Goal: Information Seeking & Learning: Learn about a topic

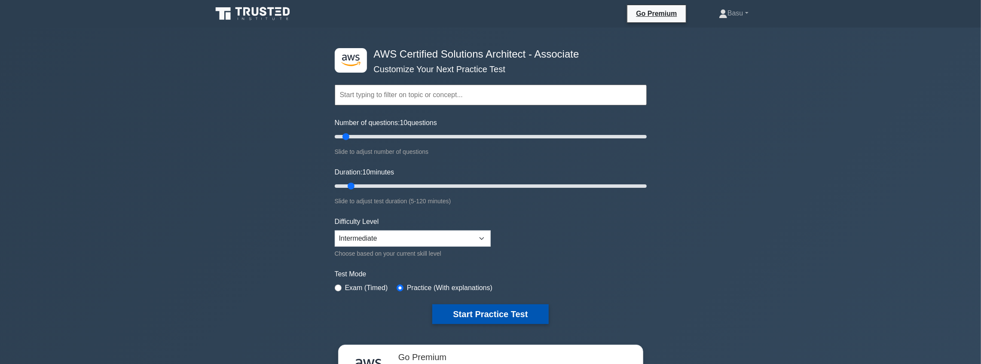
click at [509, 308] on button "Start Practice Test" at bounding box center [490, 314] width 116 height 20
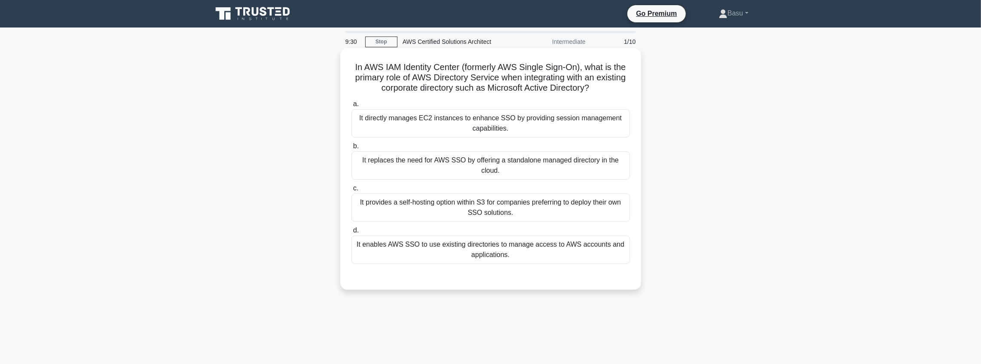
click at [528, 252] on div "It enables AWS SSO to use existing directories to manage access to AWS accounts…" at bounding box center [490, 249] width 278 height 28
click at [351, 233] on input "d. It enables AWS SSO to use existing directories to manage access to AWS accou…" at bounding box center [351, 231] width 0 height 6
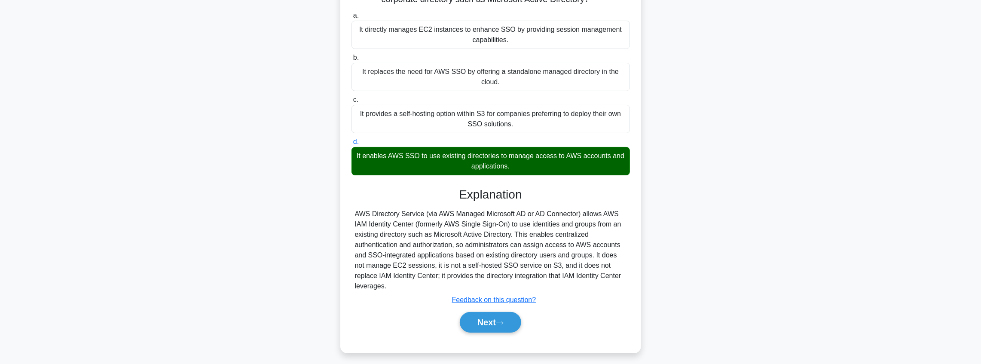
scroll to position [100, 0]
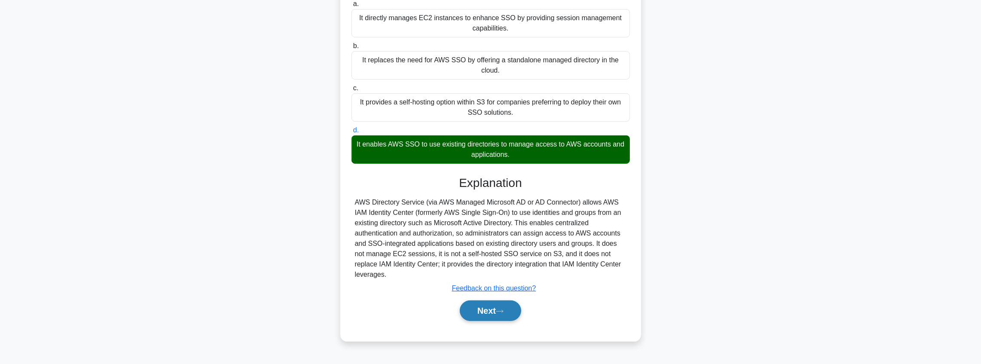
click at [499, 311] on button "Next" at bounding box center [490, 310] width 61 height 21
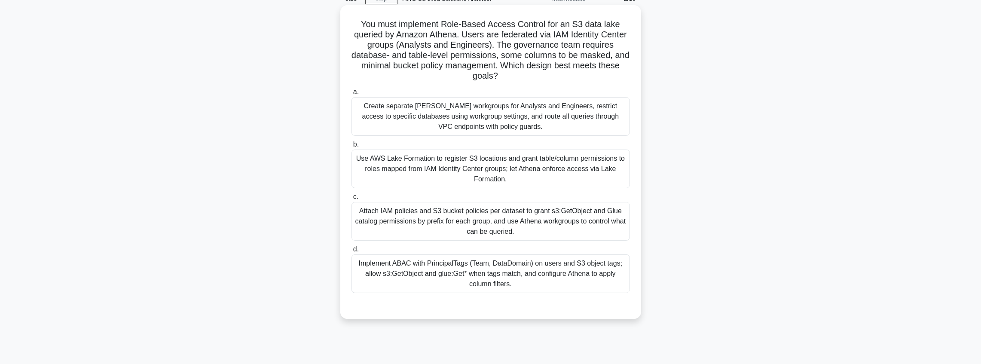
scroll to position [43, 0]
click at [532, 122] on div "Create separate [PERSON_NAME] workgroups for Analysts and Engineers, restrict a…" at bounding box center [490, 116] width 278 height 39
click at [351, 95] on input "a. Create separate Athena workgroups for Analysts and Engineers, restrict acces…" at bounding box center [351, 92] width 0 height 6
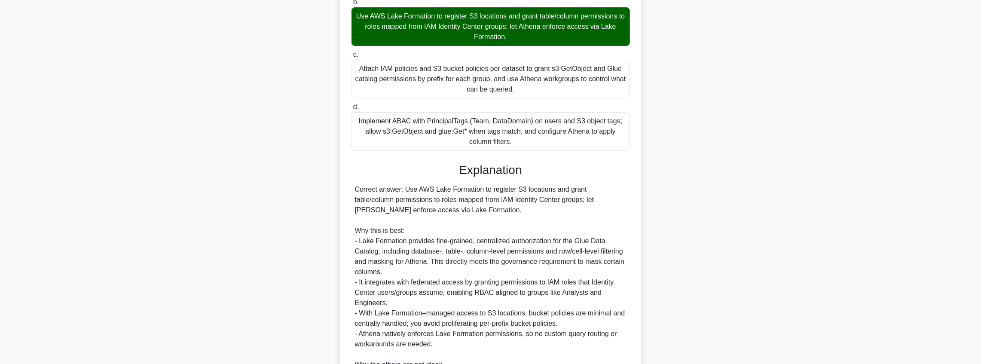
scroll to position [329, 0]
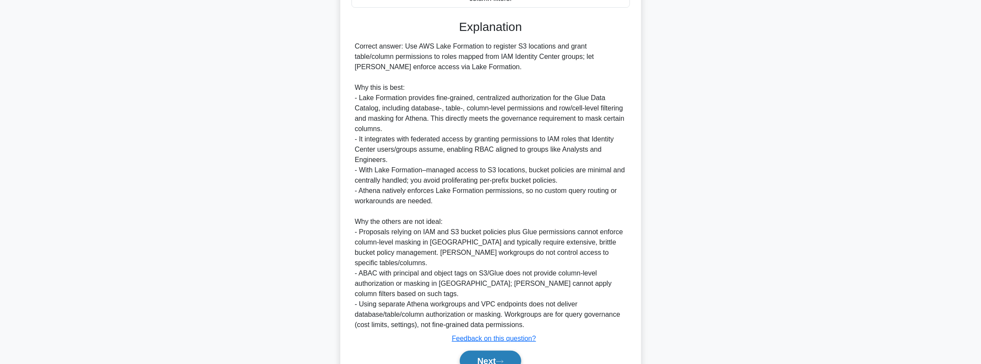
click at [506, 351] on button "Next" at bounding box center [490, 361] width 61 height 21
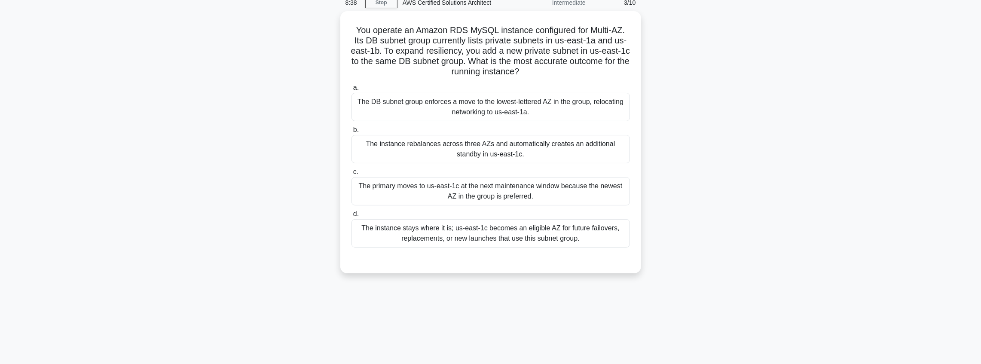
scroll to position [14, 0]
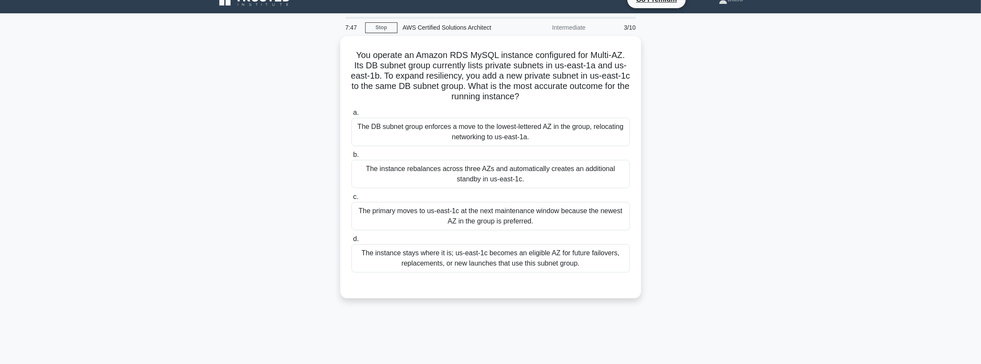
click at [581, 215] on div "The primary moves to us-east-1c at the next maintenance window because the newe…" at bounding box center [490, 216] width 278 height 28
click at [351, 200] on input "c. The primary moves to us-east-1c at the next maintenance window because the n…" at bounding box center [351, 197] width 0 height 6
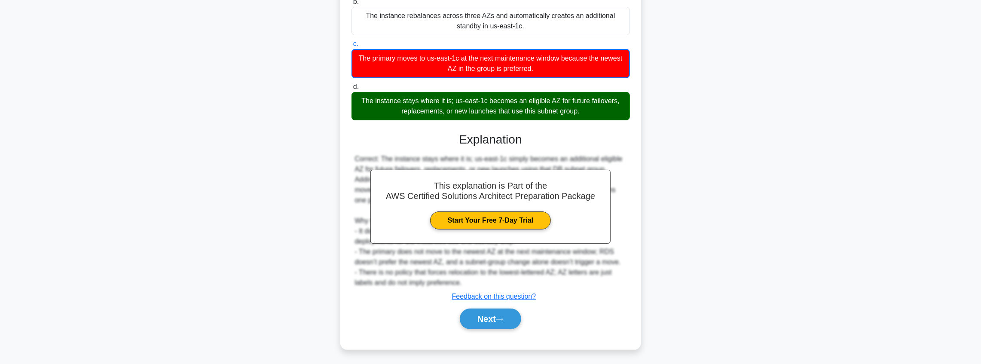
scroll to position [166, 0]
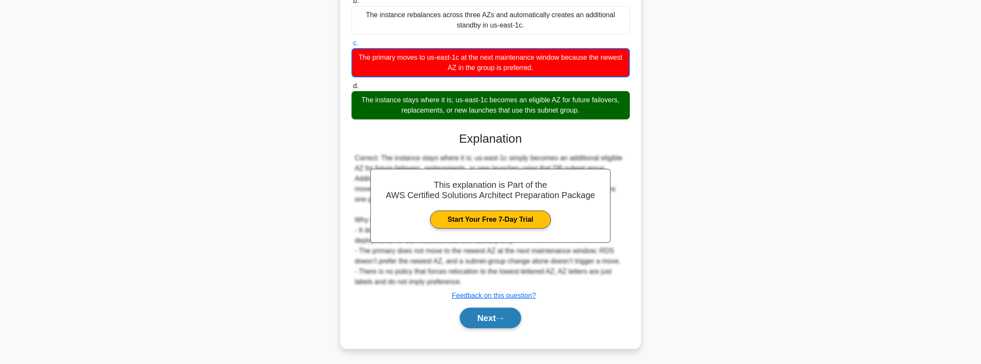
click at [503, 316] on icon at bounding box center [500, 318] width 8 height 5
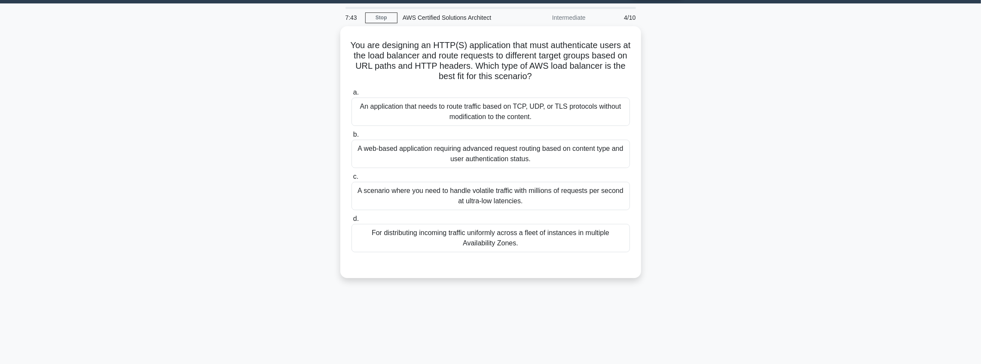
scroll to position [0, 0]
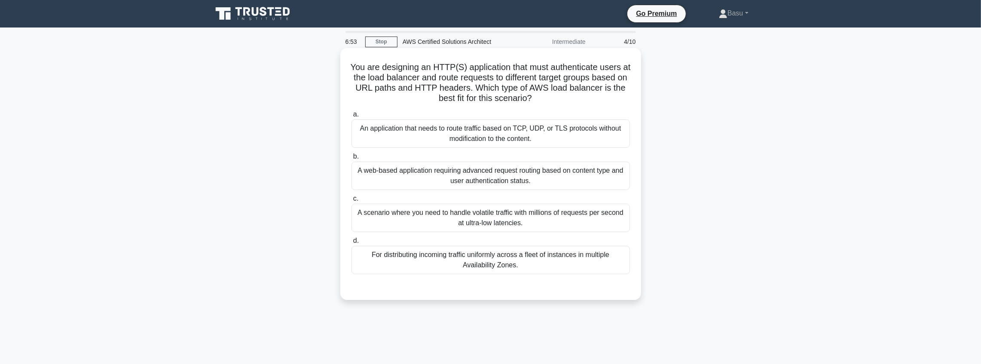
click at [579, 132] on div "An application that needs to route traffic based on TCP, UDP, or TLS protocols …" at bounding box center [490, 133] width 278 height 28
click at [351, 117] on input "a. An application that needs to route traffic based on TCP, UDP, or TLS protoco…" at bounding box center [351, 115] width 0 height 6
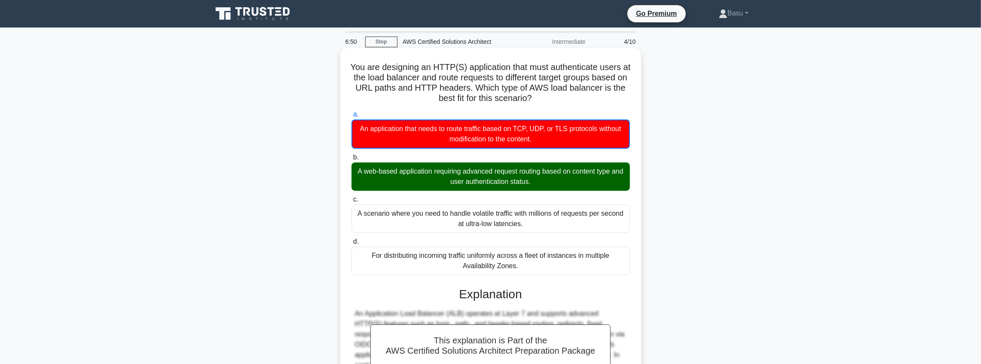
scroll to position [135, 0]
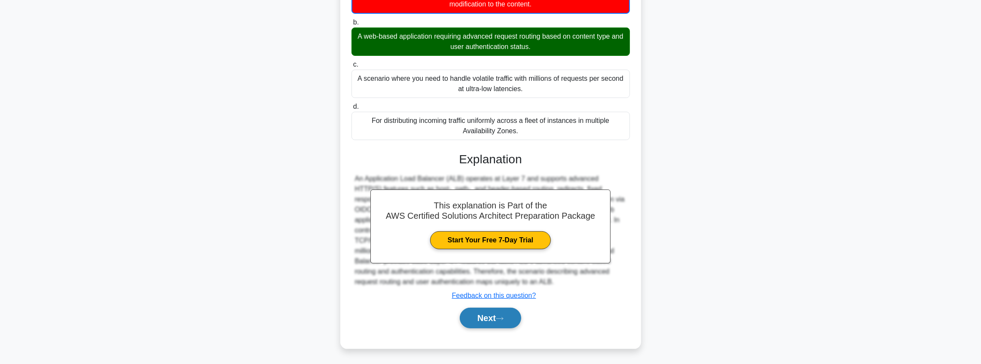
click at [500, 322] on button "Next" at bounding box center [490, 318] width 61 height 21
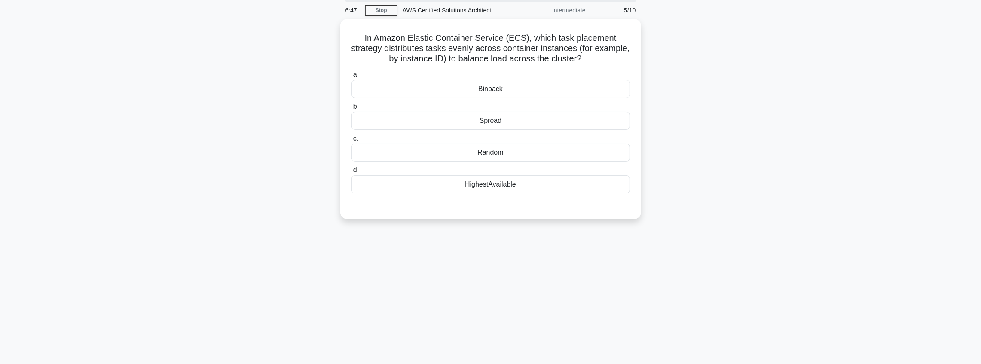
scroll to position [0, 0]
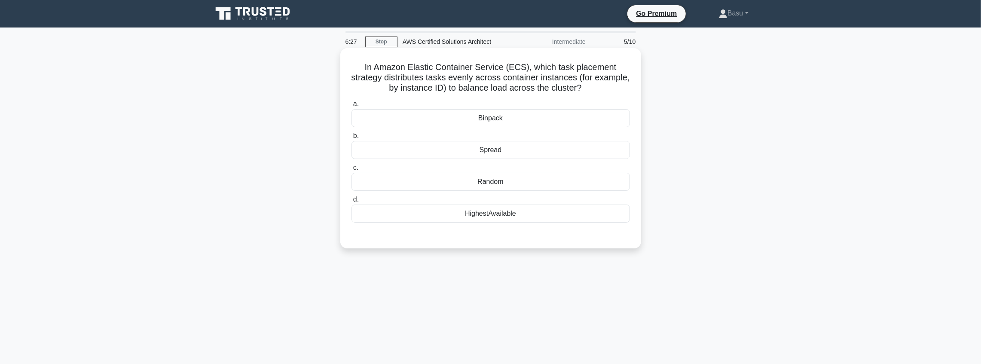
click at [513, 216] on div "HighestAvailable" at bounding box center [490, 214] width 278 height 18
click at [351, 202] on input "d. HighestAvailable" at bounding box center [351, 200] width 0 height 6
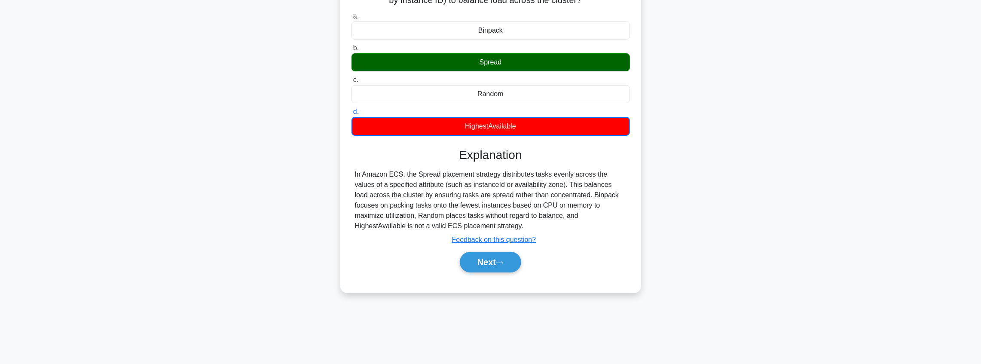
scroll to position [100, 0]
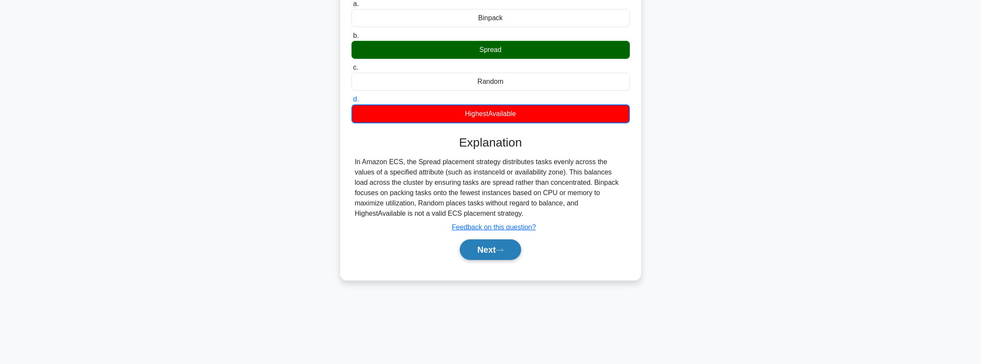
click at [510, 252] on button "Next" at bounding box center [490, 249] width 61 height 21
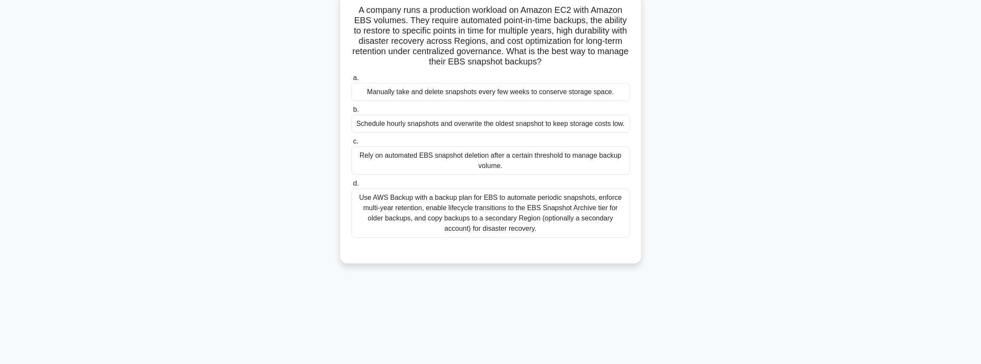
scroll to position [43, 0]
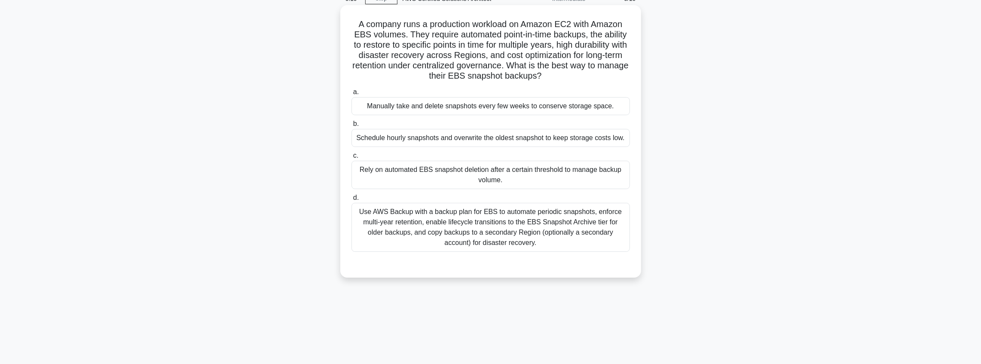
click at [536, 242] on div "Use AWS Backup with a backup plan for EBS to automate periodic snapshots, enfor…" at bounding box center [490, 227] width 278 height 49
click at [351, 201] on input "d. Use AWS Backup with a backup plan for EBS to automate periodic snapshots, en…" at bounding box center [351, 198] width 0 height 6
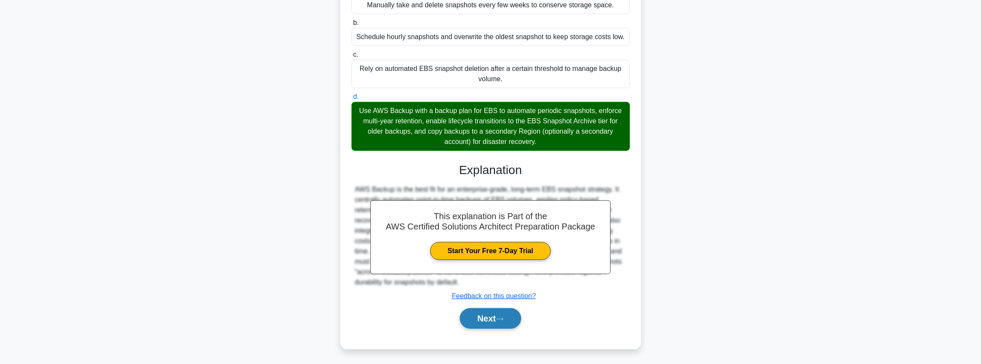
click at [493, 318] on button "Next" at bounding box center [490, 318] width 61 height 21
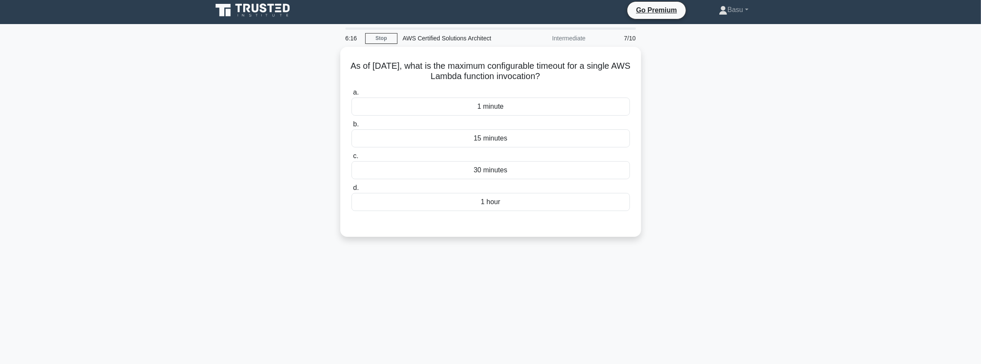
scroll to position [0, 0]
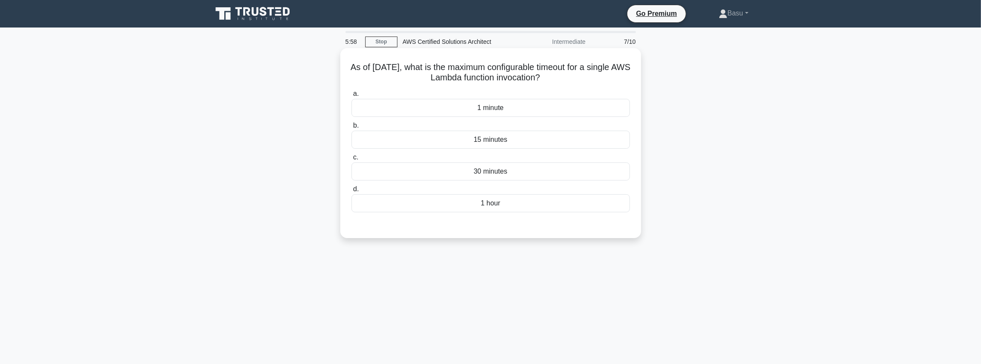
click at [514, 140] on div "15 minutes" at bounding box center [490, 140] width 278 height 18
click at [351, 128] on input "b. 15 minutes" at bounding box center [351, 126] width 0 height 6
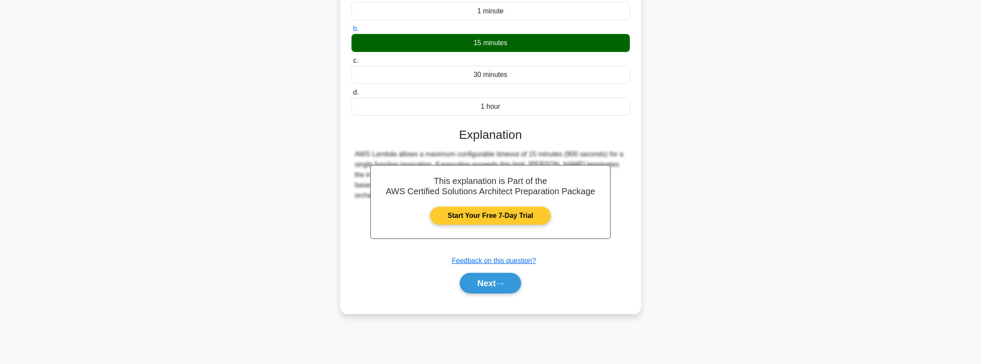
scroll to position [100, 0]
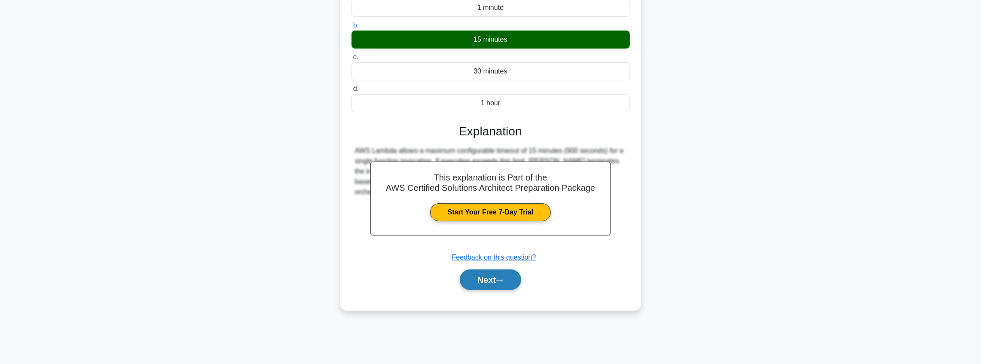
click at [508, 278] on button "Next" at bounding box center [490, 279] width 61 height 21
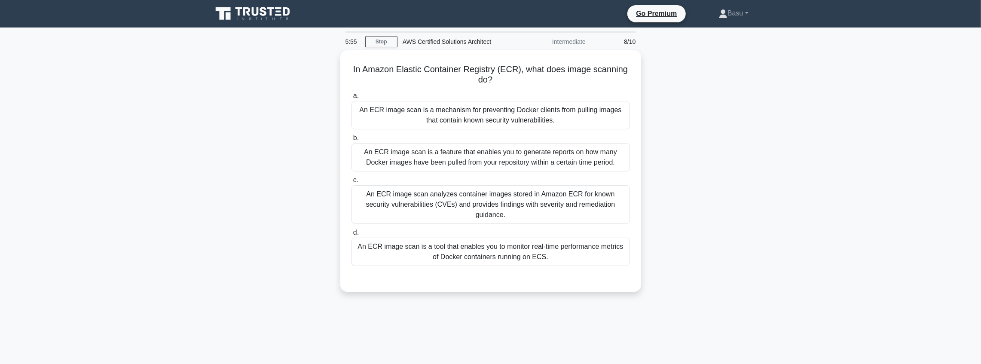
scroll to position [0, 0]
click at [581, 205] on div "An ECR image scan analyzes container images stored in Amazon ECR for known secu…" at bounding box center [490, 202] width 278 height 39
click at [351, 181] on input "c. An ECR image scan analyzes container images stored in Amazon ECR for known s…" at bounding box center [351, 178] width 0 height 6
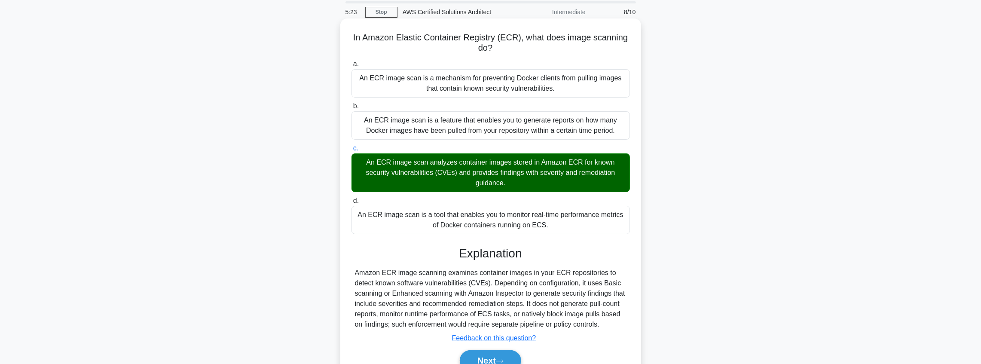
scroll to position [100, 0]
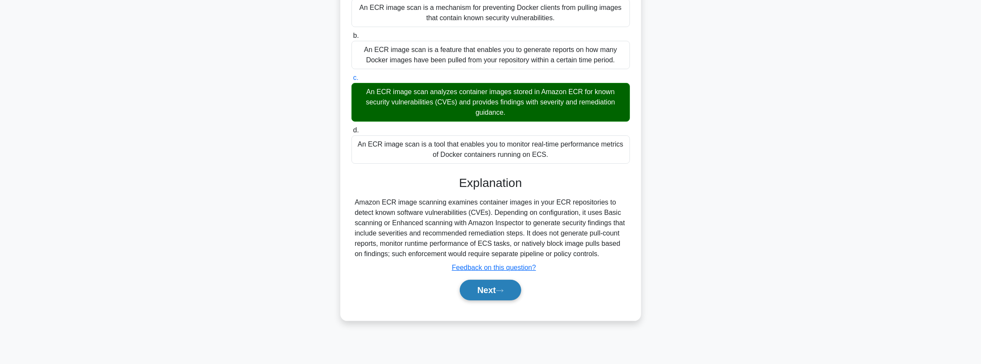
click at [509, 288] on button "Next" at bounding box center [490, 290] width 61 height 21
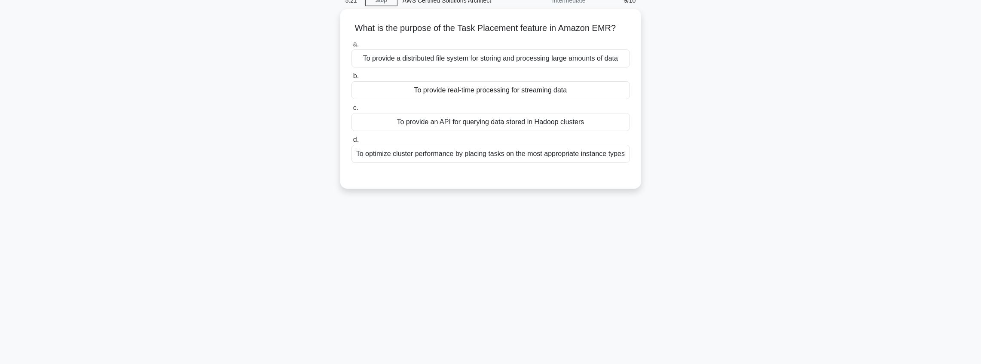
scroll to position [0, 0]
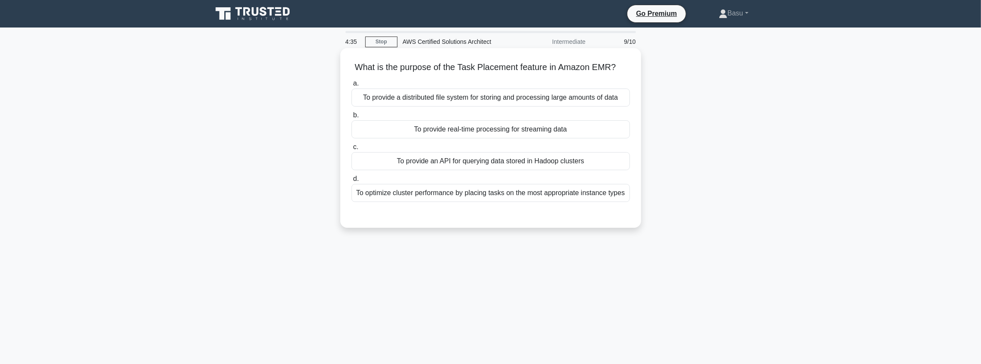
click at [524, 162] on div "To provide an API for querying data stored in Hadoop clusters" at bounding box center [490, 161] width 278 height 18
click at [351, 150] on input "c. To provide an API for querying data stored in Hadoop clusters" at bounding box center [351, 147] width 0 height 6
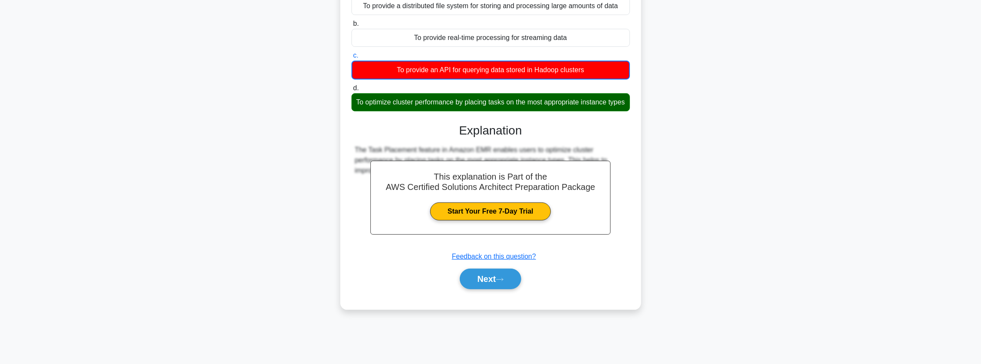
scroll to position [100, 0]
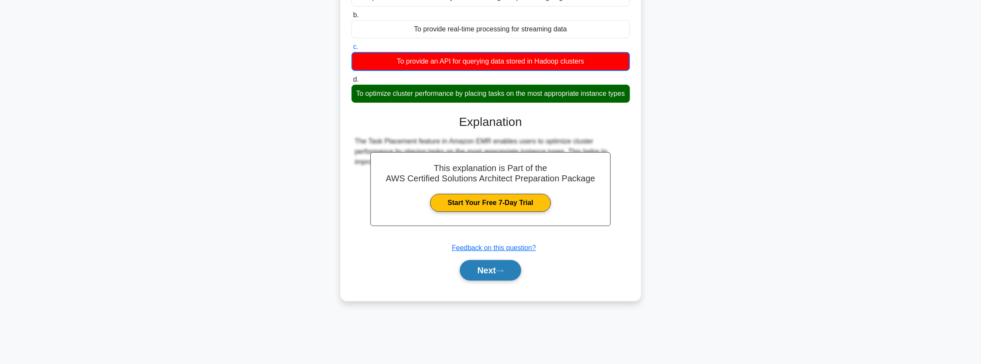
click at [490, 280] on button "Next" at bounding box center [490, 270] width 61 height 21
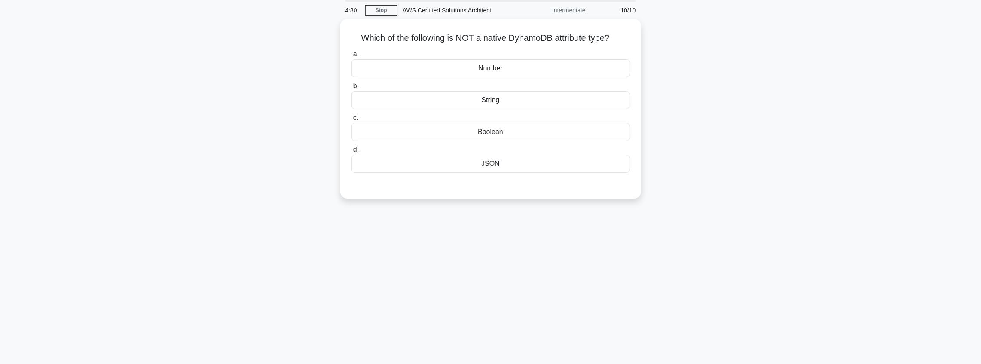
scroll to position [0, 0]
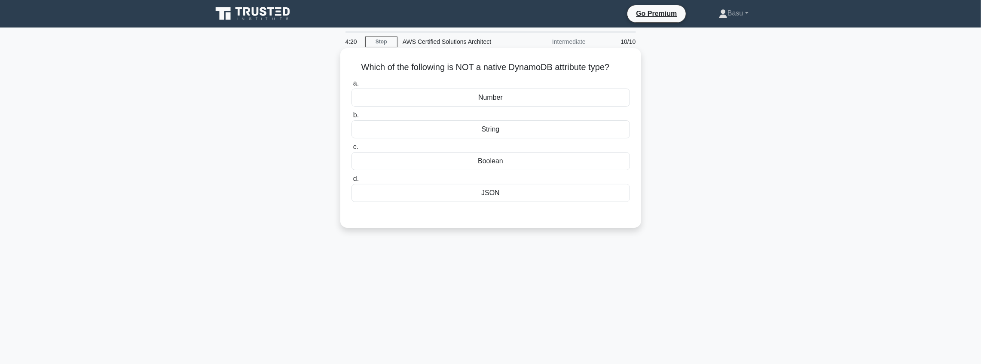
click at [505, 195] on div "JSON" at bounding box center [490, 193] width 278 height 18
click at [351, 182] on input "d. JSON" at bounding box center [351, 179] width 0 height 6
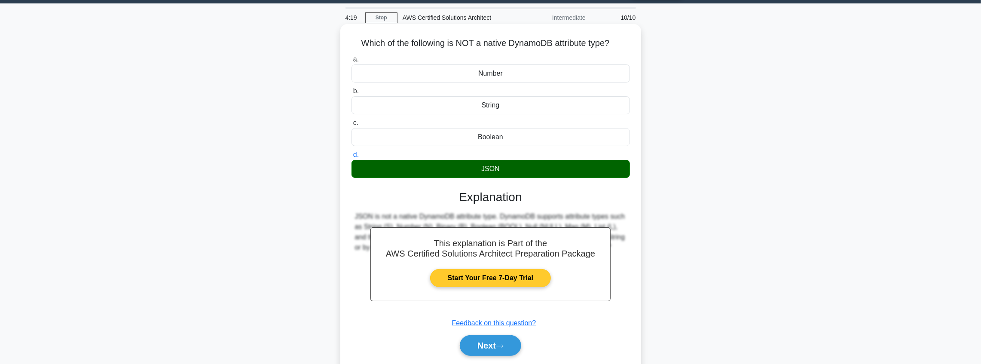
scroll to position [100, 0]
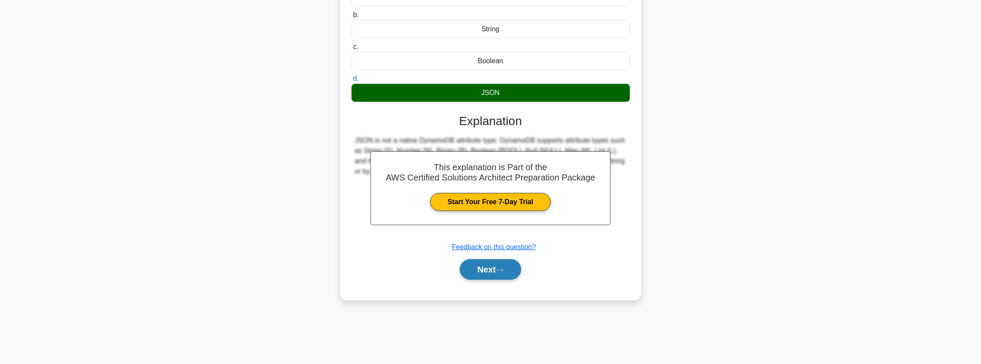
click at [499, 271] on button "Next" at bounding box center [490, 269] width 61 height 21
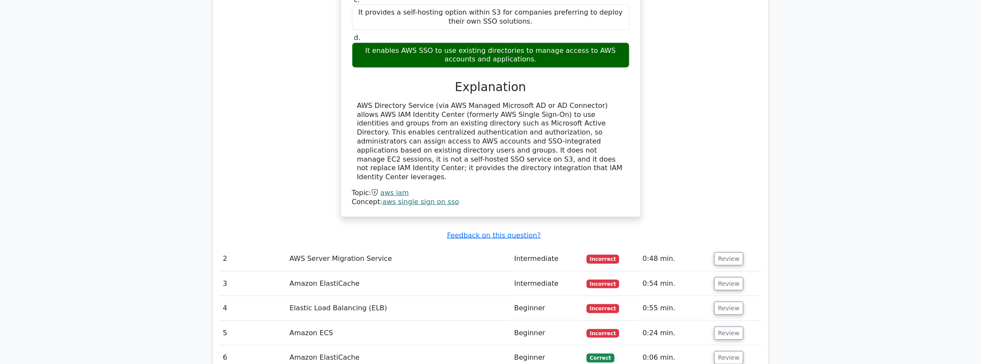
scroll to position [945, 0]
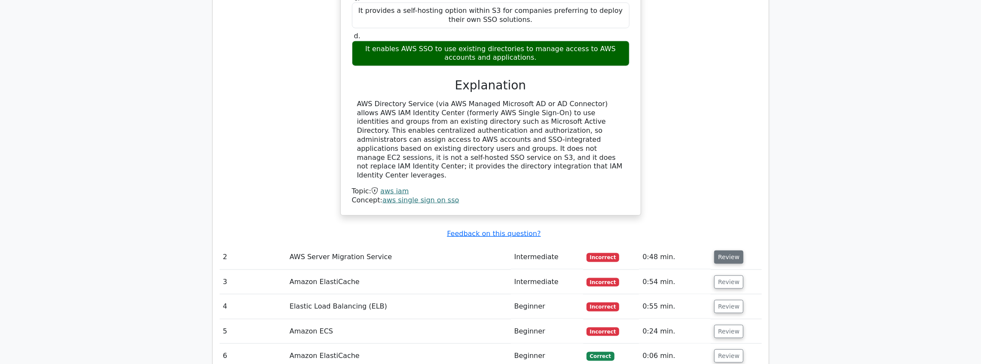
click at [728, 250] on button "Review" at bounding box center [728, 256] width 29 height 13
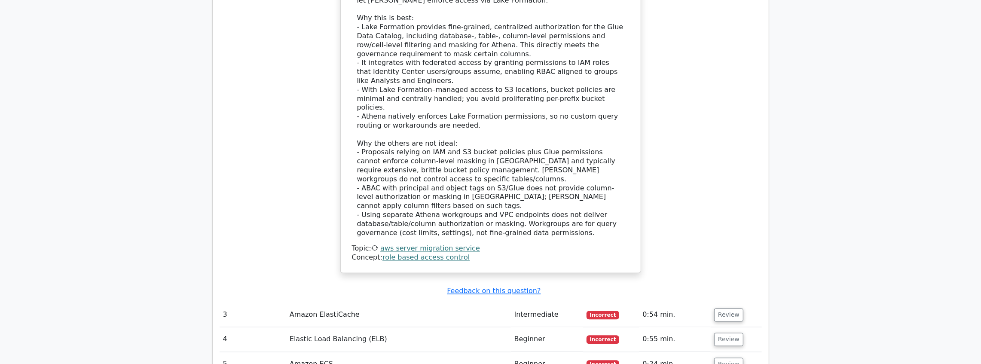
scroll to position [1547, 0]
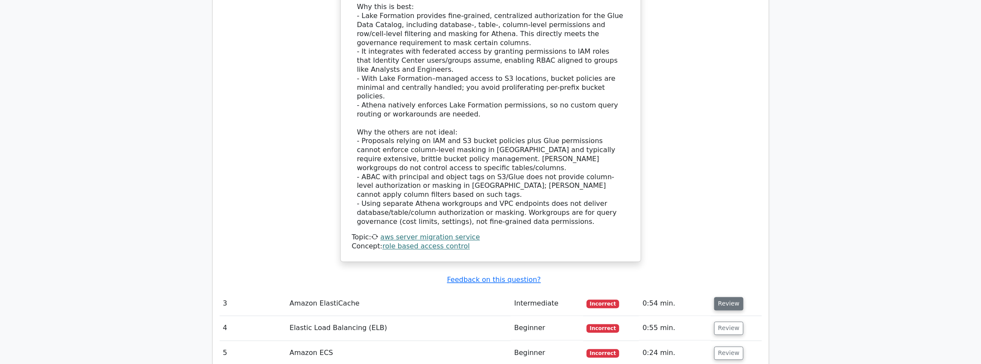
click at [724, 297] on button "Review" at bounding box center [728, 303] width 29 height 13
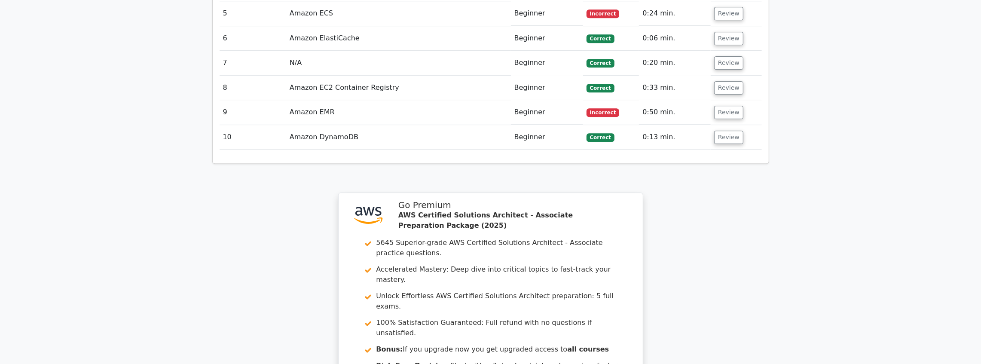
scroll to position [2406, 0]
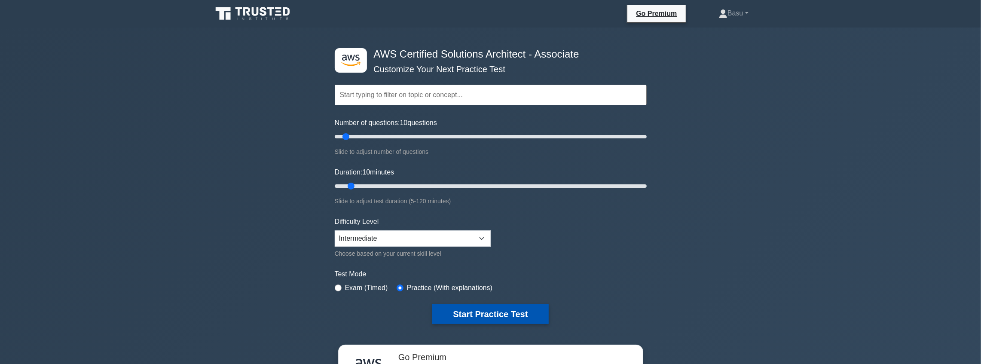
click at [489, 315] on button "Start Practice Test" at bounding box center [490, 314] width 116 height 20
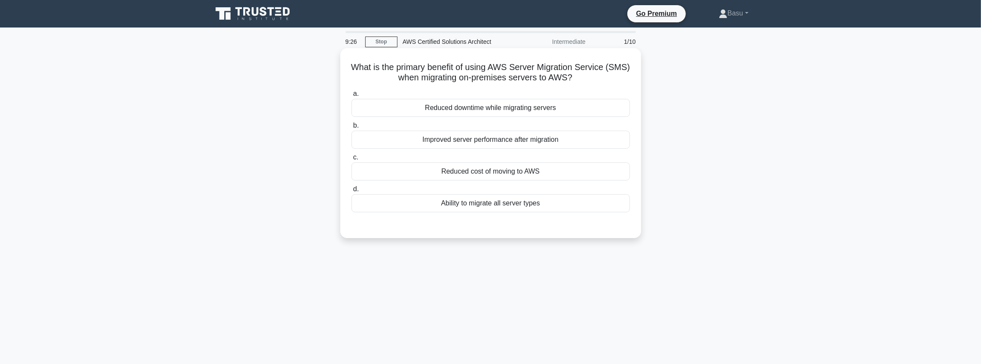
click at [504, 113] on div "Reduced downtime while migrating servers" at bounding box center [490, 108] width 278 height 18
click at [351, 97] on input "a. Reduced downtime while migrating servers" at bounding box center [351, 94] width 0 height 6
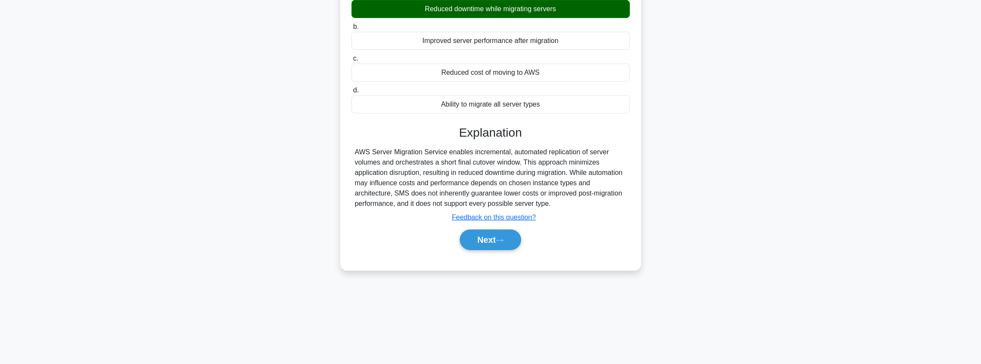
scroll to position [100, 0]
click at [481, 243] on button "Next" at bounding box center [490, 238] width 61 height 21
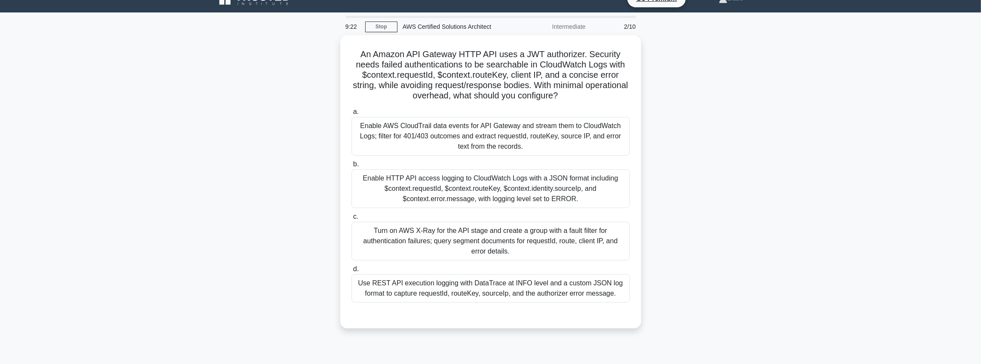
scroll to position [14, 0]
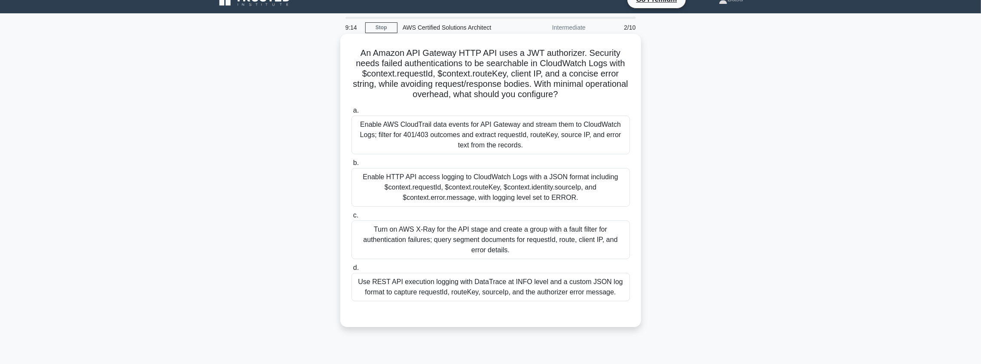
click at [522, 168] on div "Enable HTTP API access logging to CloudWatch Logs with a JSON format including …" at bounding box center [490, 187] width 278 height 39
click at [351, 166] on input "b. Enable HTTP API access logging to CloudWatch Logs with a JSON format includi…" at bounding box center [351, 163] width 0 height 6
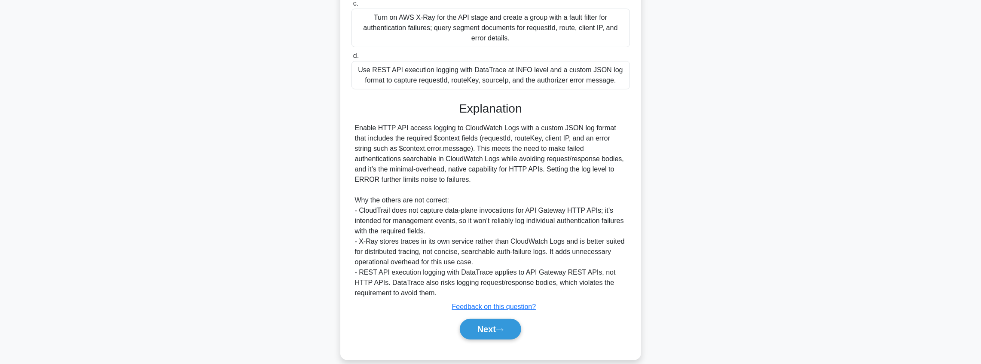
scroll to position [237, 0]
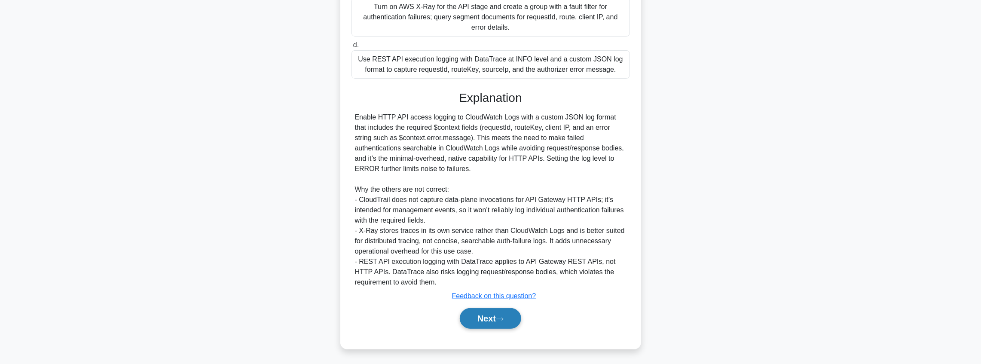
click at [516, 314] on button "Next" at bounding box center [490, 318] width 61 height 21
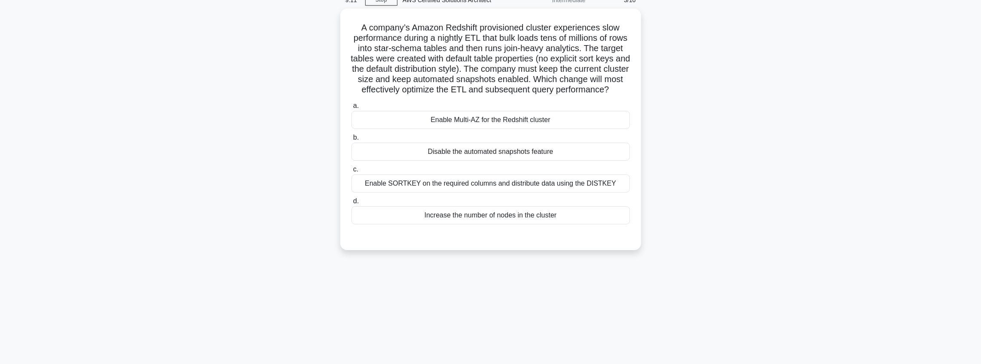
scroll to position [0, 0]
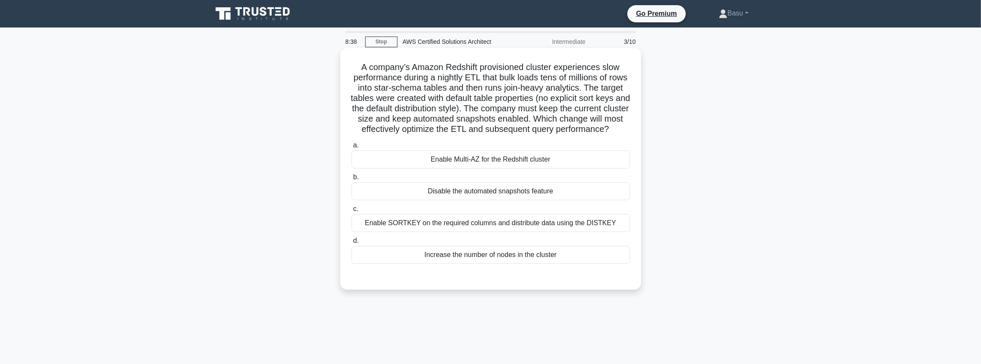
click at [499, 200] on div "Disable the automated snapshots feature" at bounding box center [490, 191] width 278 height 18
click at [351, 180] on input "b. Disable the automated snapshots feature" at bounding box center [351, 177] width 0 height 6
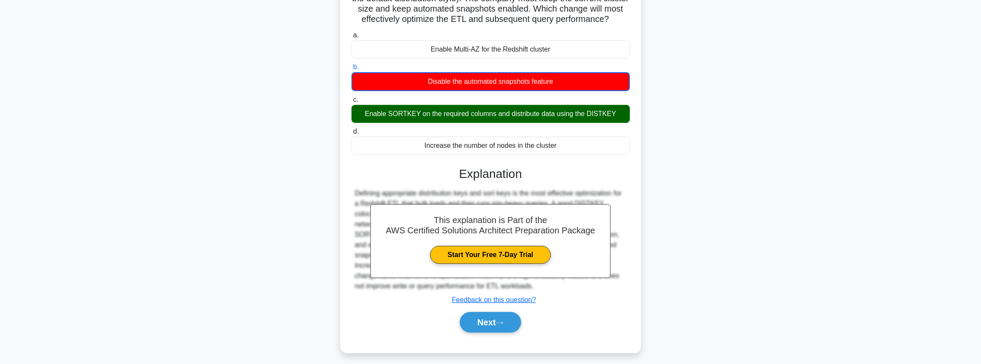
scroll to position [114, 0]
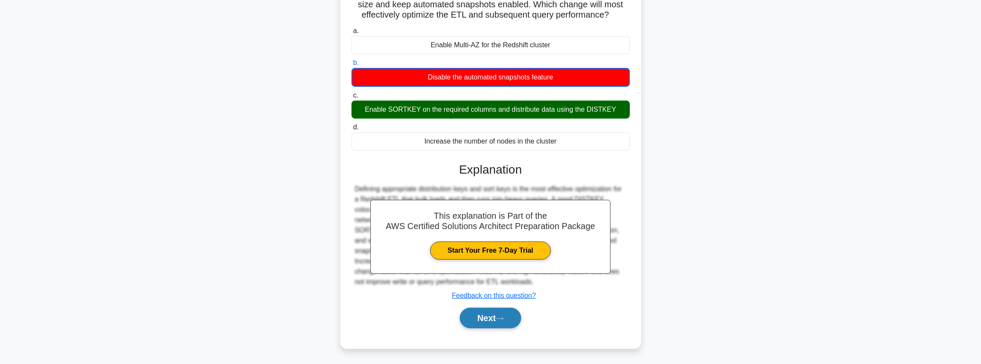
click at [512, 326] on button "Next" at bounding box center [490, 318] width 61 height 21
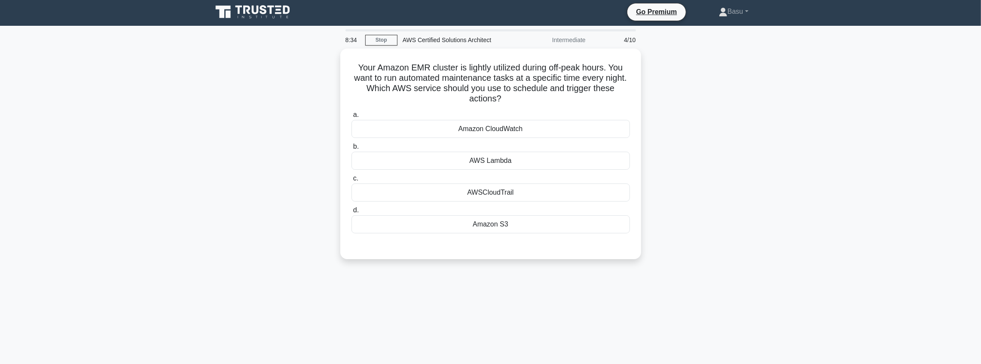
scroll to position [0, 0]
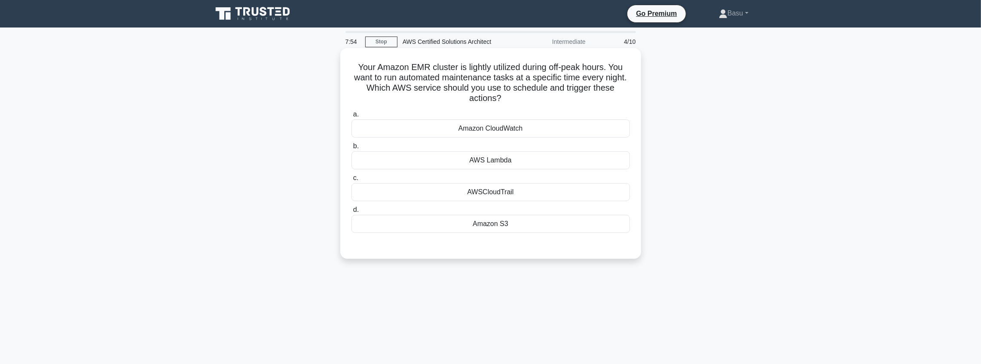
click at [534, 159] on div "AWS Lambda" at bounding box center [490, 160] width 278 height 18
click at [351, 149] on input "b. AWS Lambda" at bounding box center [351, 147] width 0 height 6
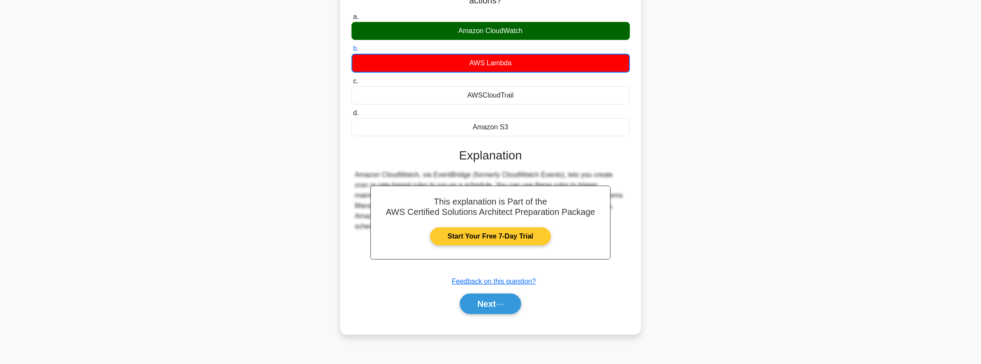
scroll to position [100, 0]
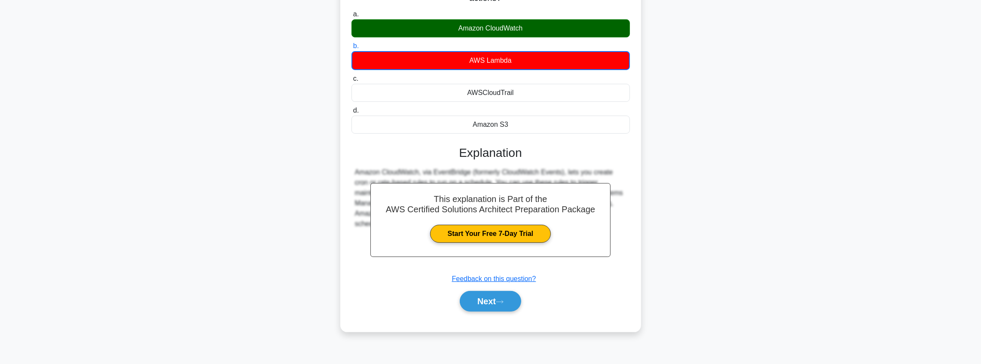
click at [522, 292] on div "Next" at bounding box center [491, 301] width 282 height 21
click at [510, 300] on button "Next" at bounding box center [490, 301] width 61 height 21
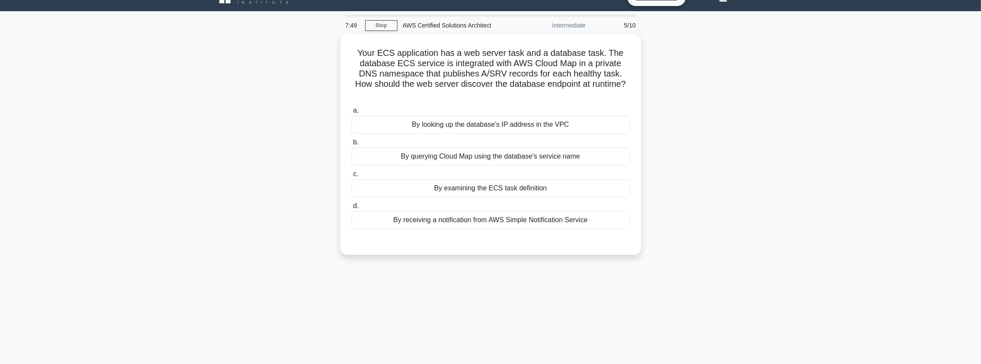
scroll to position [0, 0]
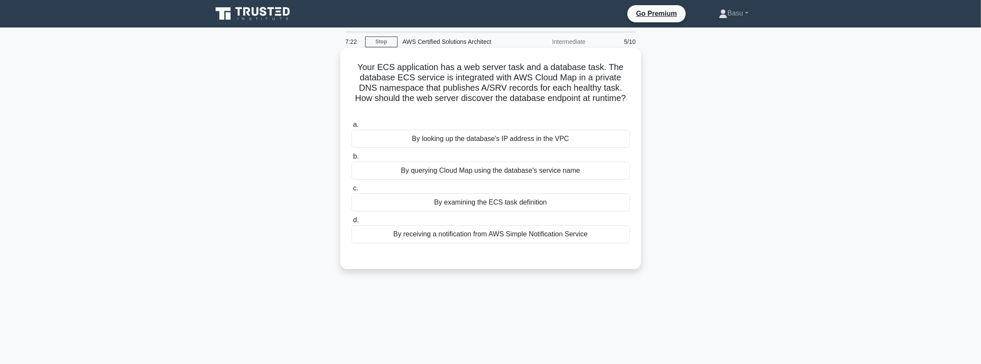
click at [540, 174] on div "By querying Cloud Map using the database's service name" at bounding box center [490, 171] width 278 height 18
click at [351, 159] on input "b. By querying Cloud Map using the database's service name" at bounding box center [351, 157] width 0 height 6
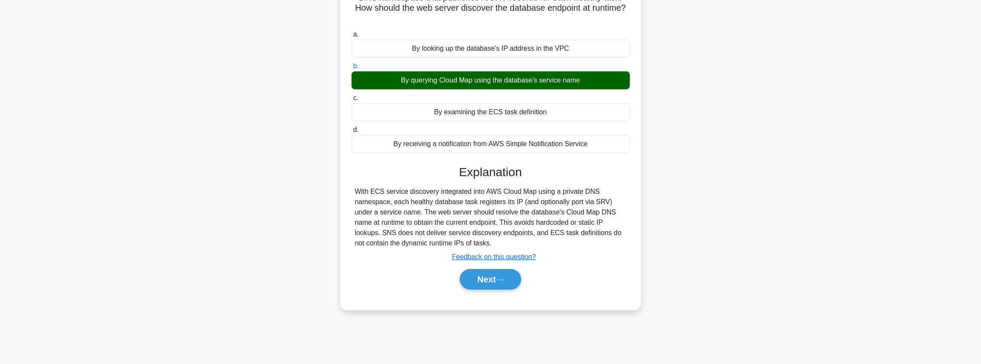
scroll to position [100, 0]
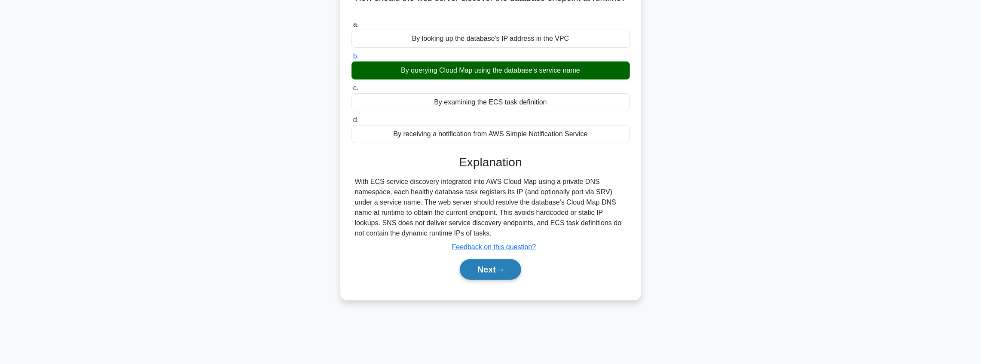
click at [501, 269] on icon at bounding box center [500, 270] width 8 height 5
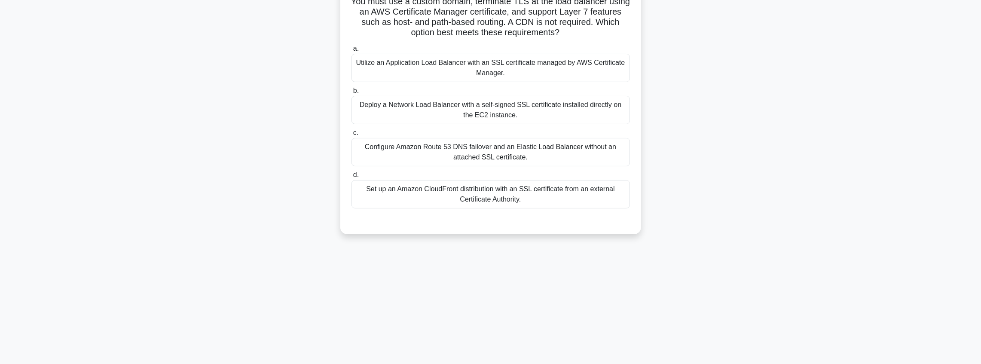
scroll to position [43, 0]
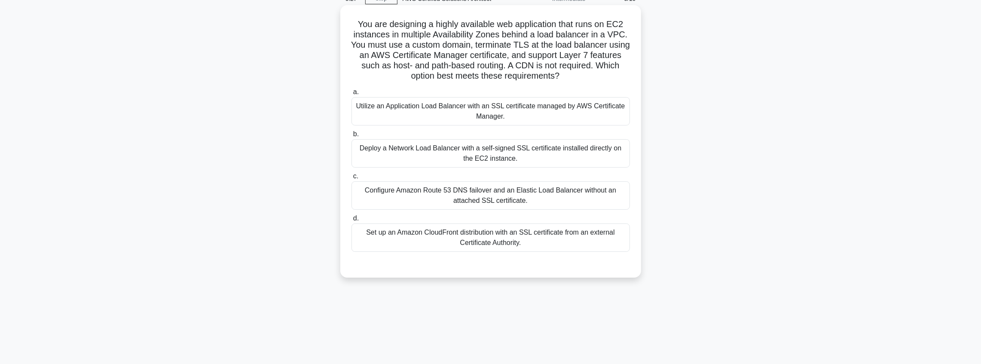
click at [528, 113] on div "Utilize an Application Load Balancer with an SSL certificate managed by AWS Cer…" at bounding box center [490, 111] width 278 height 28
click at [351, 95] on input "a. Utilize an Application Load Balancer with an SSL certificate managed by AWS …" at bounding box center [351, 92] width 0 height 6
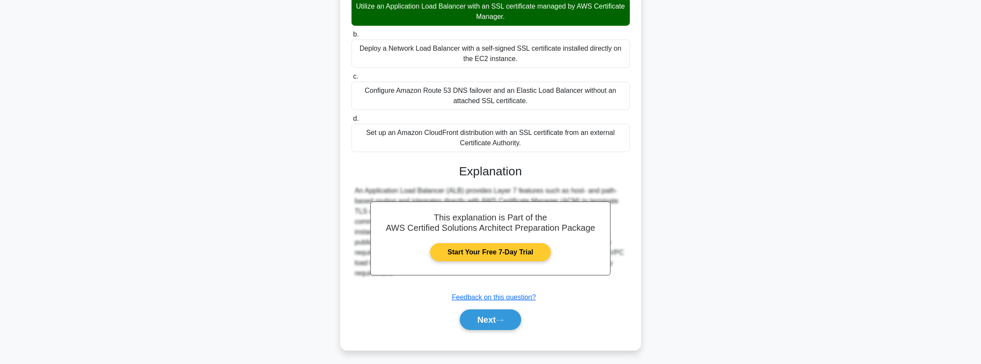
scroll to position [144, 0]
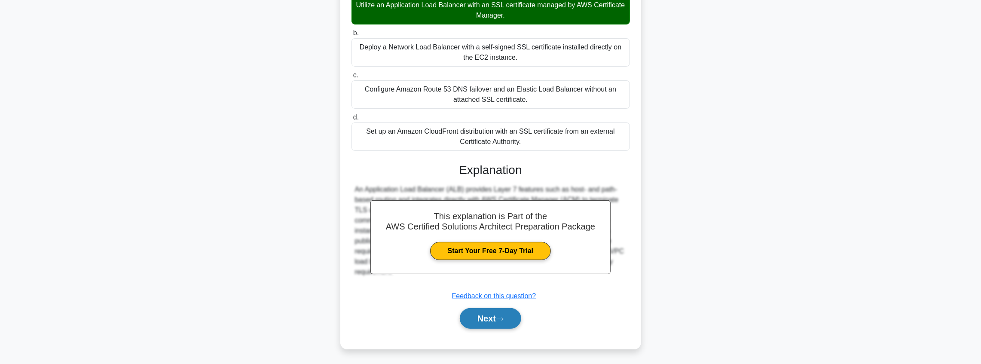
click at [513, 319] on button "Next" at bounding box center [490, 318] width 61 height 21
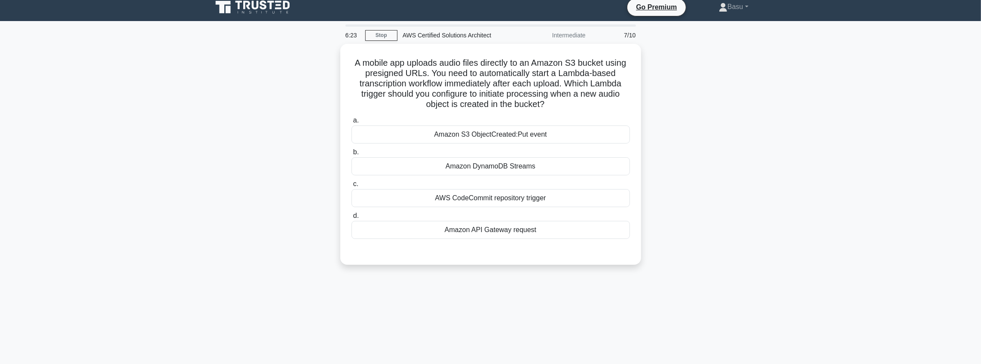
scroll to position [0, 0]
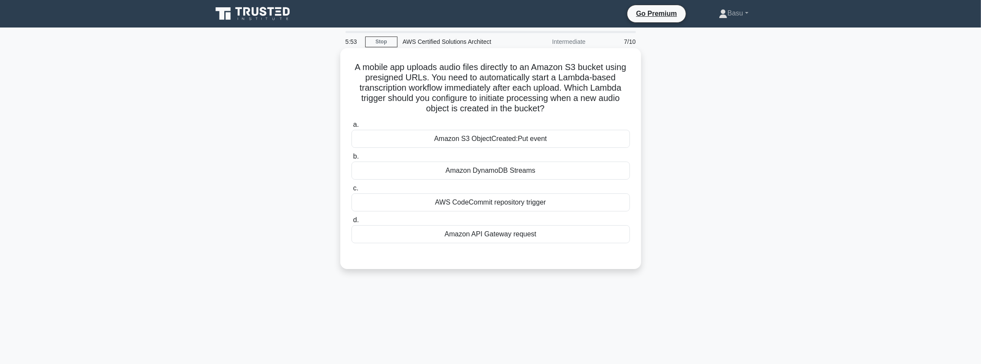
click at [550, 145] on div "Amazon S3 ObjectCreated:Put event" at bounding box center [490, 139] width 278 height 18
click at [351, 128] on input "a. Amazon S3 ObjectCreated:Put event" at bounding box center [351, 125] width 0 height 6
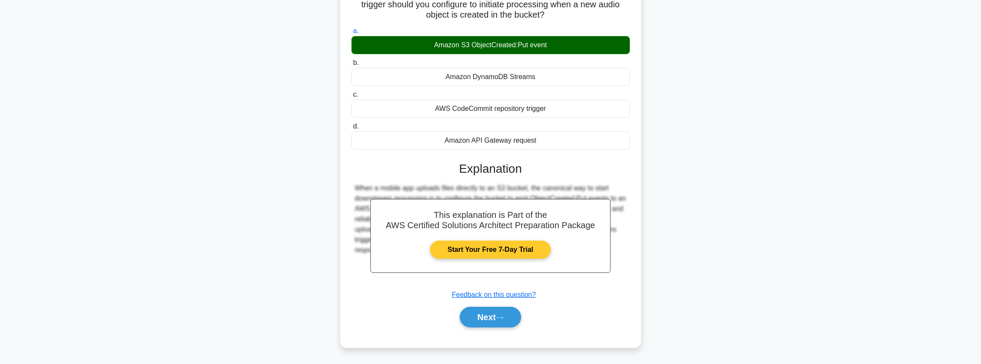
scroll to position [100, 0]
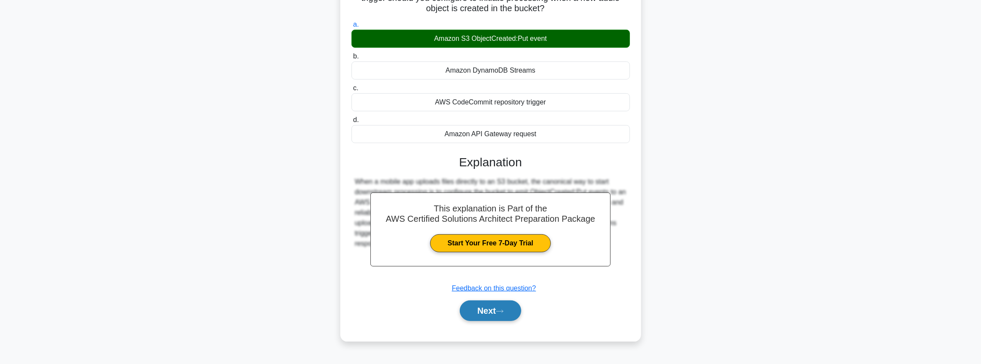
click at [498, 308] on button "Next" at bounding box center [490, 310] width 61 height 21
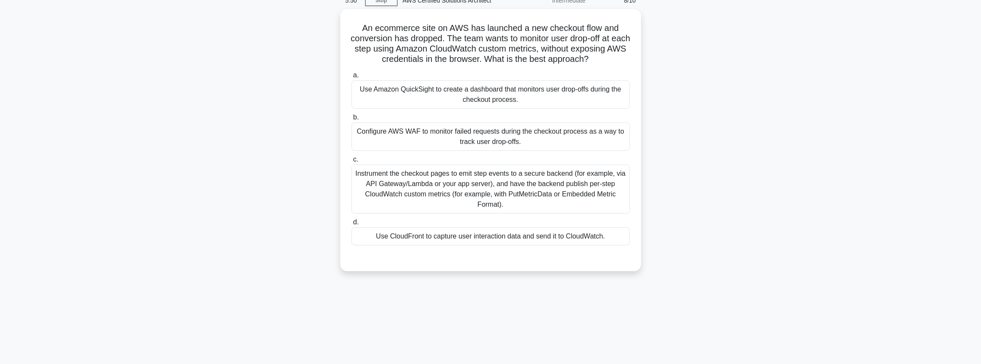
scroll to position [14, 0]
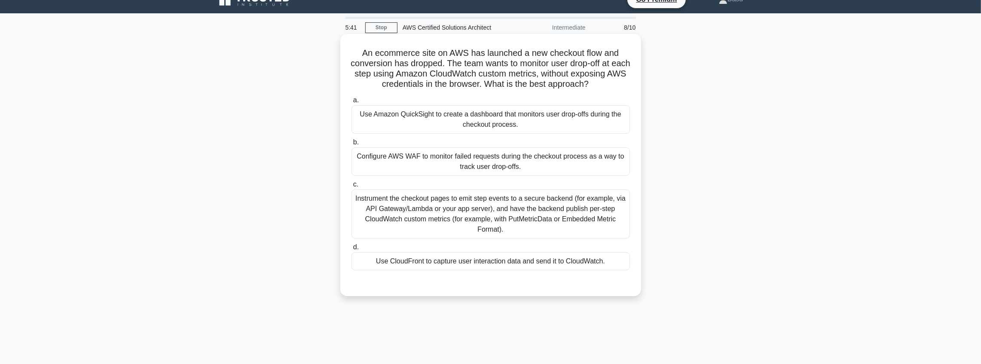
click at [558, 235] on div "Instrument the checkout pages to emit step events to a secure backend (for exam…" at bounding box center [490, 213] width 278 height 49
click at [351, 187] on input "c. Instrument the checkout pages to emit step events to a secure backend (for e…" at bounding box center [351, 185] width 0 height 6
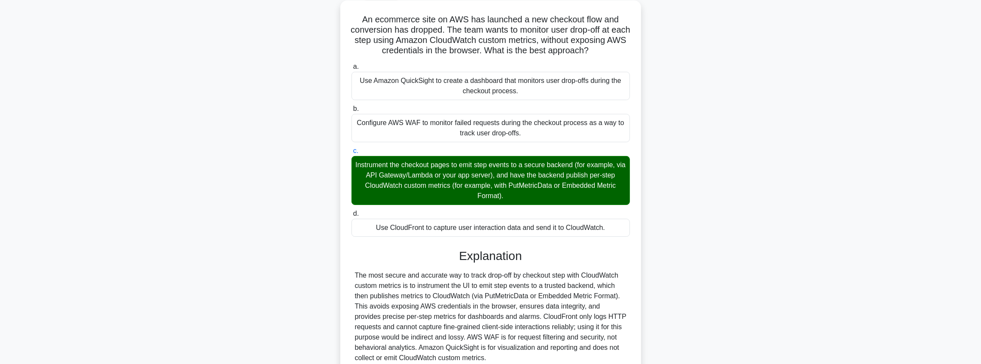
scroll to position [123, 0]
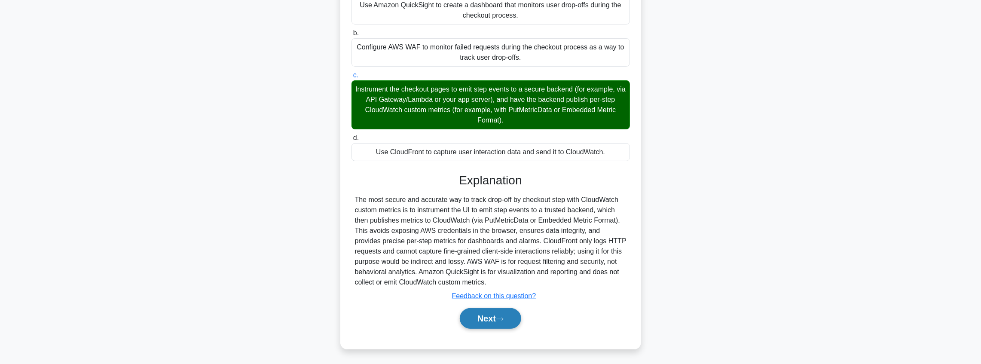
click at [502, 320] on icon at bounding box center [500, 319] width 8 height 5
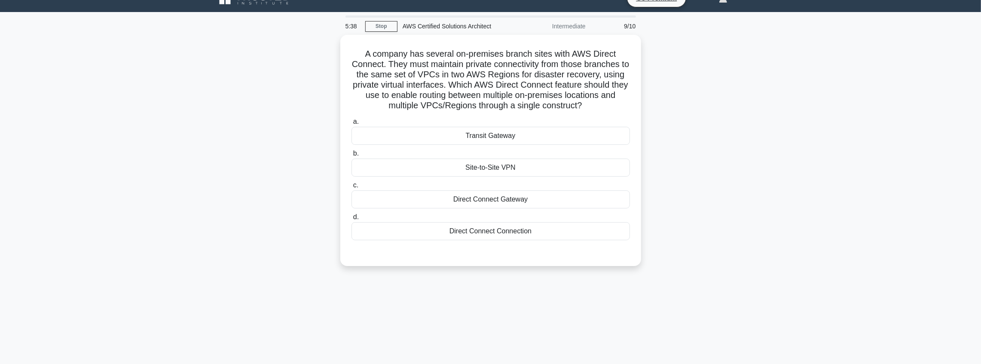
scroll to position [14, 0]
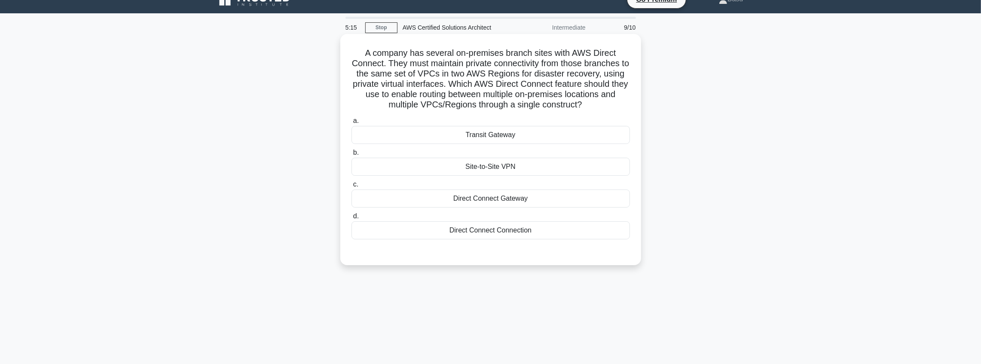
click at [492, 168] on div "Site-to-Site VPN" at bounding box center [490, 167] width 278 height 18
click at [351, 156] on input "b. Site-to-Site VPN" at bounding box center [351, 153] width 0 height 6
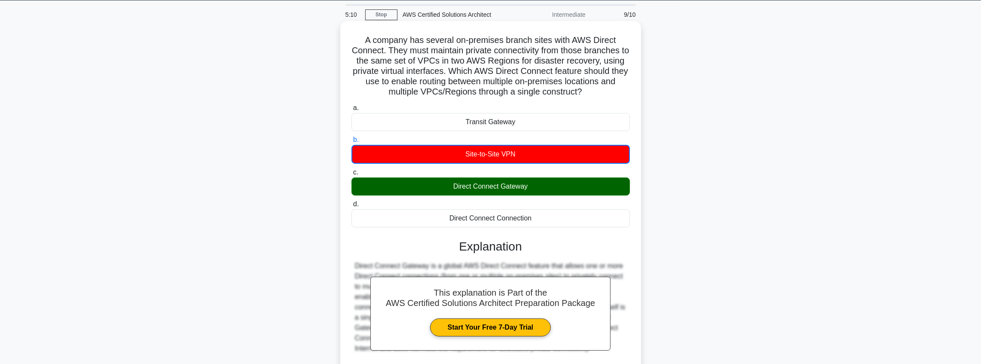
scroll to position [104, 0]
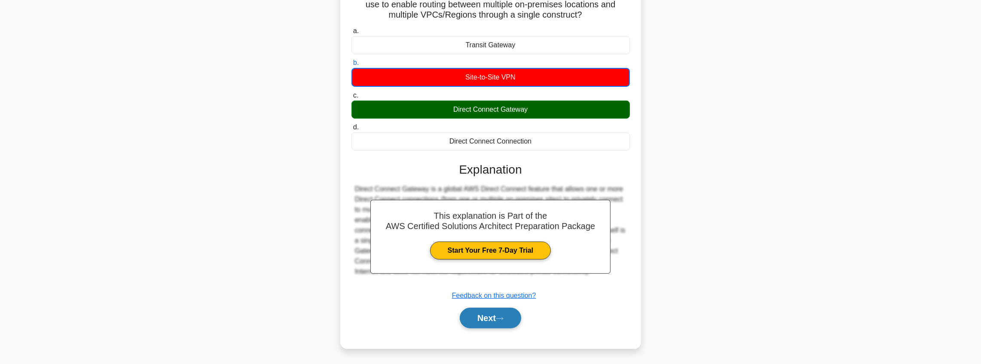
click at [503, 323] on button "Next" at bounding box center [490, 318] width 61 height 21
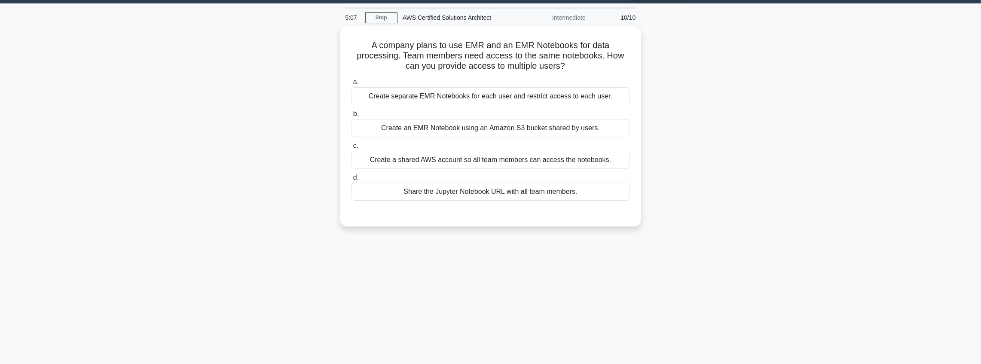
scroll to position [0, 0]
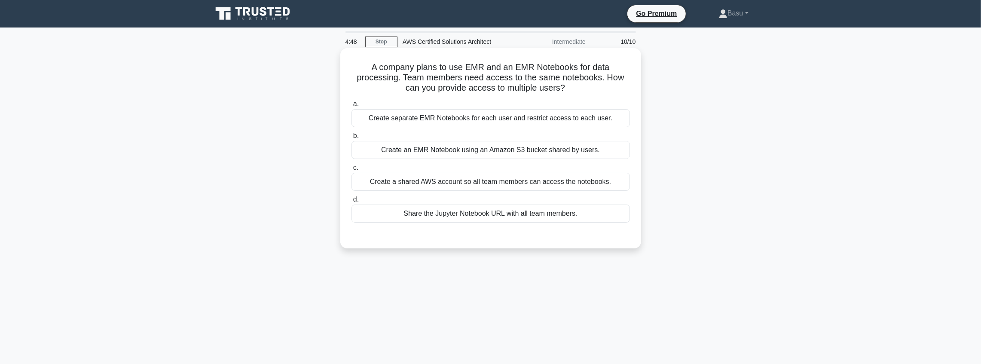
click at [566, 152] on div "Create an EMR Notebook using an Amazon S3 bucket shared by users." at bounding box center [490, 150] width 278 height 18
click at [351, 139] on input "b. Create an EMR Notebook using an Amazon S3 bucket shared by users." at bounding box center [351, 136] width 0 height 6
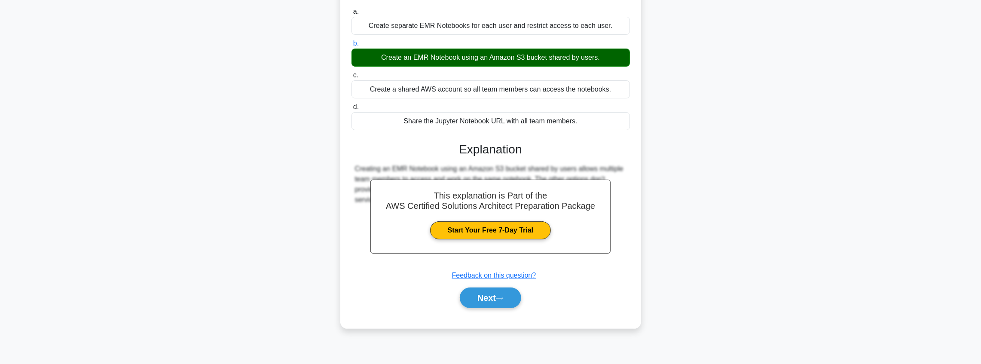
scroll to position [100, 0]
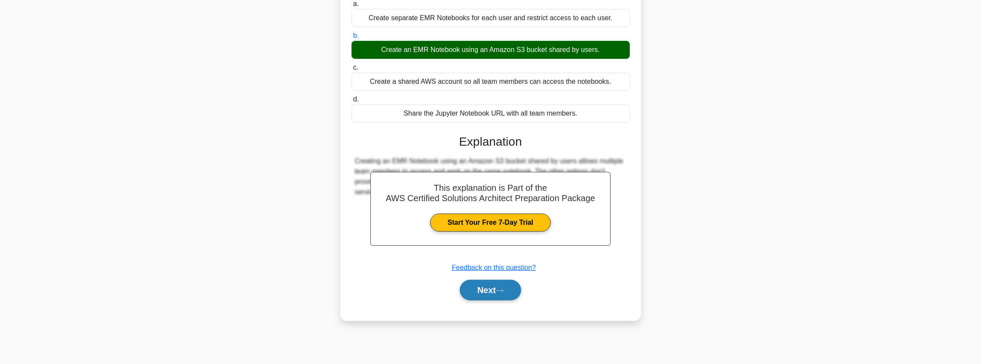
click at [495, 285] on button "Next" at bounding box center [490, 290] width 61 height 21
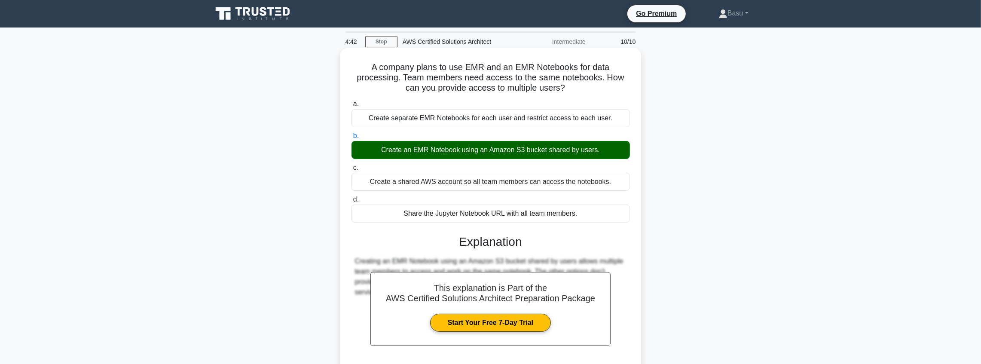
scroll to position [91, 0]
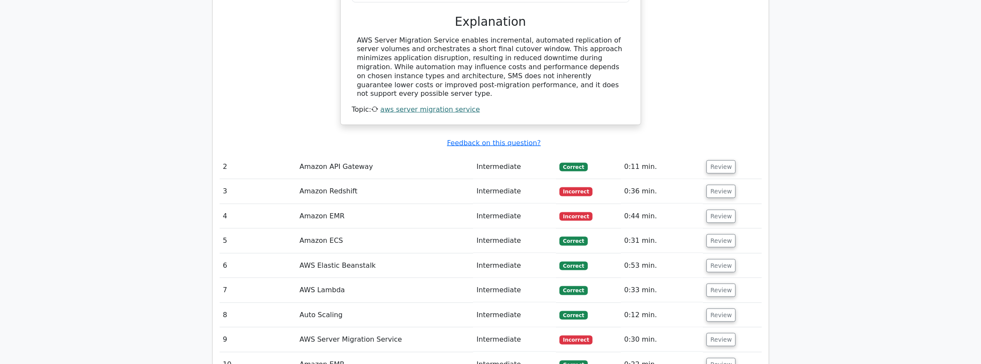
scroll to position [974, 0]
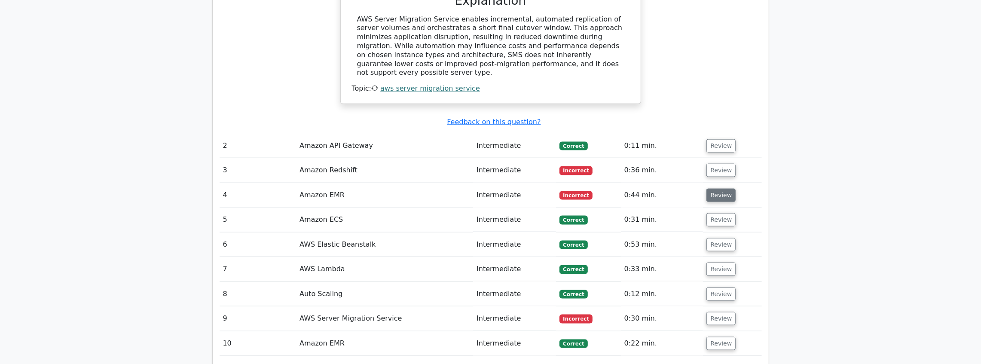
click at [715, 189] on button "Review" at bounding box center [720, 195] width 29 height 13
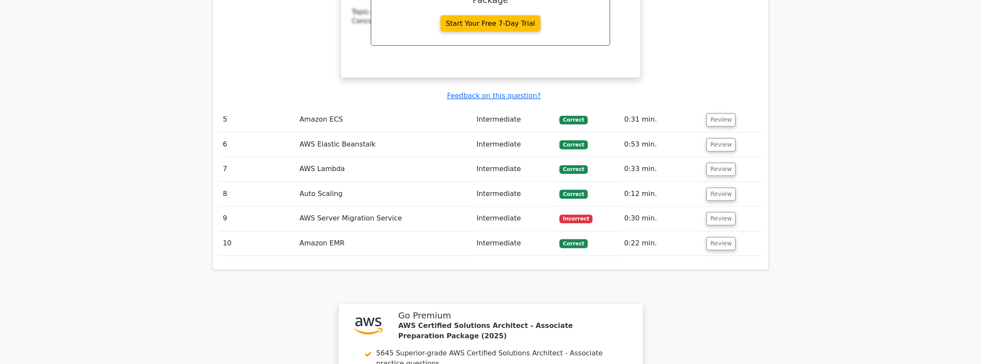
scroll to position [1432, 0]
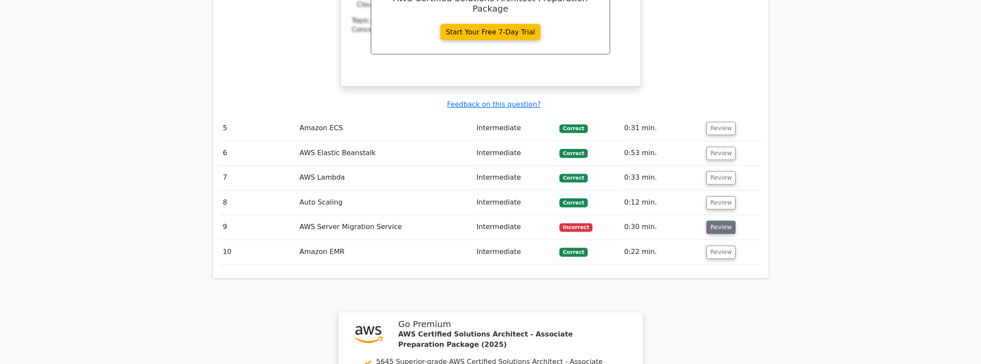
click at [721, 221] on button "Review" at bounding box center [720, 227] width 29 height 13
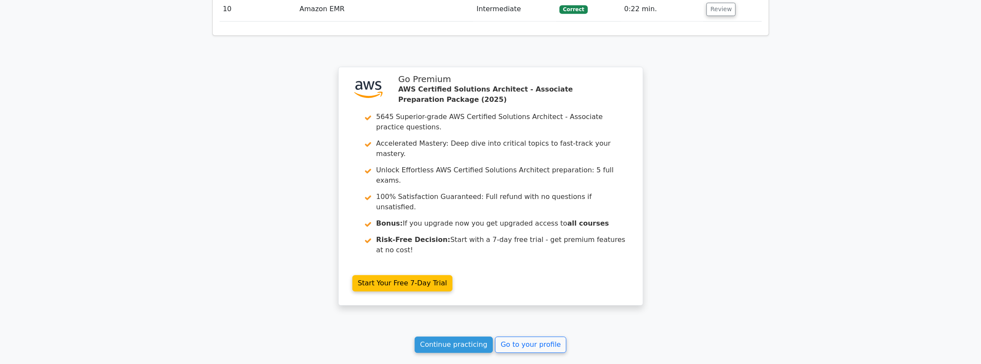
scroll to position [2080, 0]
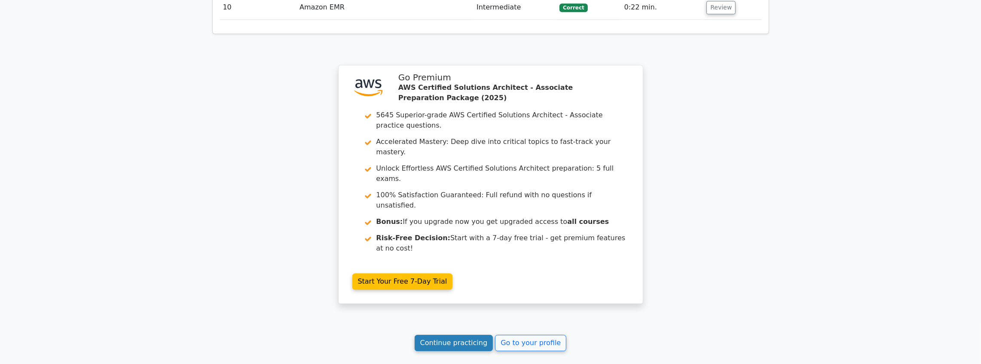
click at [454, 335] on link "Continue practicing" at bounding box center [454, 343] width 79 height 16
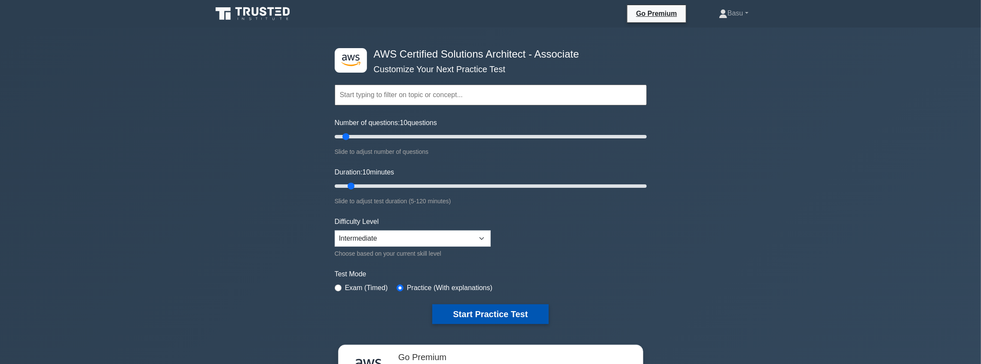
click at [493, 308] on button "Start Practice Test" at bounding box center [490, 314] width 116 height 20
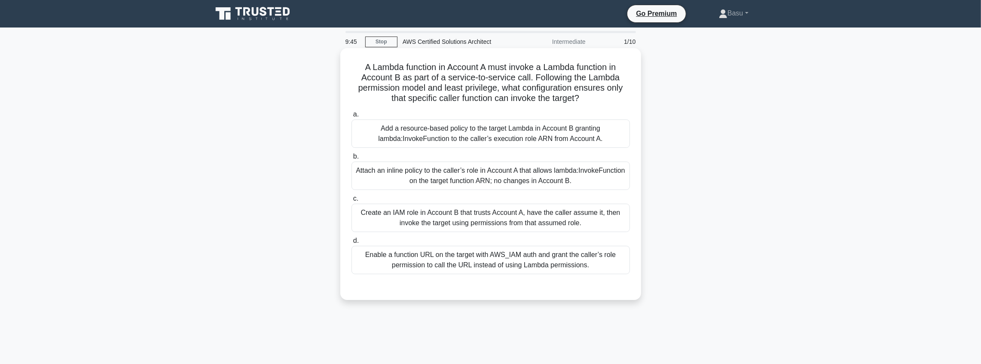
click at [479, 137] on div "Add a resource-based policy to the target Lambda in Account B granting lambda:I…" at bounding box center [490, 133] width 278 height 28
click at [351, 117] on input "a. Add a resource-based policy to the target Lambda in Account B granting lambd…" at bounding box center [351, 115] width 0 height 6
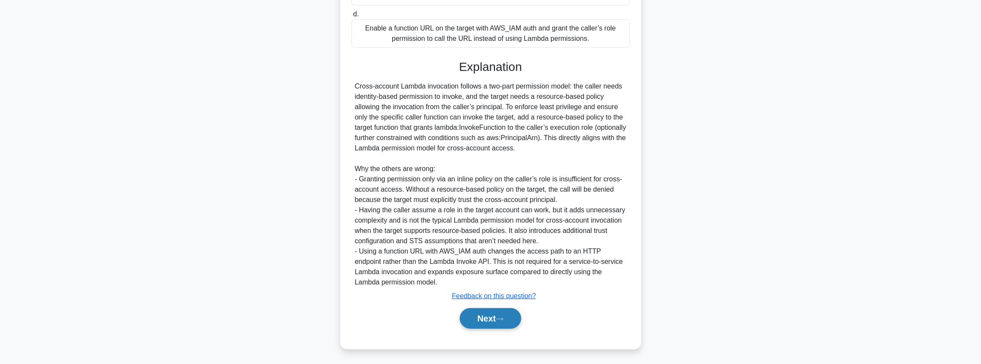
click at [491, 317] on button "Next" at bounding box center [490, 318] width 61 height 21
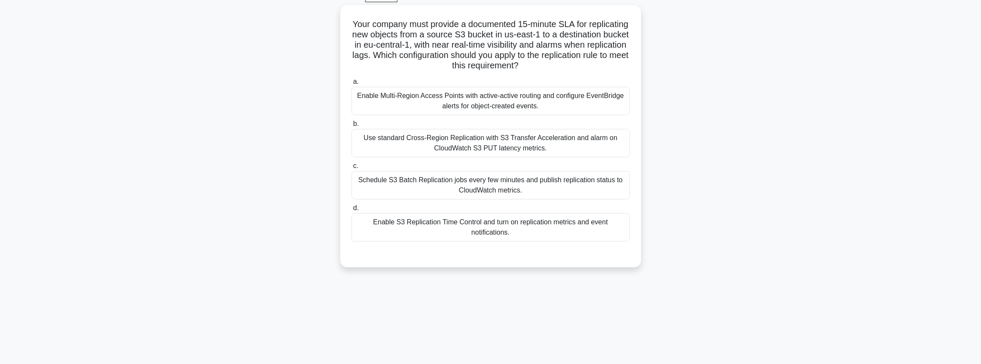
scroll to position [43, 0]
click at [492, 144] on div "Use standard Cross-Region Replication with S3 Transfer Acceleration and alarm o…" at bounding box center [490, 143] width 278 height 28
click at [351, 127] on input "b. Use standard Cross-Region Replication with S3 Transfer Acceleration and alar…" at bounding box center [351, 124] width 0 height 6
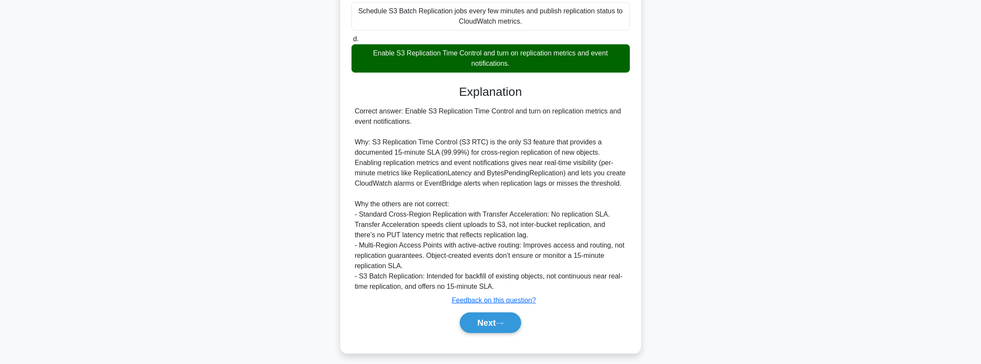
scroll to position [217, 0]
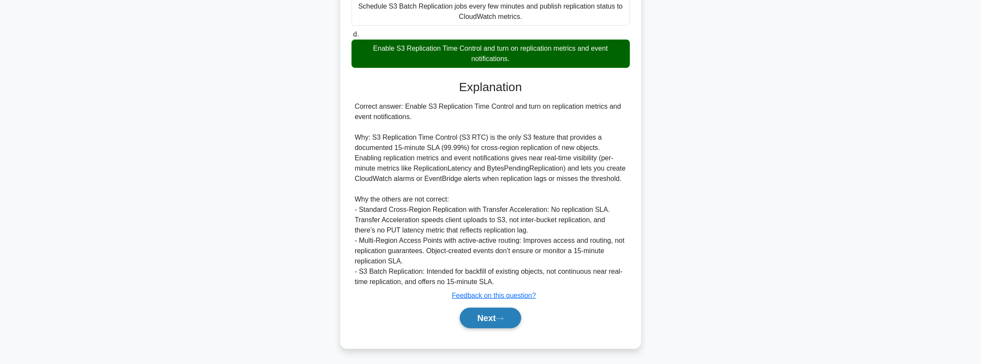
click at [509, 313] on button "Next" at bounding box center [490, 318] width 61 height 21
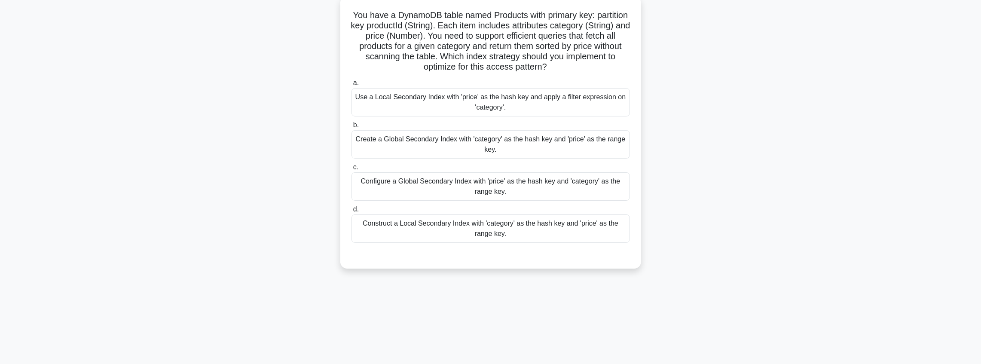
scroll to position [14, 0]
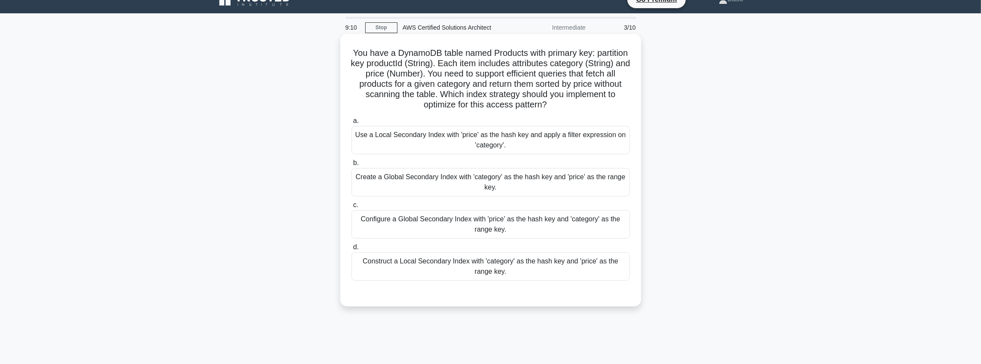
click at [493, 143] on div "Use a Local Secondary Index with 'price' as the hash key and apply a filter exp…" at bounding box center [490, 140] width 278 height 28
click at [351, 124] on input "a. Use a Local Secondary Index with 'price' as the hash key and apply a filter …" at bounding box center [351, 121] width 0 height 6
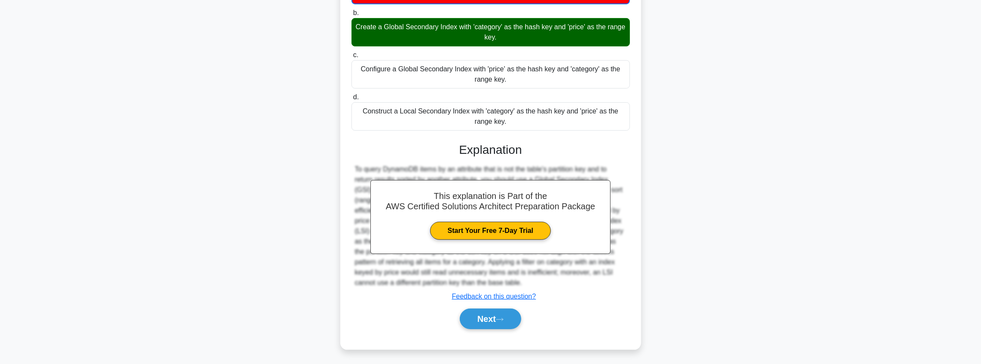
scroll to position [166, 0]
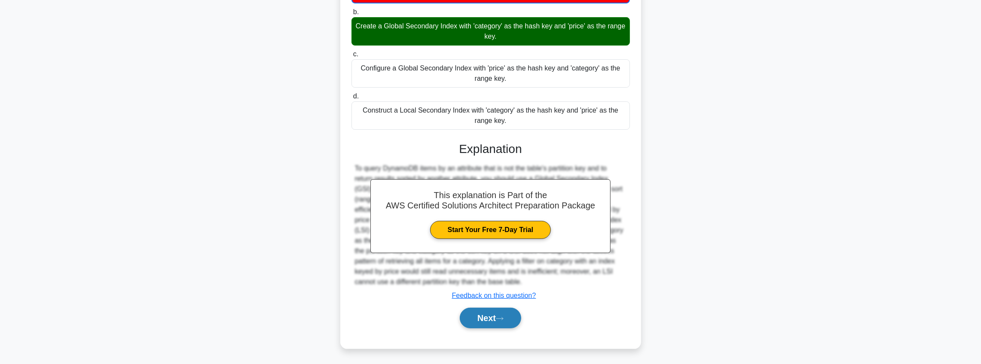
click at [491, 317] on button "Next" at bounding box center [490, 318] width 61 height 21
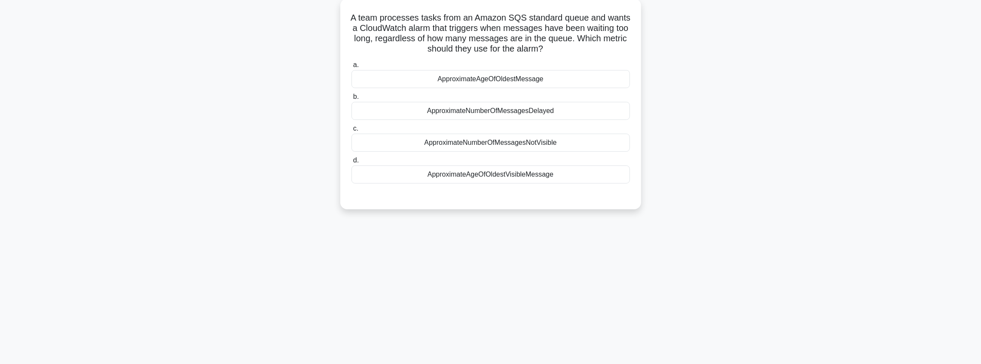
scroll to position [14, 0]
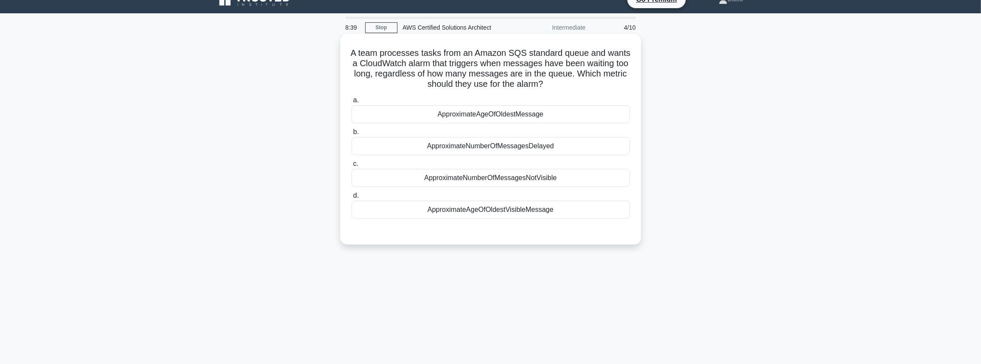
click at [541, 215] on div "ApproximateAgeOfOldestVisibleMessage" at bounding box center [490, 210] width 278 height 18
click at [351, 198] on input "d. ApproximateAgeOfOldestVisibleMessage" at bounding box center [351, 196] width 0 height 6
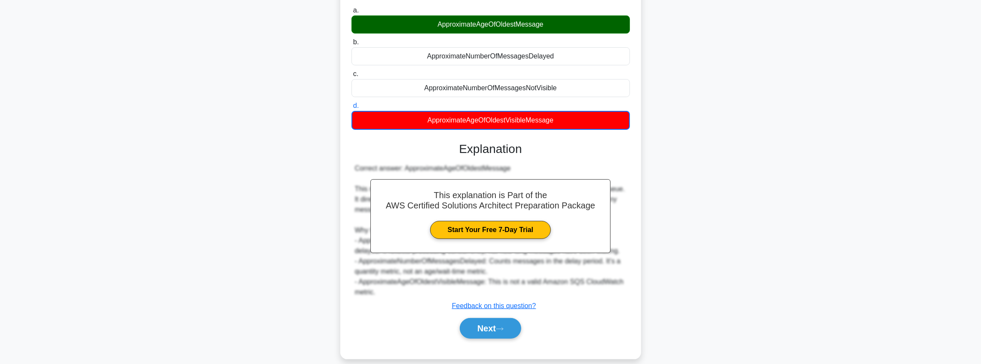
scroll to position [114, 0]
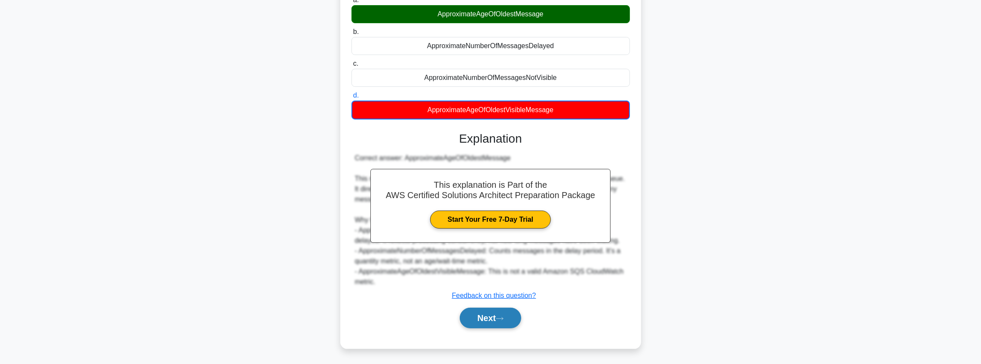
click at [488, 320] on button "Next" at bounding box center [490, 318] width 61 height 21
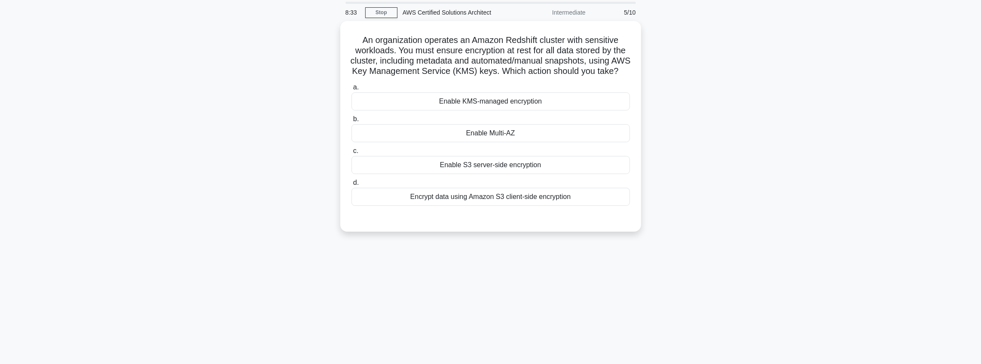
scroll to position [0, 0]
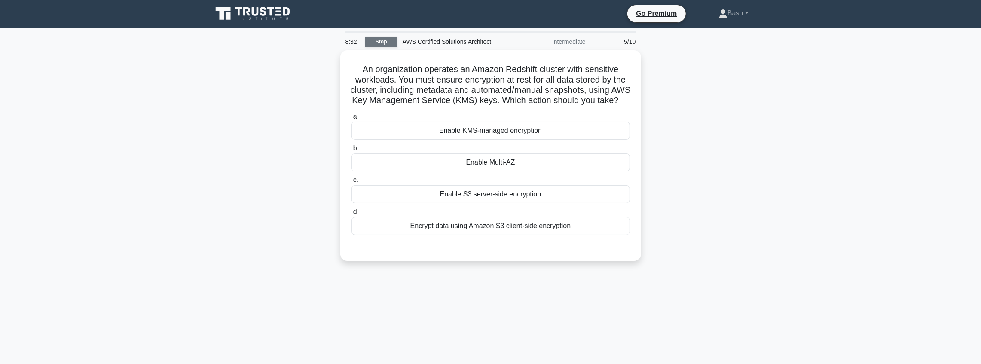
click at [377, 40] on link "Stop" at bounding box center [381, 42] width 32 height 11
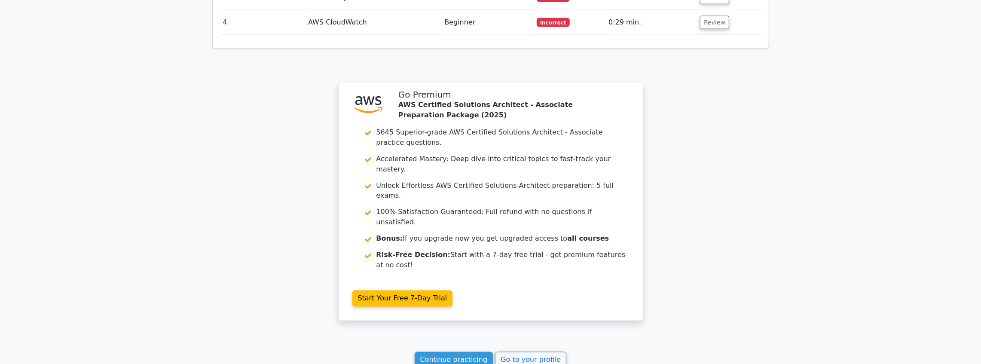
scroll to position [1282, 0]
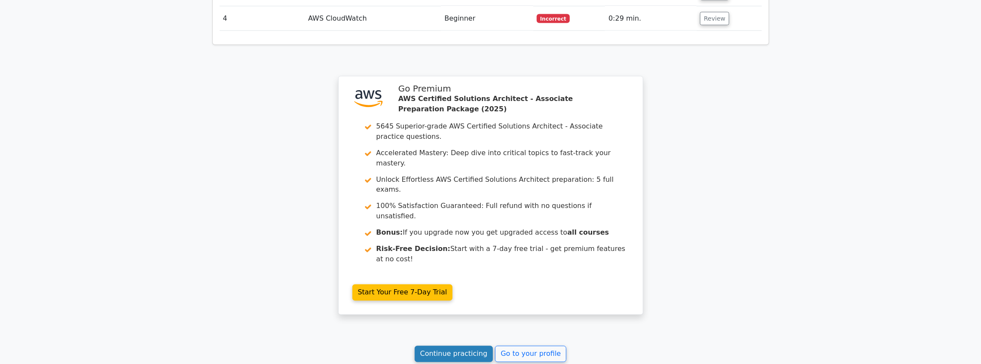
click at [458, 346] on link "Continue practicing" at bounding box center [454, 354] width 79 height 16
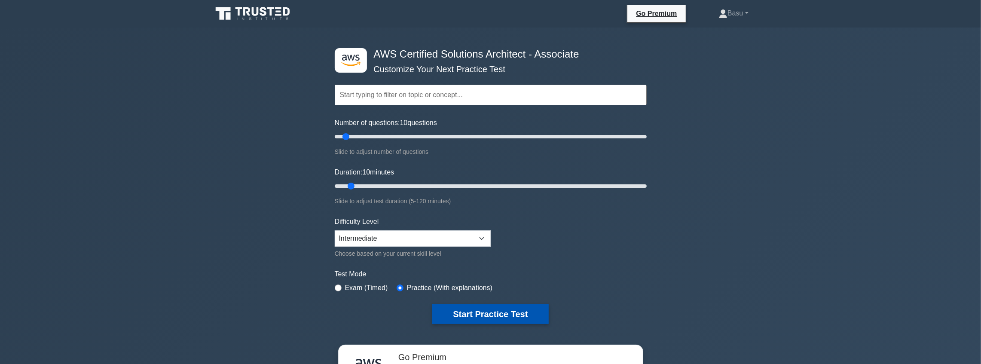
click at [507, 315] on button "Start Practice Test" at bounding box center [490, 314] width 116 height 20
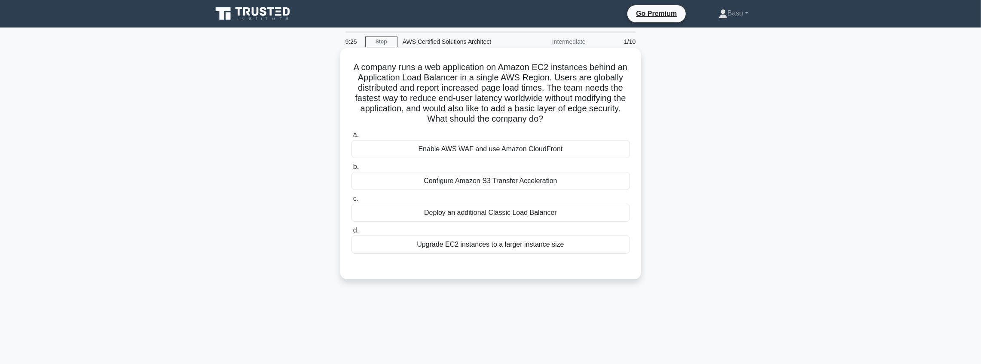
click at [516, 152] on div "Enable AWS WAF and use Amazon CloudFront" at bounding box center [490, 149] width 278 height 18
click at [351, 138] on input "a. Enable AWS WAF and use Amazon CloudFront" at bounding box center [351, 135] width 0 height 6
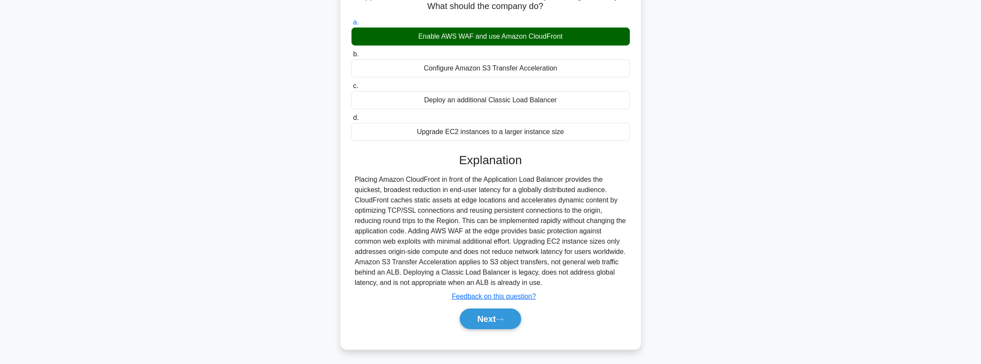
scroll to position [113, 0]
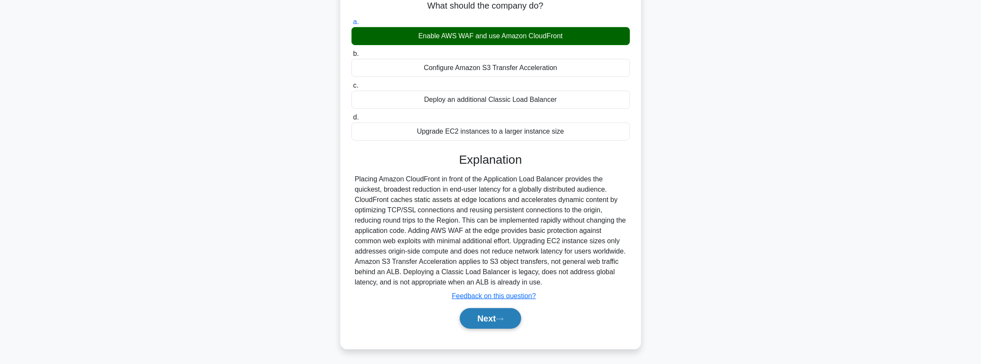
click at [503, 318] on icon at bounding box center [499, 319] width 7 height 3
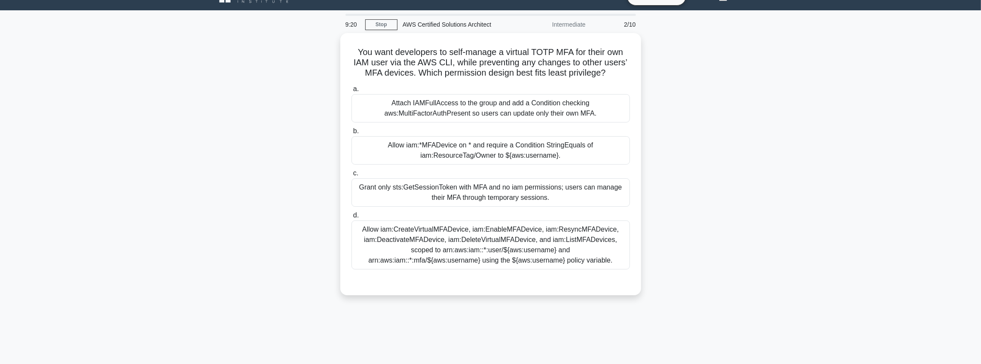
scroll to position [14, 0]
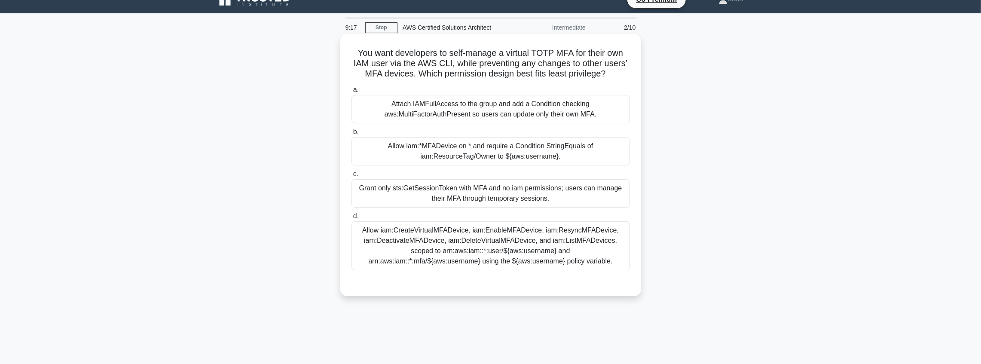
click at [568, 258] on div "Allow iam:CreateVirtualMFADevice, iam:EnableMFADevice, iam:ResyncMFADevice, iam…" at bounding box center [490, 245] width 278 height 49
click at [351, 219] on input "d. Allow iam:CreateVirtualMFADevice, iam:EnableMFADevice, iam:ResyncMFADevice, …" at bounding box center [351, 217] width 0 height 6
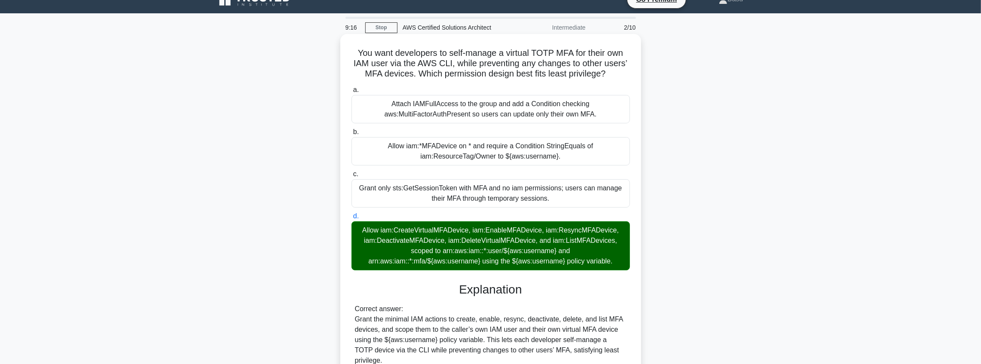
scroll to position [186, 0]
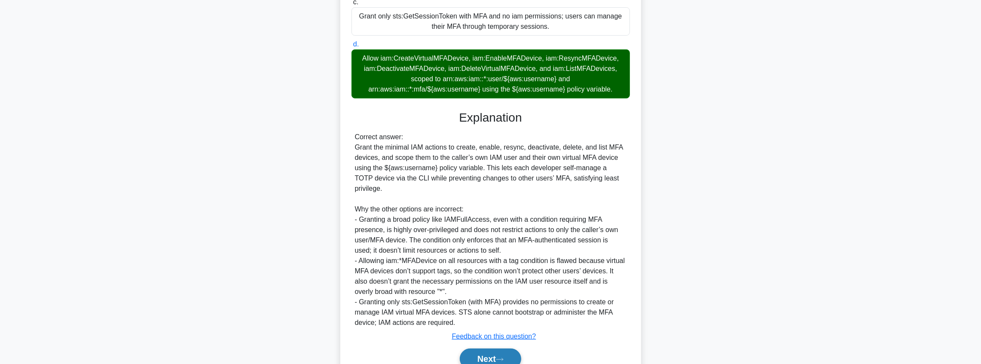
click at [482, 348] on button "Next" at bounding box center [490, 358] width 61 height 21
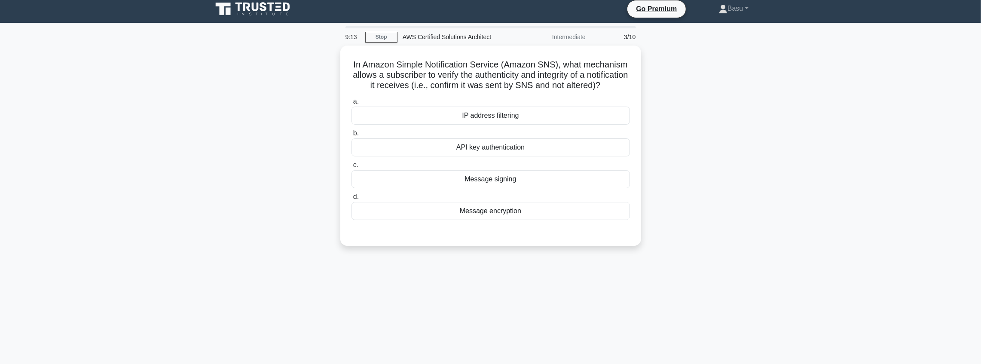
scroll to position [0, 0]
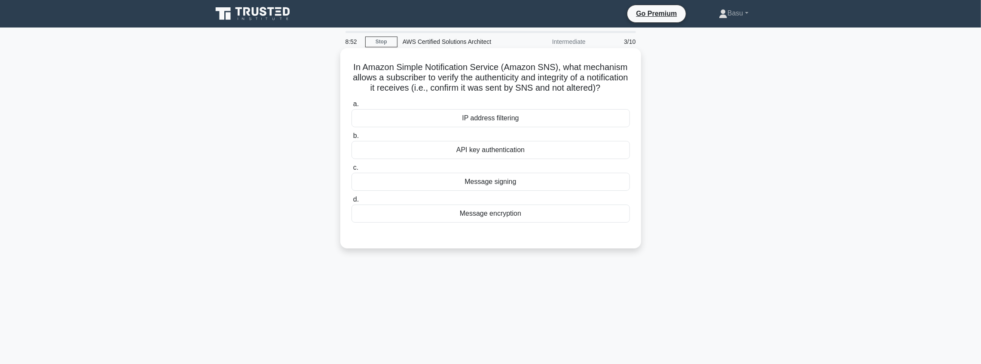
click at [500, 223] on div "Message encryption" at bounding box center [490, 214] width 278 height 18
click at [351, 202] on input "d. Message encryption" at bounding box center [351, 200] width 0 height 6
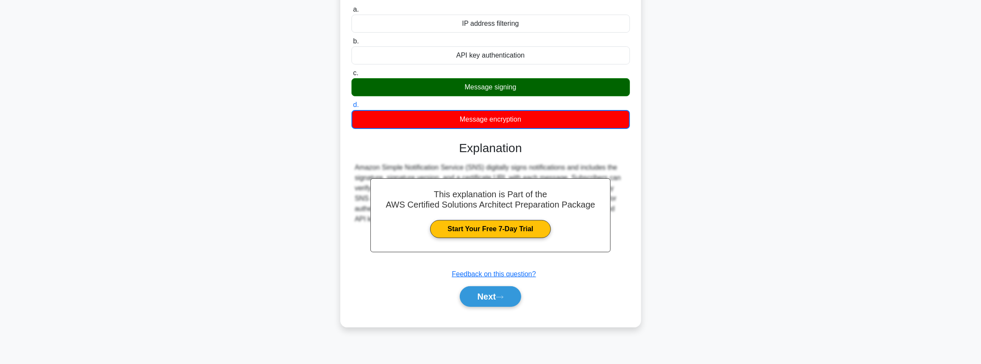
scroll to position [100, 0]
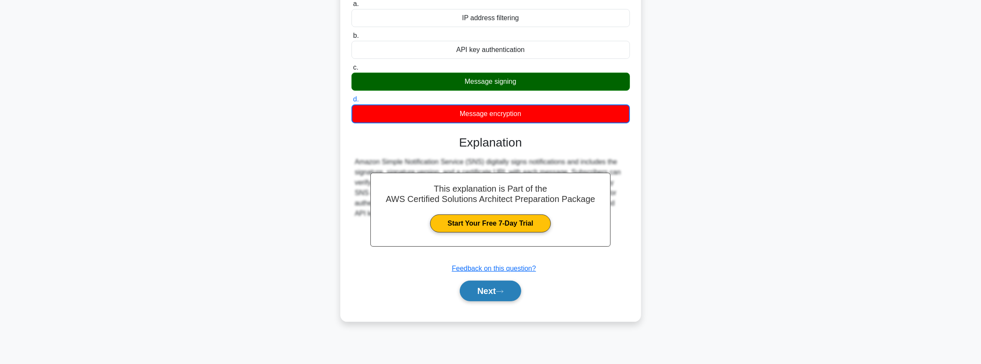
click at [496, 296] on button "Next" at bounding box center [490, 291] width 61 height 21
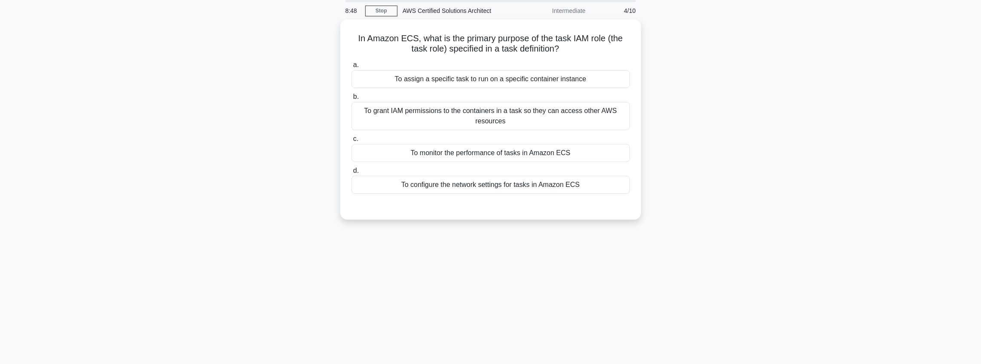
scroll to position [14, 0]
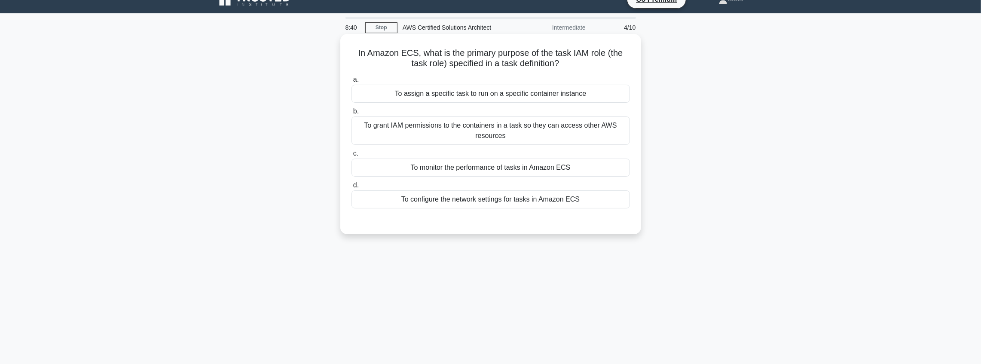
click at [562, 139] on div "To grant IAM permissions to the containers in a task so they can access other A…" at bounding box center [490, 130] width 278 height 28
click at [351, 114] on input "b. To grant IAM permissions to the containers in a task so they can access othe…" at bounding box center [351, 112] width 0 height 6
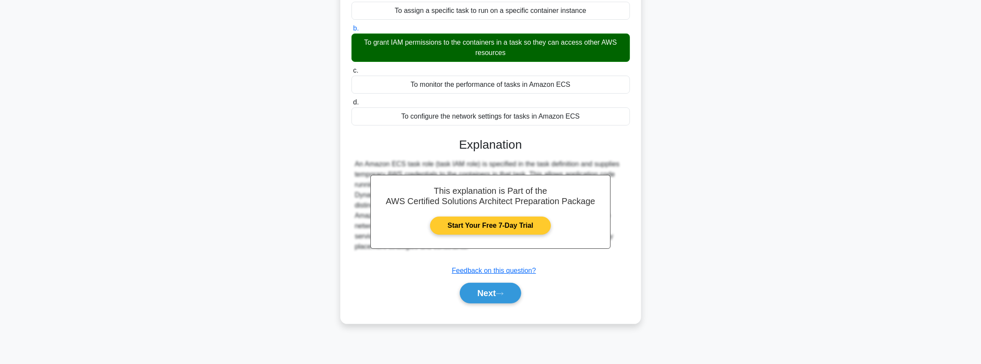
scroll to position [100, 0]
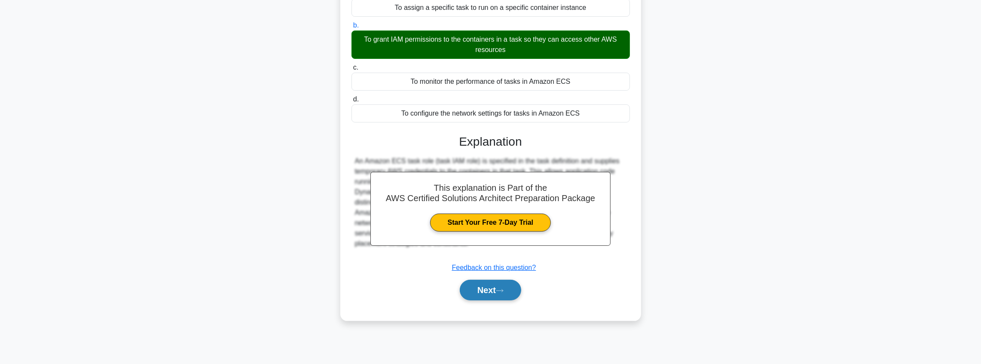
click at [510, 288] on button "Next" at bounding box center [490, 290] width 61 height 21
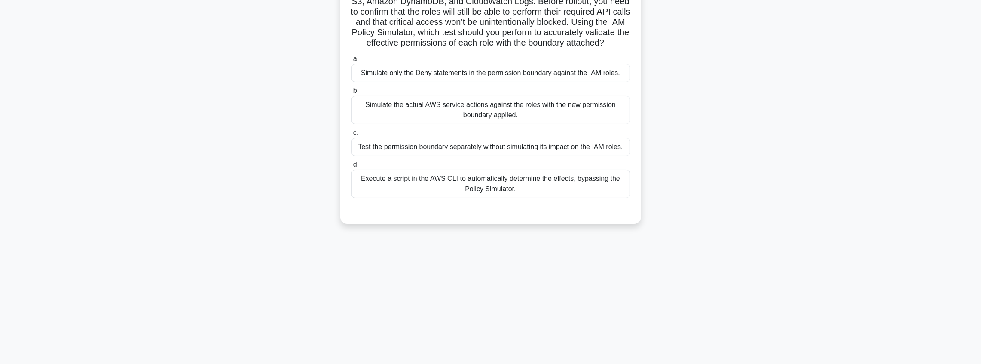
scroll to position [43, 0]
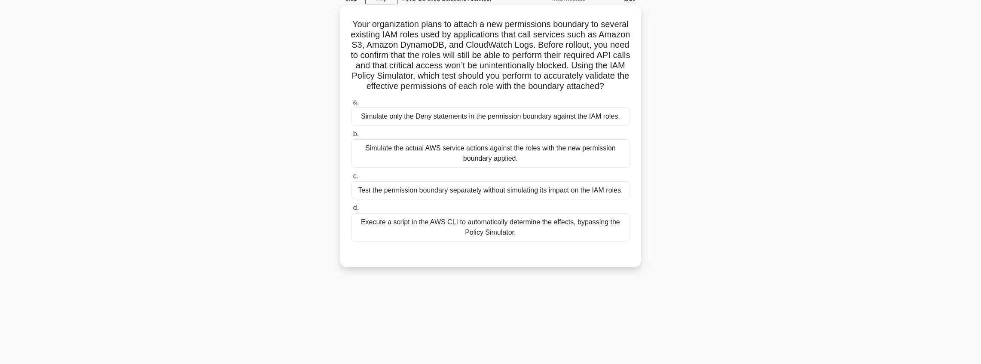
click at [523, 168] on div "Simulate the actual AWS service actions against the roles with the new permissi…" at bounding box center [490, 153] width 278 height 28
click at [351, 137] on input "b. Simulate the actual AWS service actions against the roles with the new permi…" at bounding box center [351, 134] width 0 height 6
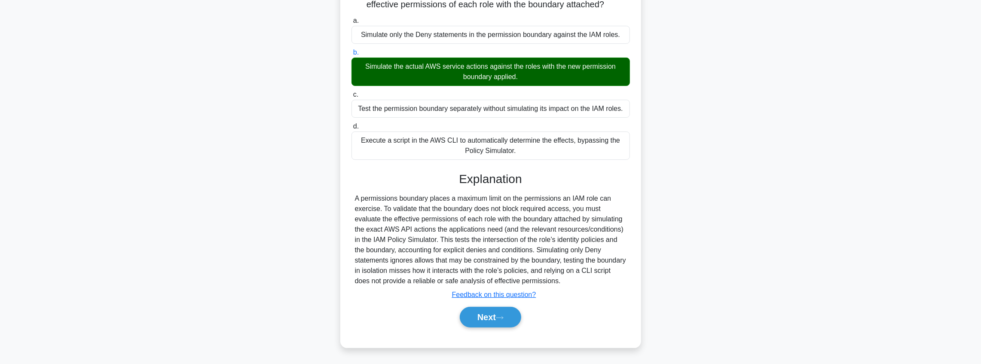
scroll to position [134, 0]
click at [495, 320] on button "Next" at bounding box center [490, 317] width 61 height 21
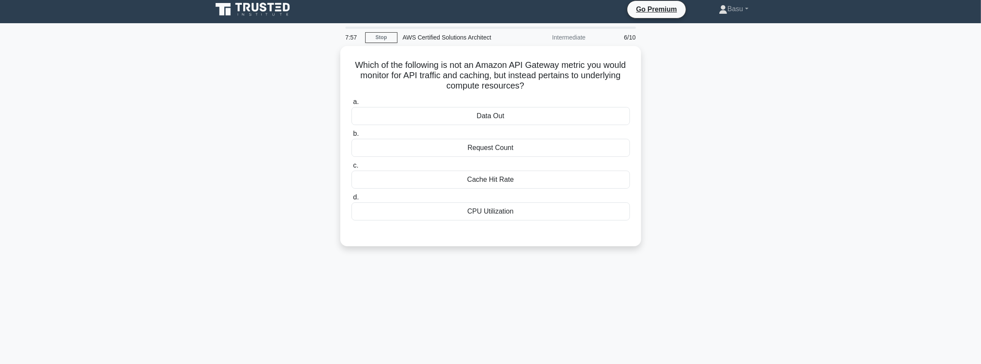
scroll to position [0, 0]
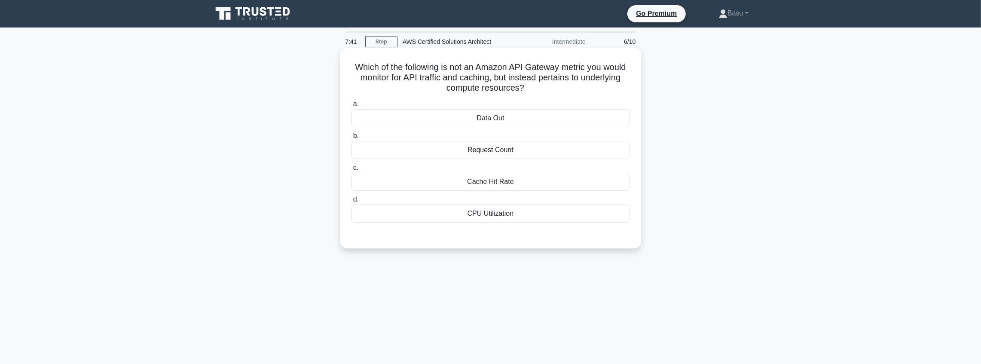
click at [504, 216] on div "CPU Utilization" at bounding box center [490, 214] width 278 height 18
click at [351, 202] on input "d. CPU Utilization" at bounding box center [351, 200] width 0 height 6
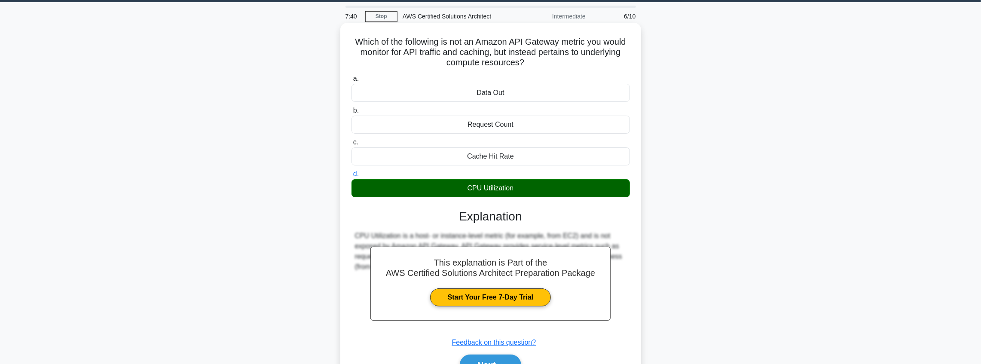
scroll to position [100, 0]
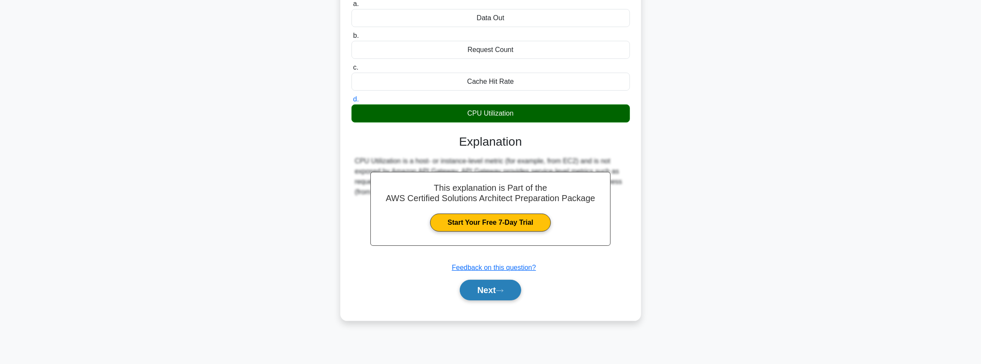
click at [497, 295] on button "Next" at bounding box center [490, 290] width 61 height 21
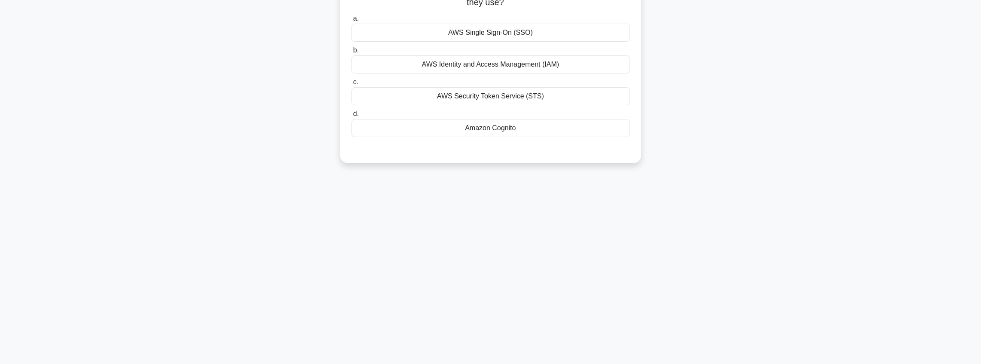
scroll to position [0, 0]
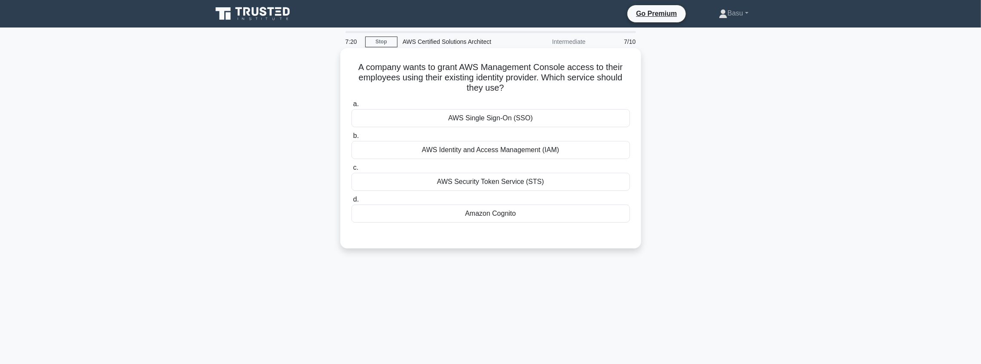
click at [525, 119] on div "AWS Single Sign-On (SSO)" at bounding box center [490, 118] width 278 height 18
click at [351, 107] on input "a. AWS Single Sign-On (SSO)" at bounding box center [351, 104] width 0 height 6
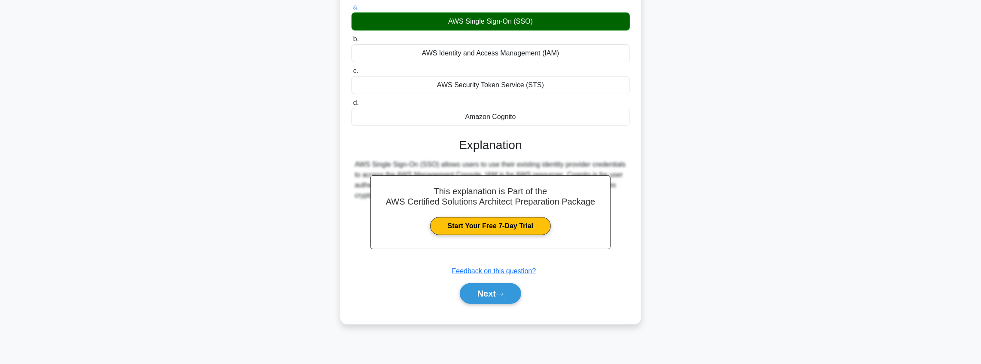
scroll to position [100, 0]
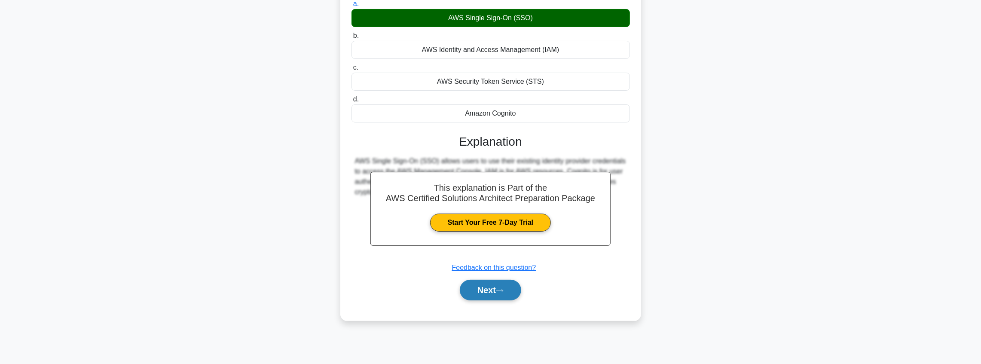
click at [510, 289] on button "Next" at bounding box center [490, 290] width 61 height 21
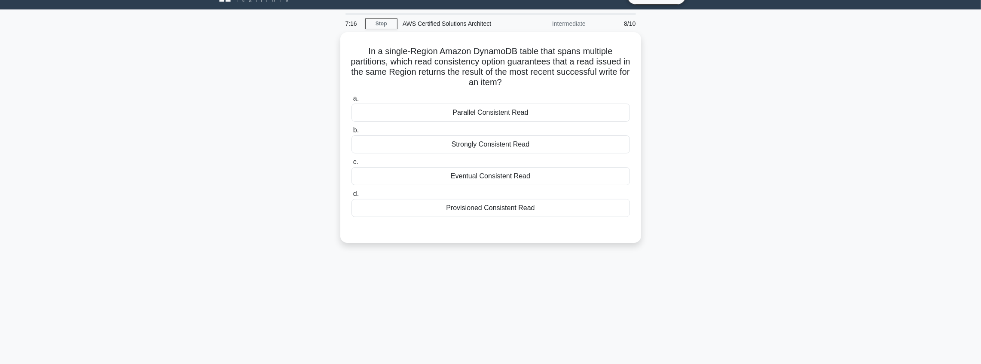
scroll to position [14, 0]
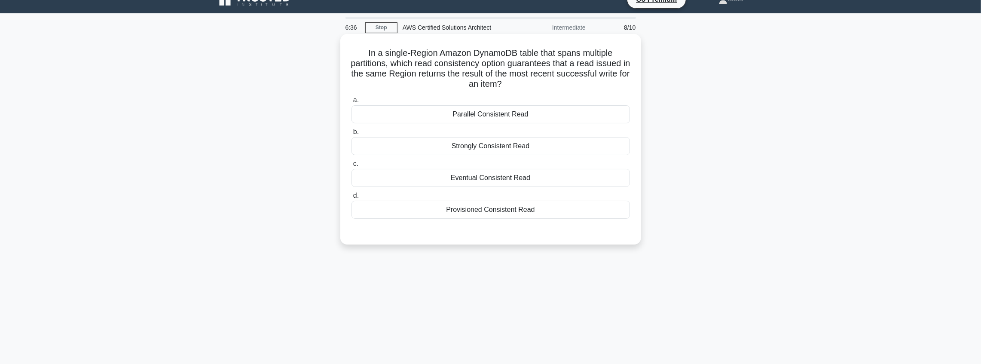
click at [510, 148] on div "Strongly Consistent Read" at bounding box center [490, 146] width 278 height 18
click at [351, 135] on input "b. Strongly Consistent Read" at bounding box center [351, 132] width 0 height 6
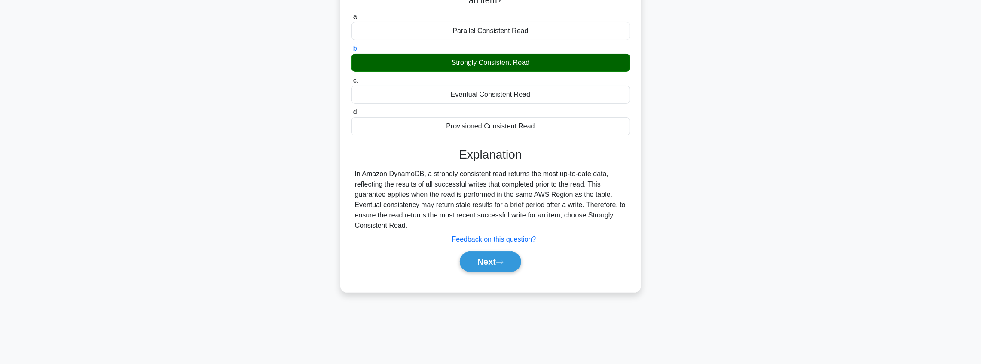
scroll to position [100, 0]
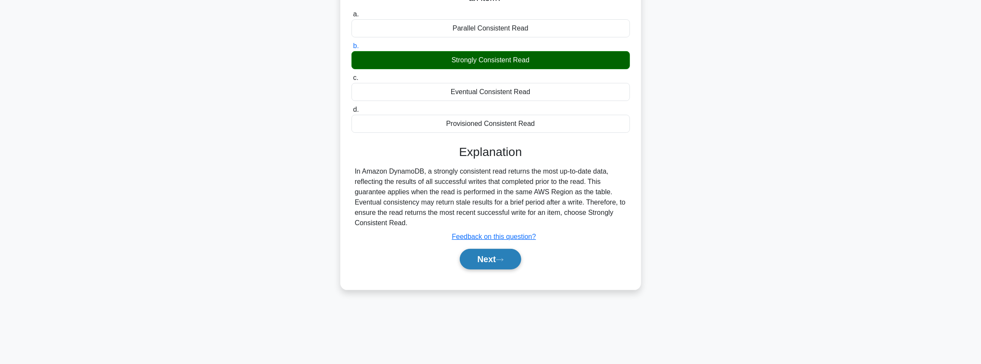
click at [506, 267] on button "Next" at bounding box center [490, 259] width 61 height 21
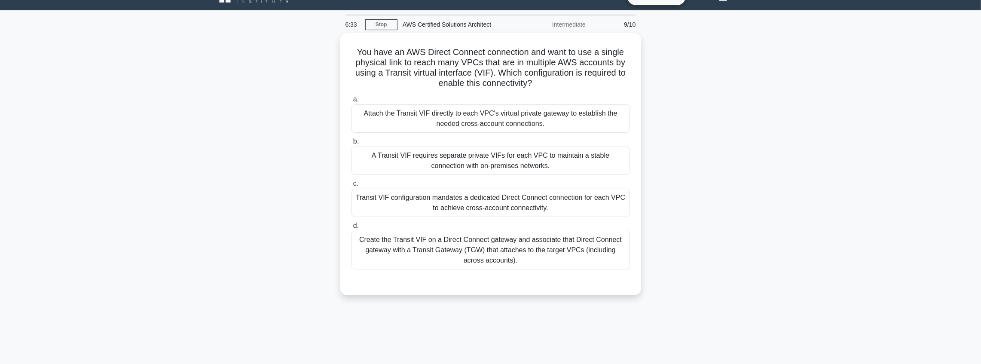
scroll to position [14, 0]
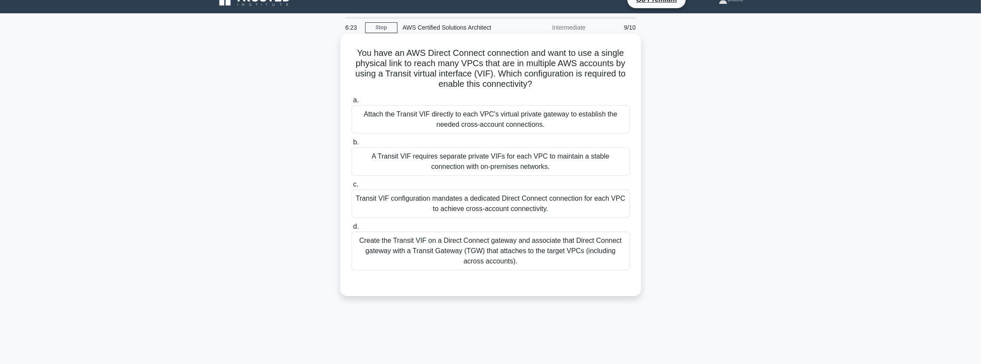
click at [564, 251] on div "Create the Transit VIF on a Direct Connect gateway and associate that Direct Co…" at bounding box center [490, 251] width 278 height 39
click at [351, 229] on input "d. Create the Transit VIF on a Direct Connect gateway and associate that Direct…" at bounding box center [351, 227] width 0 height 6
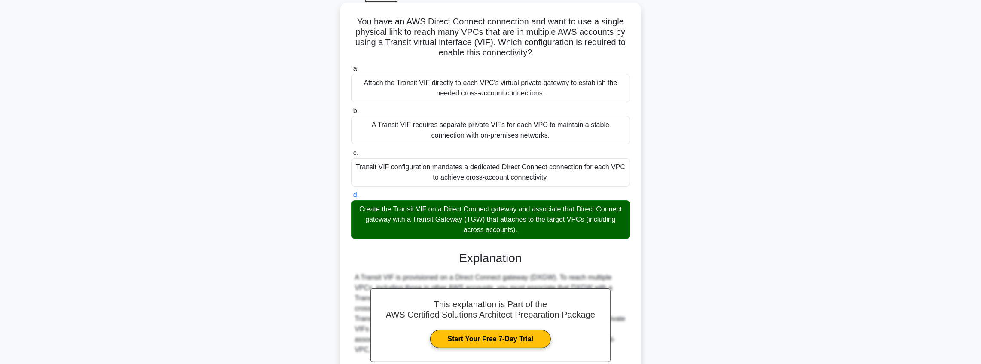
scroll to position [134, 0]
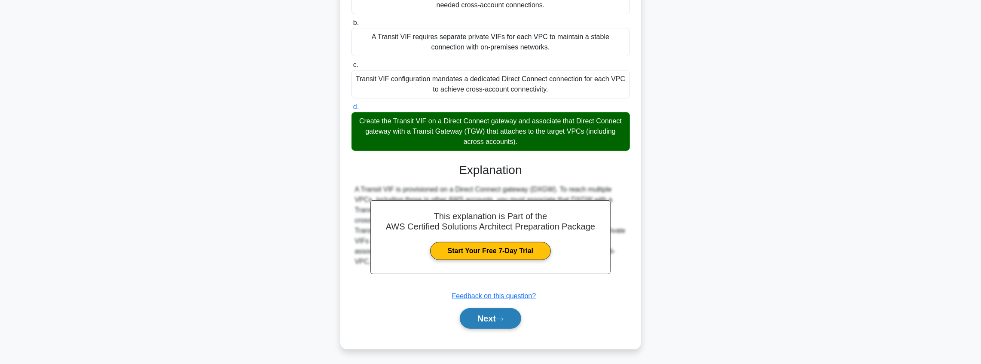
click at [491, 315] on button "Next" at bounding box center [490, 318] width 61 height 21
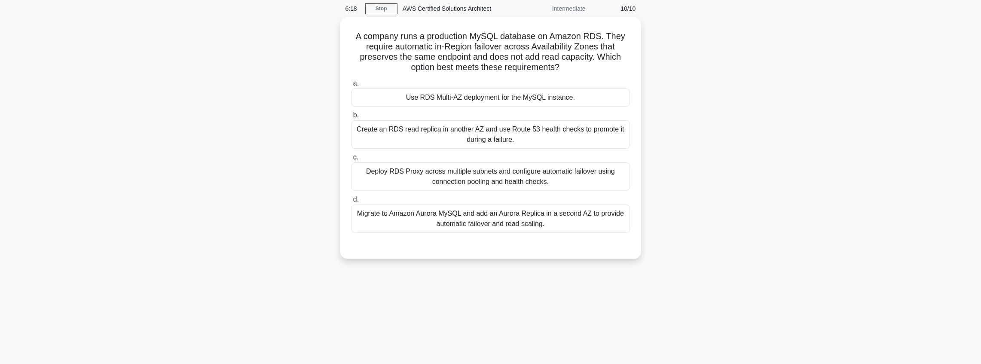
scroll to position [0, 0]
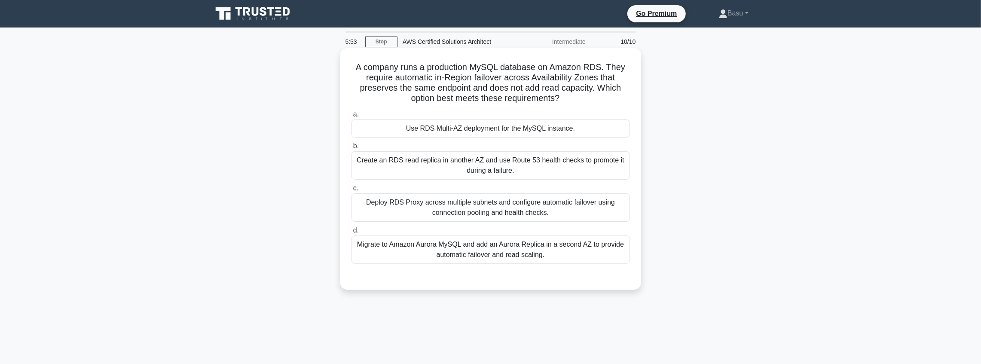
click at [548, 253] on div "Migrate to Amazon Aurora MySQL and add an Aurora Replica in a second AZ to prov…" at bounding box center [490, 249] width 278 height 28
click at [351, 233] on input "d. Migrate to Amazon Aurora MySQL and add an Aurora Replica in a second AZ to p…" at bounding box center [351, 231] width 0 height 6
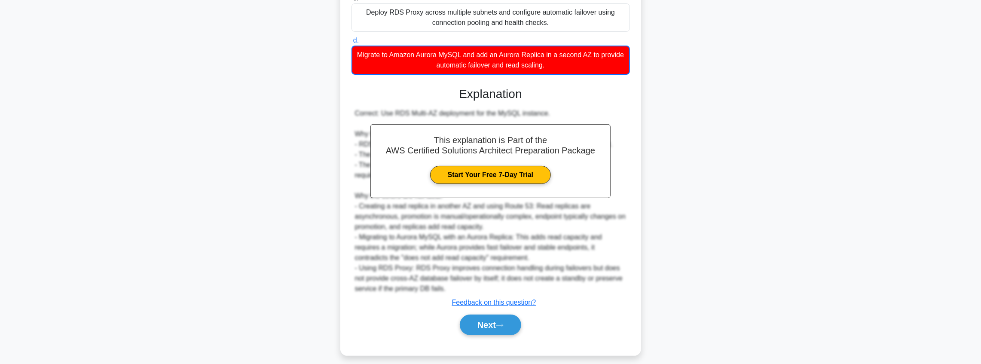
scroll to position [197, 0]
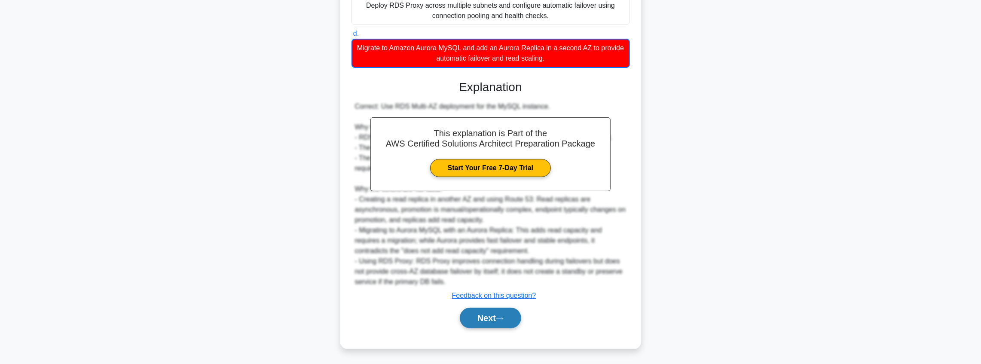
click at [510, 319] on button "Next" at bounding box center [490, 318] width 61 height 21
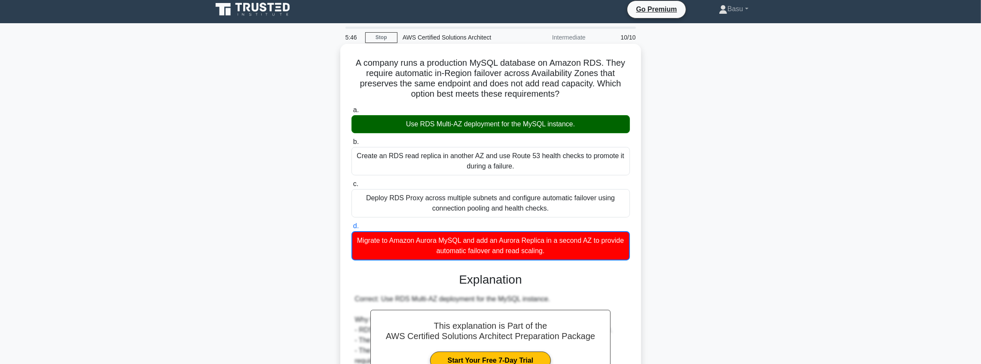
scroll to position [0, 0]
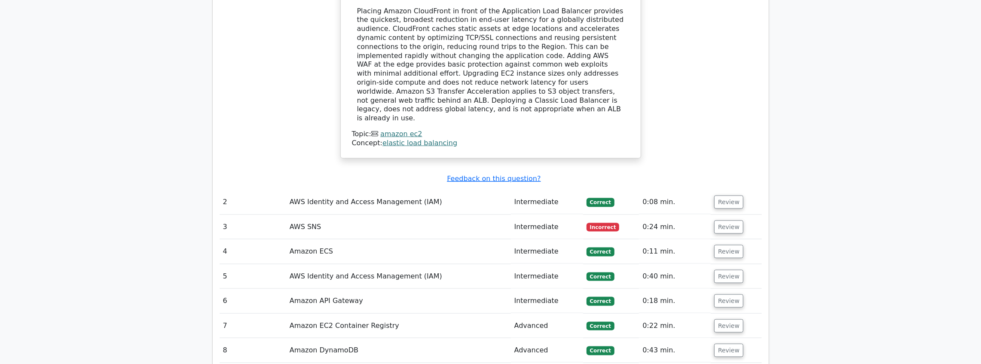
scroll to position [1031, 0]
click at [722, 220] on button "Review" at bounding box center [728, 226] width 29 height 13
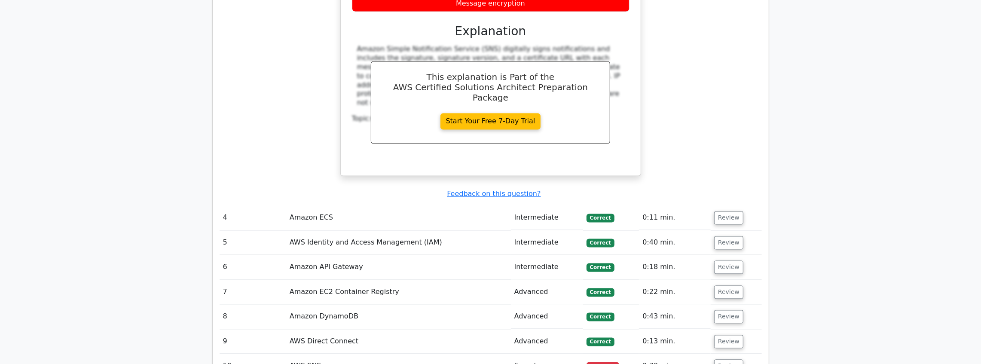
scroll to position [1575, 0]
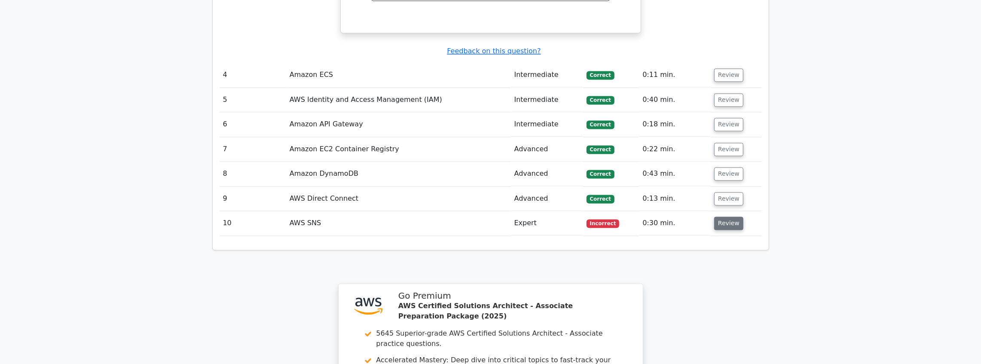
click at [724, 217] on button "Review" at bounding box center [728, 223] width 29 height 13
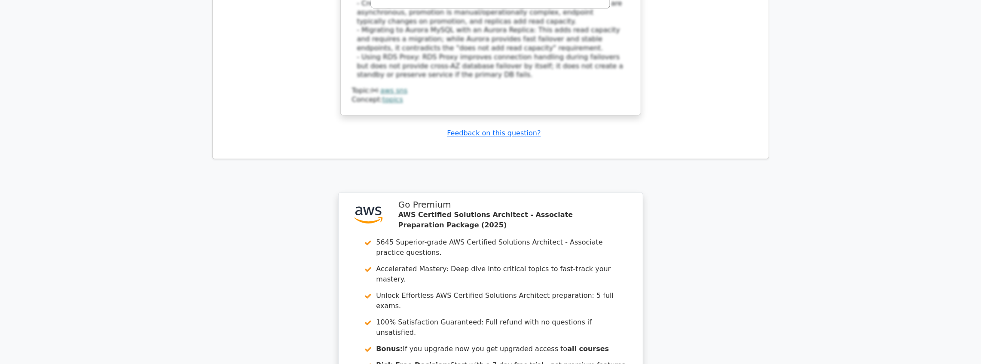
scroll to position [2236, 0]
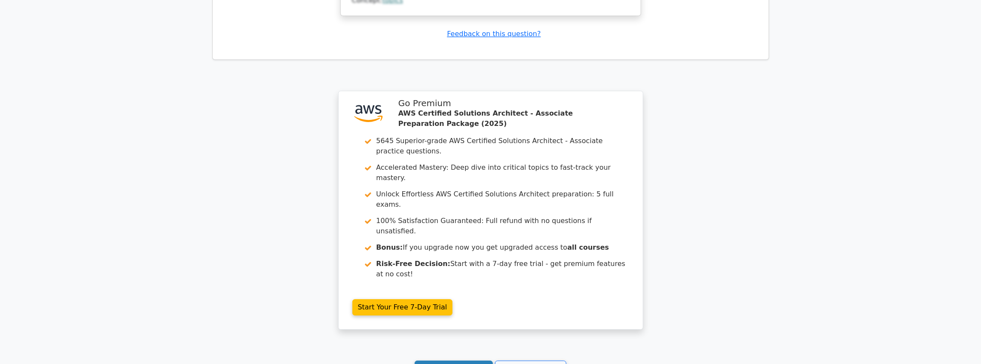
click at [453, 360] on link "Continue practicing" at bounding box center [454, 368] width 79 height 16
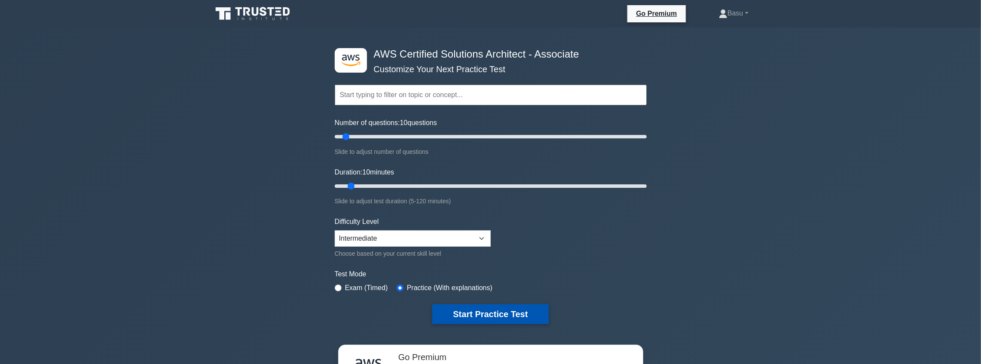
click at [508, 314] on button "Start Practice Test" at bounding box center [490, 314] width 116 height 20
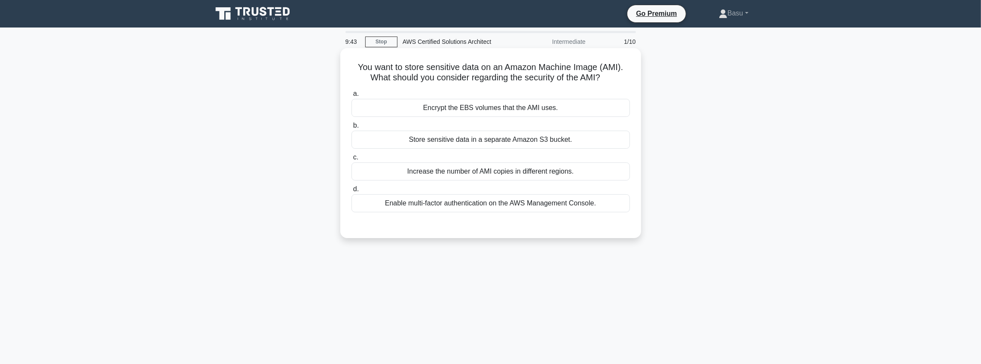
click at [547, 108] on div "Encrypt the EBS volumes that the AMI uses." at bounding box center [490, 108] width 278 height 18
click at [351, 97] on input "a. Encrypt the EBS volumes that the AMI uses." at bounding box center [351, 94] width 0 height 6
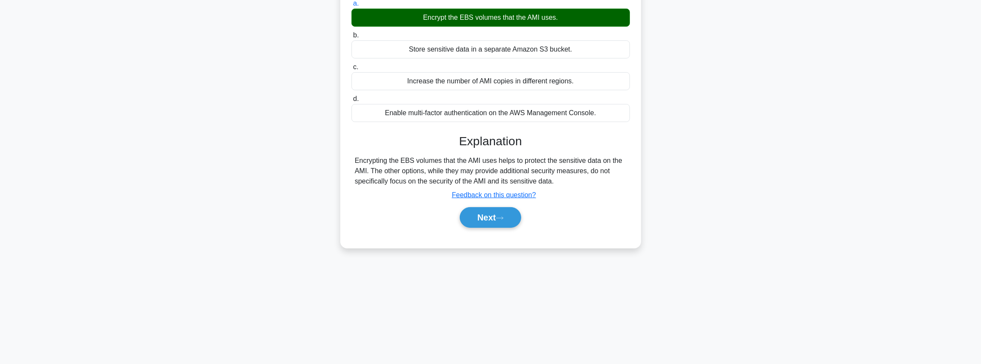
scroll to position [100, 0]
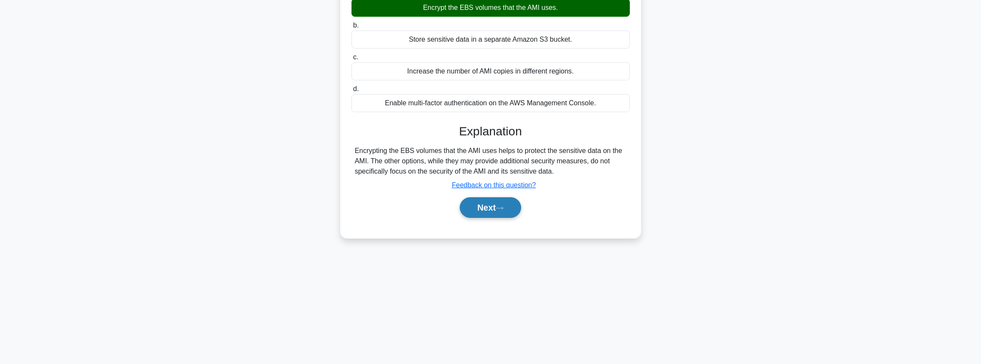
click at [490, 208] on button "Next" at bounding box center [490, 207] width 61 height 21
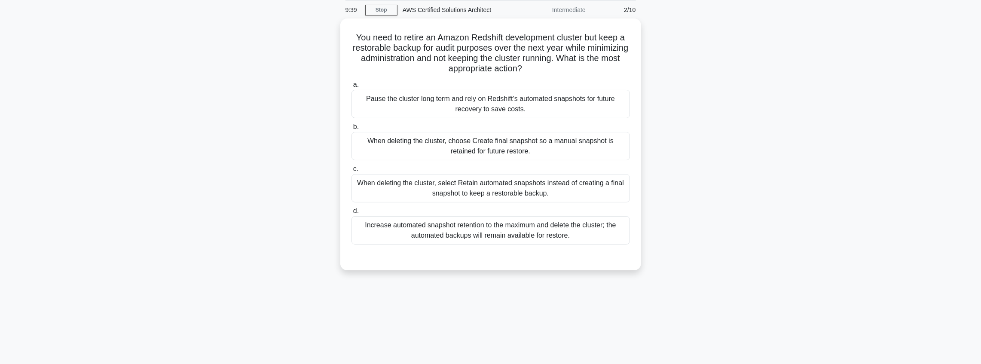
scroll to position [0, 0]
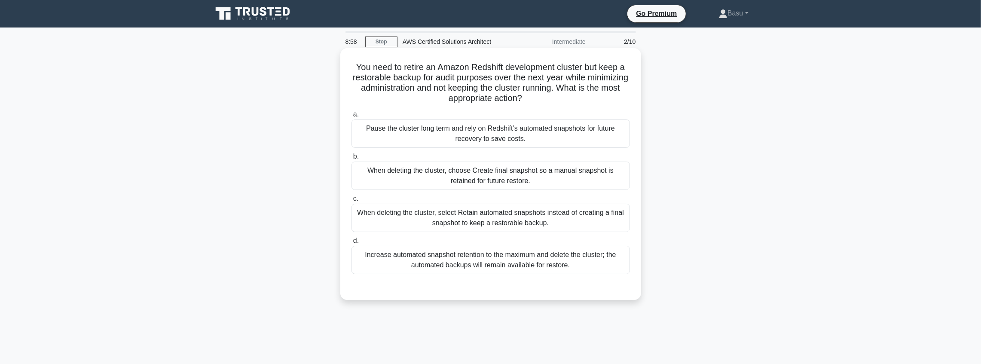
click at [540, 220] on div "When deleting the cluster, select Retain automated snapshots instead of creatin…" at bounding box center [490, 218] width 278 height 28
click at [351, 202] on input "c. When deleting the cluster, select Retain automated snapshots instead of crea…" at bounding box center [351, 199] width 0 height 6
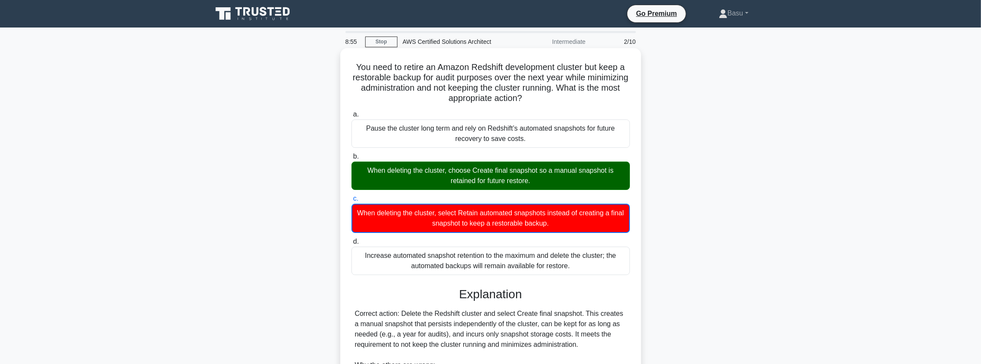
scroll to position [166, 0]
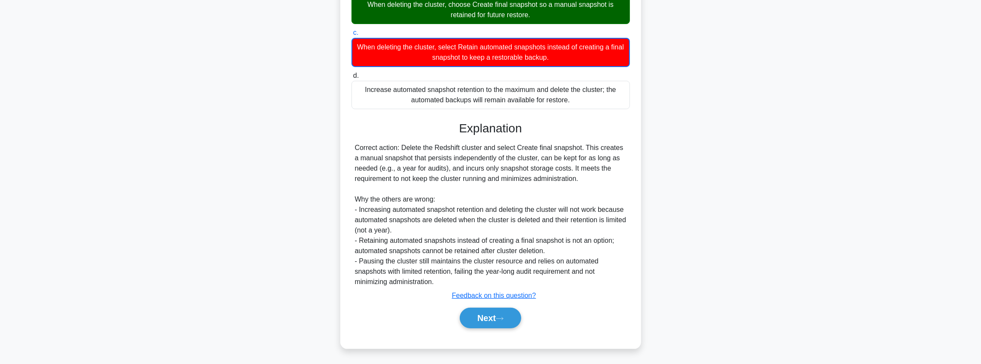
drag, startPoint x: 495, startPoint y: 316, endPoint x: 539, endPoint y: 305, distance: 45.6
click at [495, 316] on button "Next" at bounding box center [490, 318] width 61 height 21
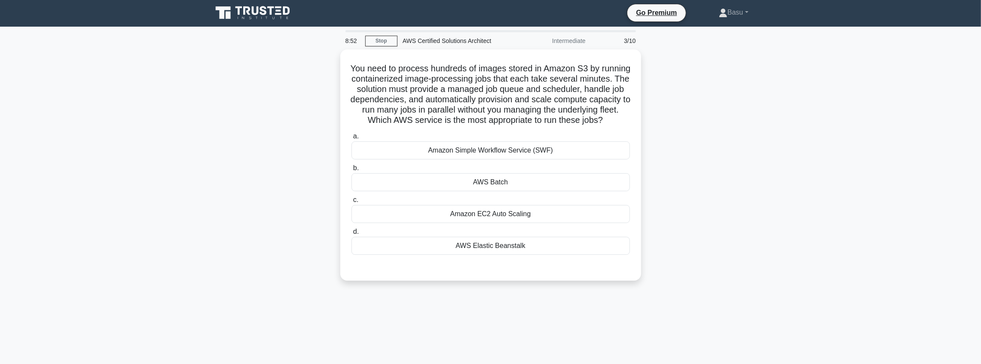
scroll to position [0, 0]
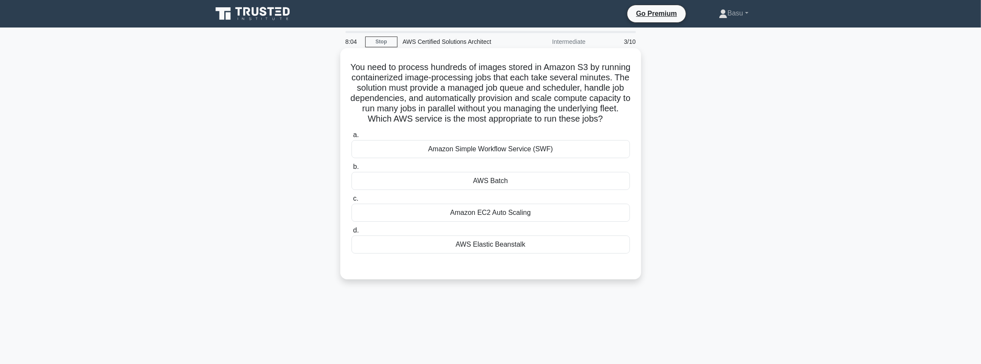
click at [517, 253] on div "AWS Elastic Beanstalk" at bounding box center [490, 244] width 278 height 18
click at [351, 233] on input "d. AWS Elastic Beanstalk" at bounding box center [351, 231] width 0 height 6
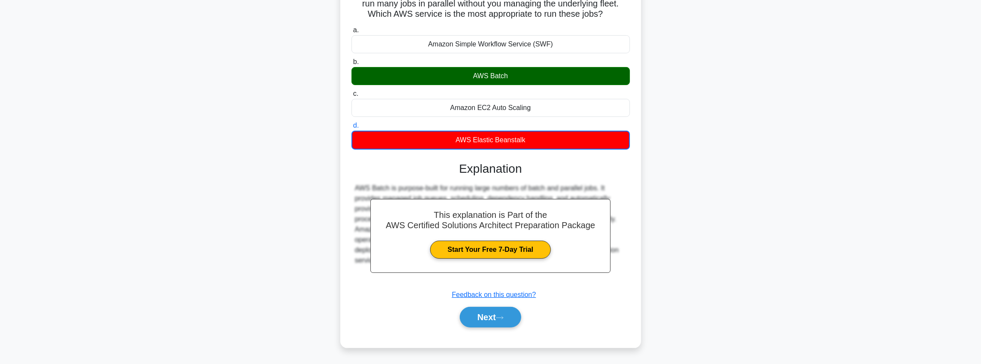
scroll to position [114, 0]
click at [488, 316] on button "Next" at bounding box center [490, 317] width 61 height 21
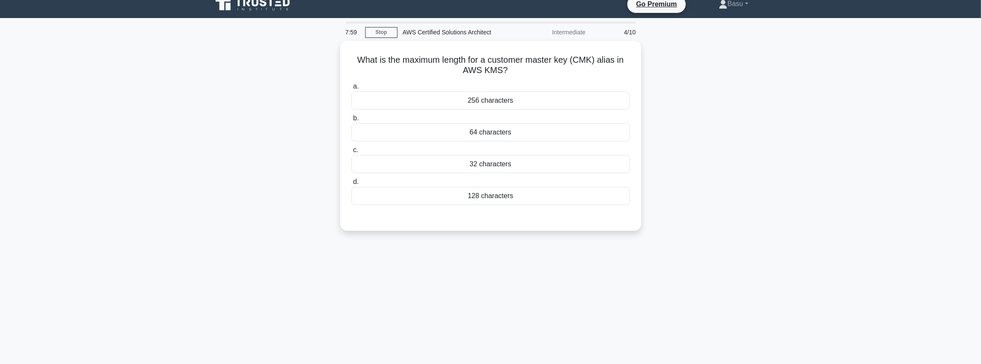
scroll to position [0, 0]
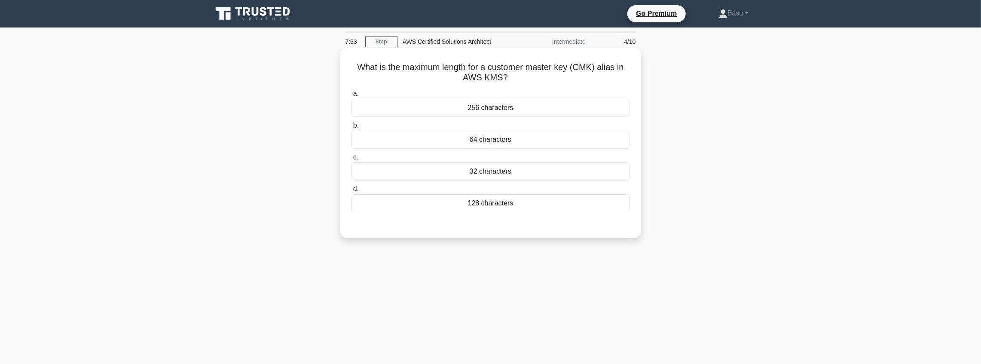
click at [539, 207] on div "128 characters" at bounding box center [490, 203] width 278 height 18
click at [351, 192] on input "d. 128 characters" at bounding box center [351, 189] width 0 height 6
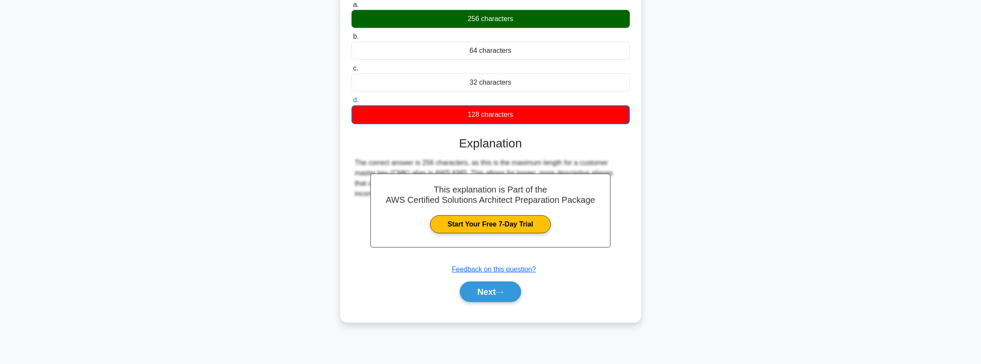
scroll to position [100, 0]
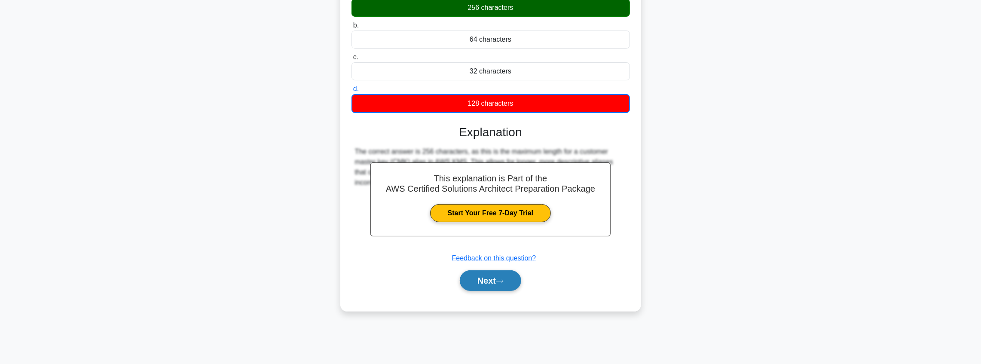
click at [496, 278] on button "Next" at bounding box center [490, 280] width 61 height 21
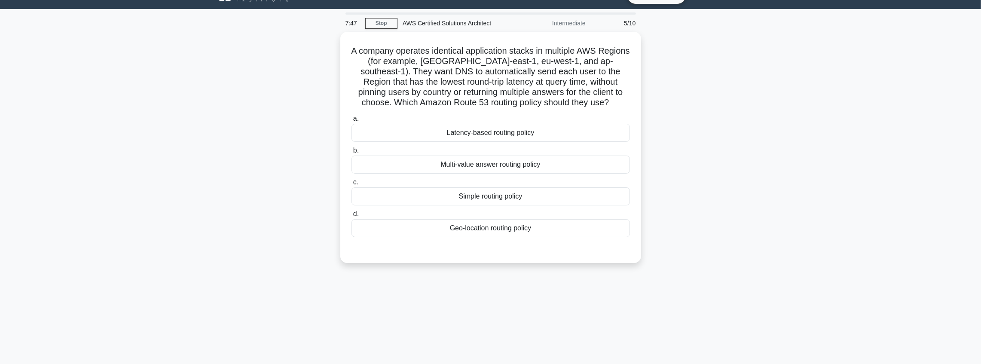
scroll to position [14, 0]
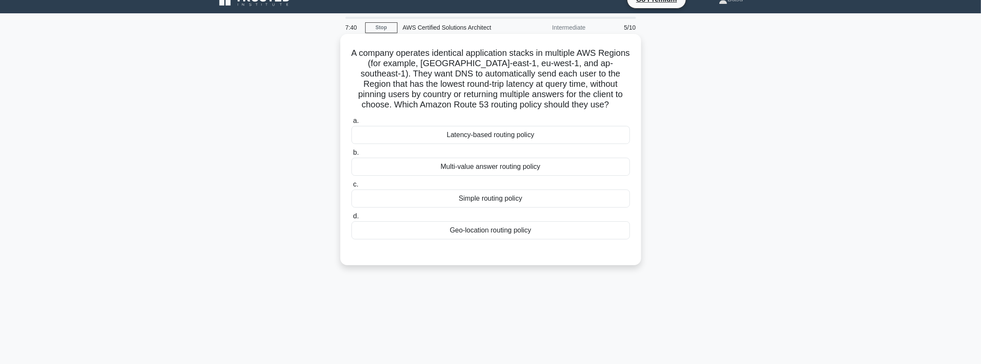
click at [513, 165] on div "Multi-value answer routing policy" at bounding box center [490, 167] width 278 height 18
click at [351, 156] on input "b. Multi-value answer routing policy" at bounding box center [351, 153] width 0 height 6
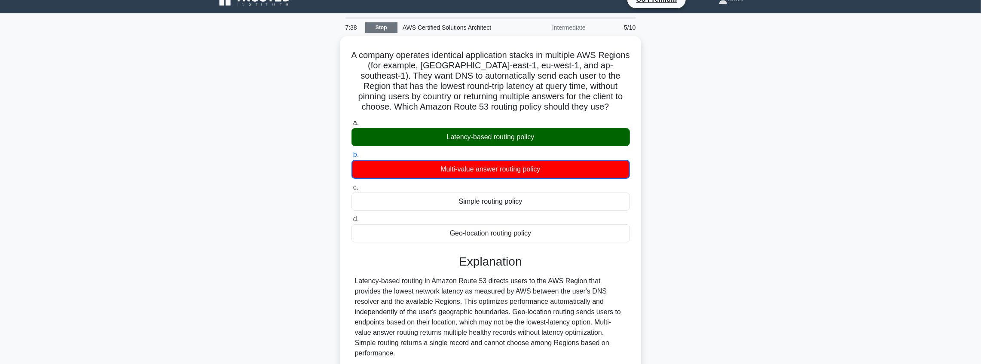
click at [376, 27] on link "Stop" at bounding box center [381, 27] width 32 height 11
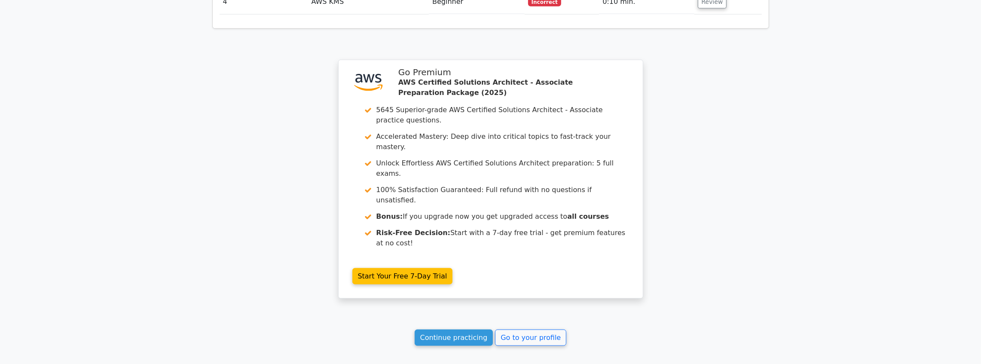
scroll to position [1073, 0]
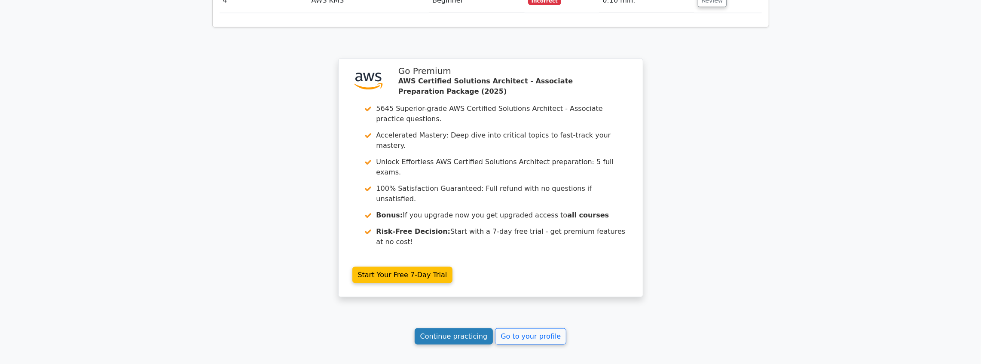
click at [470, 328] on link "Continue practicing" at bounding box center [454, 336] width 79 height 16
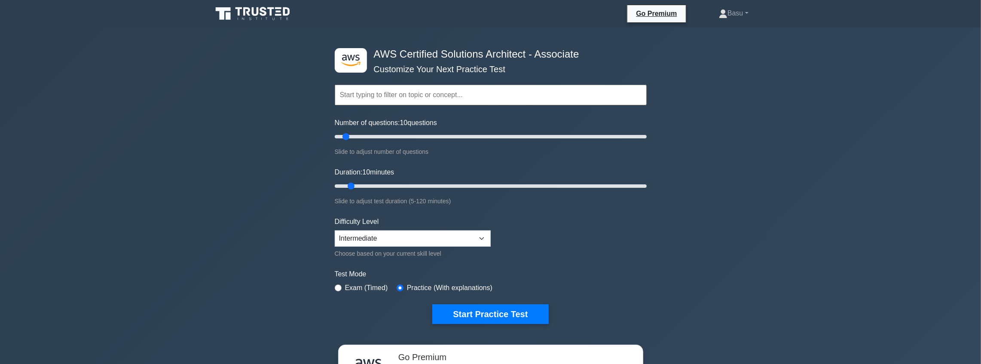
drag, startPoint x: 532, startPoint y: 315, endPoint x: 600, endPoint y: 312, distance: 67.5
click at [532, 315] on button "Start Practice Test" at bounding box center [490, 314] width 116 height 20
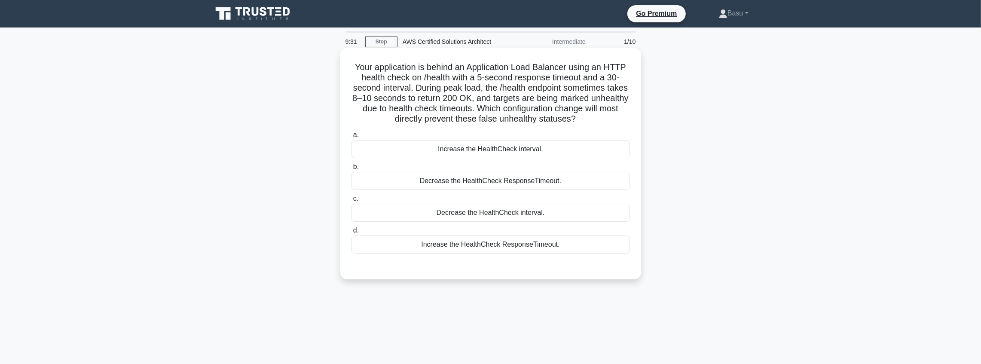
click at [505, 150] on div "Increase the HealthCheck interval." at bounding box center [490, 149] width 278 height 18
click at [351, 138] on input "a. Increase the HealthCheck interval." at bounding box center [351, 135] width 0 height 6
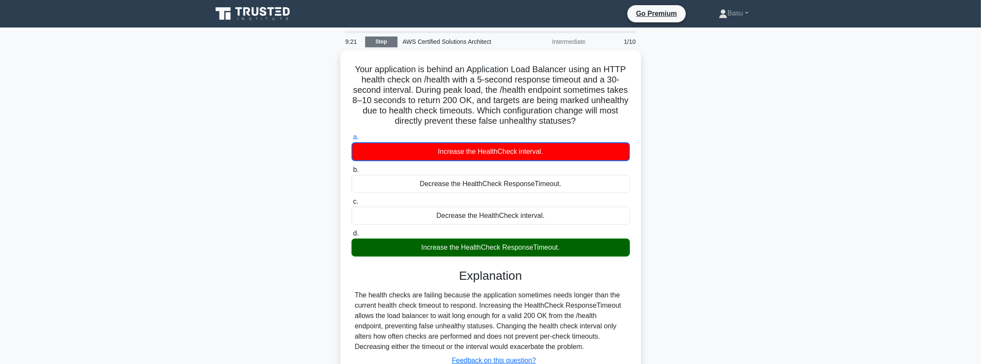
click at [379, 40] on link "Stop" at bounding box center [381, 42] width 32 height 11
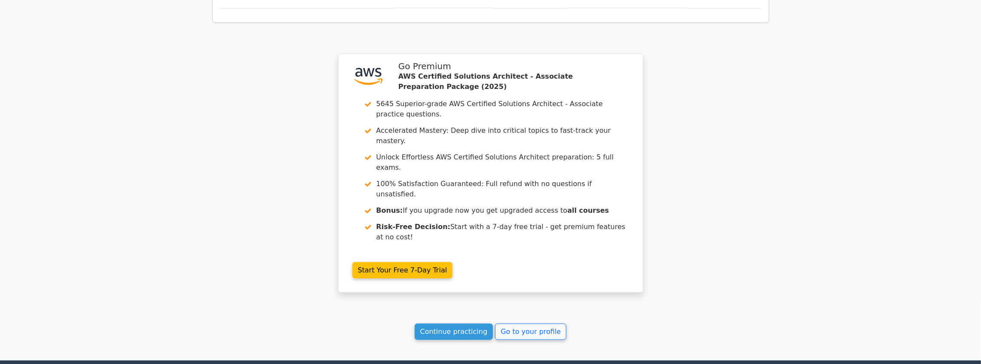
scroll to position [687, 0]
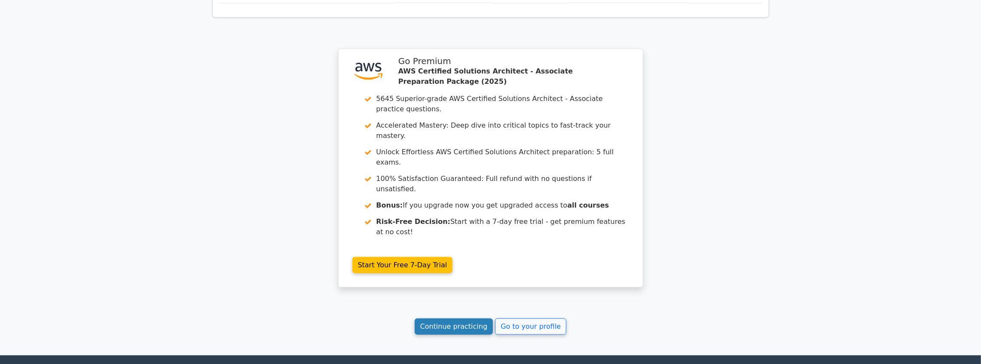
click at [455, 318] on link "Continue practicing" at bounding box center [454, 326] width 79 height 16
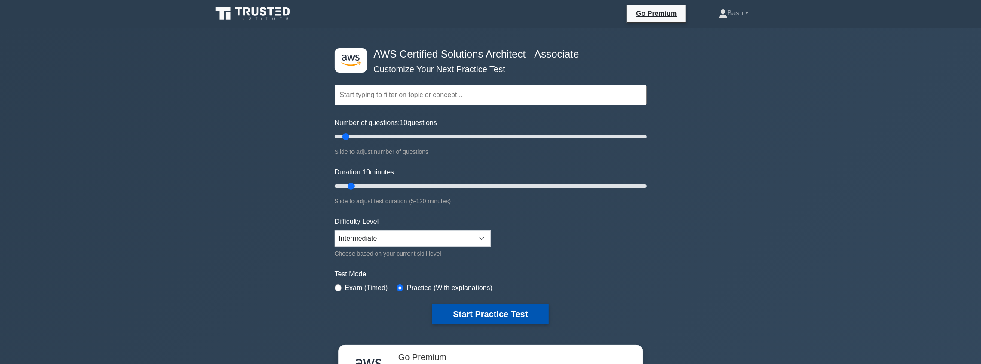
click at [520, 309] on button "Start Practice Test" at bounding box center [490, 314] width 116 height 20
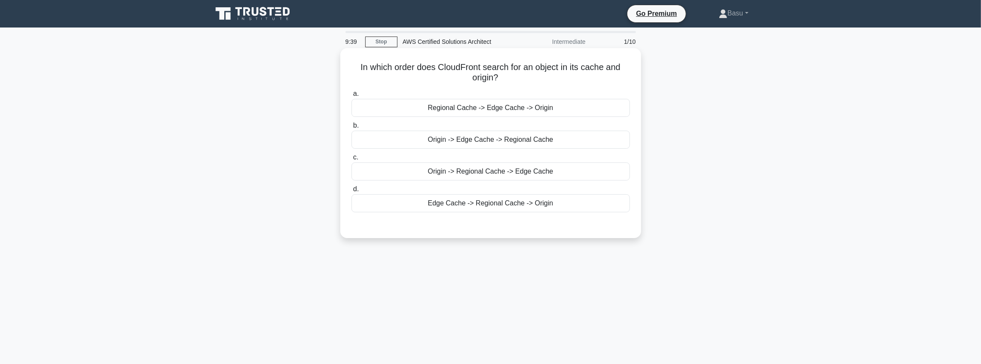
click at [532, 204] on div "Edge Cache -> Regional Cache -> Origin" at bounding box center [490, 203] width 278 height 18
click at [351, 192] on input "d. Edge Cache -> Regional Cache -> Origin" at bounding box center [351, 189] width 0 height 6
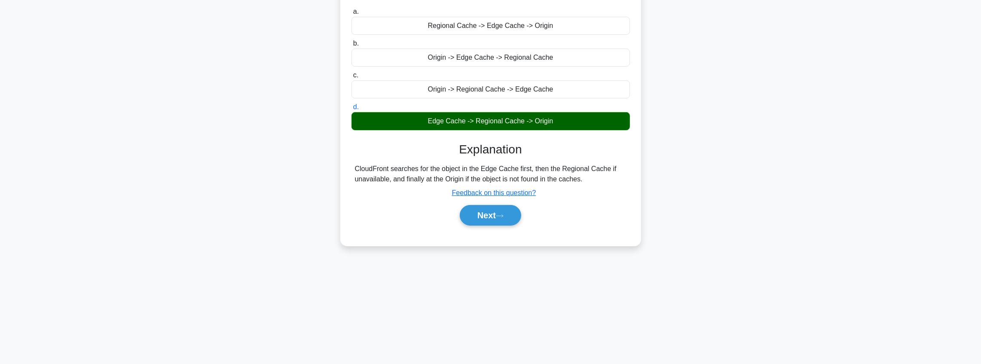
scroll to position [100, 0]
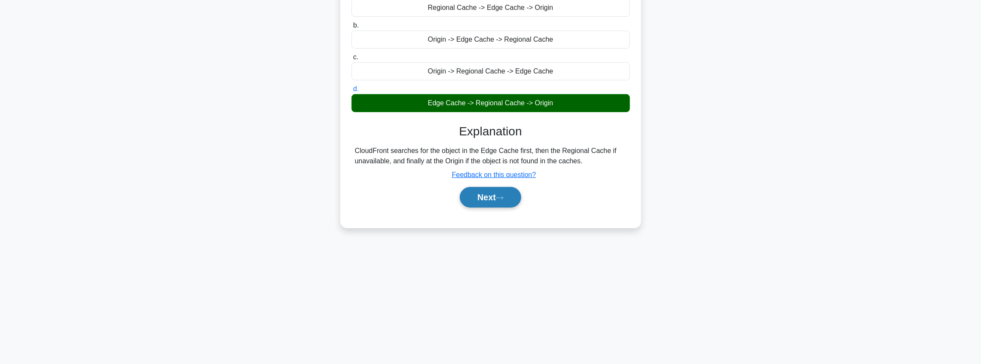
click at [520, 193] on button "Next" at bounding box center [490, 197] width 61 height 21
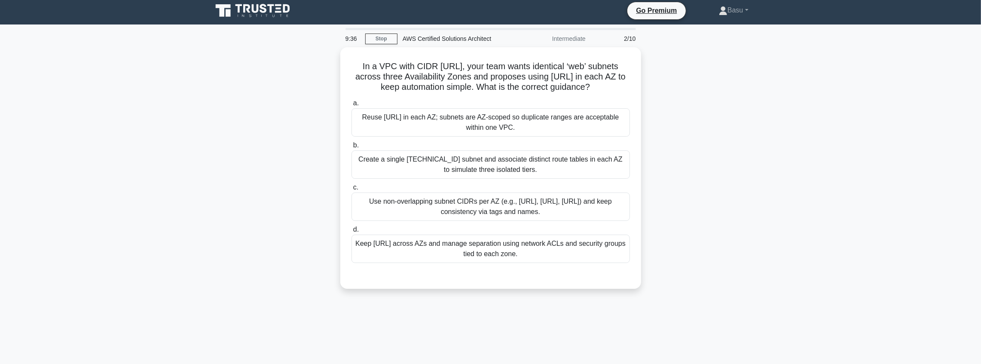
scroll to position [0, 0]
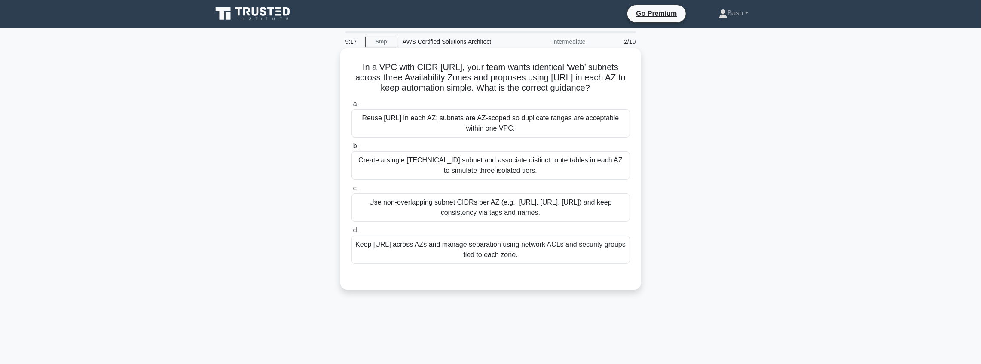
click at [471, 206] on div "Use non-overlapping subnet CIDRs per AZ (e.g., 10.0.10.0/24, 10.0.11.0/24, 10.0…" at bounding box center [490, 207] width 278 height 28
click at [351, 191] on input "c. Use non-overlapping subnet CIDRs per AZ (e.g., 10.0.10.0/24, 10.0.11.0/24, 1…" at bounding box center [351, 189] width 0 height 6
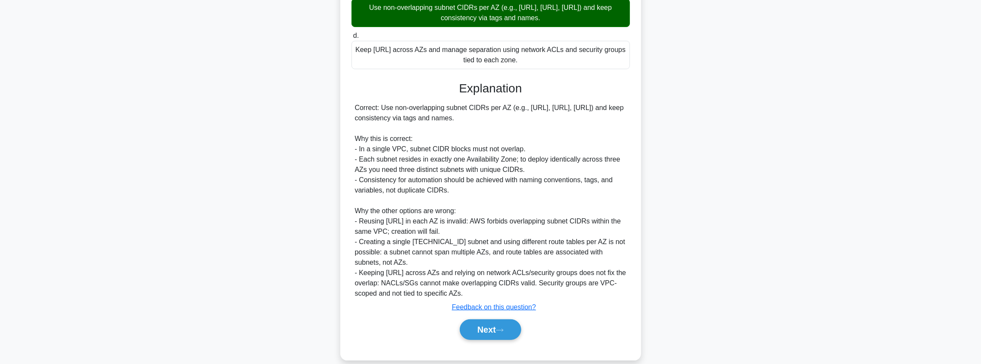
scroll to position [206, 0]
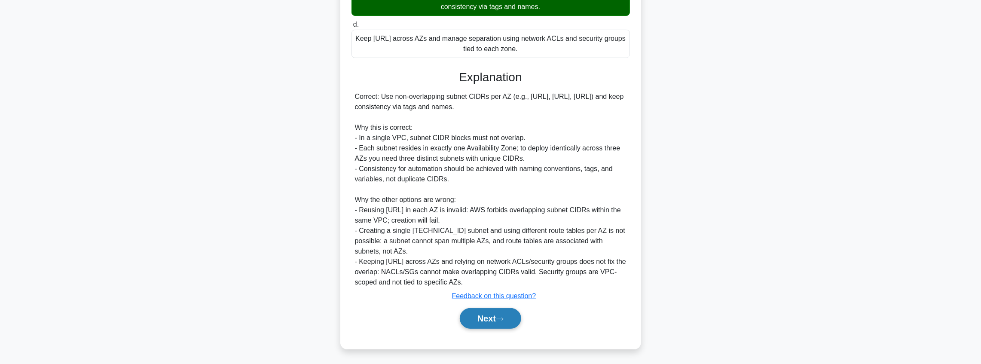
click at [502, 318] on icon at bounding box center [500, 319] width 8 height 5
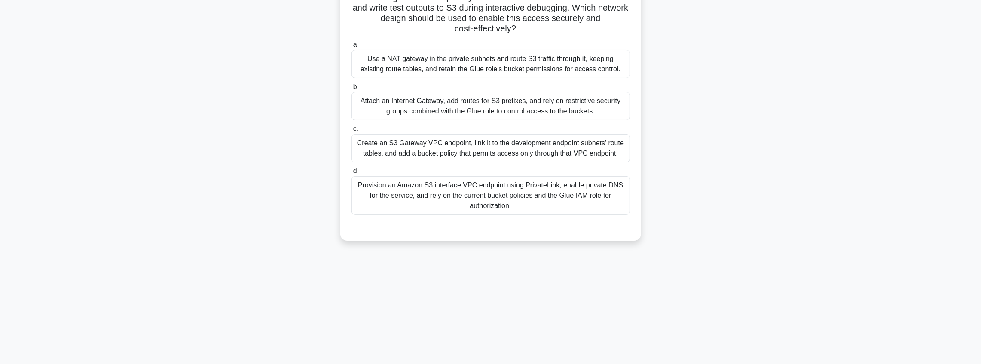
scroll to position [14, 0]
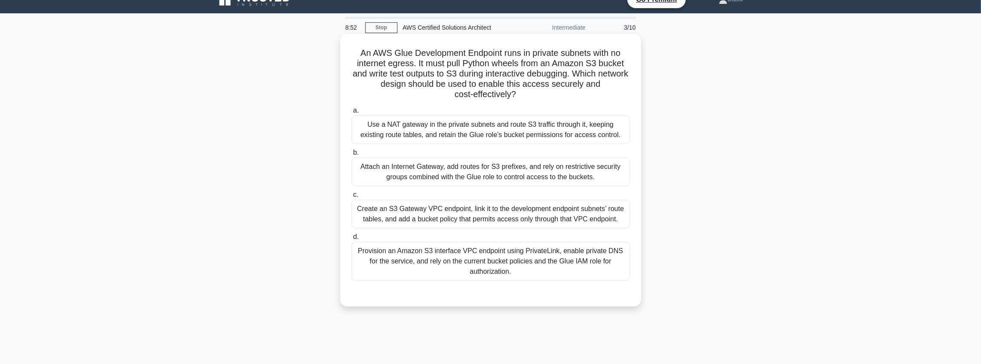
click at [569, 257] on div "Provision an Amazon S3 interface VPC endpoint using PrivateLink, enable private…" at bounding box center [490, 261] width 278 height 39
click at [351, 240] on input "d. Provision an Amazon S3 interface VPC endpoint using PrivateLink, enable priv…" at bounding box center [351, 237] width 0 height 6
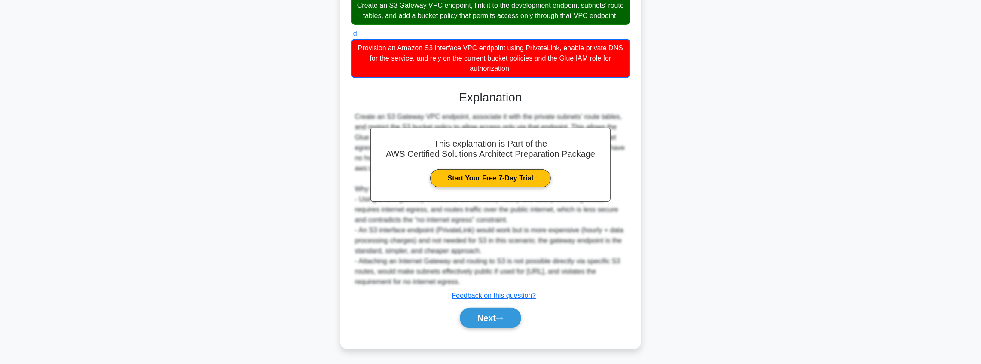
scroll to position [228, 0]
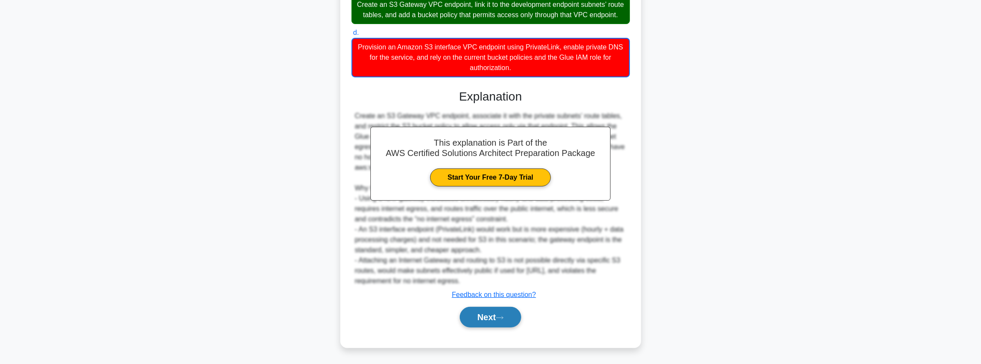
click at [504, 318] on icon at bounding box center [500, 317] width 8 height 5
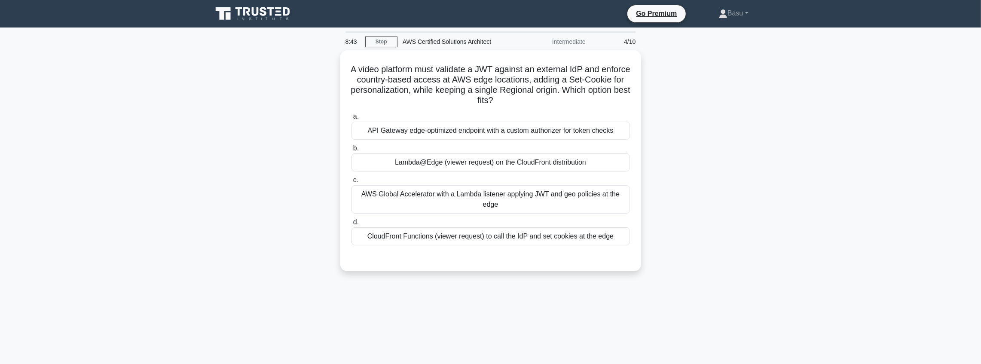
scroll to position [0, 0]
click at [569, 199] on div "AWS Global Accelerator with a Lambda listener applying JWT and geo policies at …" at bounding box center [490, 197] width 278 height 28
click at [351, 181] on input "c. AWS Global Accelerator with a Lambda listener applying JWT and geo policies …" at bounding box center [351, 178] width 0 height 6
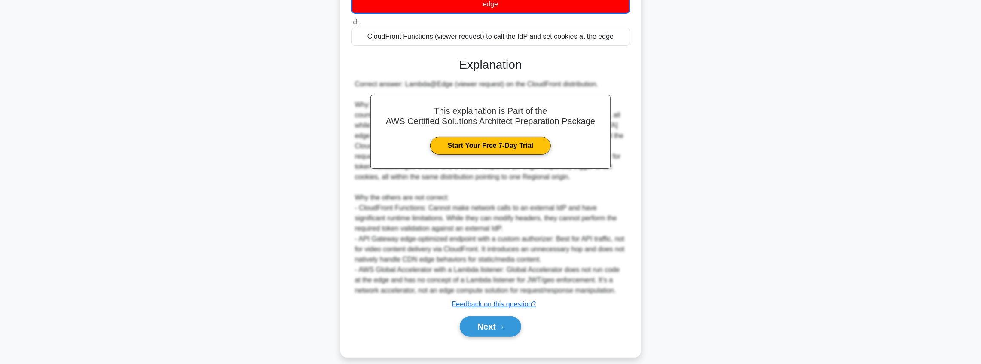
scroll to position [207, 0]
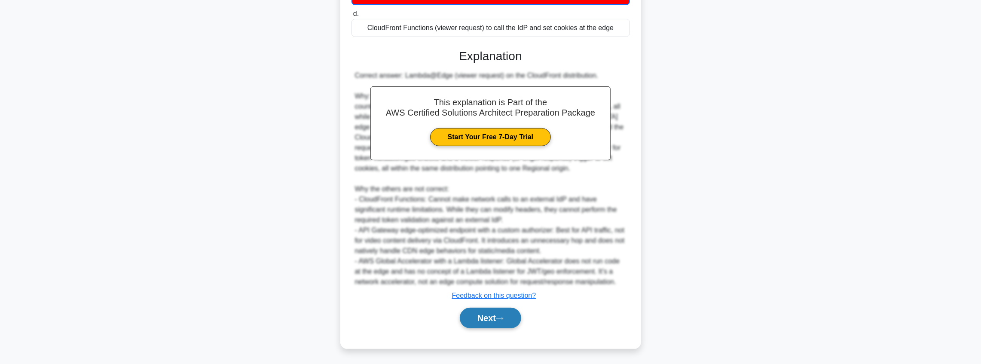
drag, startPoint x: 498, startPoint y: 314, endPoint x: 510, endPoint y: 312, distance: 12.2
click at [498, 314] on button "Next" at bounding box center [490, 318] width 61 height 21
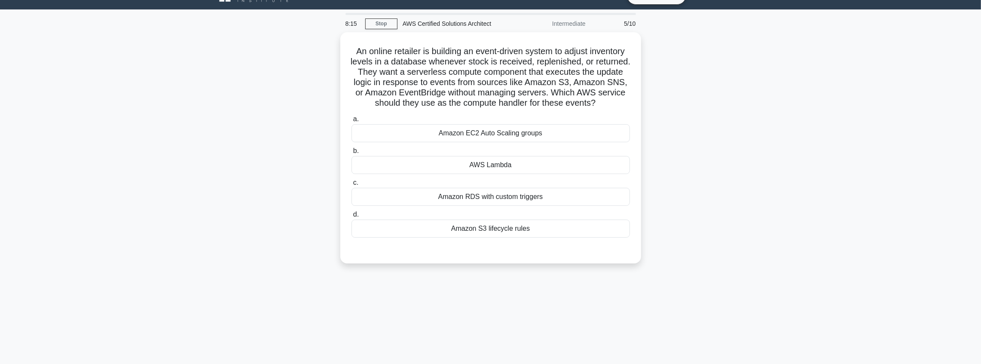
scroll to position [0, 0]
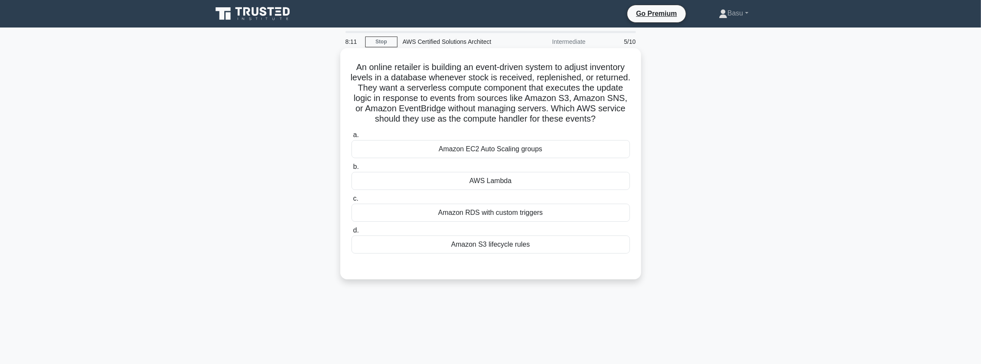
click at [574, 158] on div "Amazon EC2 Auto Scaling groups" at bounding box center [490, 149] width 278 height 18
click at [351, 138] on input "a. Amazon EC2 Auto Scaling groups" at bounding box center [351, 135] width 0 height 6
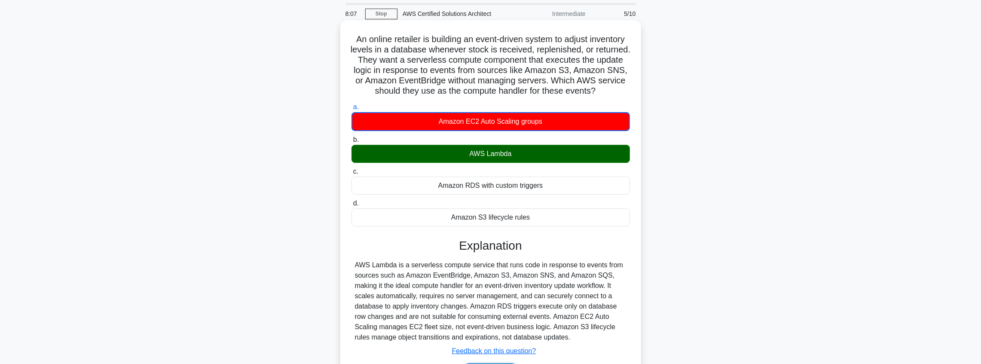
scroll to position [14, 0]
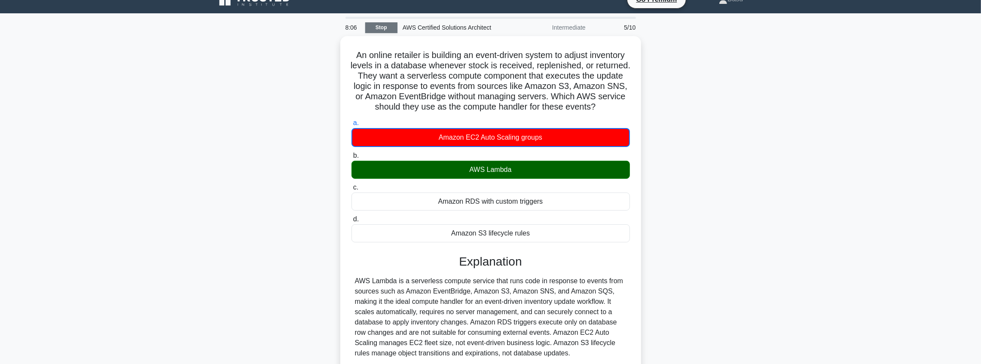
click at [389, 28] on link "Stop" at bounding box center [381, 27] width 32 height 11
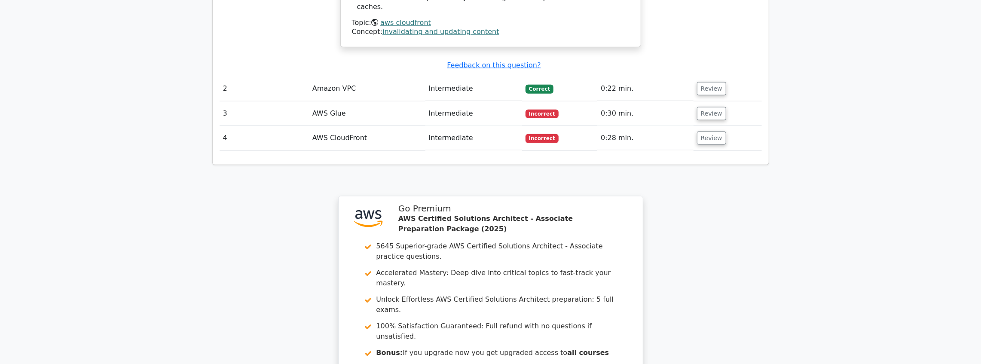
scroll to position [1060, 0]
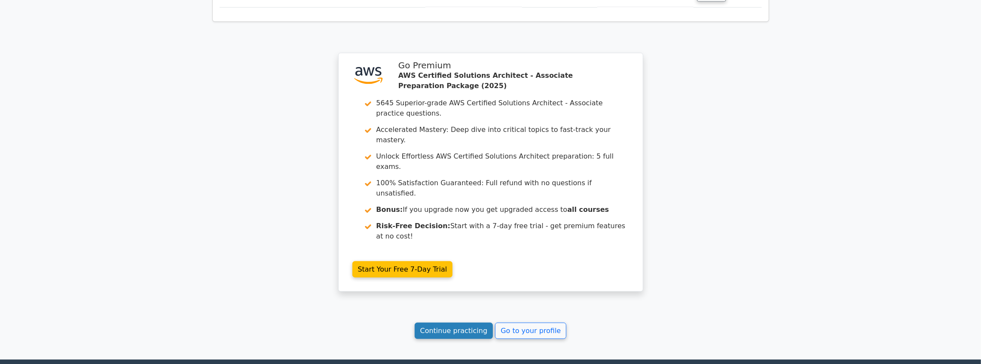
click at [450, 323] on link "Continue practicing" at bounding box center [454, 331] width 79 height 16
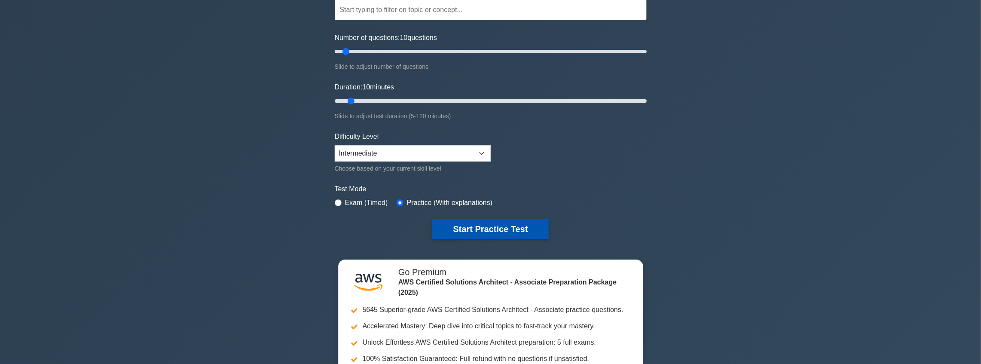
scroll to position [86, 0]
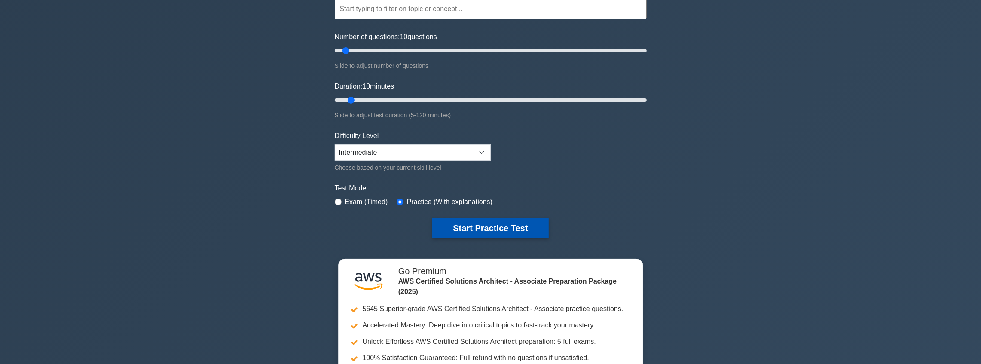
click at [515, 235] on button "Start Practice Test" at bounding box center [490, 228] width 116 height 20
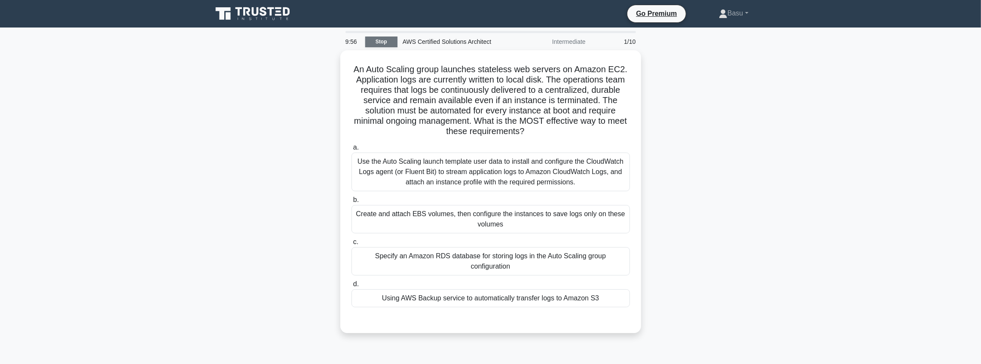
click at [379, 38] on link "Stop" at bounding box center [381, 42] width 32 height 11
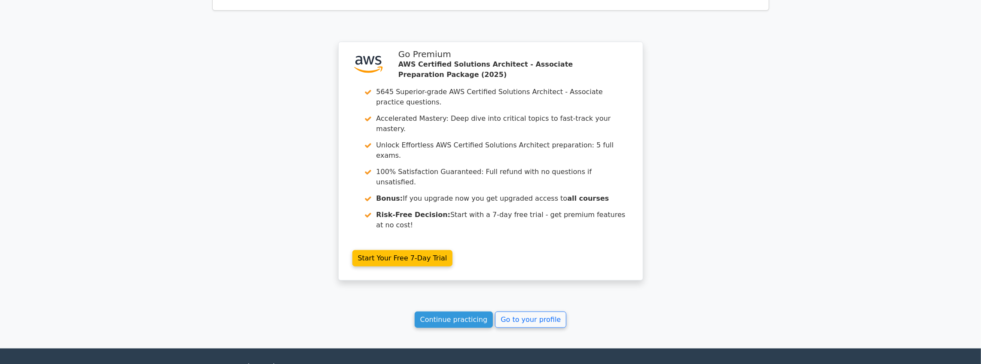
scroll to position [695, 0]
click at [461, 311] on link "Continue practicing" at bounding box center [454, 319] width 79 height 16
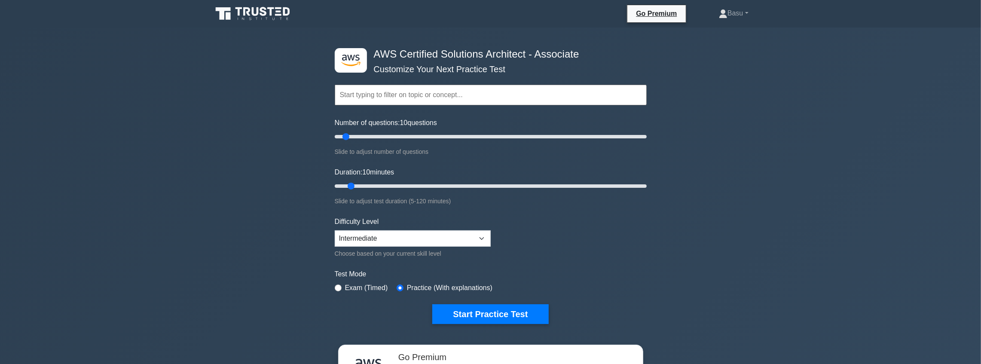
click at [495, 304] on button "Start Practice Test" at bounding box center [490, 314] width 116 height 20
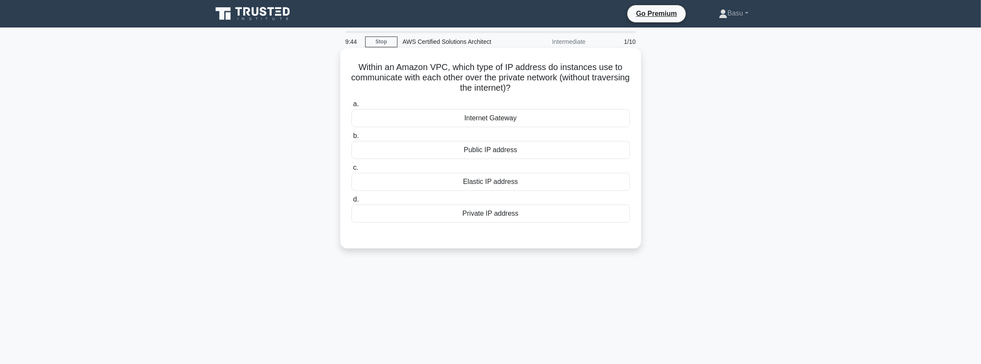
click at [486, 211] on div "Private IP address" at bounding box center [490, 214] width 278 height 18
click at [351, 202] on input "d. Private IP address" at bounding box center [351, 200] width 0 height 6
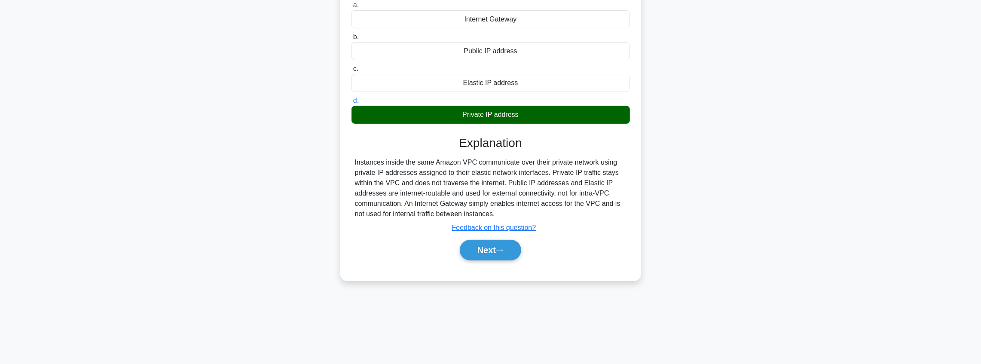
scroll to position [100, 0]
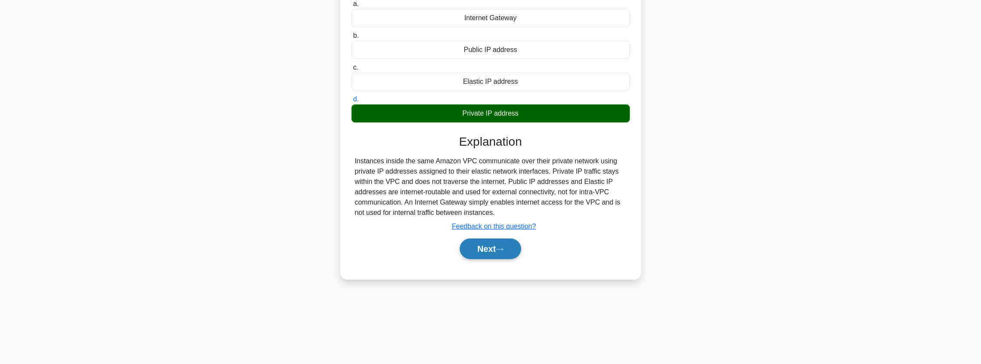
click at [497, 248] on button "Next" at bounding box center [490, 248] width 61 height 21
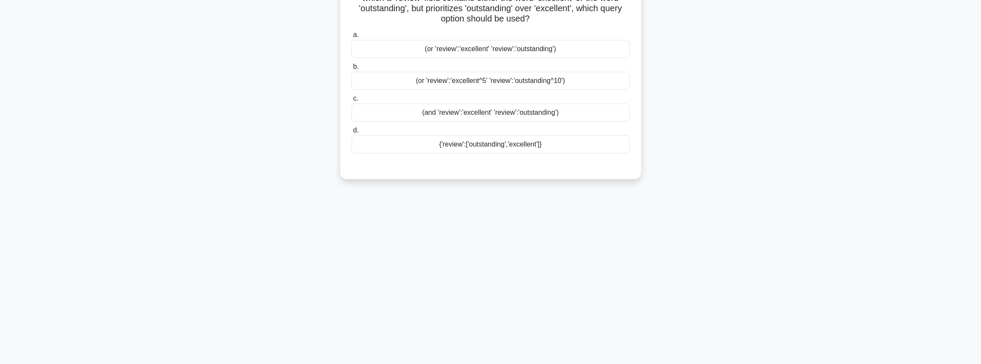
scroll to position [14, 0]
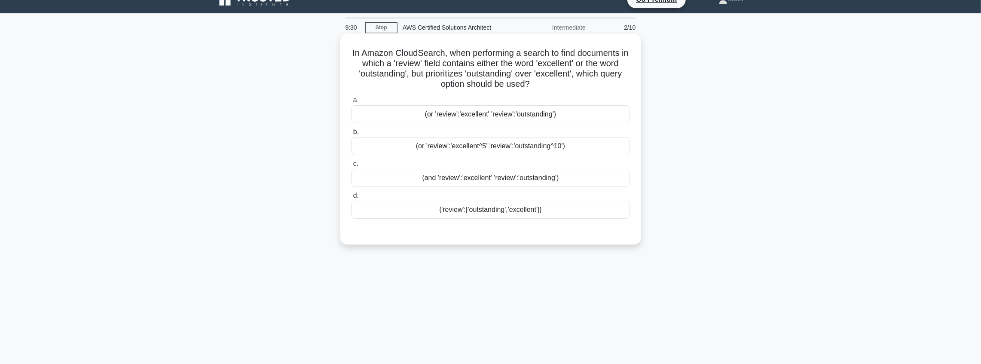
click at [522, 119] on div "(or 'review':'excellent' 'review':'outstanding')" at bounding box center [490, 114] width 278 height 18
click at [351, 103] on input "a. (or 'review':'excellent' 'review':'outstanding')" at bounding box center [351, 101] width 0 height 6
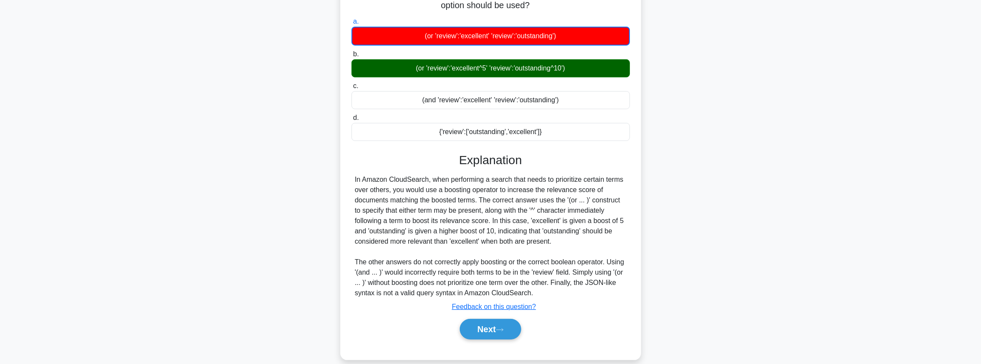
scroll to position [104, 0]
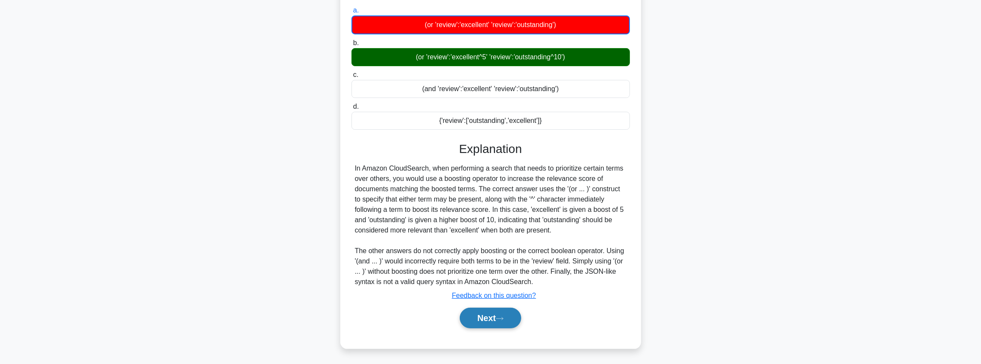
drag, startPoint x: 486, startPoint y: 317, endPoint x: 487, endPoint y: 309, distance: 7.7
click at [487, 317] on button "Next" at bounding box center [490, 318] width 61 height 21
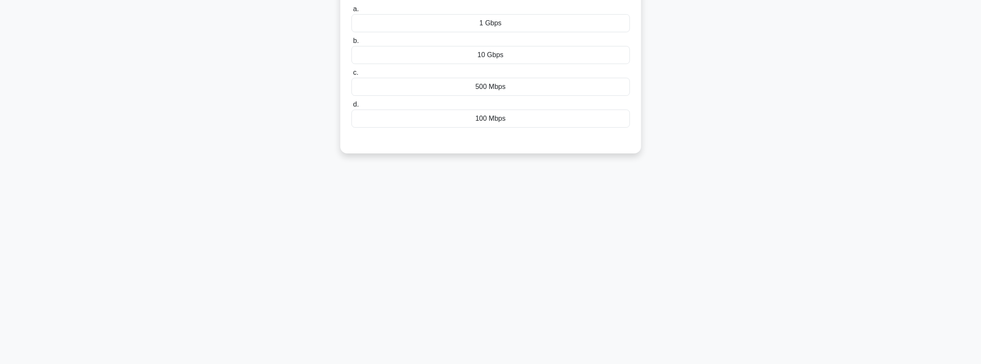
scroll to position [0, 0]
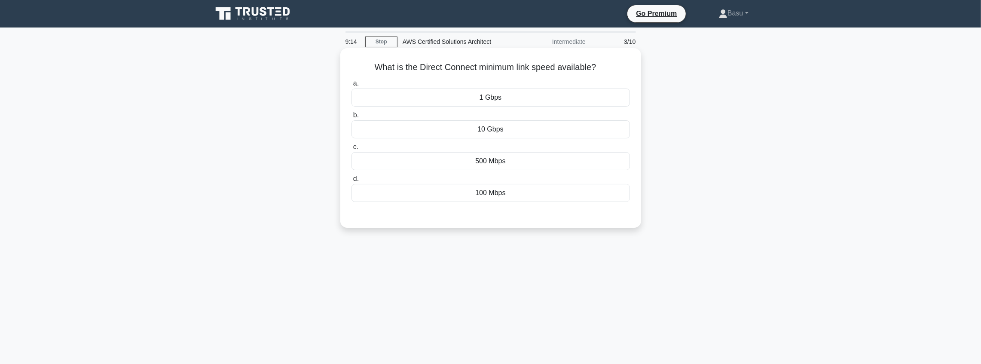
click at [502, 192] on div "100 Mbps" at bounding box center [490, 193] width 278 height 18
click at [351, 182] on input "d. 100 Mbps" at bounding box center [351, 179] width 0 height 6
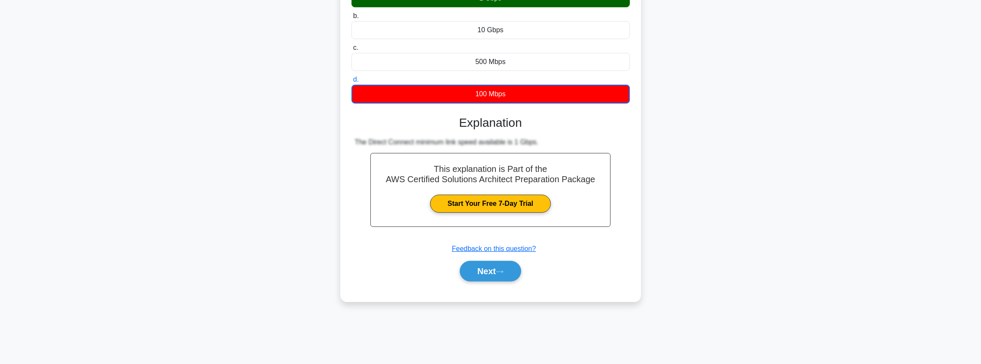
scroll to position [100, 0]
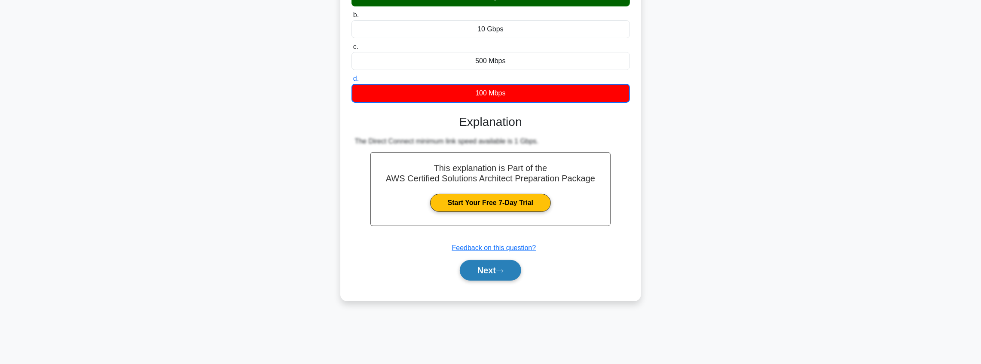
click at [503, 270] on icon at bounding box center [499, 270] width 7 height 3
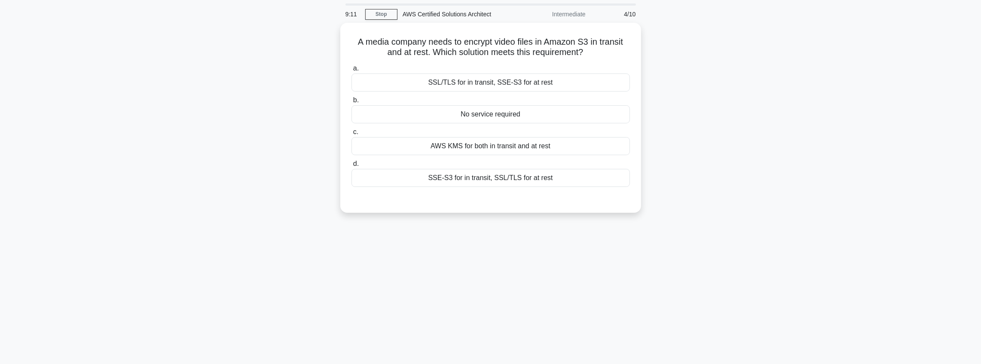
scroll to position [0, 0]
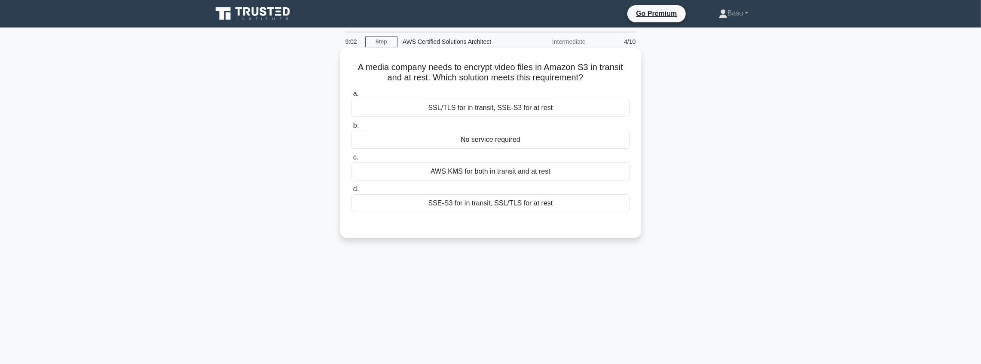
click at [522, 110] on div "SSL/TLS for in transit, SSE-S3 for at rest" at bounding box center [490, 108] width 278 height 18
click at [351, 97] on input "a. SSL/TLS for in transit, SSE-S3 for at rest" at bounding box center [351, 94] width 0 height 6
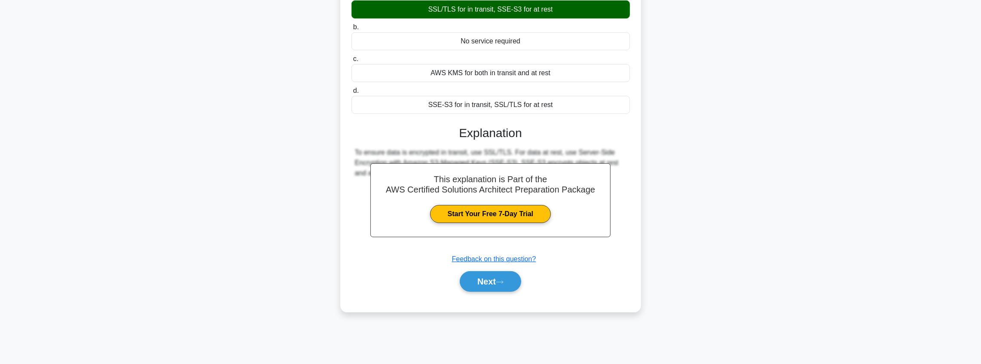
scroll to position [100, 0]
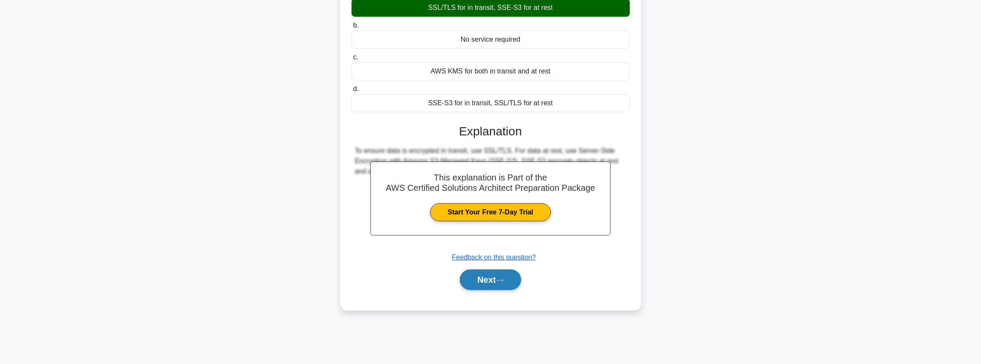
click at [504, 281] on icon at bounding box center [500, 280] width 8 height 5
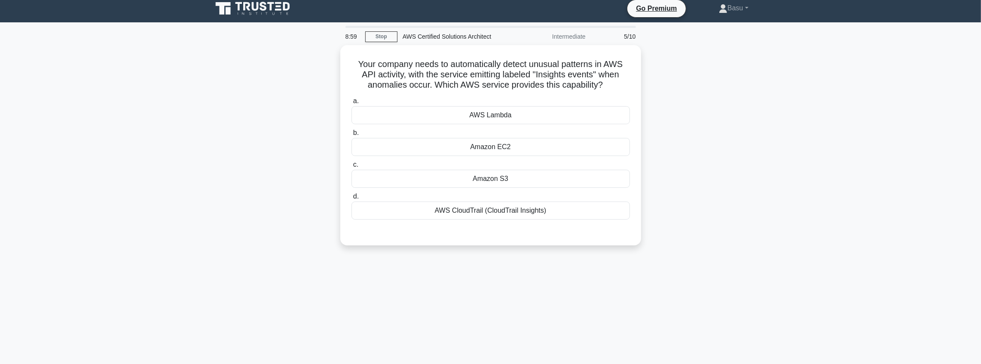
scroll to position [0, 0]
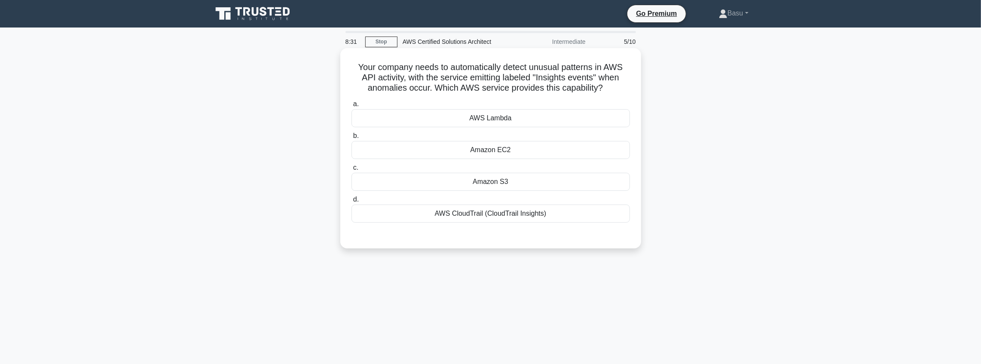
click at [536, 214] on div "AWS CloudTrail (CloudTrail Insights)" at bounding box center [490, 214] width 278 height 18
click at [351, 202] on input "d. AWS CloudTrail (CloudTrail Insights)" at bounding box center [351, 200] width 0 height 6
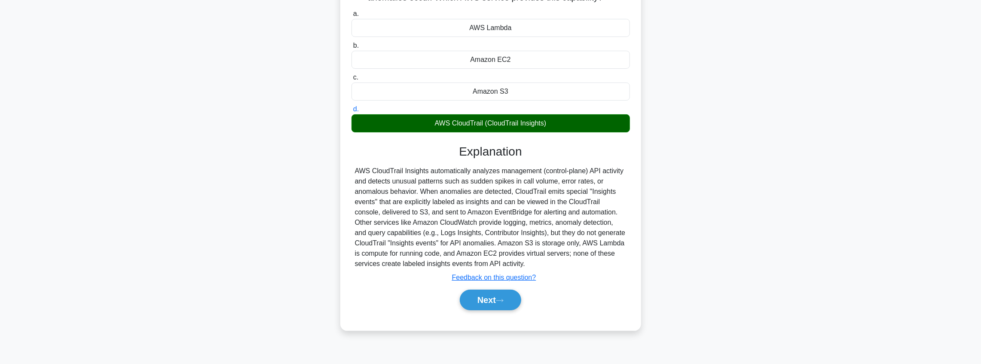
scroll to position [100, 0]
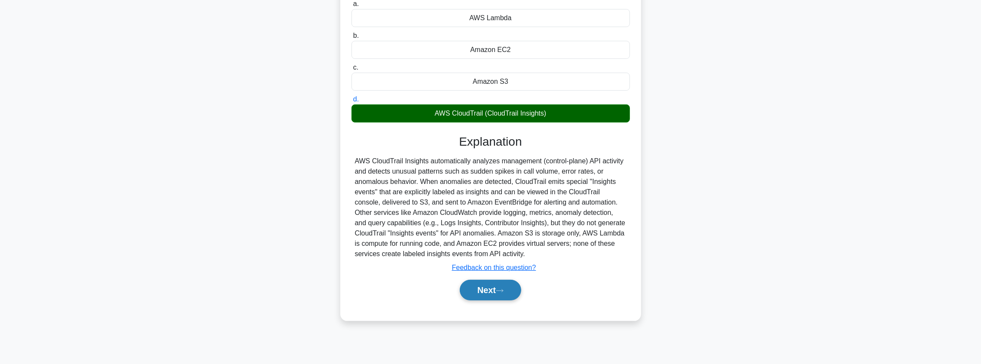
click at [498, 287] on button "Next" at bounding box center [490, 290] width 61 height 21
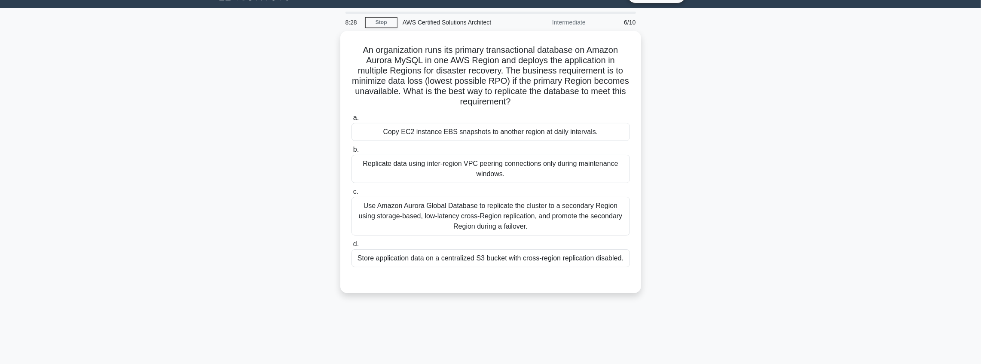
scroll to position [14, 0]
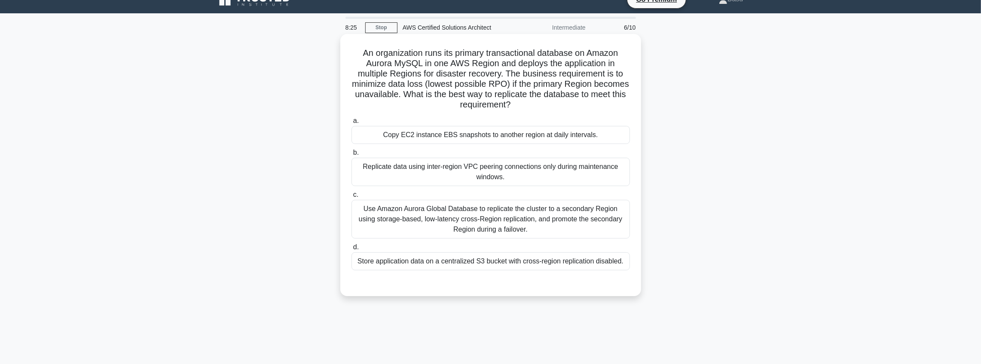
click at [559, 226] on div "Use Amazon Aurora Global Database to replicate the cluster to a secondary Regio…" at bounding box center [490, 219] width 278 height 39
click at [351, 198] on input "c. Use Amazon Aurora Global Database to replicate the cluster to a secondary Re…" at bounding box center [351, 195] width 0 height 6
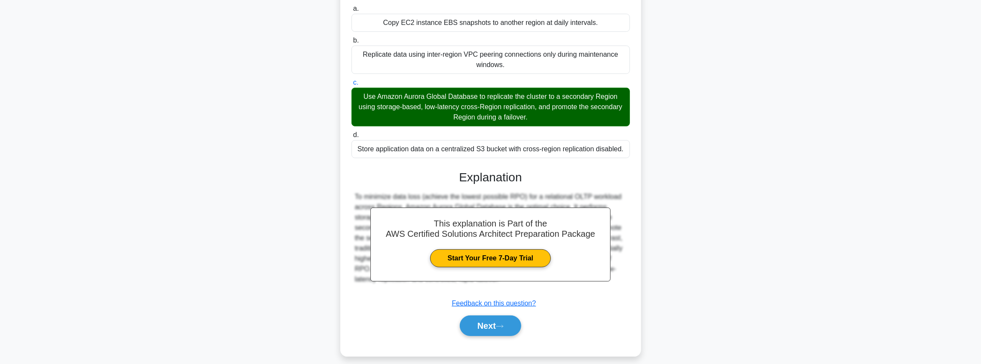
scroll to position [134, 0]
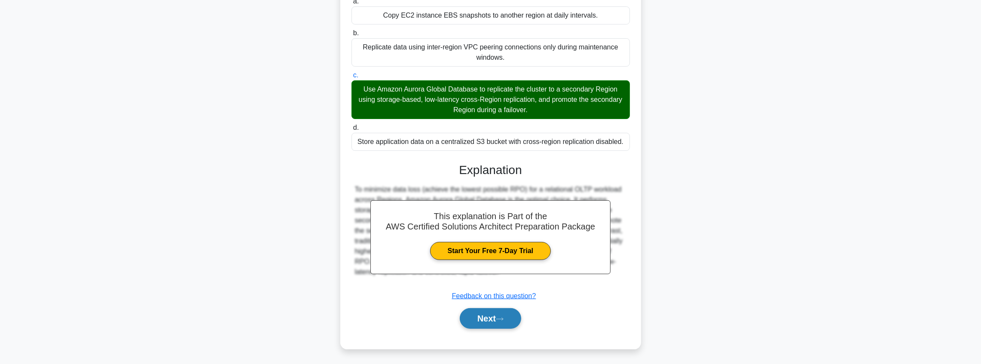
click at [490, 314] on button "Next" at bounding box center [490, 318] width 61 height 21
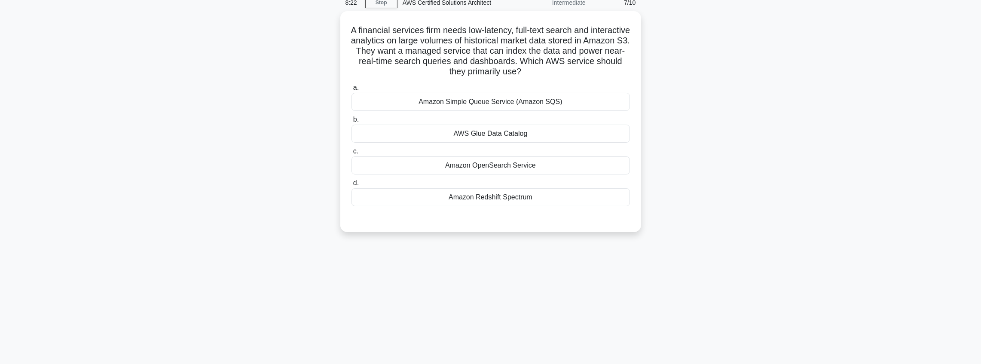
scroll to position [0, 0]
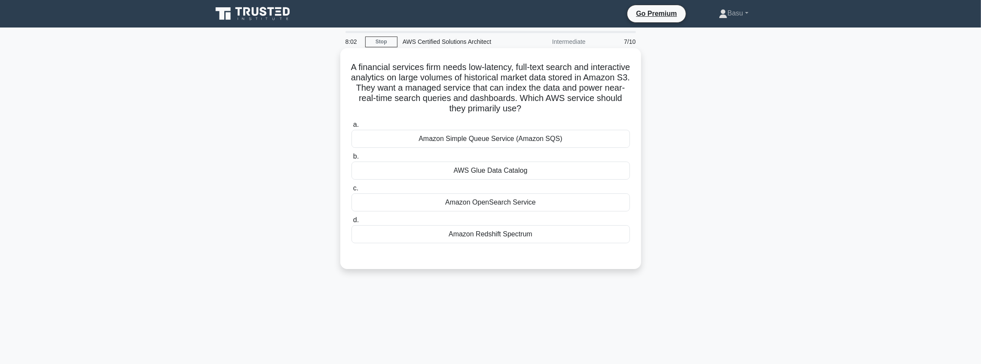
click at [547, 138] on div "Amazon Simple Queue Service (Amazon SQS)" at bounding box center [490, 139] width 278 height 18
click at [351, 128] on input "a. Amazon Simple Queue Service (Amazon SQS)" at bounding box center [351, 125] width 0 height 6
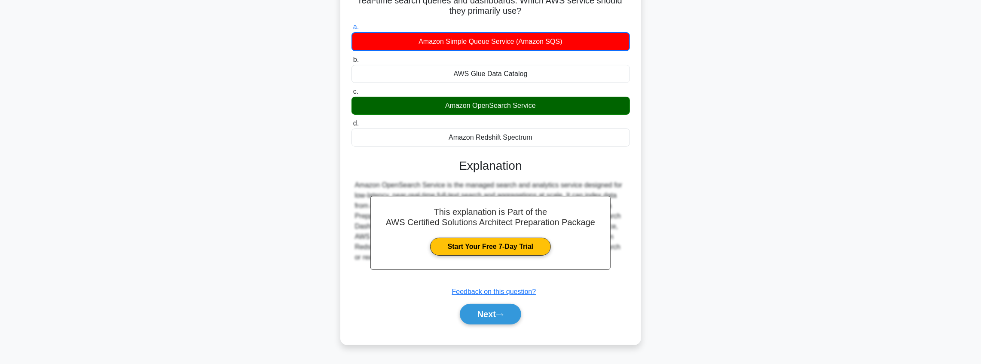
scroll to position [100, 0]
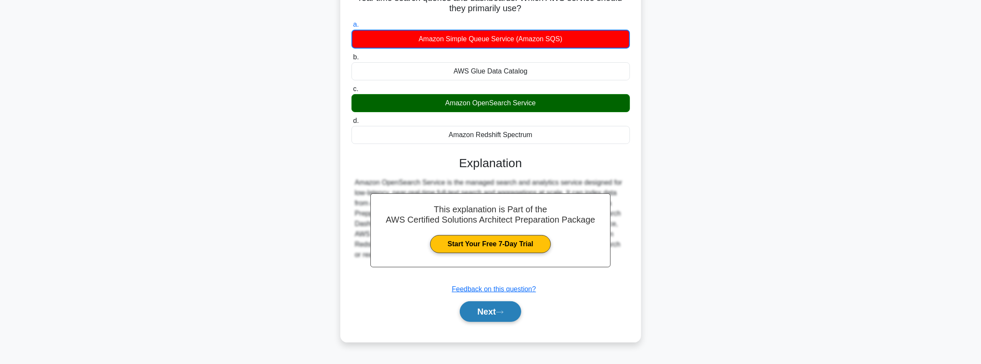
click at [508, 302] on button "Next" at bounding box center [490, 311] width 61 height 21
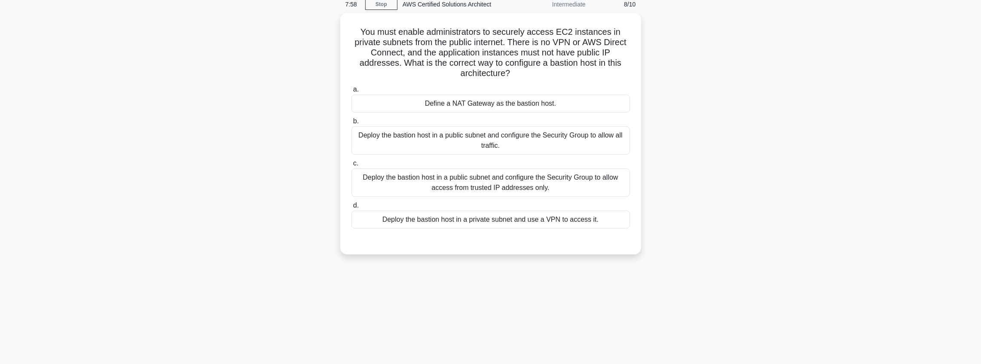
scroll to position [14, 0]
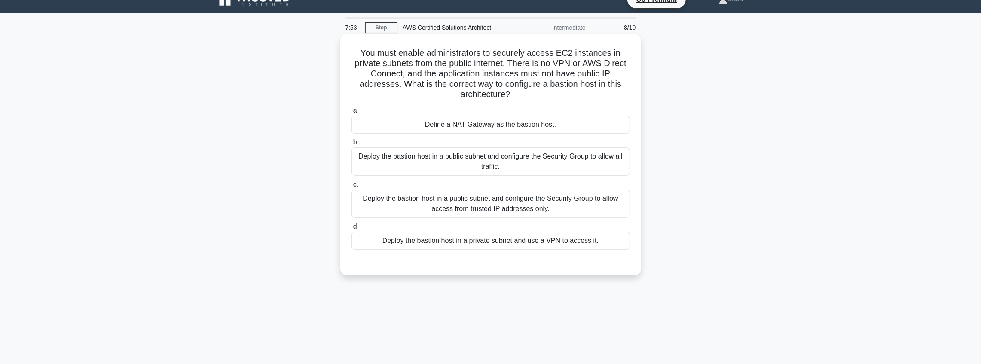
click at [552, 197] on div "Deploy the bastion host in a public subnet and configure the Security Group to …" at bounding box center [490, 203] width 278 height 28
click at [351, 187] on input "c. Deploy the bastion host in a public subnet and configure the Security Group …" at bounding box center [351, 185] width 0 height 6
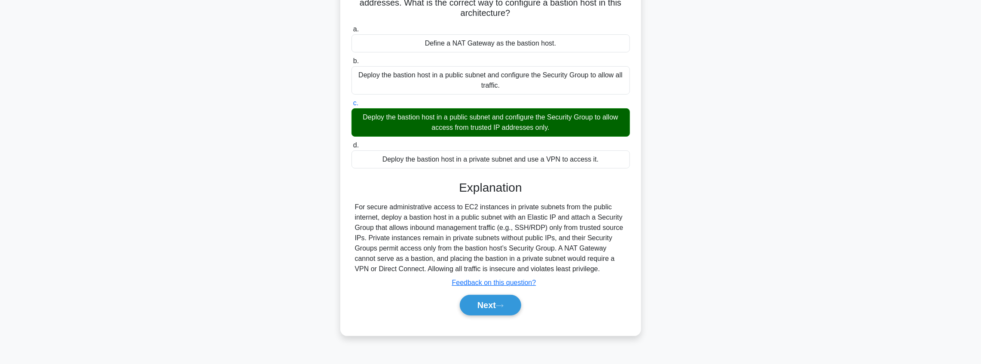
scroll to position [100, 0]
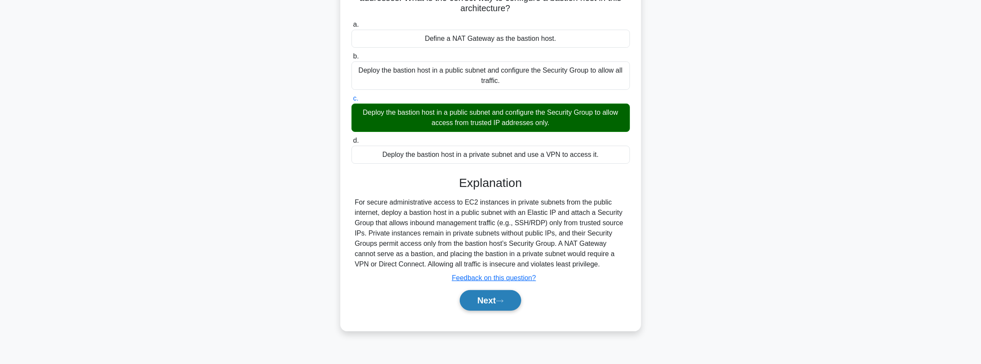
click at [497, 300] on button "Next" at bounding box center [490, 300] width 61 height 21
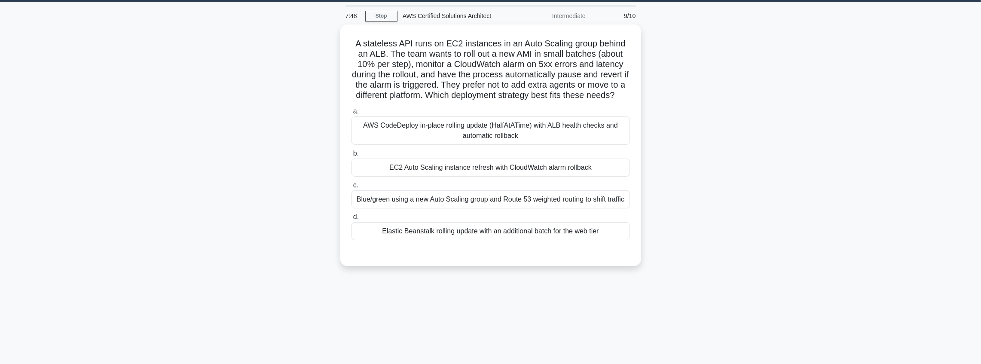
scroll to position [28, 0]
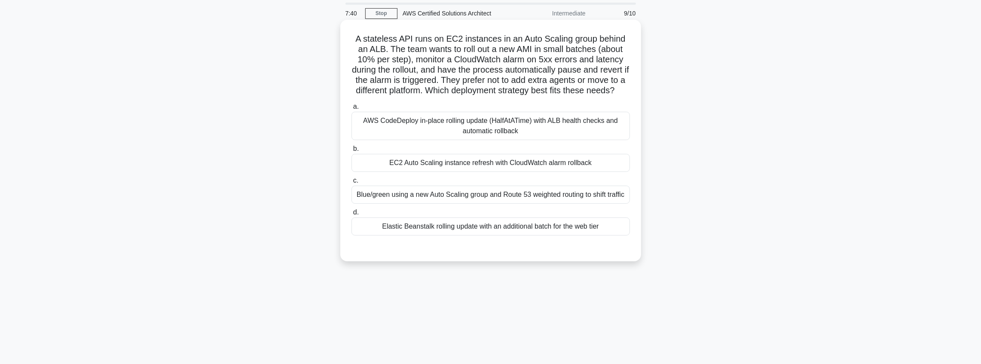
click at [558, 138] on div "AWS CodeDeploy in-place rolling update (HalfAtATime) with ALB health checks and…" at bounding box center [490, 126] width 278 height 28
click at [351, 110] on input "a. AWS CodeDeploy in-place rolling update (HalfAtATime) with ALB health checks …" at bounding box center [351, 107] width 0 height 6
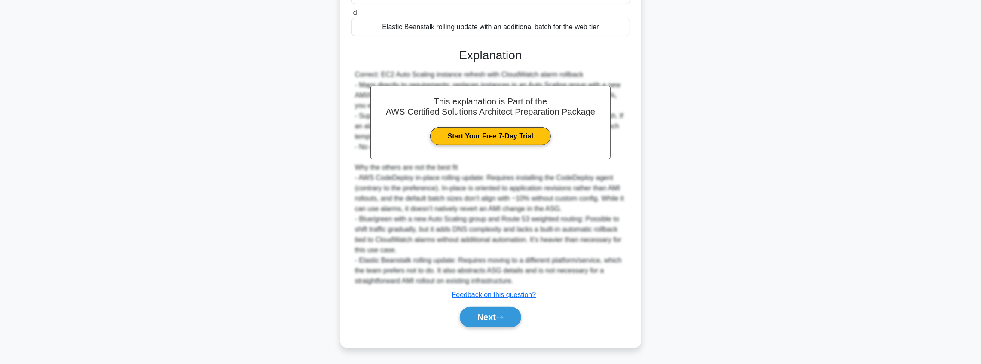
scroll to position [238, 0]
click at [490, 317] on button "Next" at bounding box center [490, 317] width 61 height 21
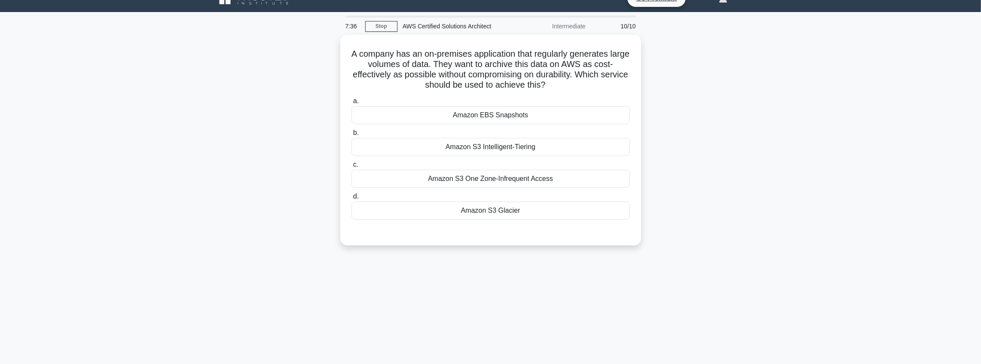
scroll to position [0, 0]
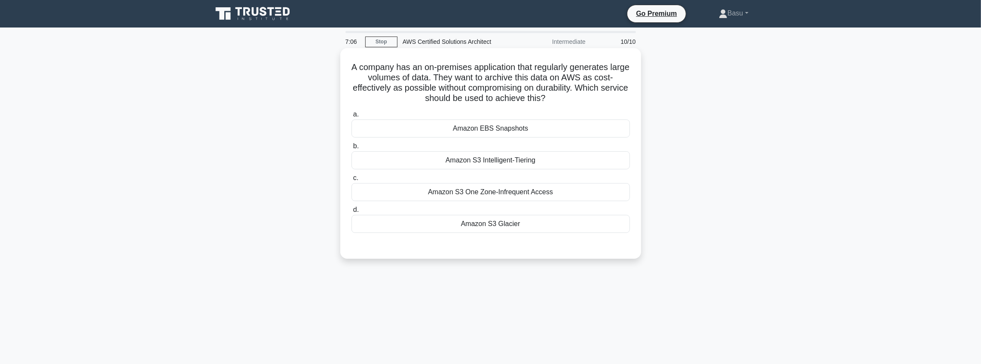
click at [539, 226] on div "Amazon S3 Glacier" at bounding box center [490, 224] width 278 height 18
click at [351, 213] on input "d. Amazon S3 Glacier" at bounding box center [351, 210] width 0 height 6
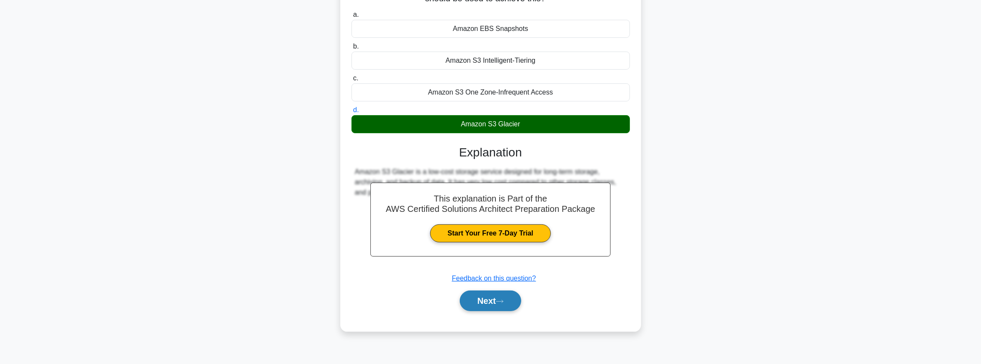
scroll to position [100, 0]
click at [501, 296] on button "Next" at bounding box center [490, 300] width 61 height 21
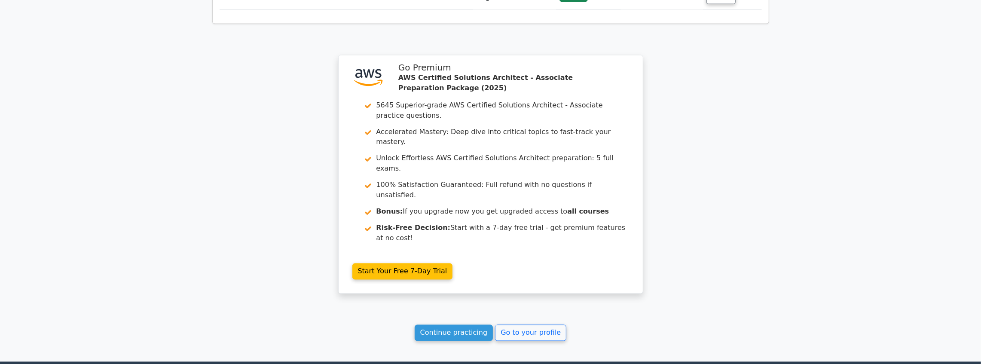
scroll to position [1338, 0]
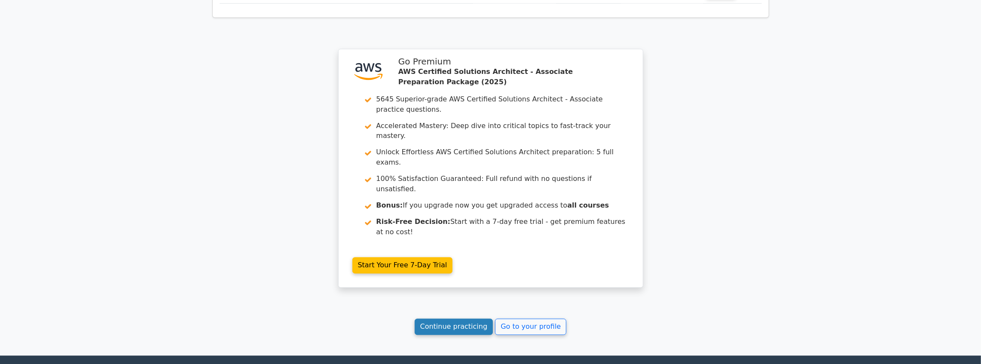
click at [466, 319] on link "Continue practicing" at bounding box center [454, 327] width 79 height 16
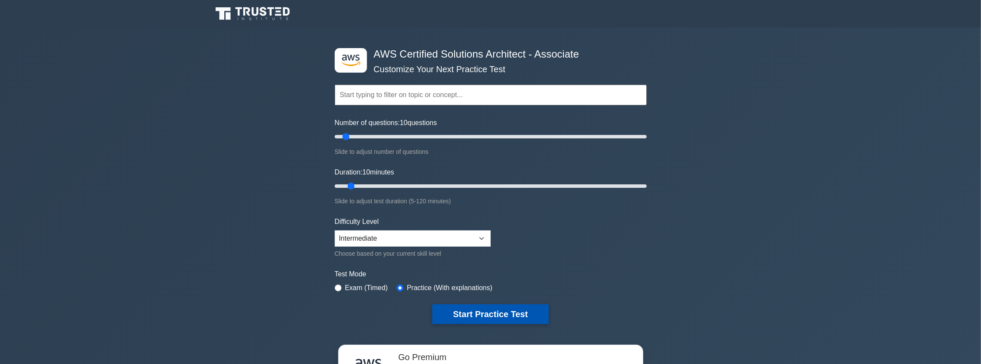
click at [500, 315] on button "Start Practice Test" at bounding box center [490, 314] width 116 height 20
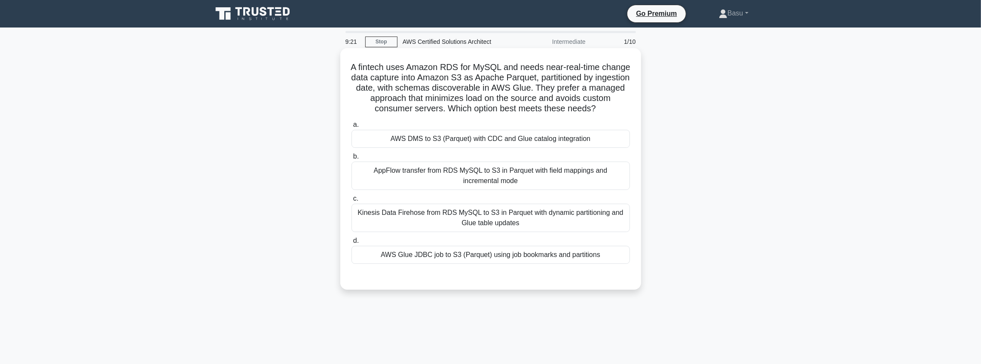
click at [558, 216] on div "Kinesis Data Firehose from RDS MySQL to S3 in Parquet with dynamic partitioning…" at bounding box center [490, 218] width 278 height 28
click at [351, 202] on input "c. Kinesis Data Firehose from RDS MySQL to S3 in Parquet with dynamic partition…" at bounding box center [351, 199] width 0 height 6
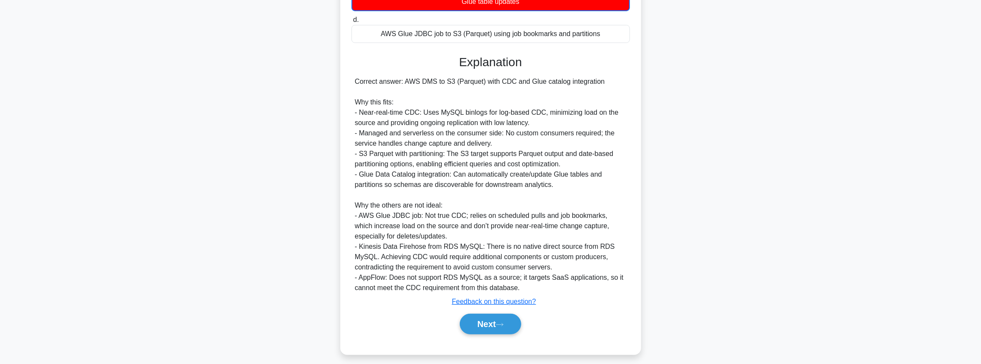
scroll to position [228, 0]
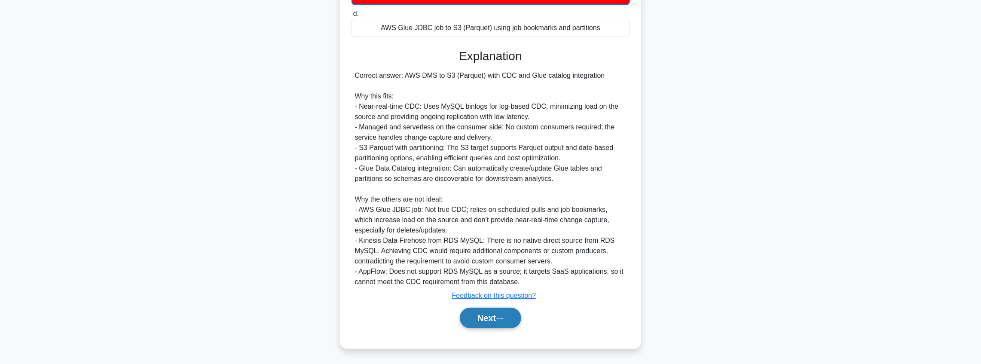
click at [502, 316] on icon at bounding box center [500, 318] width 8 height 5
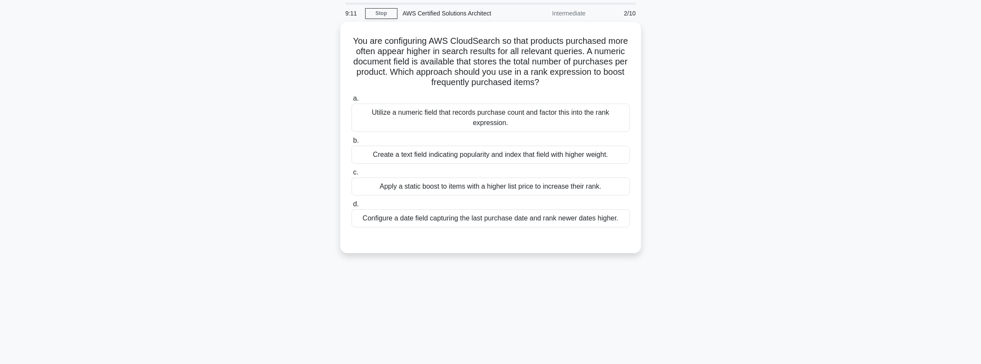
scroll to position [0, 0]
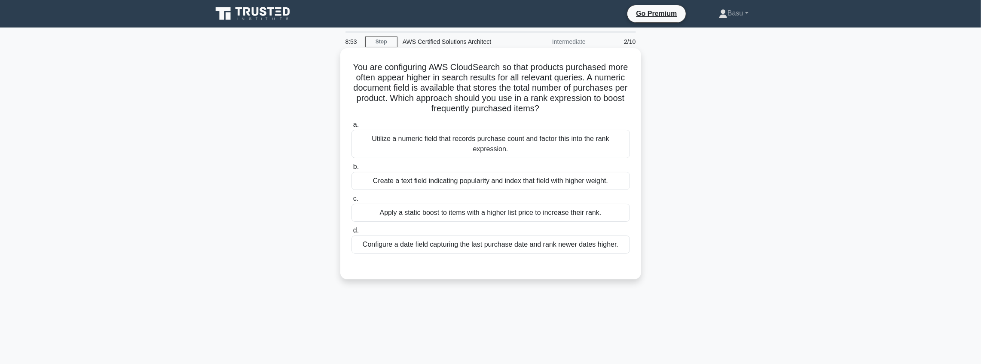
click at [497, 144] on div "Utilize a numeric field that records purchase count and factor this into the ra…" at bounding box center [490, 144] width 278 height 28
click at [351, 128] on input "a. Utilize a numeric field that records purchase count and factor this into the…" at bounding box center [351, 125] width 0 height 6
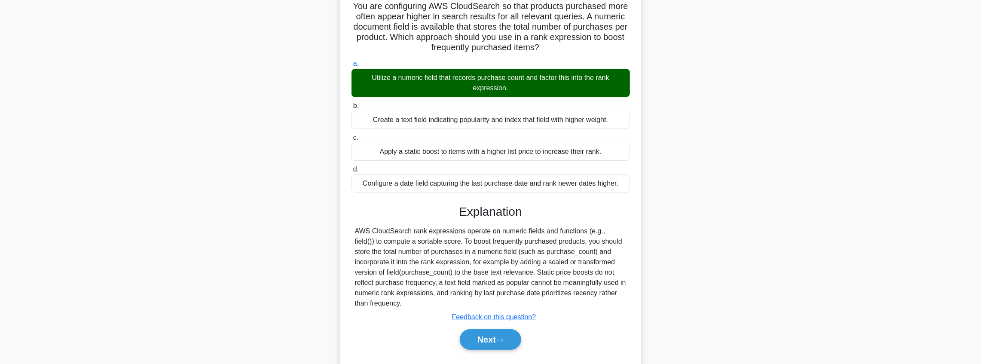
scroll to position [100, 0]
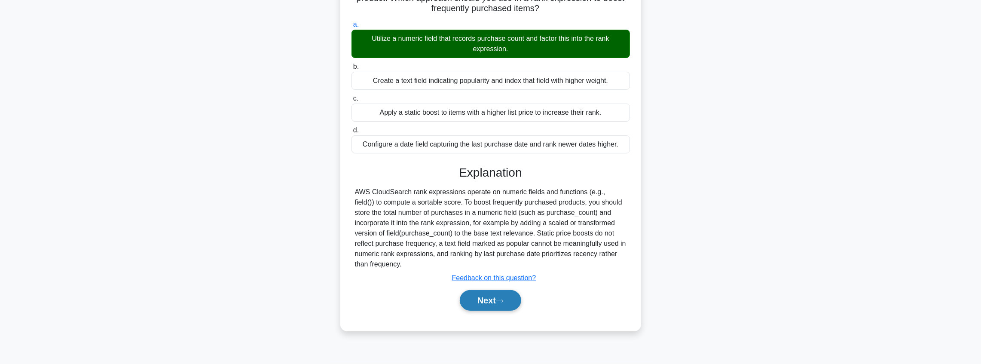
click at [495, 298] on button "Next" at bounding box center [490, 300] width 61 height 21
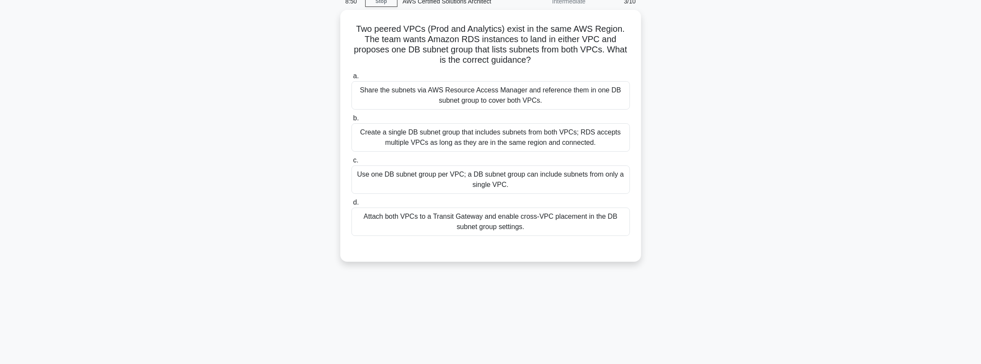
scroll to position [14, 0]
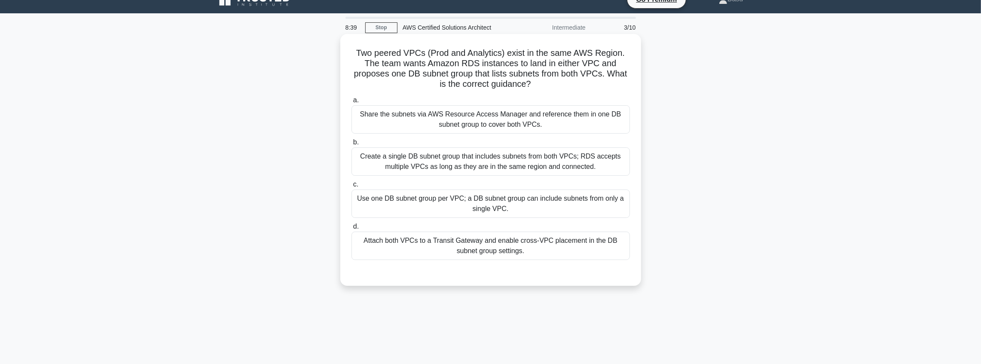
click at [553, 164] on div "Create a single DB subnet group that includes subnets from both VPCs; RDS accep…" at bounding box center [490, 161] width 278 height 28
click at [351, 145] on input "b. Create a single DB subnet group that includes subnets from both VPCs; RDS ac…" at bounding box center [351, 143] width 0 height 6
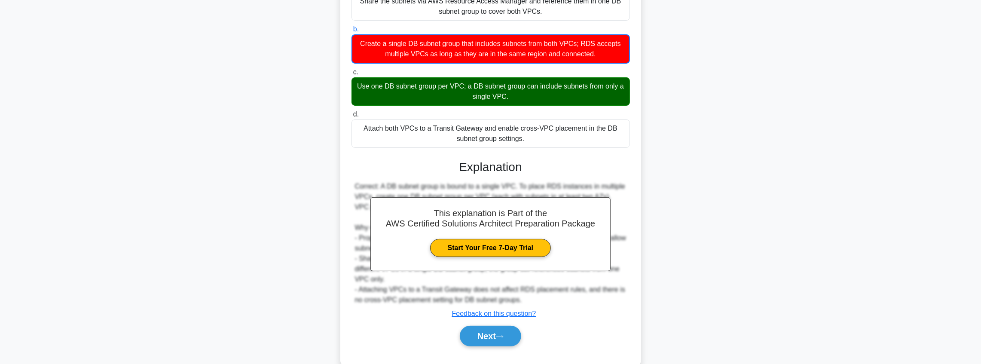
scroll to position [145, 0]
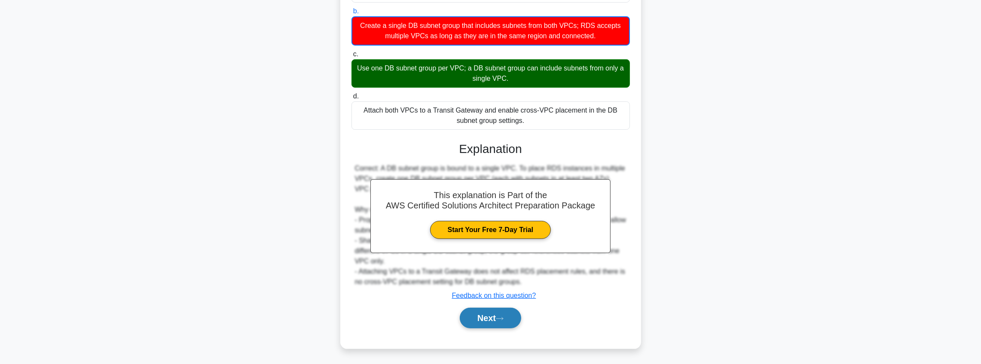
click at [503, 317] on icon at bounding box center [500, 318] width 8 height 5
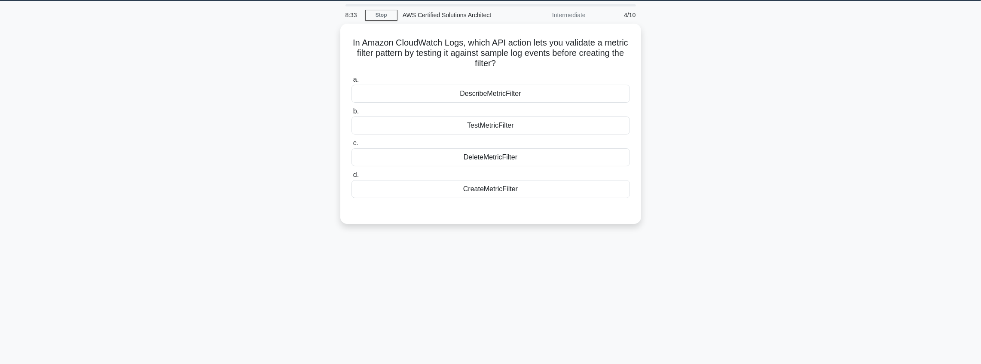
scroll to position [0, 0]
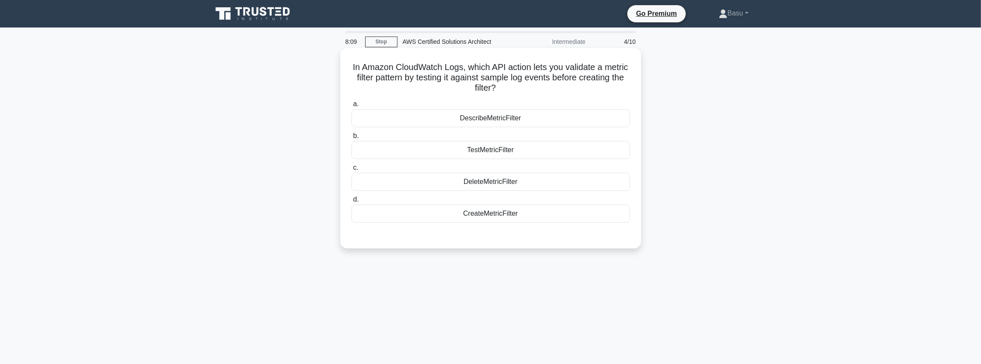
click at [507, 118] on div "DescribeMetricFilter" at bounding box center [490, 118] width 278 height 18
click at [351, 107] on input "a. DescribeMetricFilter" at bounding box center [351, 104] width 0 height 6
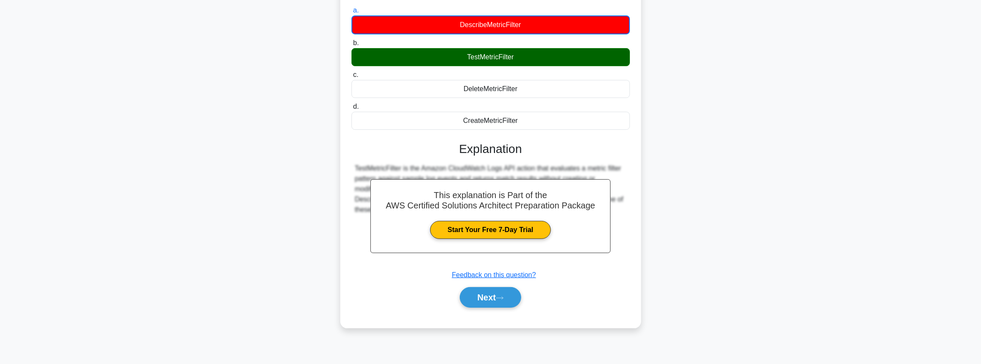
scroll to position [100, 0]
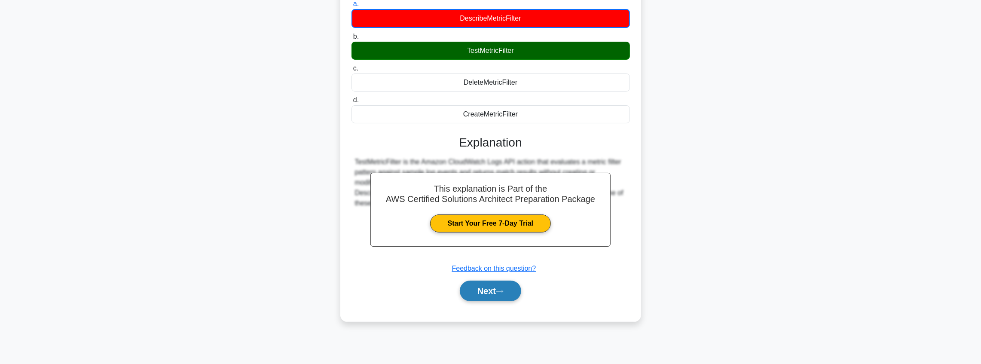
click at [488, 288] on button "Next" at bounding box center [490, 291] width 61 height 21
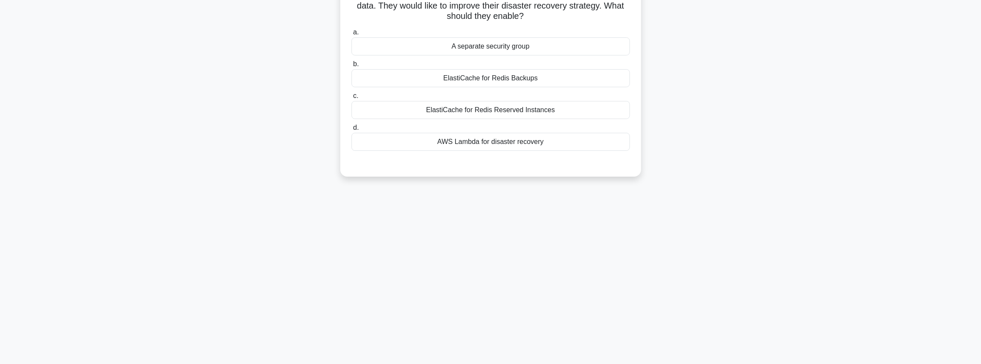
scroll to position [0, 0]
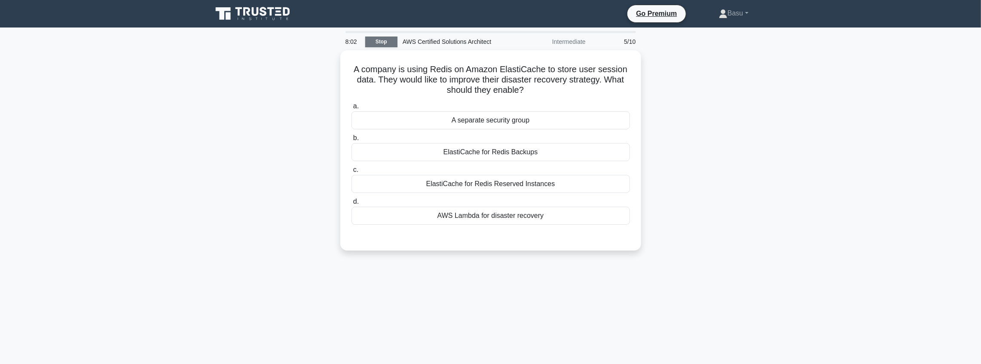
click at [384, 43] on link "Stop" at bounding box center [381, 42] width 32 height 11
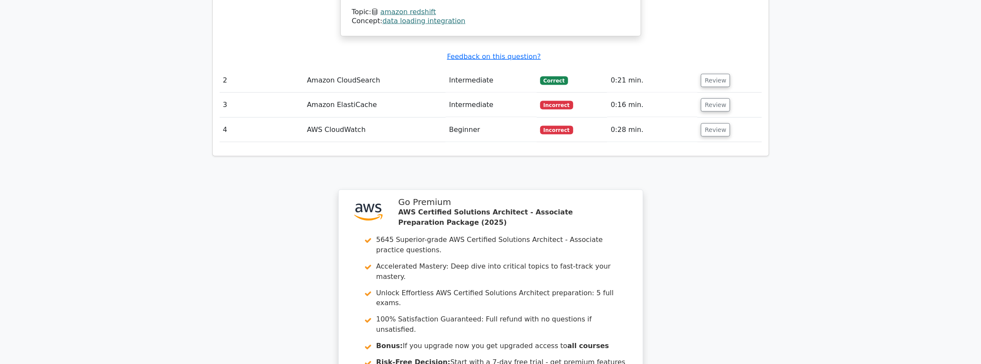
scroll to position [1174, 0]
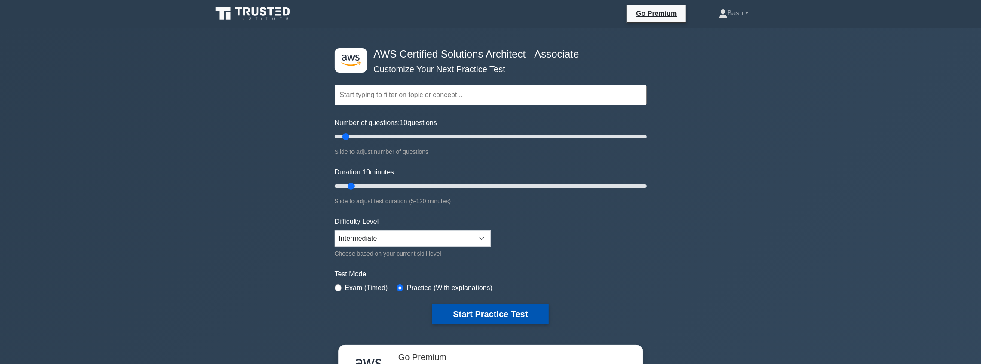
click at [486, 317] on button "Start Practice Test" at bounding box center [490, 314] width 116 height 20
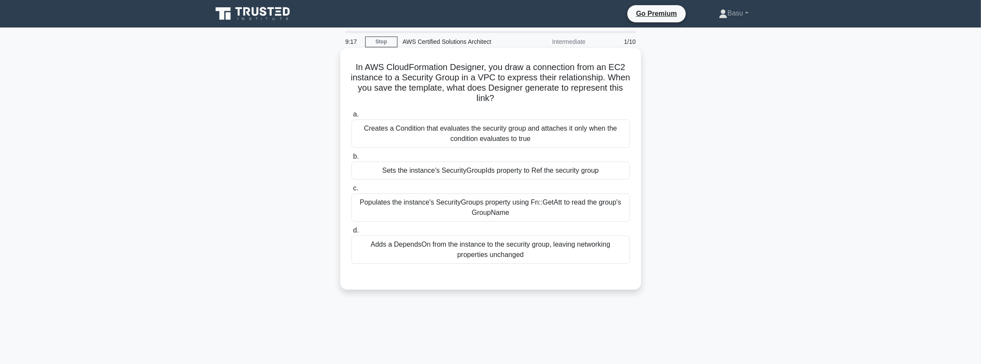
click at [564, 252] on div "Adds a DependsOn from the instance to the security group, leaving networking pr…" at bounding box center [490, 249] width 278 height 28
click at [351, 233] on input "d. Adds a DependsOn from the instance to the security group, leaving networking…" at bounding box center [351, 231] width 0 height 6
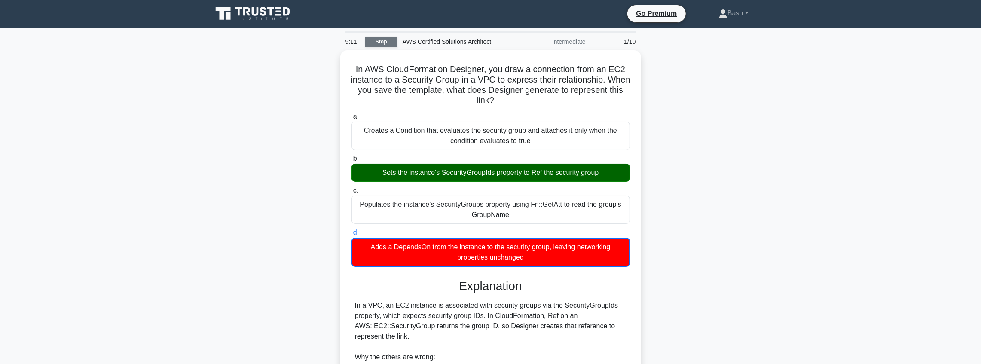
click at [385, 47] on link "Stop" at bounding box center [381, 42] width 32 height 11
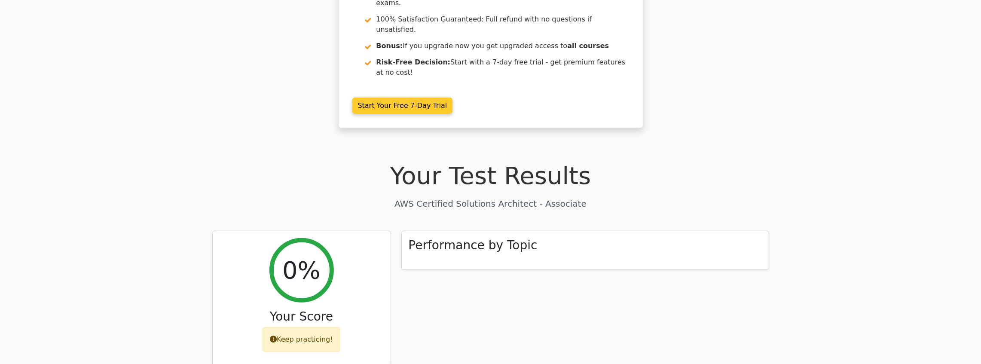
scroll to position [186, 0]
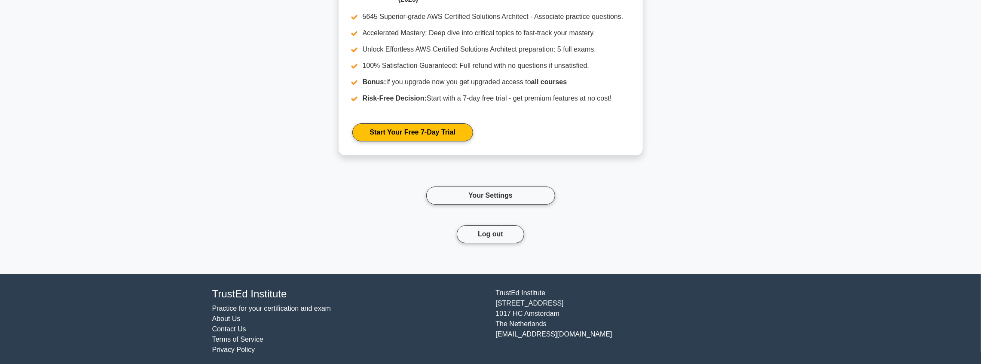
scroll to position [2598, 0]
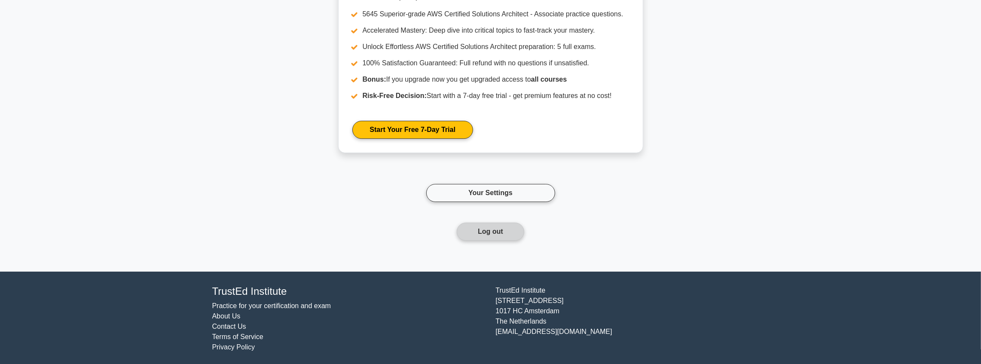
click at [495, 226] on button "Log out" at bounding box center [490, 232] width 67 height 18
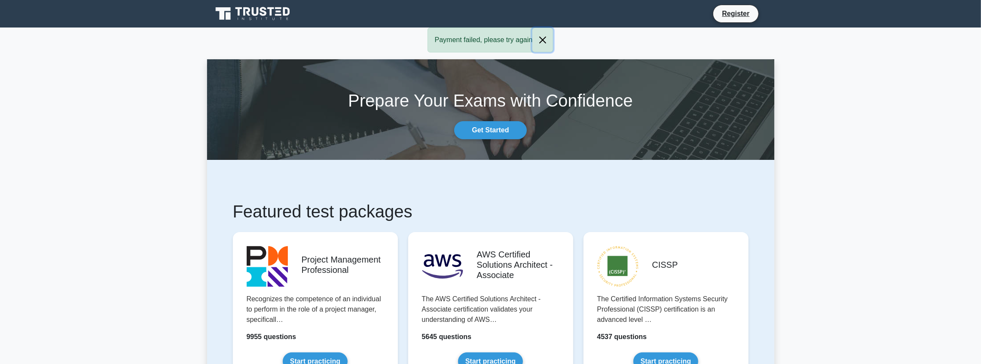
click at [540, 38] on button "Close" at bounding box center [542, 40] width 21 height 24
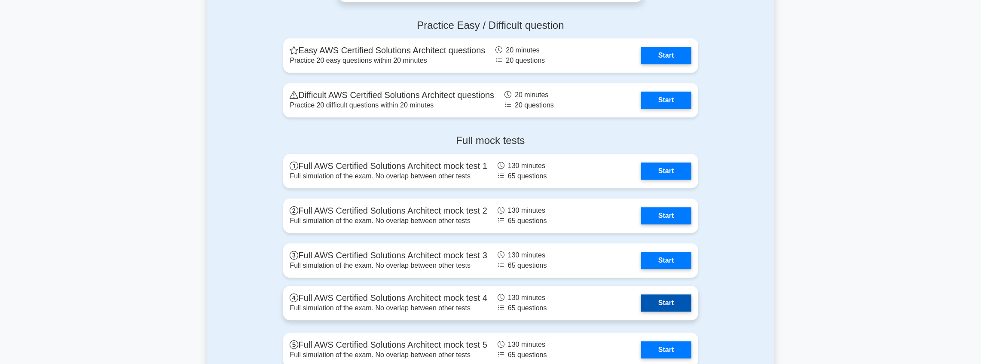
scroll to position [1863, 0]
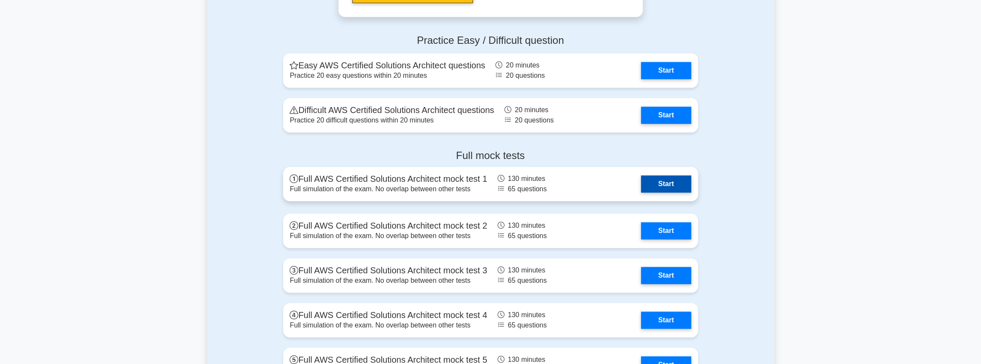
click at [648, 183] on link "Start" at bounding box center [666, 183] width 50 height 17
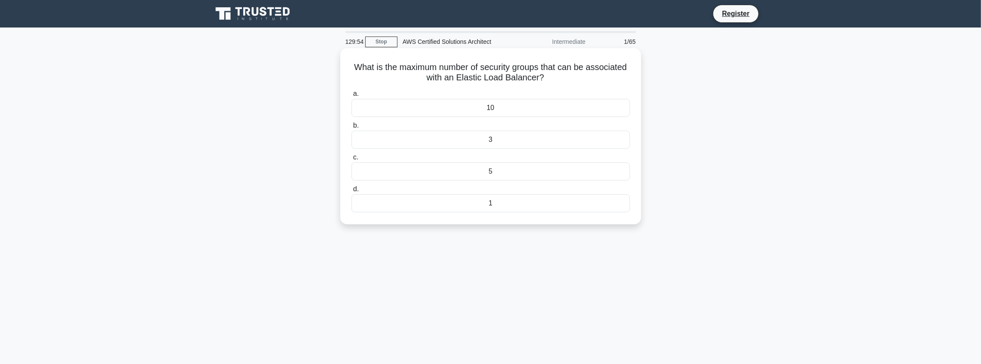
click at [504, 171] on div "5" at bounding box center [490, 171] width 278 height 18
click at [351, 160] on input "c. 5" at bounding box center [351, 158] width 0 height 6
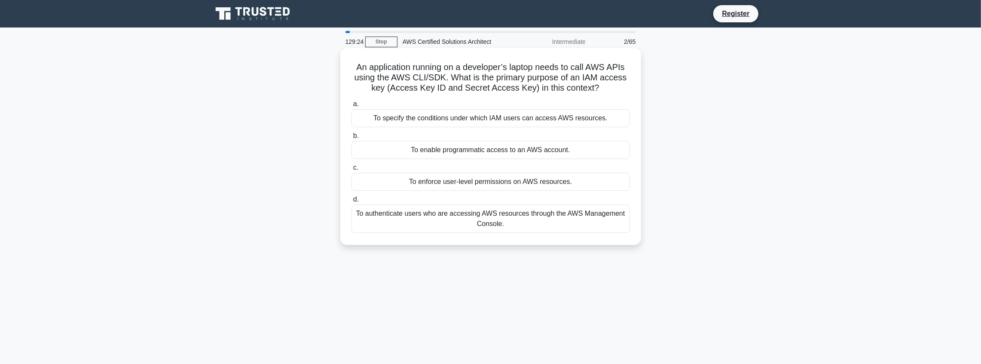
click at [505, 154] on div "To enable programmatic access to an AWS account." at bounding box center [490, 150] width 278 height 18
click at [351, 139] on input "b. To enable programmatic access to an AWS account." at bounding box center [351, 136] width 0 height 6
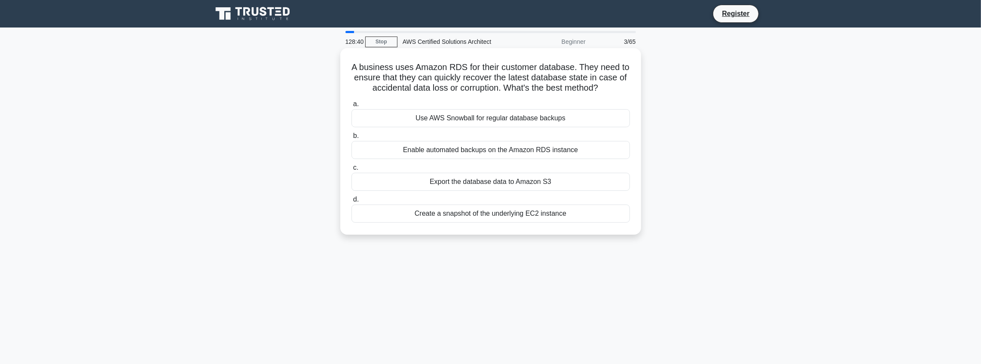
click at [531, 151] on div "Enable automated backups on the Amazon RDS instance" at bounding box center [490, 150] width 278 height 18
click at [351, 139] on input "b. Enable automated backups on the Amazon RDS instance" at bounding box center [351, 136] width 0 height 6
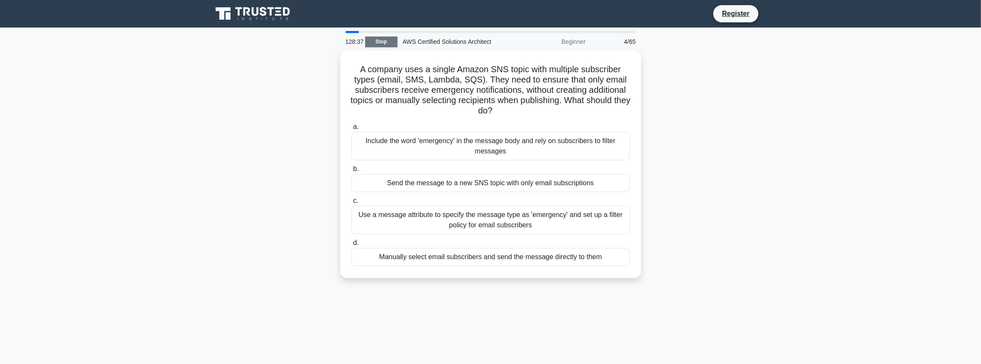
click at [382, 45] on link "Stop" at bounding box center [381, 42] width 32 height 11
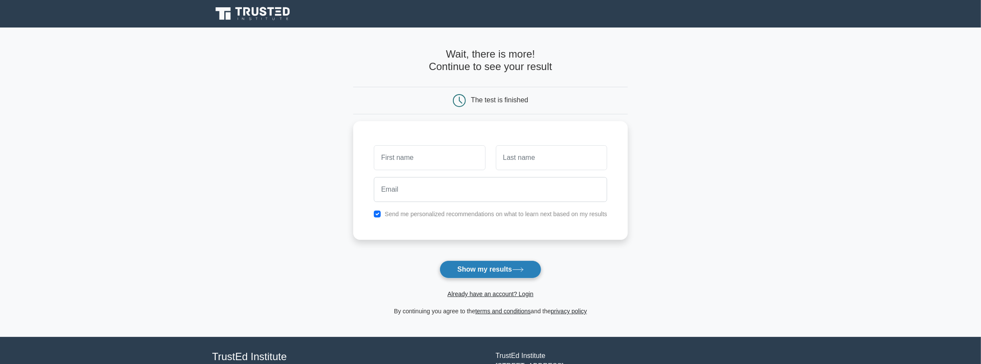
click at [511, 271] on button "Show my results" at bounding box center [490, 269] width 101 height 18
click at [451, 157] on input "text" at bounding box center [429, 155] width 111 height 25
click at [407, 159] on input "text" at bounding box center [429, 155] width 111 height 25
type input "Basu"
click at [549, 146] on input "text" at bounding box center [551, 155] width 111 height 25
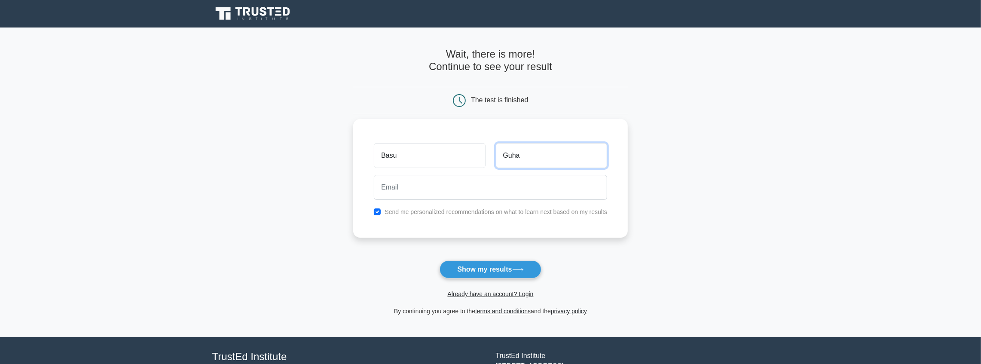
type input "Guha"
click at [442, 195] on input "email" at bounding box center [490, 187] width 233 height 25
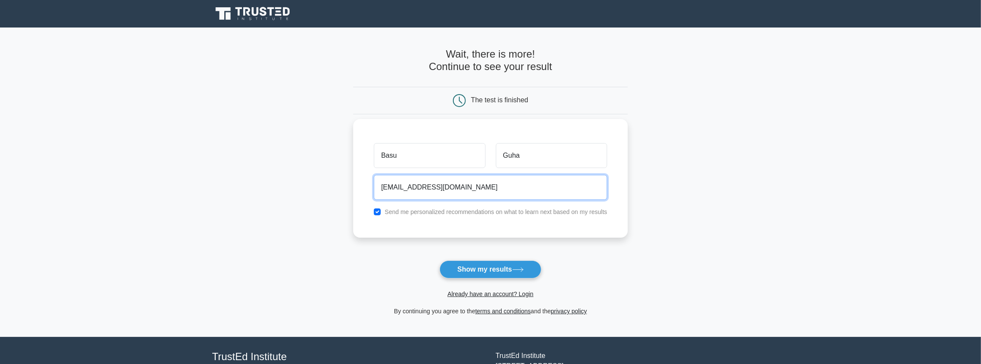
type input "[EMAIL_ADDRESS][DOMAIN_NAME]"
click at [372, 208] on div "Send me personalized recommendations on what to learn next based on my results" at bounding box center [491, 212] width 244 height 10
click at [378, 211] on input "checkbox" at bounding box center [377, 211] width 7 height 7
checkbox input "false"
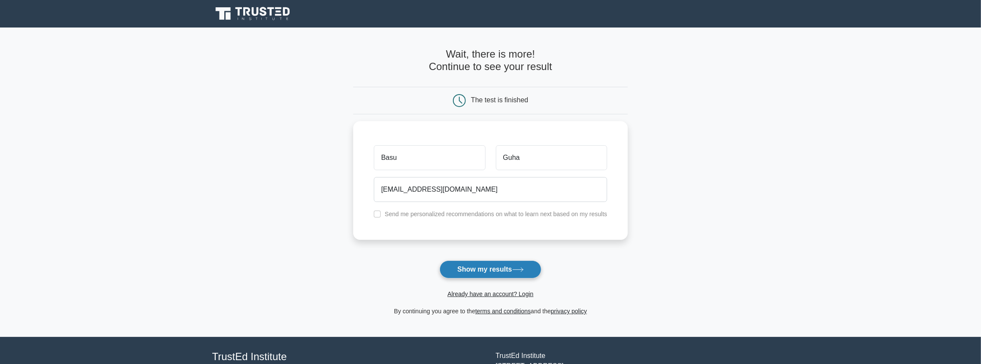
click at [473, 268] on button "Show my results" at bounding box center [490, 269] width 101 height 18
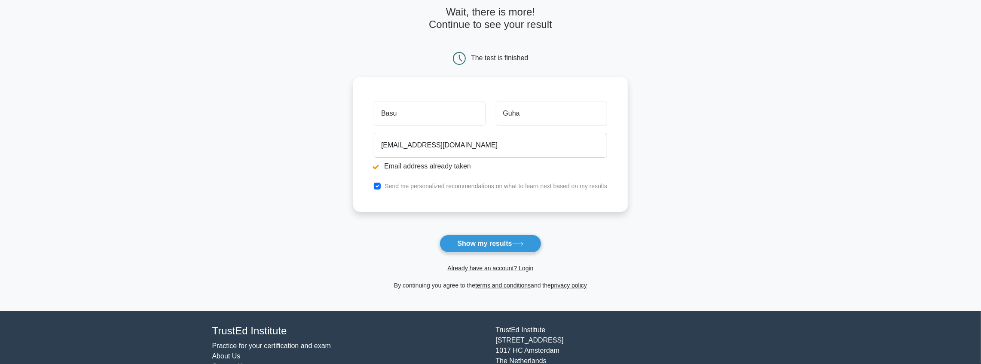
scroll to position [86, 0]
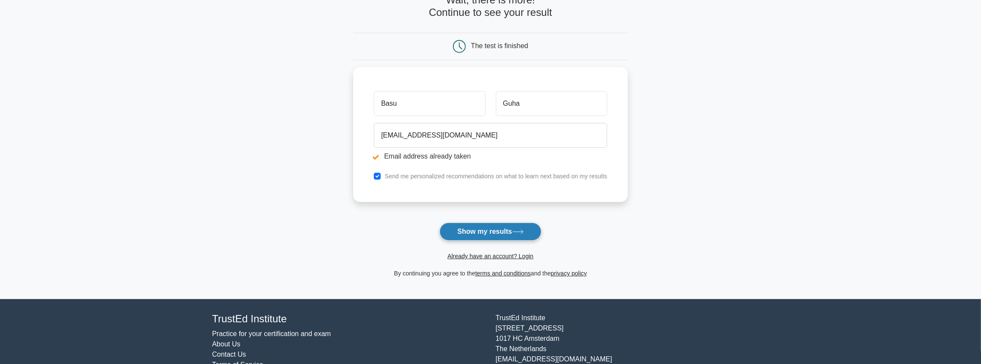
click at [484, 235] on button "Show my results" at bounding box center [490, 232] width 101 height 18
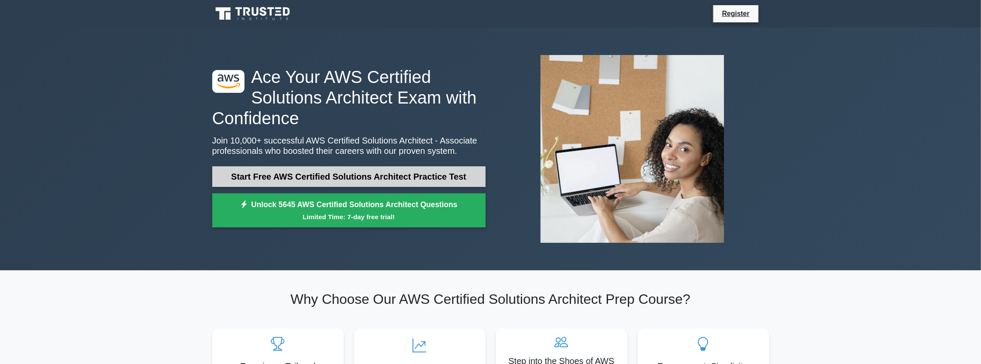
click at [392, 175] on link "Start Free AWS Certified Solutions Architect Practice Test" at bounding box center [348, 176] width 273 height 21
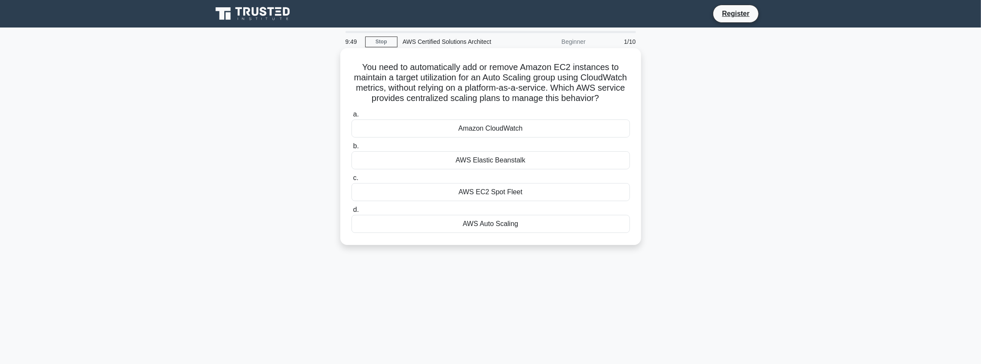
click at [510, 233] on div "AWS Auto Scaling" at bounding box center [490, 224] width 278 height 18
click at [351, 213] on input "d. AWS Auto Scaling" at bounding box center [351, 210] width 0 height 6
click at [522, 227] on div "AWS VPN CloudHub" at bounding box center [490, 224] width 278 height 18
click at [351, 213] on input "d. AWS VPN CloudHub" at bounding box center [351, 210] width 0 height 6
click at [491, 233] on div "MaxSize" at bounding box center [490, 224] width 278 height 18
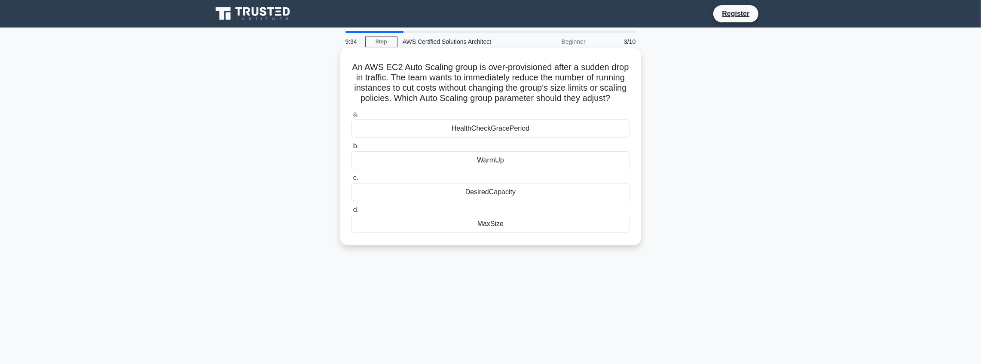
click at [351, 213] on input "d. MaxSize" at bounding box center [351, 210] width 0 height 6
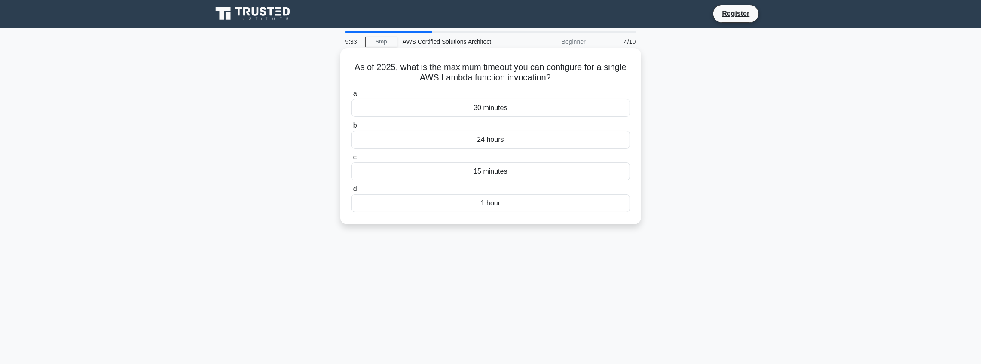
click at [492, 202] on div "1 hour" at bounding box center [490, 203] width 278 height 18
click at [351, 192] on input "d. 1 hour" at bounding box center [351, 189] width 0 height 6
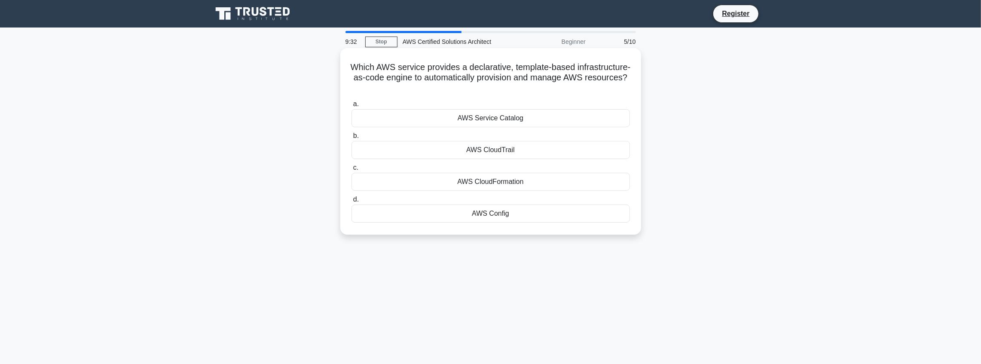
click at [492, 215] on div "AWS Config" at bounding box center [490, 214] width 278 height 18
click at [351, 202] on input "d. AWS Config" at bounding box center [351, 200] width 0 height 6
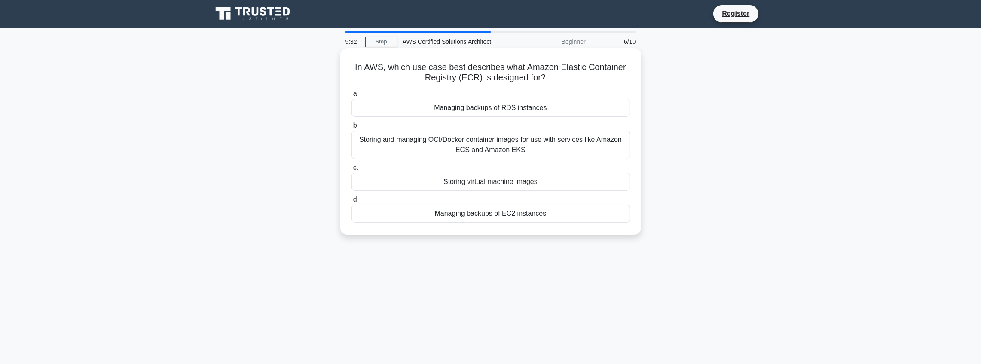
click at [492, 214] on div "Managing backups of EC2 instances" at bounding box center [490, 214] width 278 height 18
click at [351, 202] on input "d. Managing backups of EC2 instances" at bounding box center [351, 200] width 0 height 6
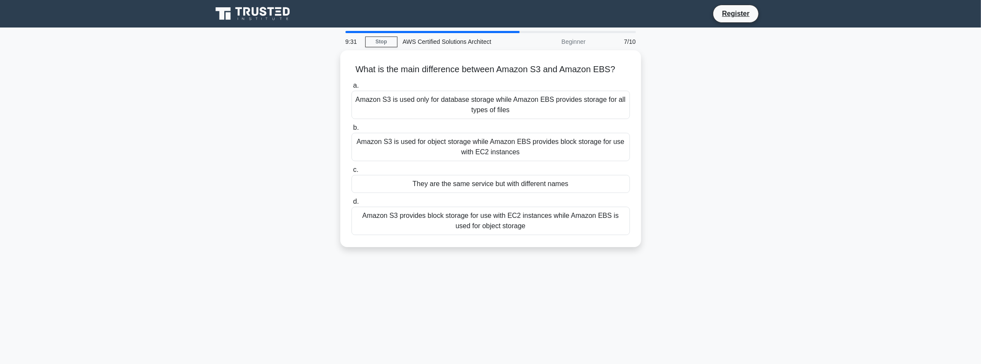
click at [492, 214] on div "Amazon S3 provides block storage for use with EC2 instances while Amazon EBS is…" at bounding box center [490, 221] width 278 height 28
click at [351, 205] on input "d. Amazon S3 provides block storage for use with EC2 instances while Amazon EBS…" at bounding box center [351, 202] width 0 height 6
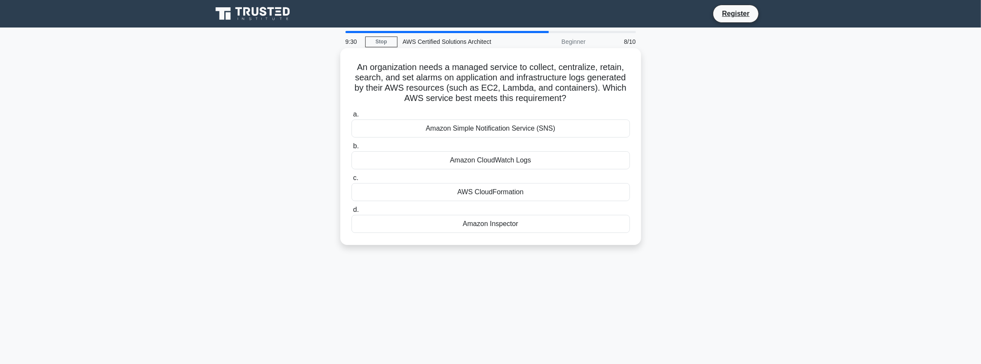
click at [494, 225] on div "Amazon Inspector" at bounding box center [490, 224] width 278 height 18
click at [351, 213] on input "d. Amazon Inspector" at bounding box center [351, 210] width 0 height 6
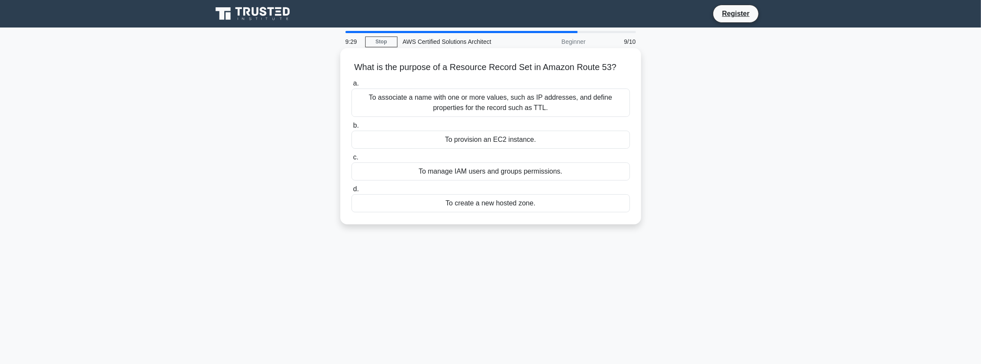
click at [498, 205] on div "To create a new hosted zone." at bounding box center [490, 203] width 278 height 18
click at [351, 192] on input "d. To create a new hosted zone." at bounding box center [351, 189] width 0 height 6
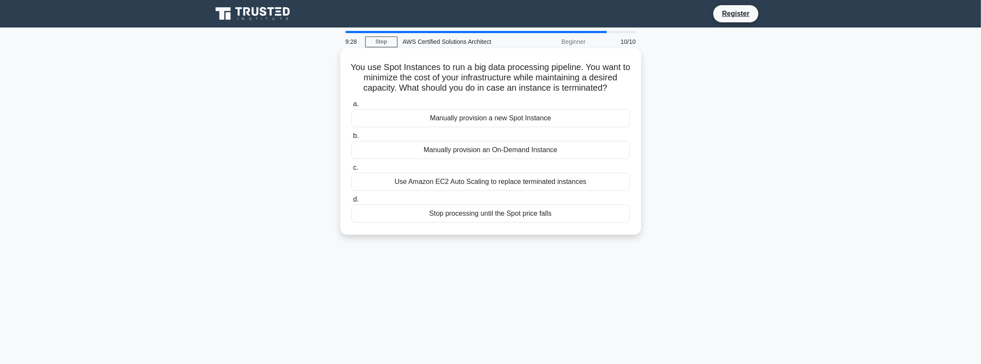
click at [498, 214] on div "Stop processing until the Spot price falls" at bounding box center [490, 214] width 278 height 18
click at [351, 202] on input "d. Stop processing until the Spot price falls" at bounding box center [351, 200] width 0 height 6
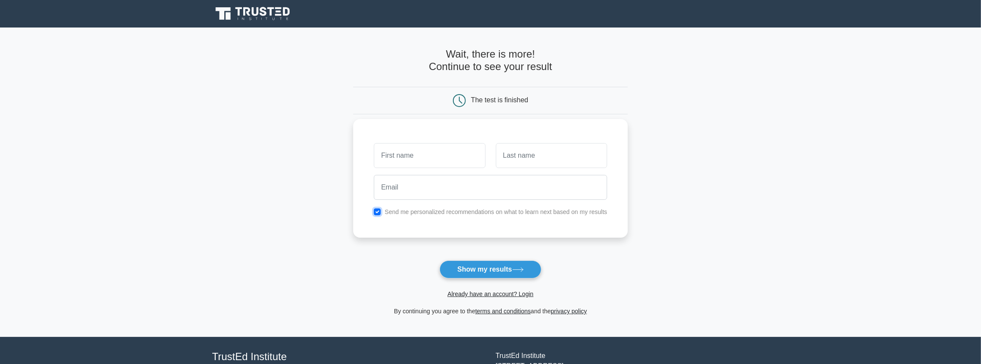
click at [378, 211] on input "checkbox" at bounding box center [377, 211] width 7 height 7
checkbox input "false"
click at [494, 295] on link "Already have an account? Login" at bounding box center [490, 293] width 86 height 7
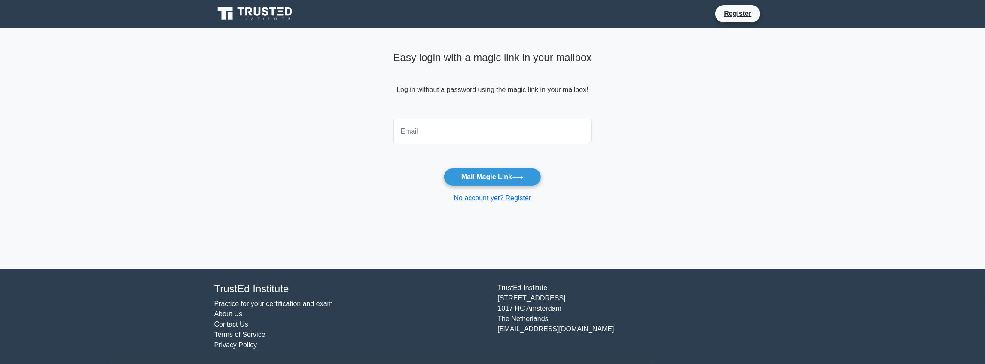
click at [435, 138] on input "email" at bounding box center [493, 131] width 198 height 25
type input "[EMAIL_ADDRESS][DOMAIN_NAME]"
click at [498, 175] on button "Mail Magic Link" at bounding box center [493, 177] width 98 height 18
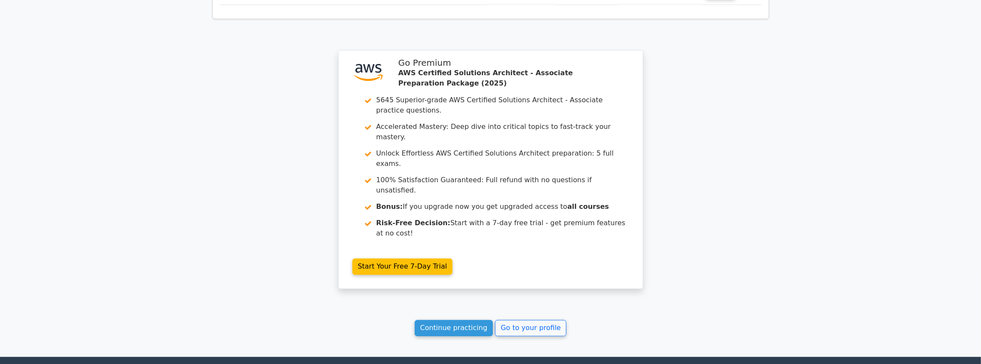
scroll to position [1371, 0]
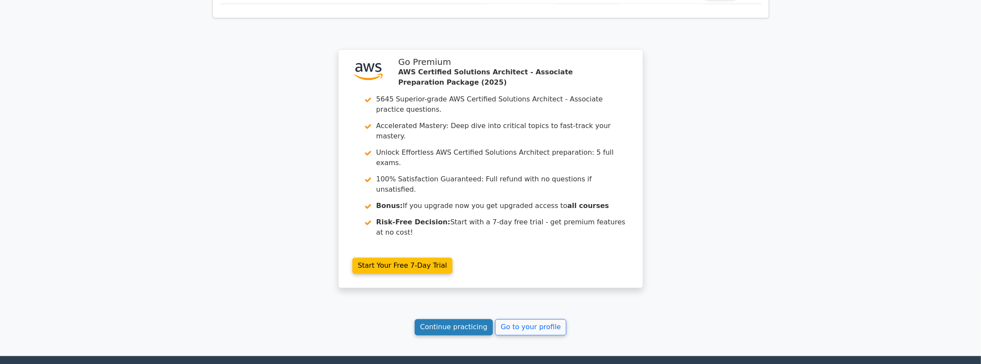
click at [462, 319] on link "Continue practicing" at bounding box center [454, 327] width 79 height 16
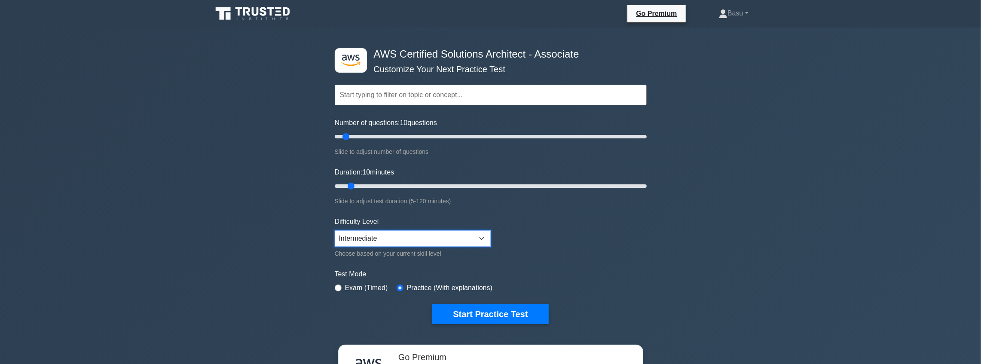
click at [424, 238] on select "Beginner Intermediate Expert" at bounding box center [413, 238] width 156 height 16
click at [267, 217] on div ".st0{fill:#252F3E;} .st1{fill-rule:evenodd;clip-rule:evenodd;fill:#FF9900;} AWS…" at bounding box center [490, 285] width 981 height 516
click at [487, 314] on button "Start Practice Test" at bounding box center [490, 314] width 116 height 20
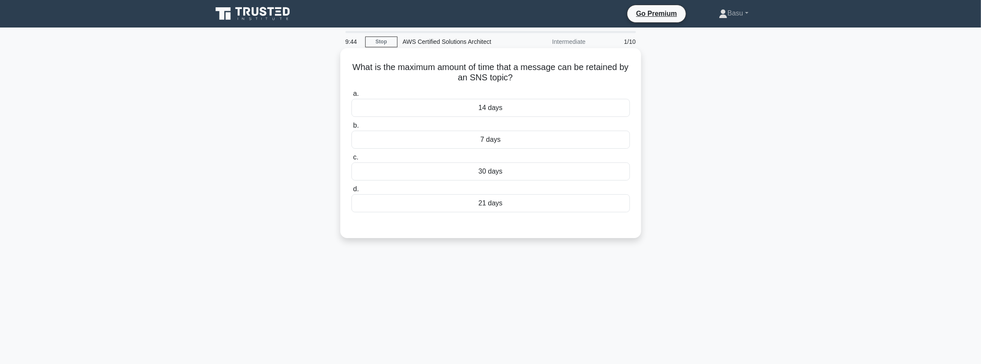
click at [497, 174] on div "30 days" at bounding box center [490, 171] width 278 height 18
click at [351, 160] on input "c. 30 days" at bounding box center [351, 158] width 0 height 6
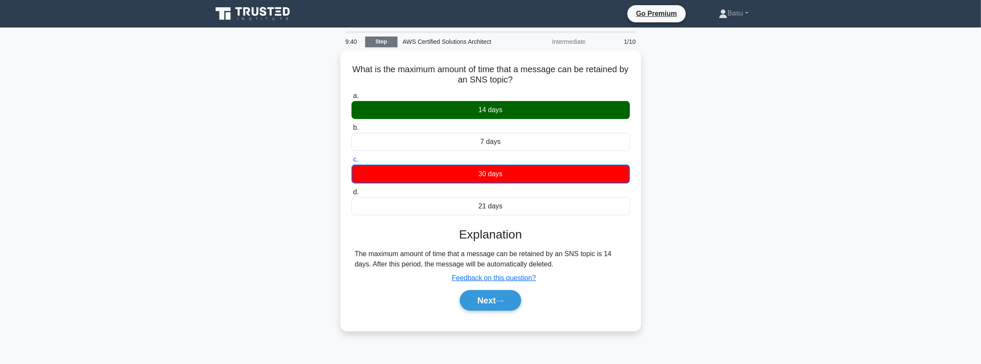
click at [388, 43] on link "Stop" at bounding box center [381, 42] width 32 height 11
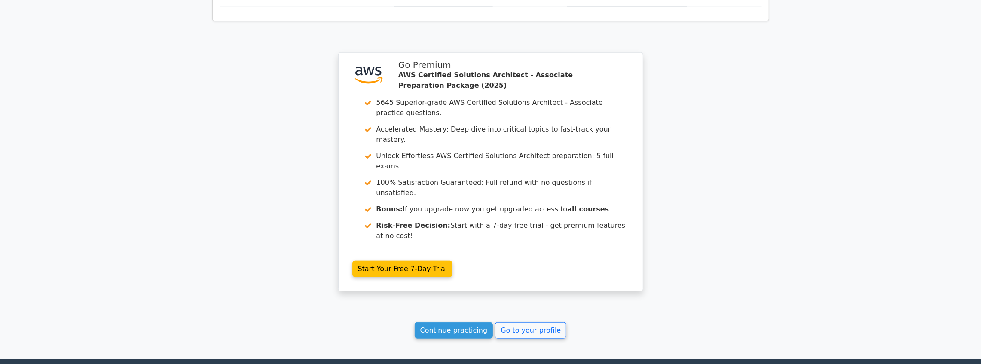
scroll to position [695, 0]
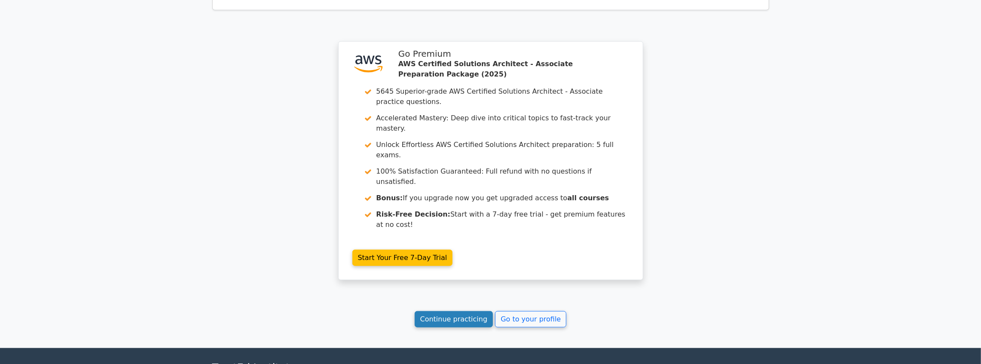
click at [455, 311] on link "Continue practicing" at bounding box center [454, 319] width 79 height 16
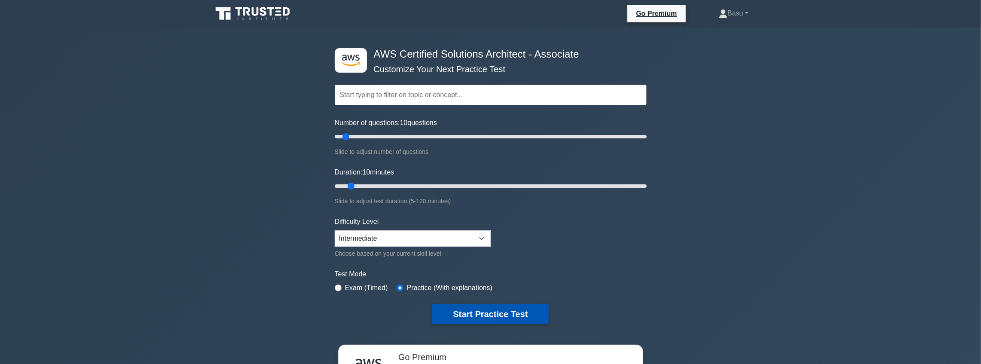
click at [508, 316] on button "Start Practice Test" at bounding box center [490, 314] width 116 height 20
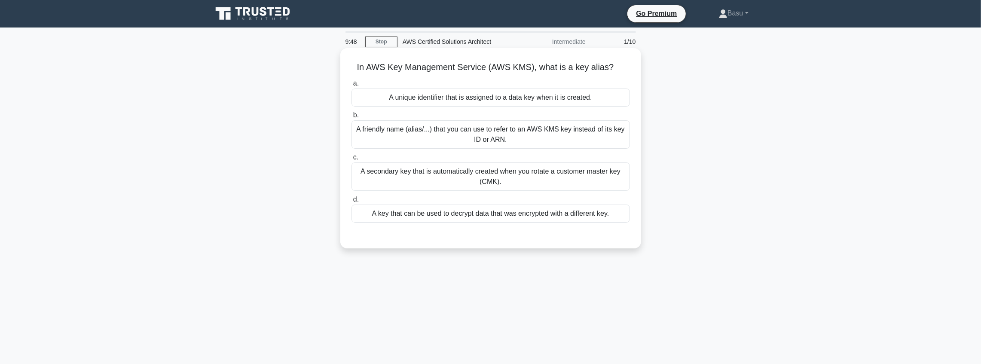
click at [485, 141] on div "A friendly name (alias/...) that you can use to refer to an AWS KMS key instead…" at bounding box center [490, 134] width 278 height 28
click at [351, 118] on input "b. A friendly name (alias/...) that you can use to refer to an AWS KMS key inst…" at bounding box center [351, 116] width 0 height 6
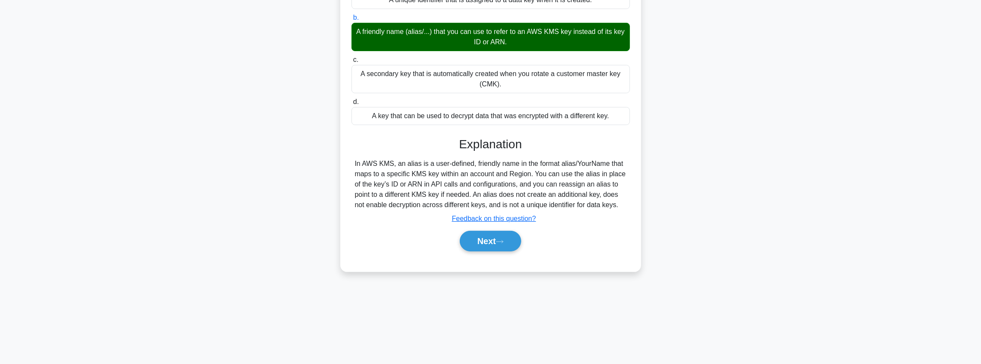
scroll to position [100, 0]
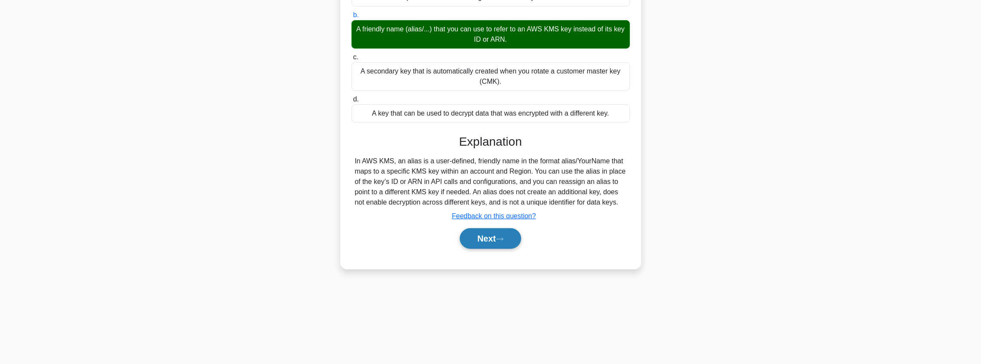
click at [503, 240] on icon at bounding box center [500, 239] width 8 height 5
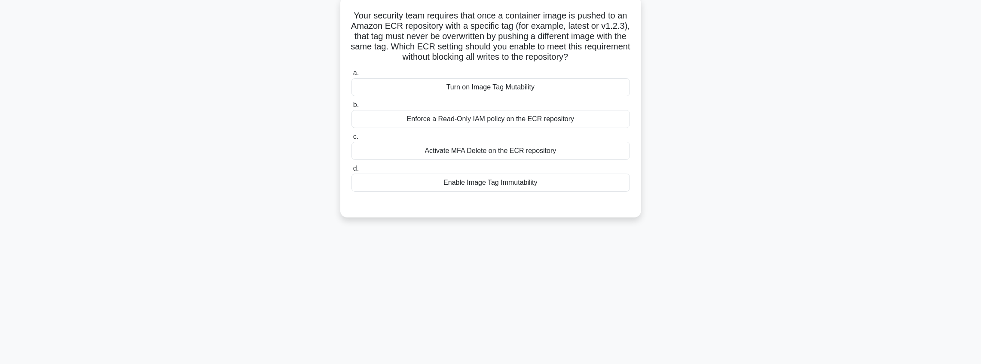
scroll to position [0, 0]
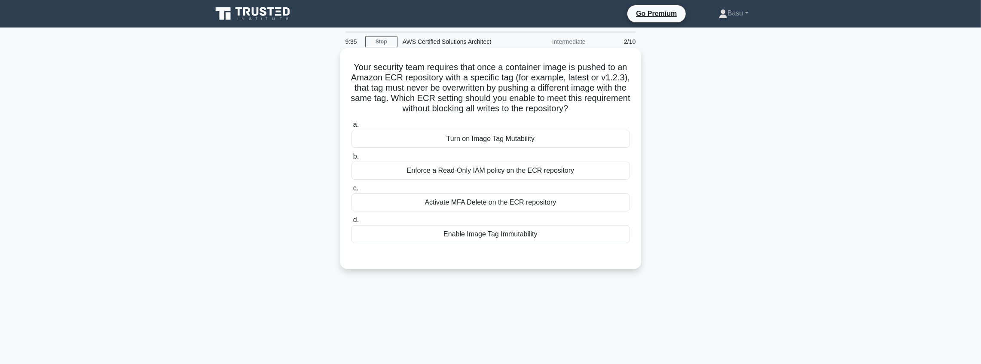
click at [520, 204] on div "Activate MFA Delete on the ECR repository" at bounding box center [490, 202] width 278 height 18
click at [351, 191] on input "c. Activate MFA Delete on the ECR repository" at bounding box center [351, 189] width 0 height 6
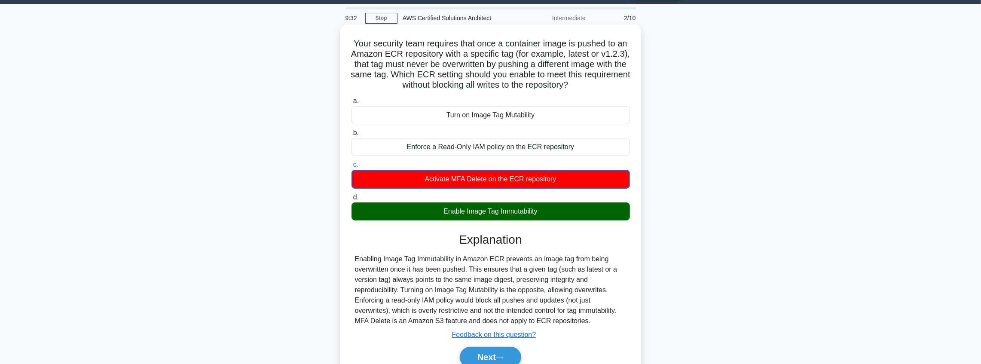
scroll to position [100, 0]
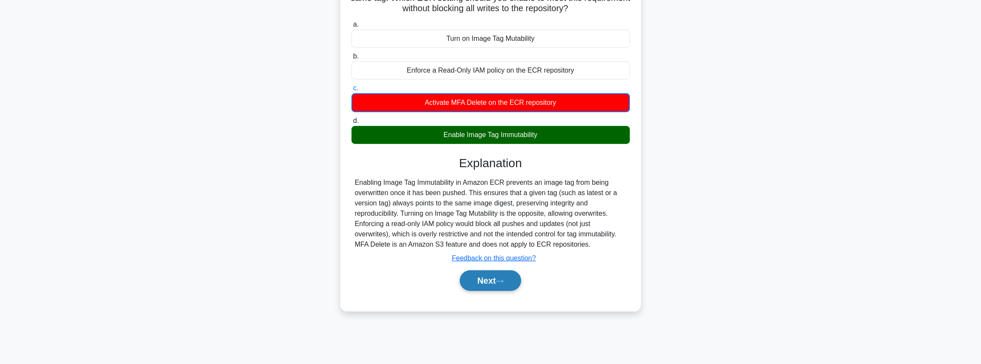
click at [490, 283] on button "Next" at bounding box center [490, 280] width 61 height 21
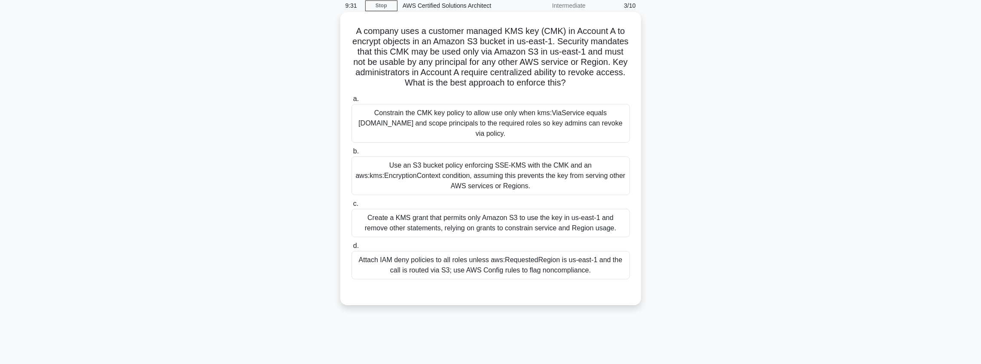
scroll to position [14, 0]
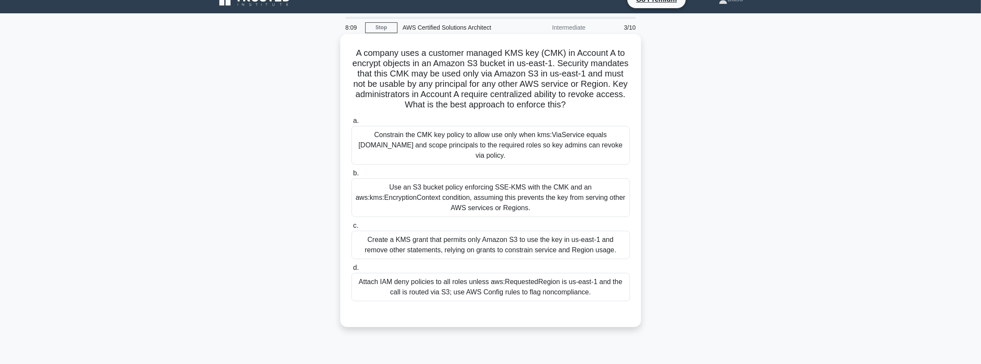
click at [489, 154] on div "Constrain the CMK key policy to allow use only when kms:ViaService equals [DOMA…" at bounding box center [490, 145] width 278 height 39
click at [351, 124] on input "a. Constrain the CMK key policy to allow use only when kms:ViaService equals [D…" at bounding box center [351, 121] width 0 height 6
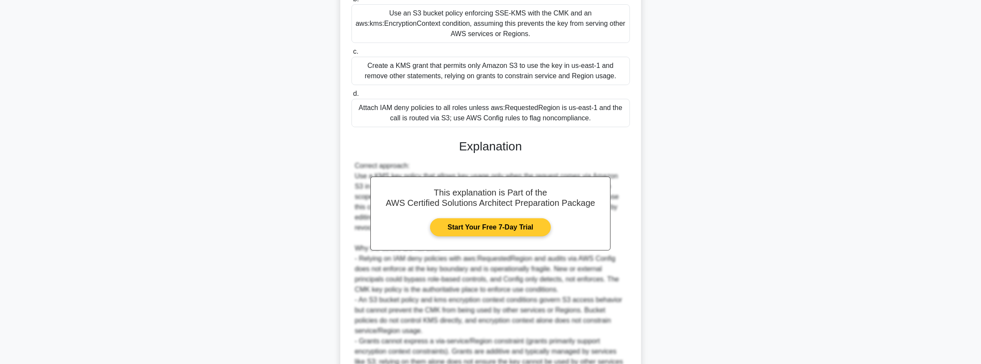
scroll to position [278, 0]
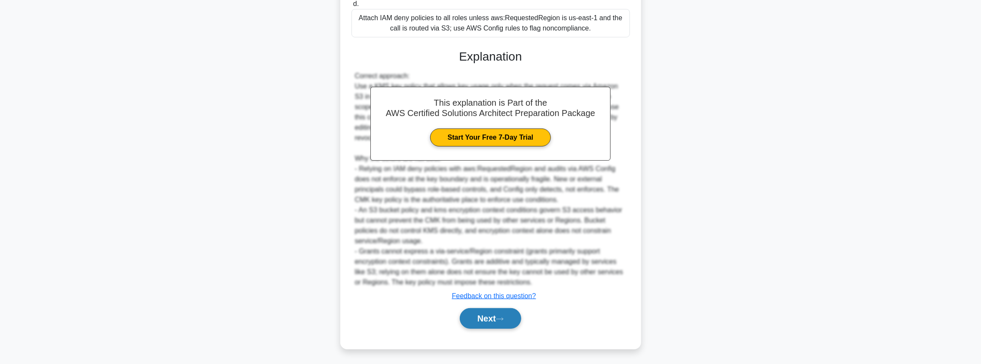
click at [494, 311] on button "Next" at bounding box center [490, 318] width 61 height 21
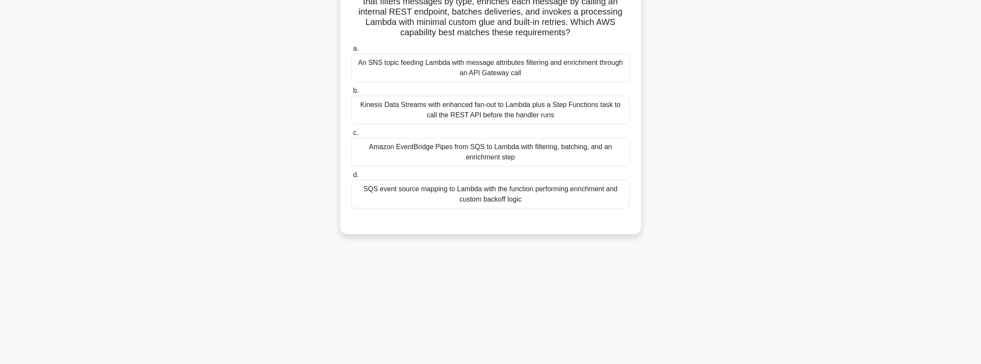
scroll to position [43, 0]
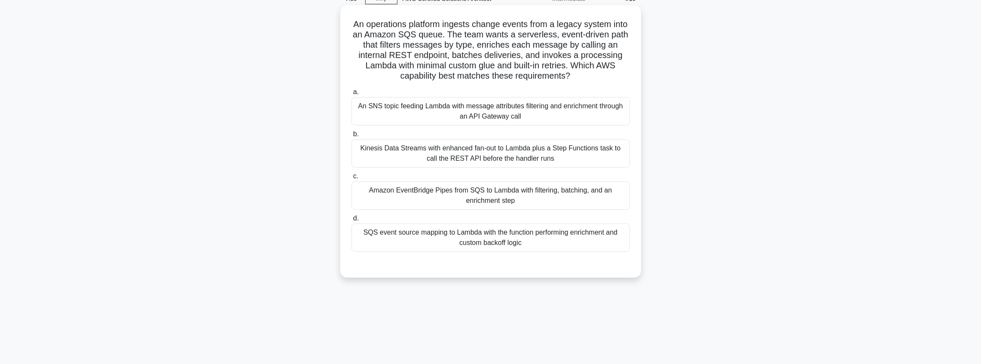
click at [484, 247] on div "SQS event source mapping to Lambda with the function performing enrichment and …" at bounding box center [490, 237] width 278 height 28
click at [351, 221] on input "d. SQS event source mapping to Lambda with the function performing enrichment a…" at bounding box center [351, 219] width 0 height 6
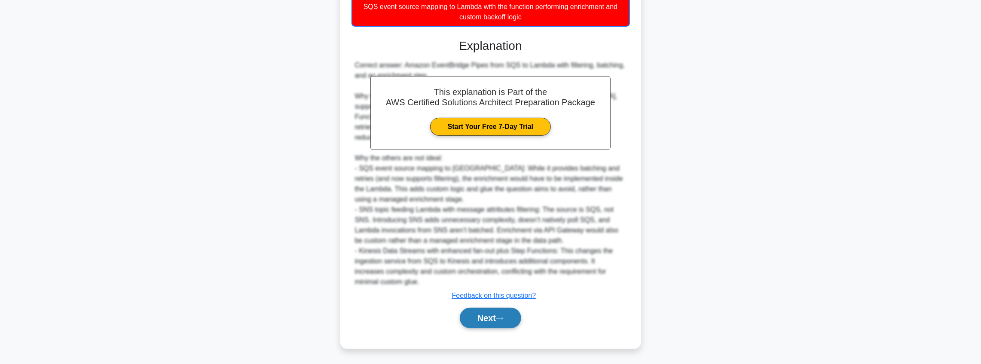
click at [485, 317] on button "Next" at bounding box center [490, 318] width 61 height 21
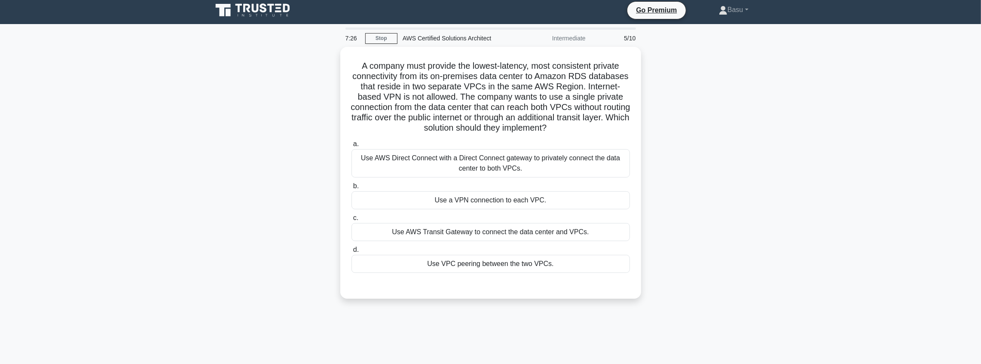
scroll to position [0, 0]
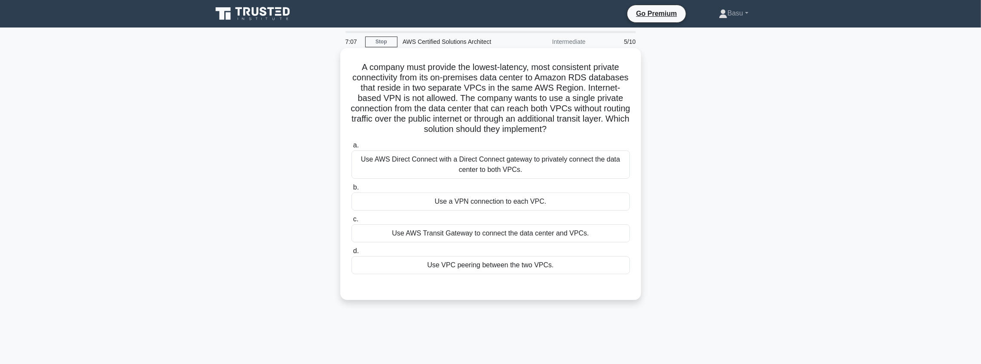
click at [489, 167] on div "Use AWS Direct Connect with a Direct Connect gateway to privately connect the d…" at bounding box center [490, 164] width 278 height 28
click at [351, 148] on input "a. Use AWS Direct Connect with a Direct Connect gateway to privately connect th…" at bounding box center [351, 146] width 0 height 6
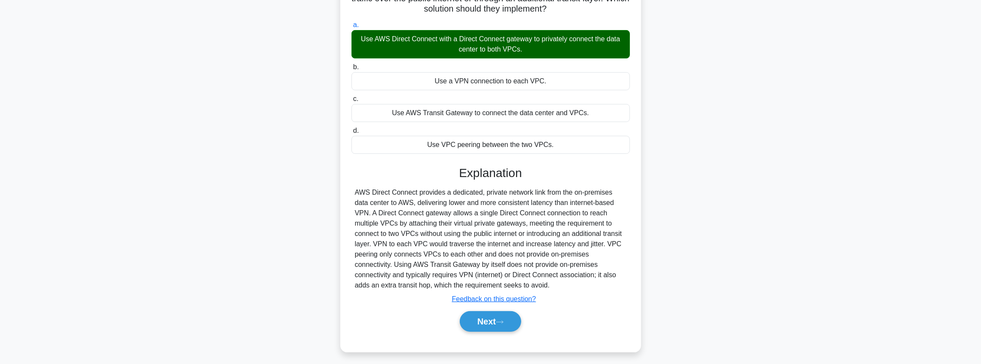
scroll to position [123, 0]
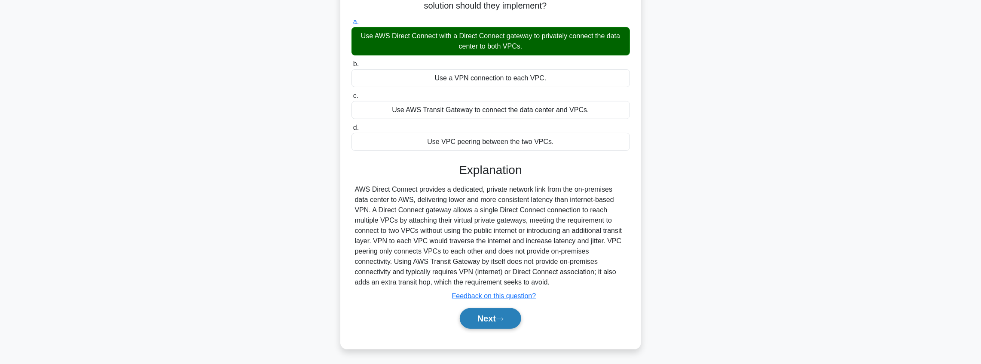
click at [492, 321] on button "Next" at bounding box center [490, 318] width 61 height 21
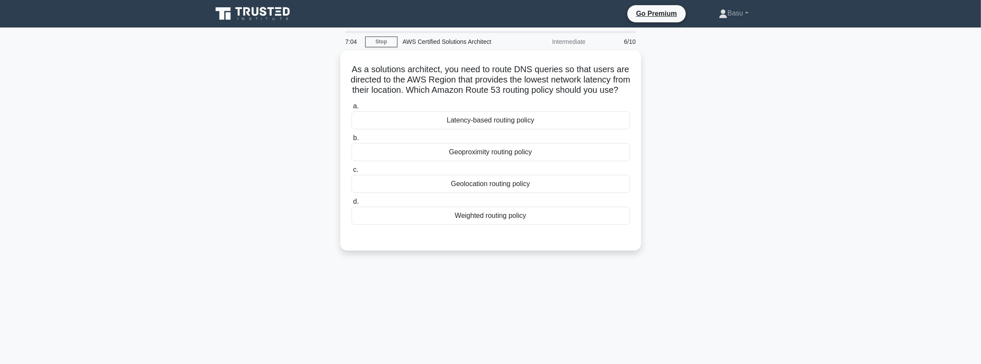
scroll to position [0, 0]
click at [519, 190] on div "Geolocation routing policy" at bounding box center [490, 182] width 278 height 18
click at [351, 171] on input "c. Geolocation routing policy" at bounding box center [351, 168] width 0 height 6
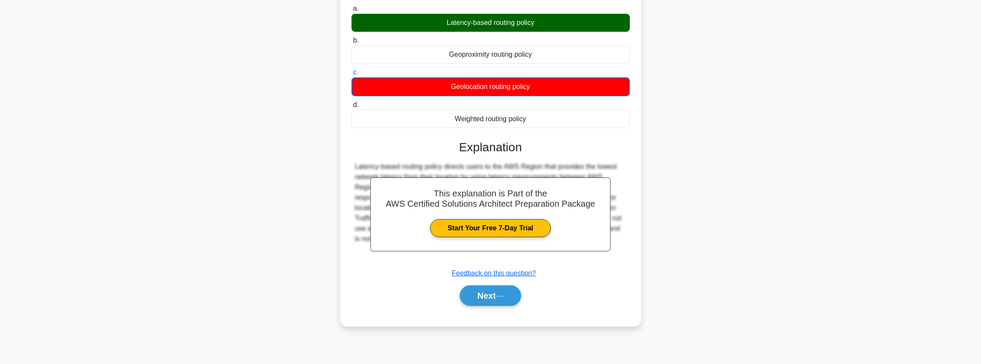
scroll to position [100, 0]
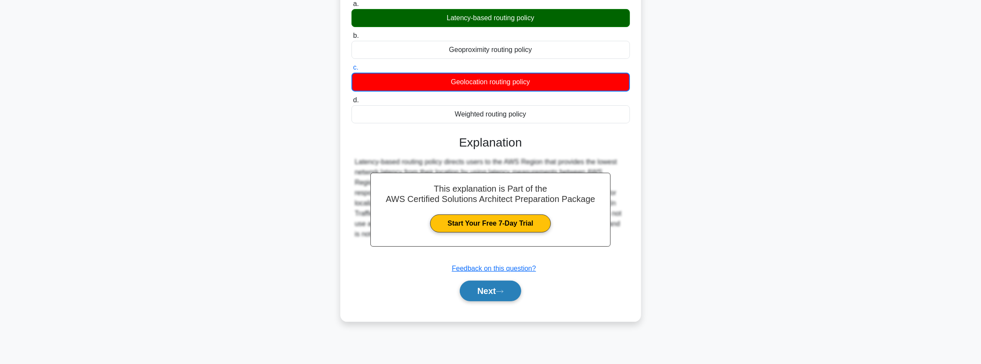
click at [501, 294] on icon at bounding box center [500, 291] width 8 height 5
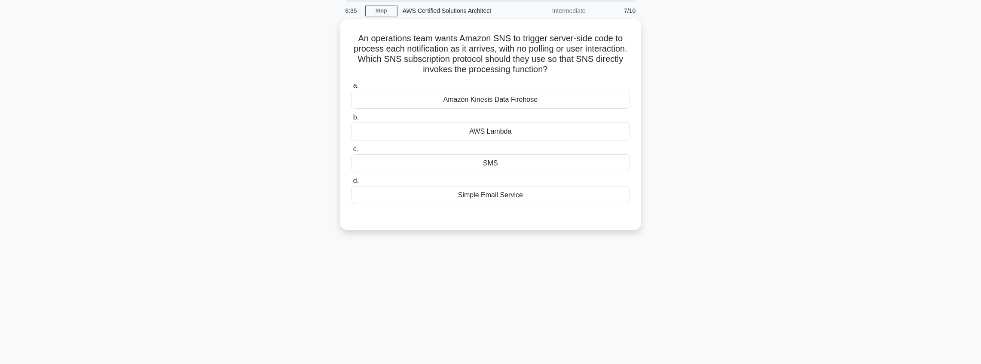
scroll to position [0, 0]
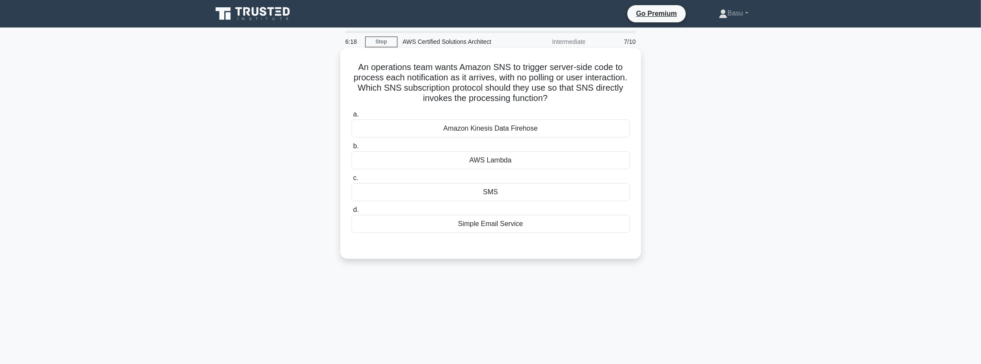
click at [507, 158] on div "AWS Lambda" at bounding box center [490, 160] width 278 height 18
click at [351, 149] on input "b. AWS Lambda" at bounding box center [351, 147] width 0 height 6
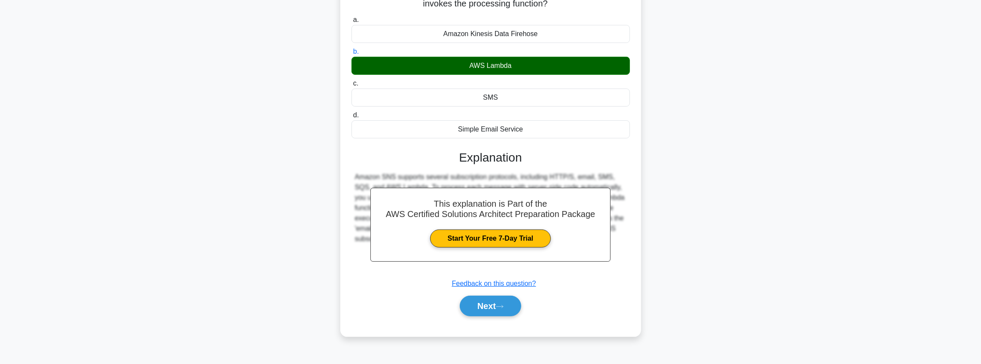
scroll to position [100, 0]
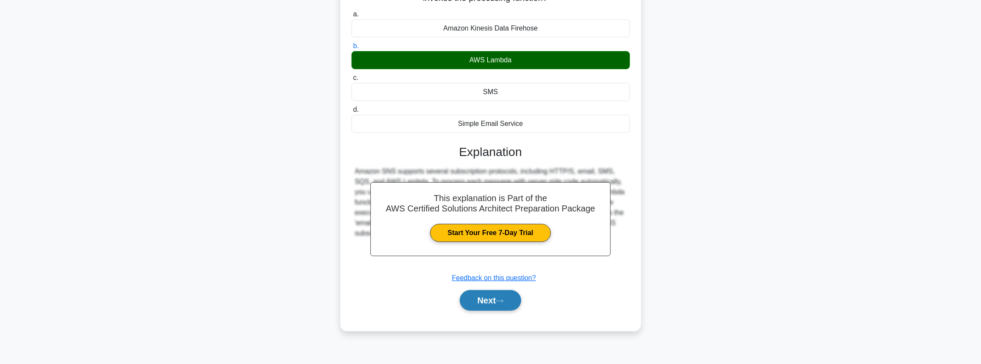
click at [509, 301] on button "Next" at bounding box center [490, 300] width 61 height 21
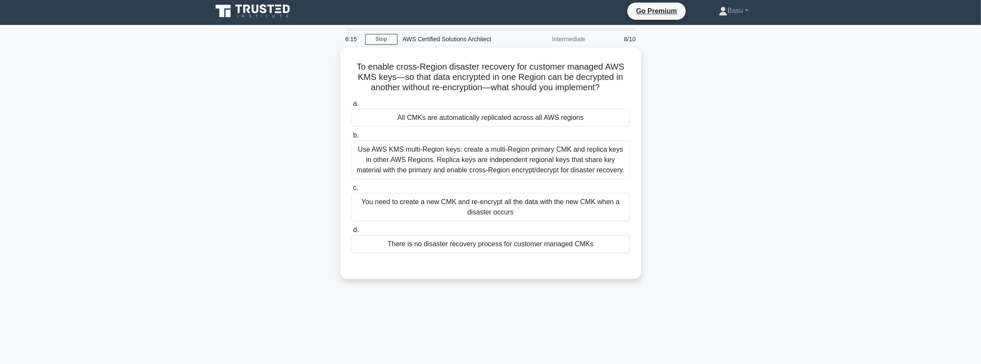
scroll to position [0, 0]
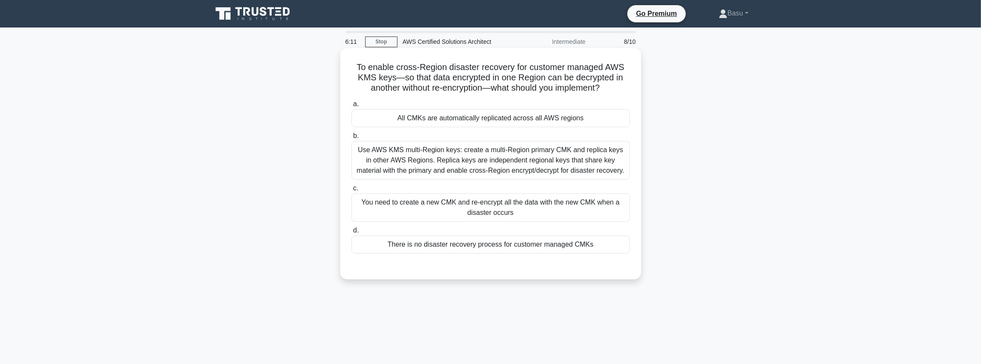
click at [547, 170] on div "Use AWS KMS multi-Region keys: create a multi-Region primary CMK and replica ke…" at bounding box center [490, 160] width 278 height 39
click at [351, 139] on input "b. Use AWS KMS multi-Region keys: create a multi-Region primary CMK and replica…" at bounding box center [351, 136] width 0 height 6
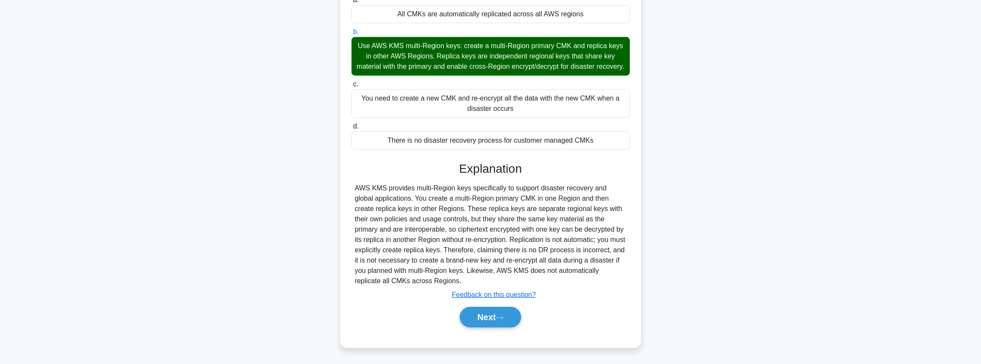
scroll to position [113, 0]
click at [509, 322] on button "Next" at bounding box center [490, 317] width 61 height 21
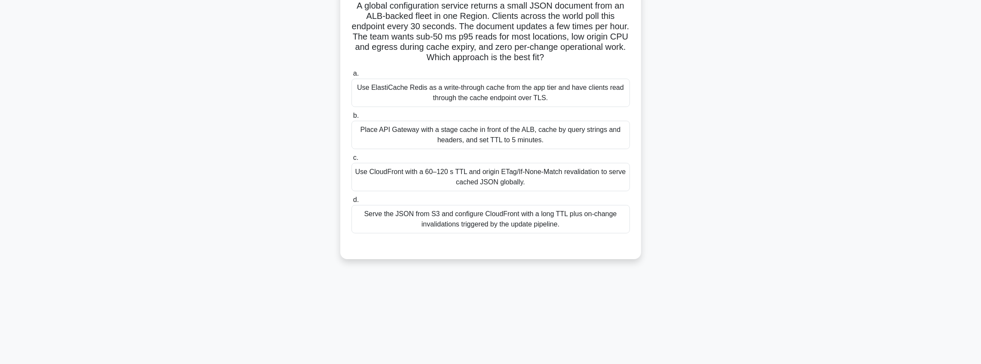
scroll to position [0, 0]
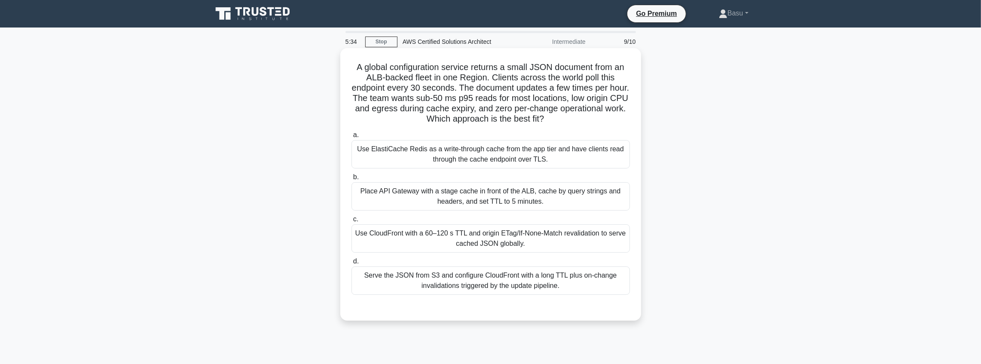
click at [549, 241] on div "Use CloudFront with a 60–120 s TTL and origin ETag/If-None-Match revalidation t…" at bounding box center [490, 238] width 278 height 28
click at [351, 222] on input "c. Use CloudFront with a 60–120 s TTL and origin ETag/If-None-Match revalidatio…" at bounding box center [351, 220] width 0 height 6
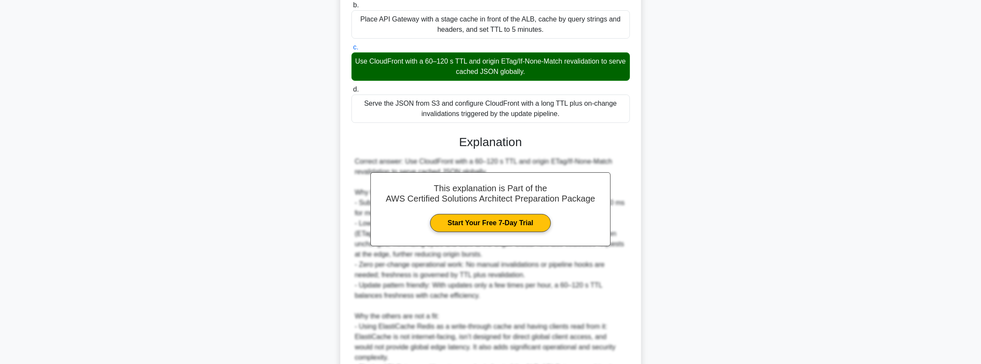
scroll to position [315, 0]
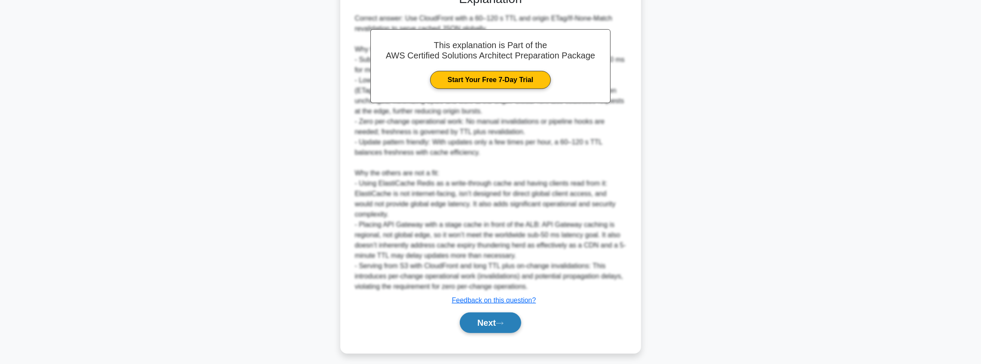
click at [491, 319] on button "Next" at bounding box center [490, 322] width 61 height 21
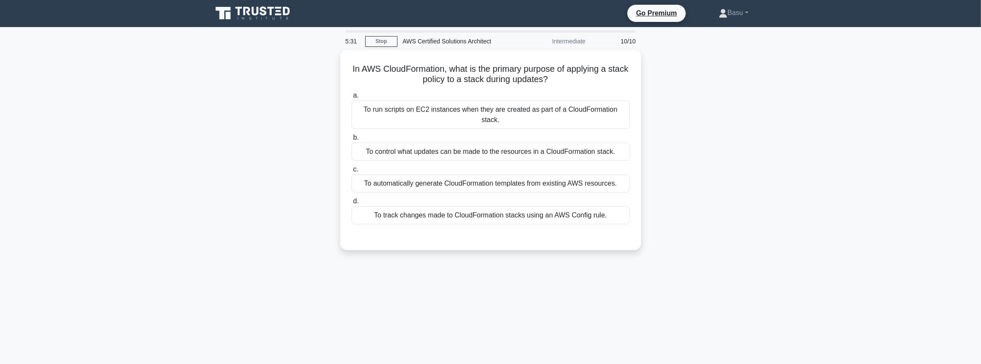
scroll to position [0, 0]
click at [501, 205] on div "To track changes made to CloudFormation stacks using an AWS Config rule." at bounding box center [490, 214] width 278 height 18
click at [351, 202] on input "d. To track changes made to CloudFormation stacks using an AWS Config rule." at bounding box center [351, 200] width 0 height 6
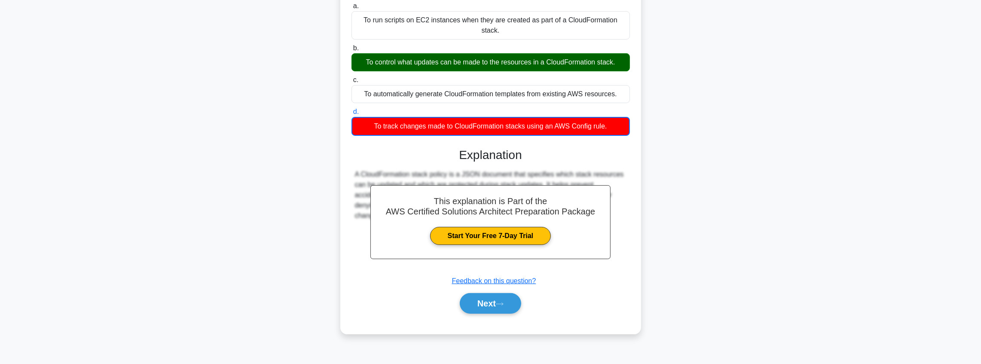
scroll to position [100, 0]
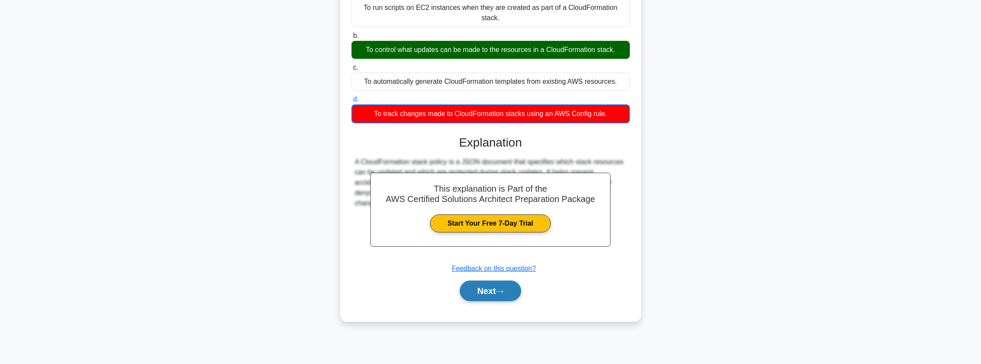
click at [506, 286] on button "Next" at bounding box center [490, 291] width 61 height 21
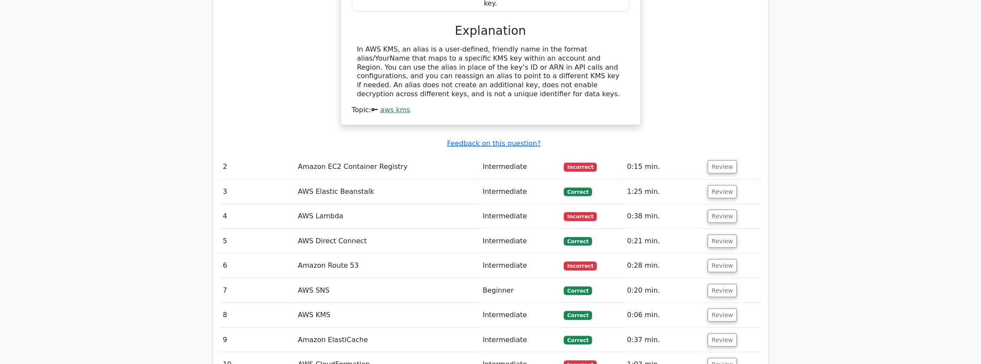
scroll to position [1031, 0]
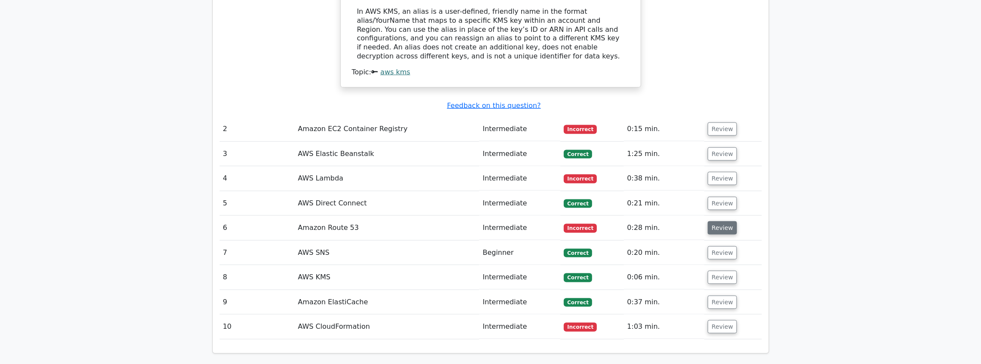
click at [722, 221] on button "Review" at bounding box center [722, 227] width 29 height 13
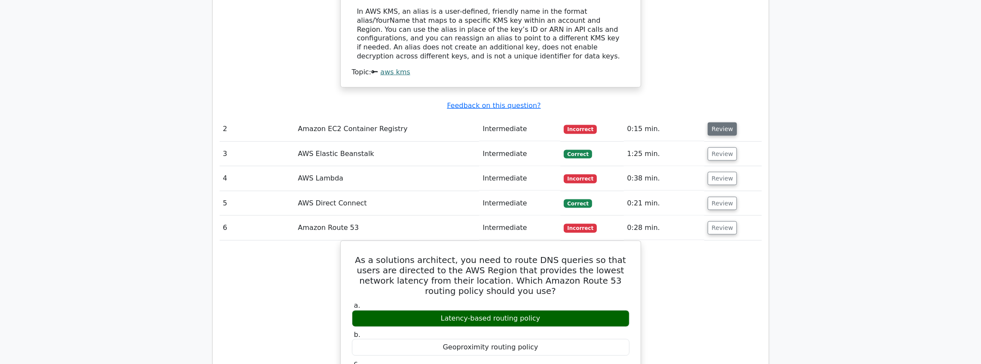
click at [714, 122] on button "Review" at bounding box center [722, 128] width 29 height 13
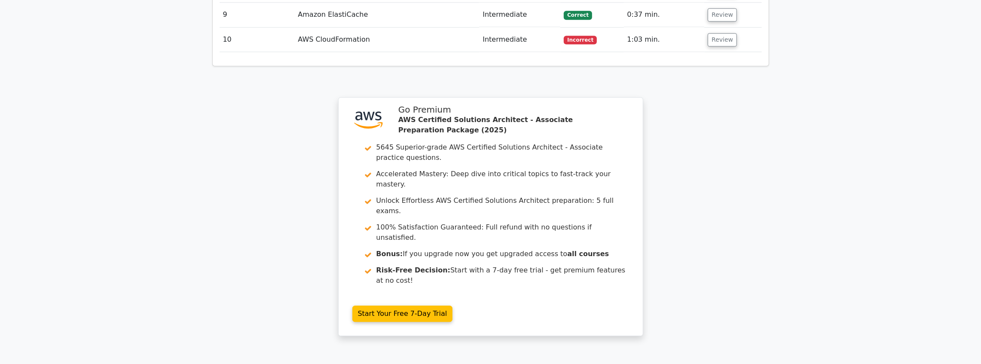
scroll to position [2058, 0]
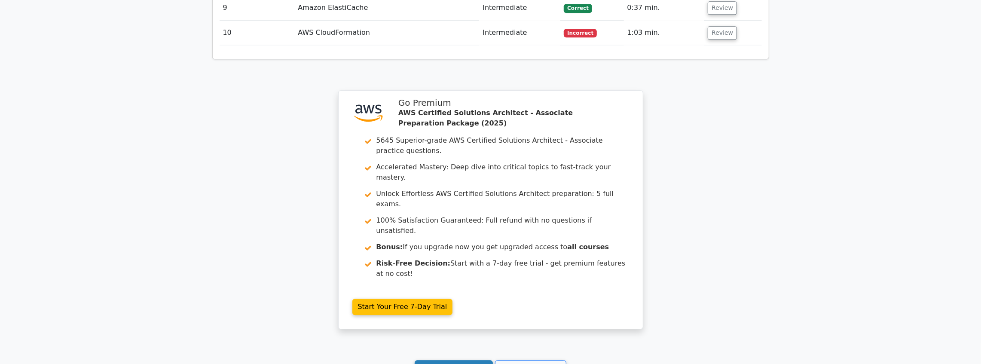
click at [467, 360] on link "Continue practicing" at bounding box center [454, 368] width 79 height 16
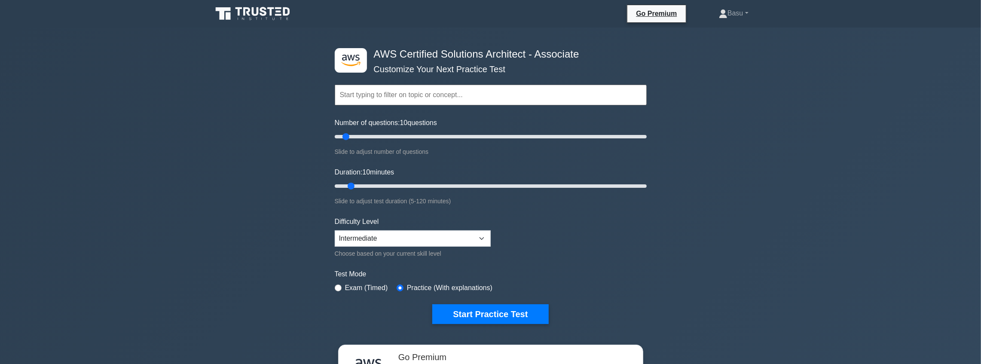
click at [458, 228] on div "Difficulty Level Beginner Intermediate Expert Choose based on your current skil…" at bounding box center [413, 238] width 156 height 42
click at [462, 235] on select "Beginner Intermediate Expert" at bounding box center [413, 238] width 156 height 16
select select "expert"
click at [335, 230] on select "Beginner Intermediate Expert" at bounding box center [413, 238] width 156 height 16
click at [508, 309] on button "Start Practice Test" at bounding box center [490, 314] width 116 height 20
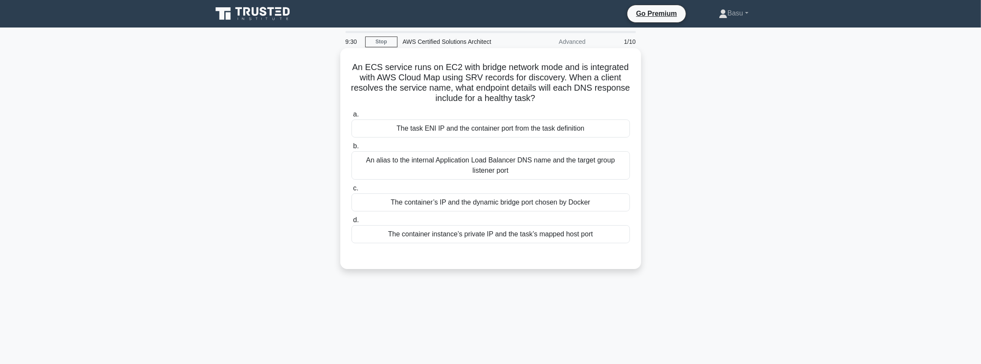
click at [500, 182] on div "a. The task ENI IP and the container port from the task definition b. An alias …" at bounding box center [490, 175] width 289 height 137
click at [504, 174] on div "An alias to the internal Application Load Balancer DNS name and the target grou…" at bounding box center [490, 165] width 278 height 28
click at [351, 149] on input "b. An alias to the internal Application Load Balancer DNS name and the target g…" at bounding box center [351, 147] width 0 height 6
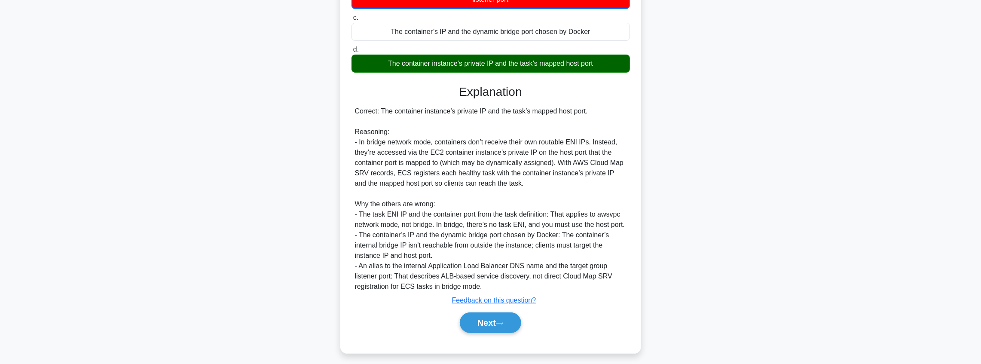
scroll to position [176, 0]
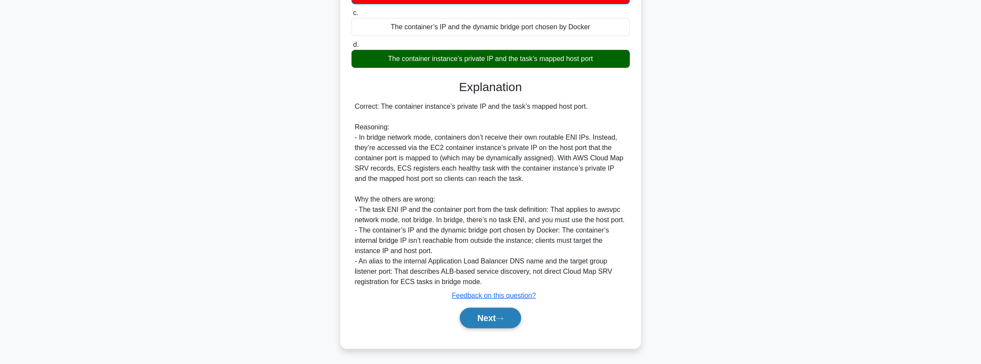
click at [488, 310] on button "Next" at bounding box center [490, 318] width 61 height 21
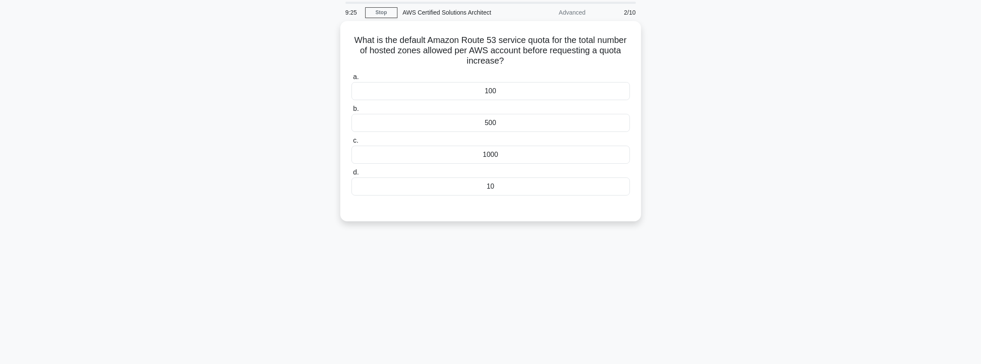
scroll to position [0, 0]
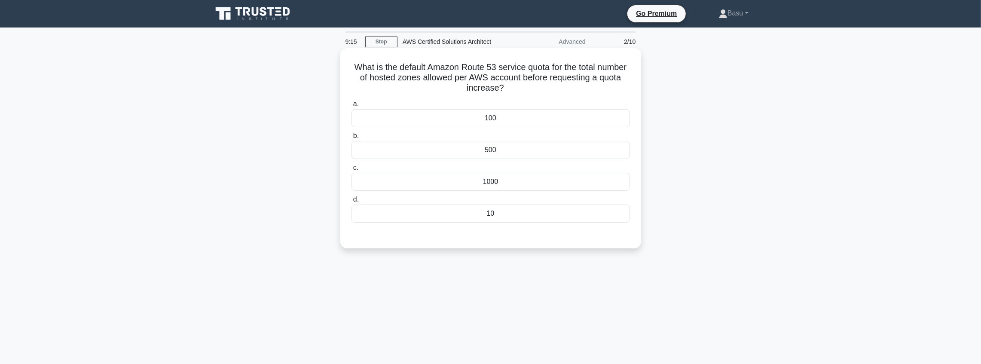
click at [518, 150] on div "500" at bounding box center [490, 150] width 278 height 18
click at [351, 139] on input "b. 500" at bounding box center [351, 136] width 0 height 6
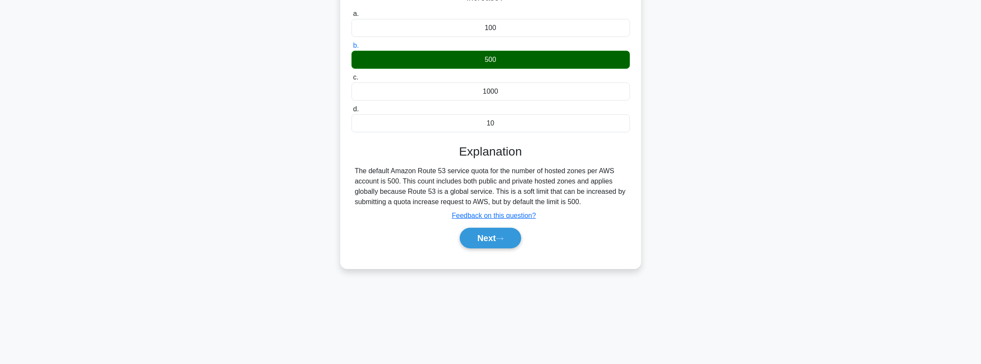
scroll to position [100, 0]
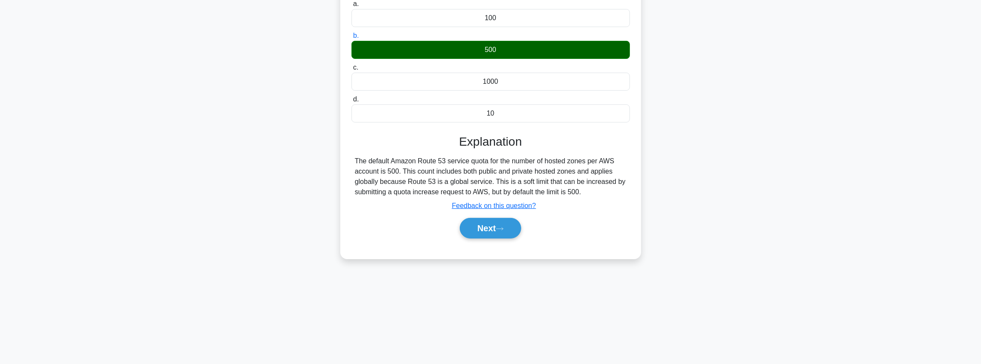
drag, startPoint x: 492, startPoint y: 234, endPoint x: 501, endPoint y: 243, distance: 12.8
click at [492, 233] on button "Next" at bounding box center [490, 228] width 61 height 21
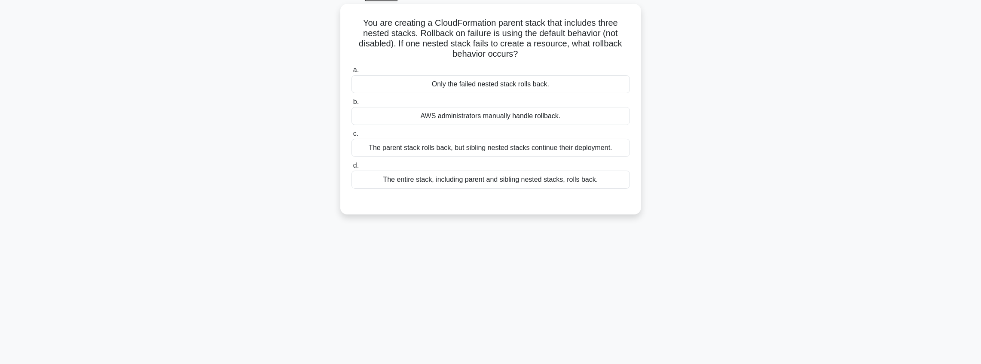
scroll to position [14, 0]
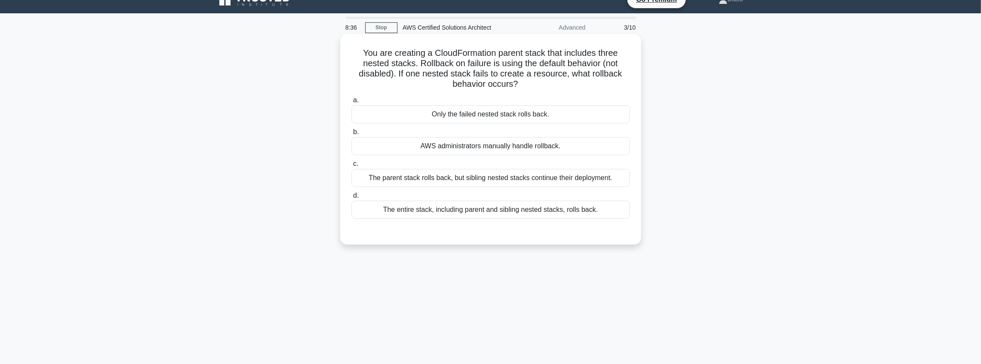
click at [557, 181] on div "The parent stack rolls back, but sibling nested stacks continue their deploymen…" at bounding box center [490, 178] width 278 height 18
click at [351, 167] on input "c. The parent stack rolls back, but sibling nested stacks continue their deploy…" at bounding box center [351, 164] width 0 height 6
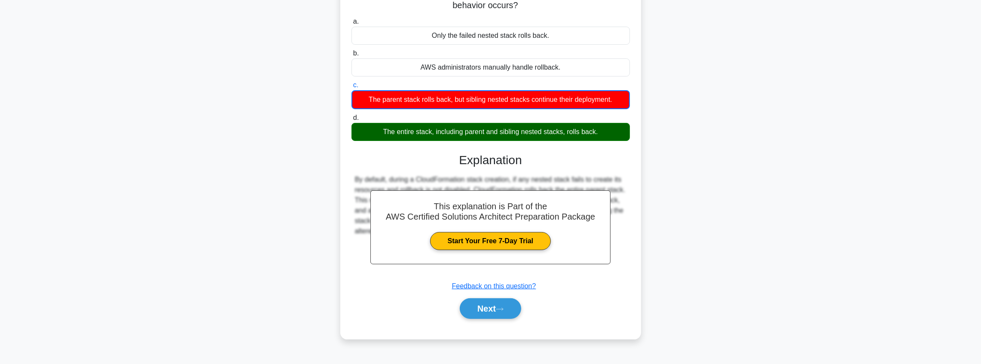
scroll to position [100, 0]
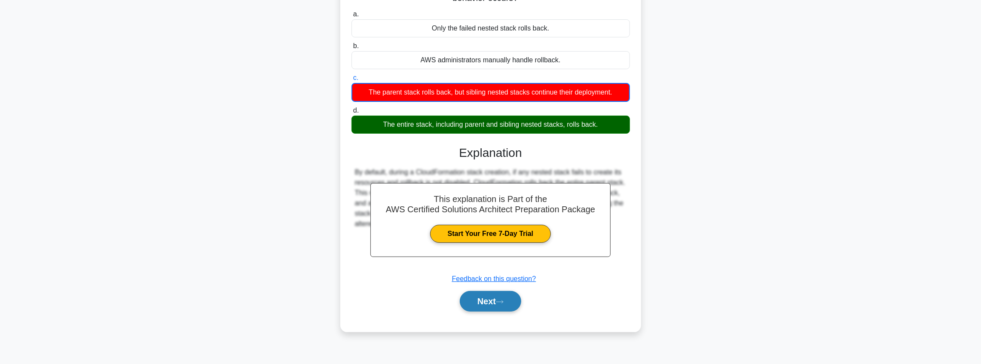
click at [504, 295] on button "Next" at bounding box center [490, 301] width 61 height 21
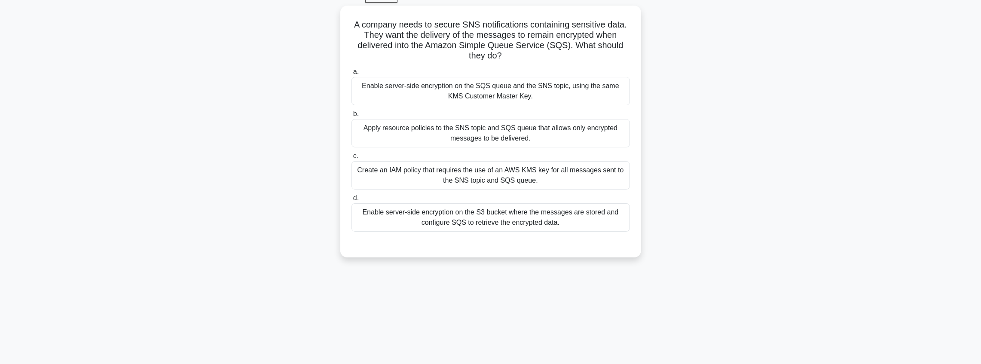
scroll to position [57, 0]
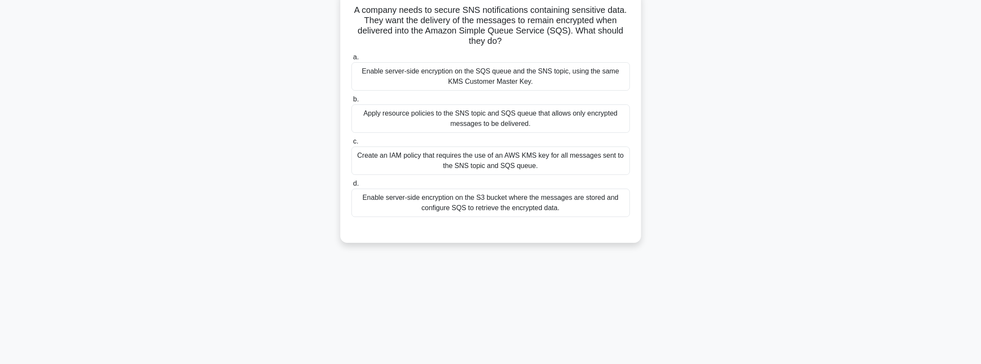
click at [564, 202] on div "Enable server-side encryption on the S3 bucket where the messages are stored an…" at bounding box center [490, 203] width 278 height 28
click at [351, 186] on input "d. Enable server-side encryption on the S3 bucket where the messages are stored…" at bounding box center [351, 184] width 0 height 6
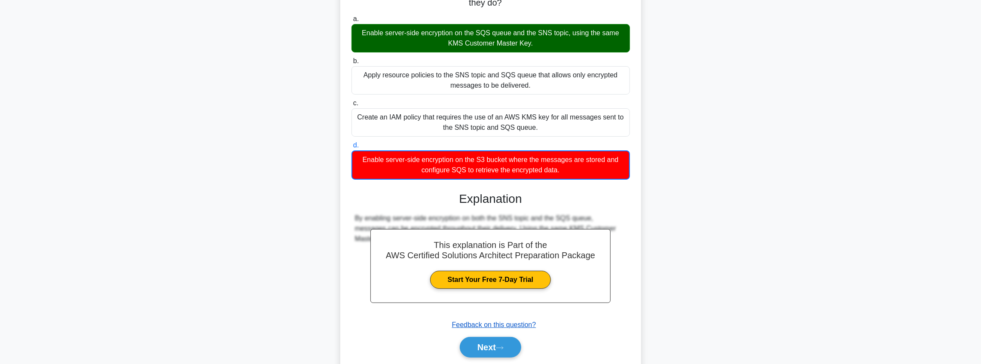
scroll to position [0, 0]
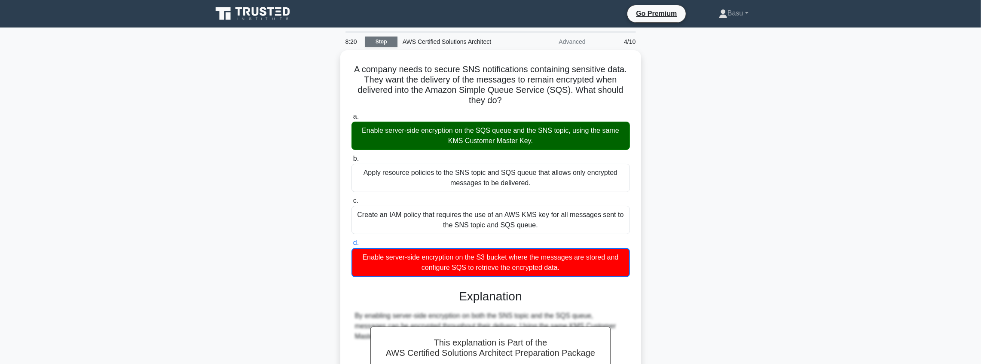
click at [375, 40] on link "Stop" at bounding box center [381, 42] width 32 height 11
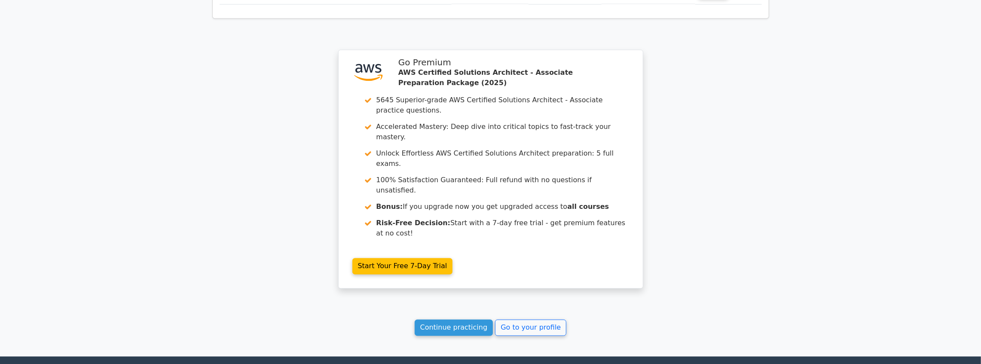
scroll to position [1221, 0]
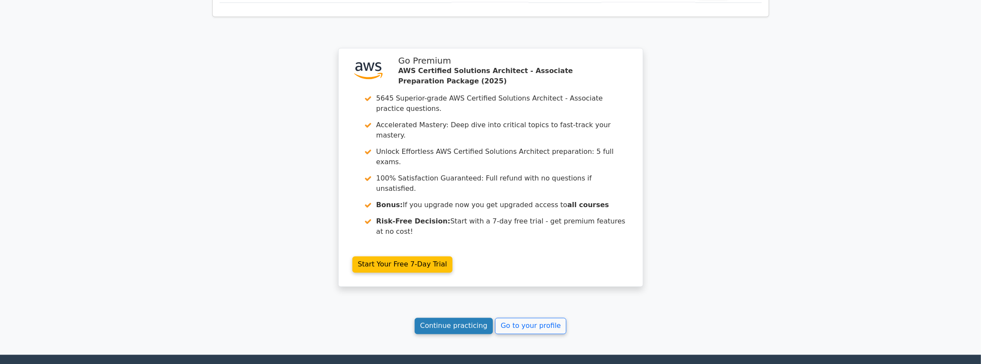
click at [456, 318] on link "Continue practicing" at bounding box center [454, 326] width 79 height 16
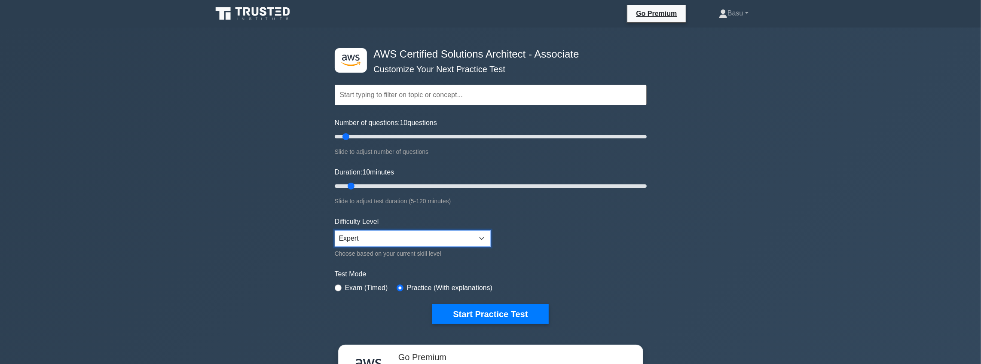
click at [430, 238] on select "Beginner Intermediate Expert" at bounding box center [413, 238] width 156 height 16
select select "intermediate"
click at [335, 230] on select "Beginner Intermediate Expert" at bounding box center [413, 238] width 156 height 16
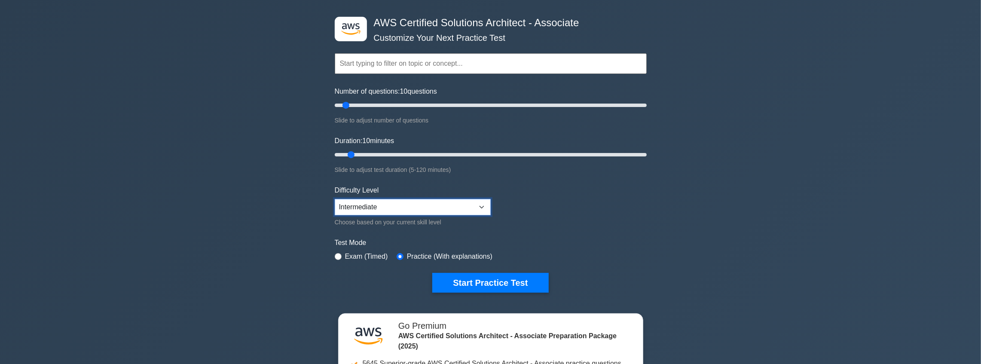
scroll to position [28, 0]
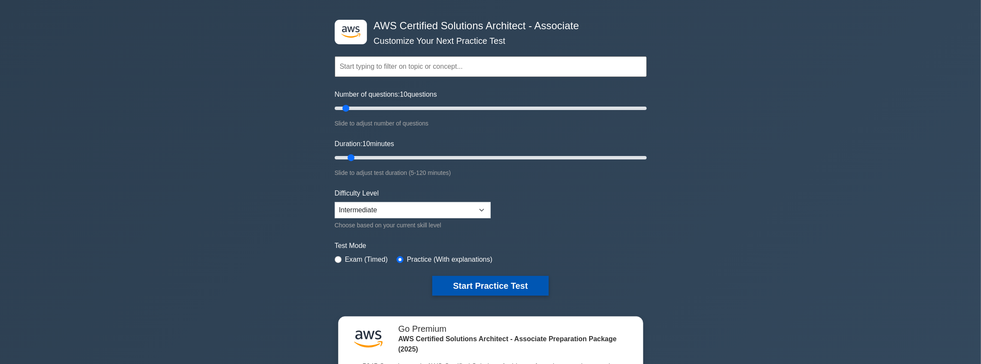
click at [493, 283] on button "Start Practice Test" at bounding box center [490, 286] width 116 height 20
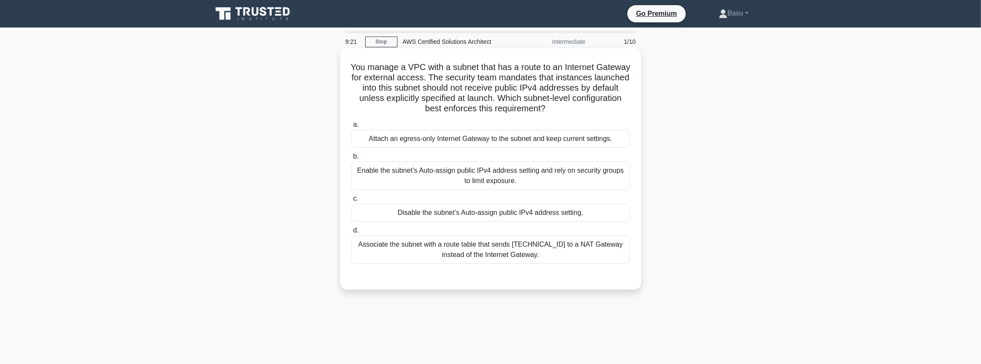
click at [503, 249] on div "Associate the subnet with a route table that sends [TECHNICAL_ID] to a NAT Gate…" at bounding box center [490, 249] width 278 height 28
click at [351, 233] on input "d. Associate the subnet with a route table that sends [TECHNICAL_ID] to a NAT G…" at bounding box center [351, 231] width 0 height 6
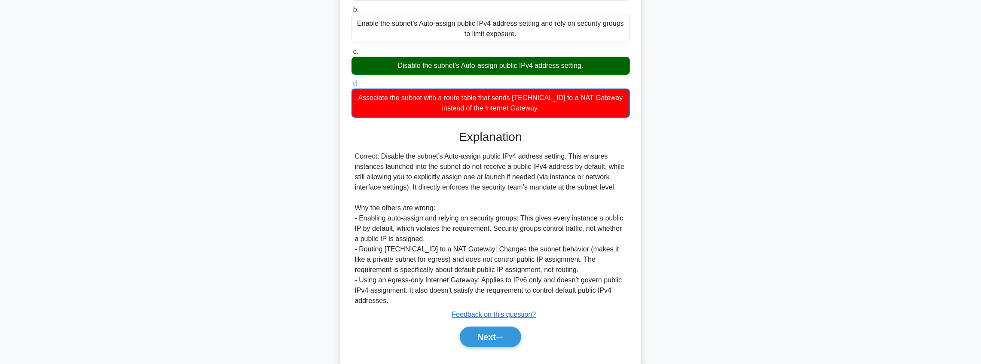
scroll to position [166, 0]
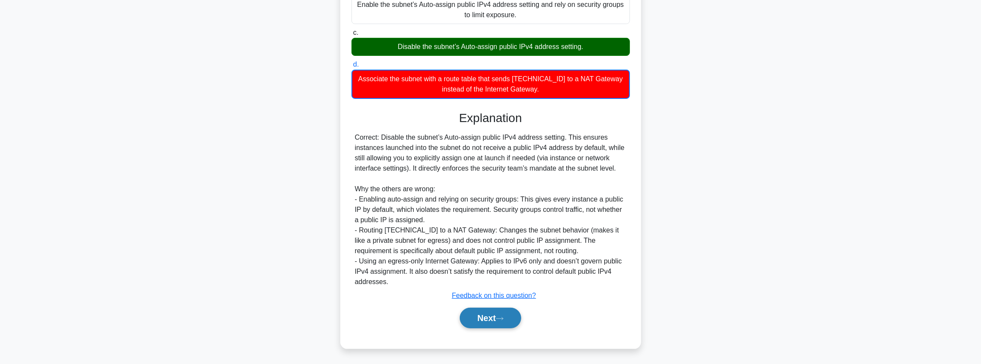
click at [496, 320] on button "Next" at bounding box center [490, 318] width 61 height 21
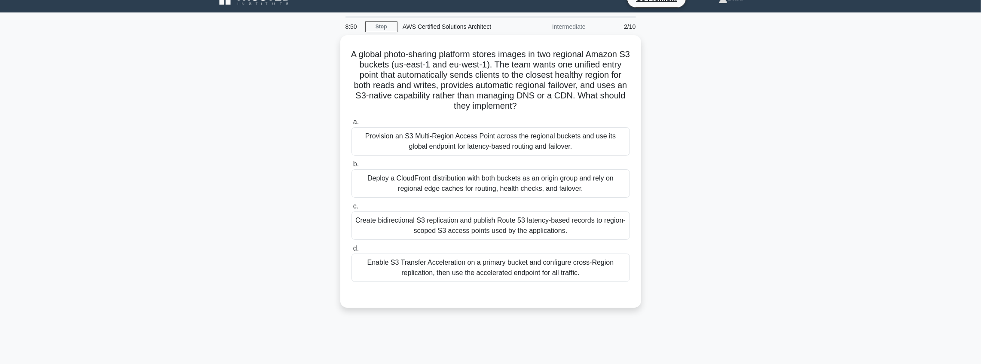
scroll to position [14, 0]
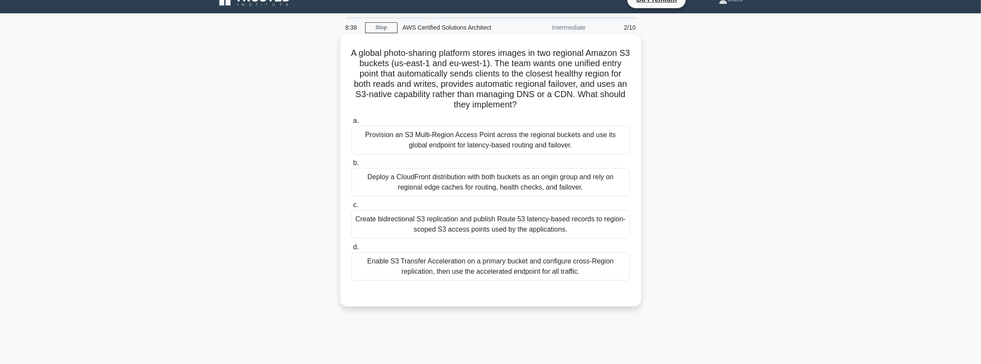
click at [493, 148] on div "Provision an S3 Multi-Region Access Point across the regional buckets and use i…" at bounding box center [490, 140] width 278 height 28
click at [351, 124] on input "a. Provision an S3 Multi-Region Access Point across the regional buckets and us…" at bounding box center [351, 121] width 0 height 6
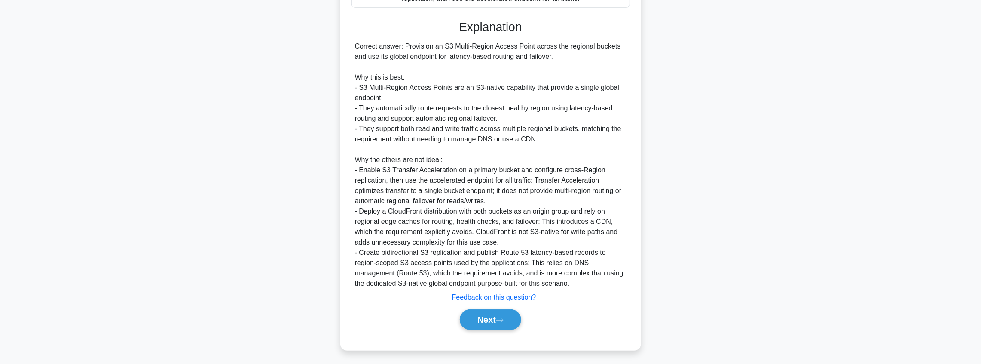
scroll to position [288, 0]
click at [489, 318] on button "Next" at bounding box center [490, 318] width 61 height 21
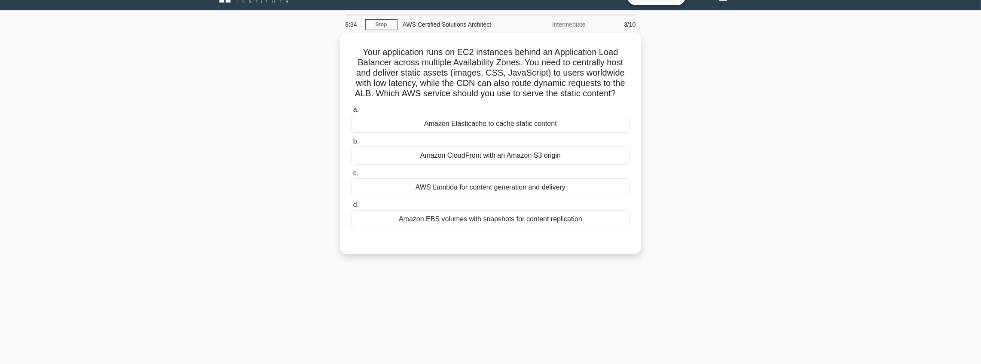
scroll to position [14, 0]
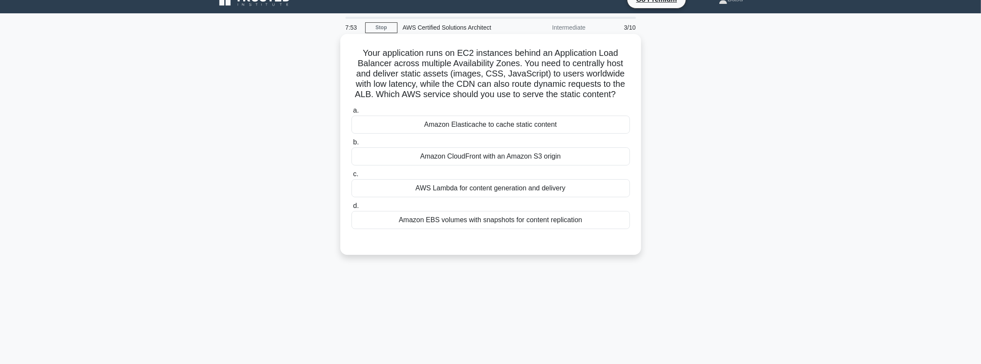
click at [510, 159] on div "Amazon CloudFront with an Amazon S3 origin" at bounding box center [490, 156] width 278 height 18
click at [351, 145] on input "b. Amazon CloudFront with an Amazon S3 origin" at bounding box center [351, 143] width 0 height 6
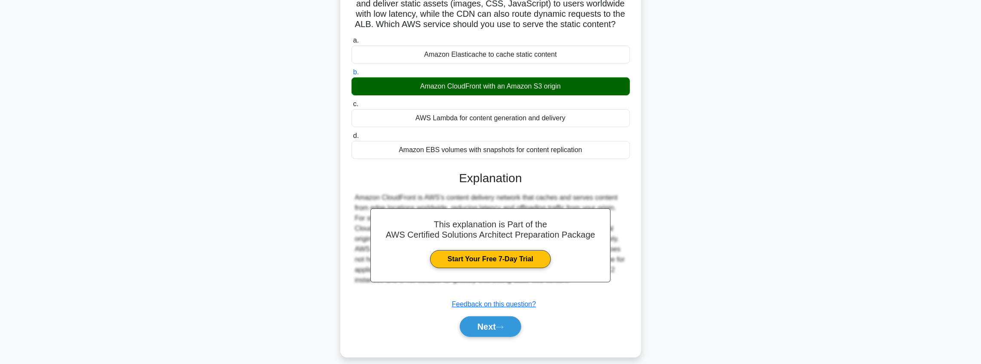
scroll to position [100, 0]
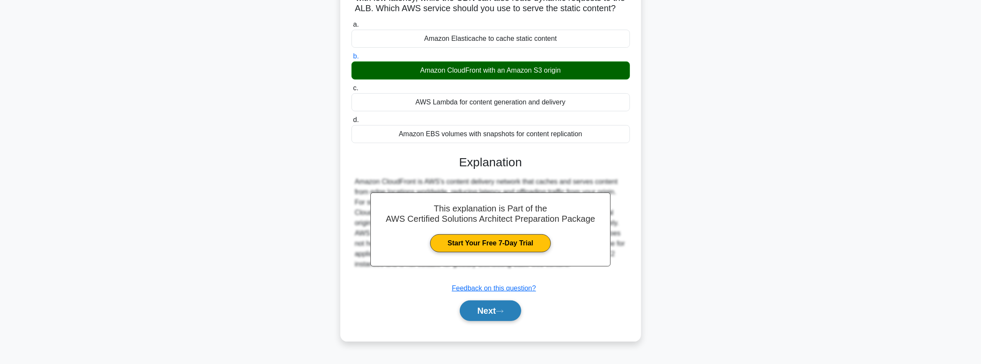
click at [503, 310] on icon at bounding box center [499, 311] width 7 height 3
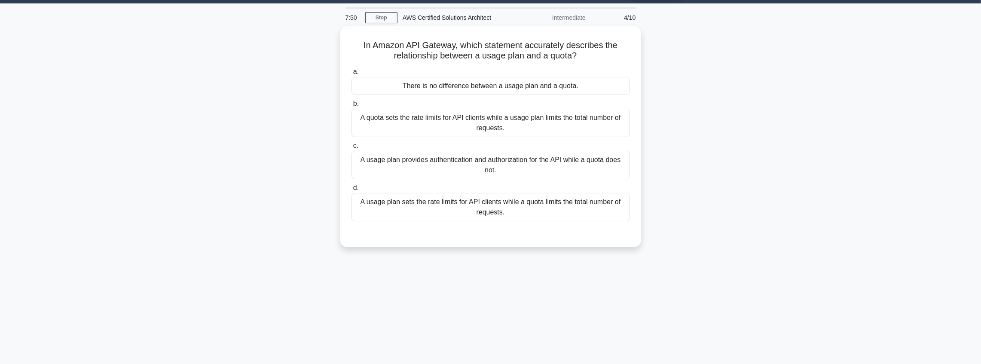
scroll to position [14, 0]
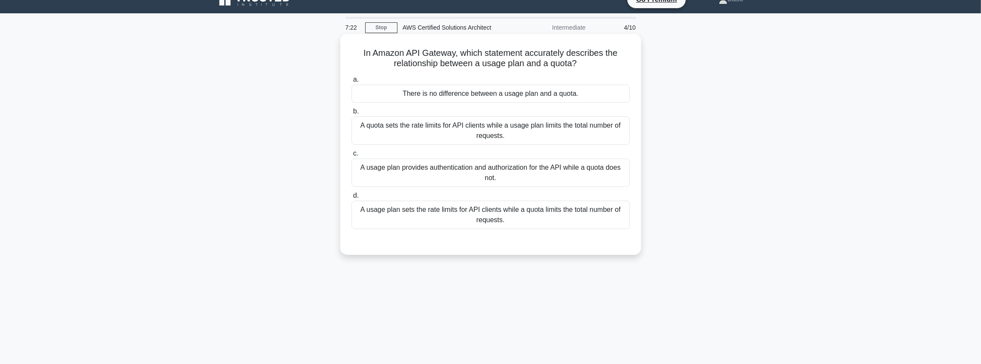
click at [545, 147] on div "a. There is no difference between a usage plan and a quota. b. A quota sets the…" at bounding box center [490, 152] width 289 height 158
click at [544, 141] on div "A quota sets the rate limits for API clients while a usage plan limits the tota…" at bounding box center [490, 130] width 278 height 28
click at [351, 114] on input "b. A quota sets the rate limits for API clients while a usage plan limits the t…" at bounding box center [351, 112] width 0 height 6
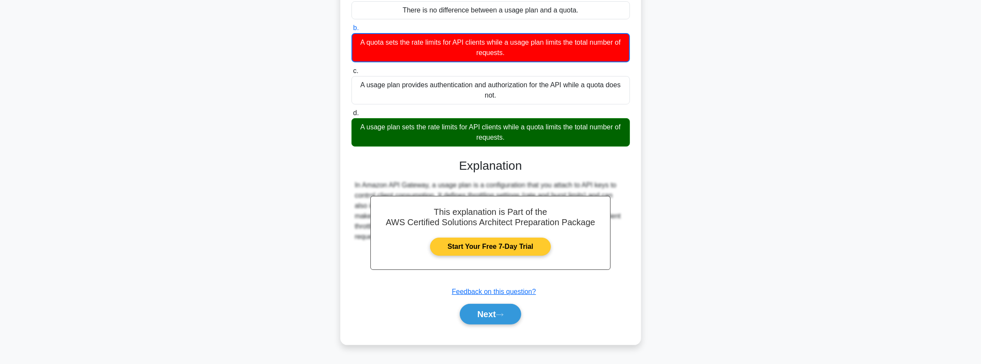
scroll to position [100, 0]
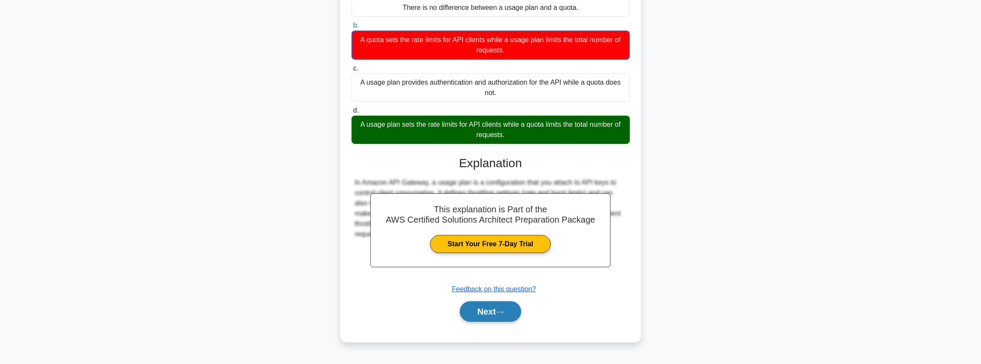
click at [482, 316] on button "Next" at bounding box center [490, 311] width 61 height 21
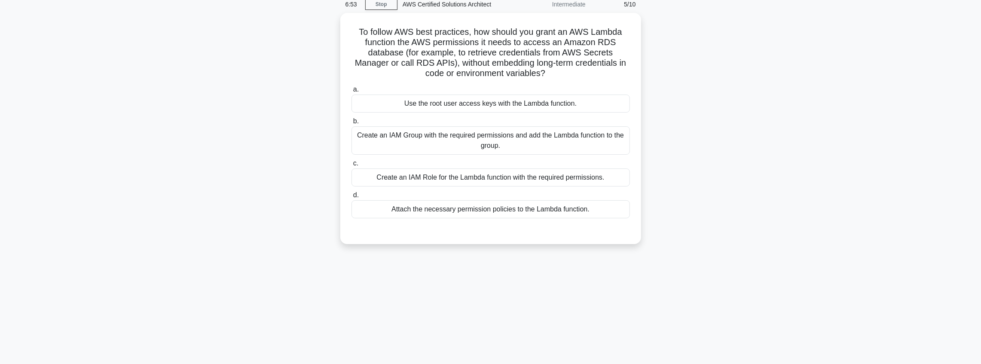
scroll to position [14, 0]
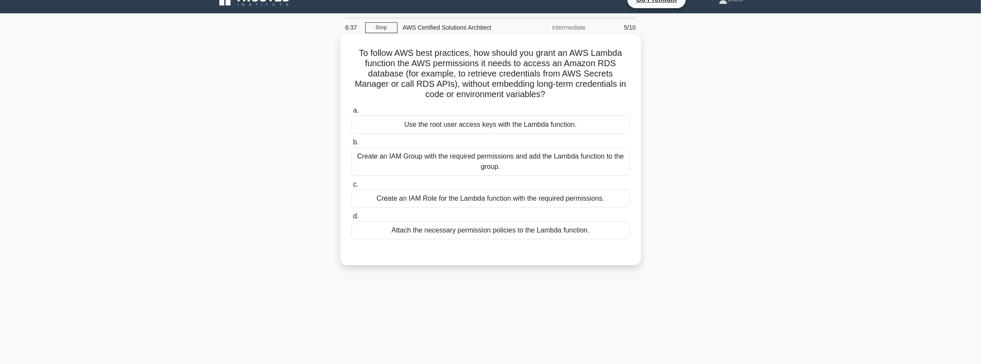
click at [503, 168] on div "Create an IAM Group with the required permissions and add the Lambda function t…" at bounding box center [490, 161] width 278 height 28
click at [351, 145] on input "b. Create an IAM Group with the required permissions and add the Lambda functio…" at bounding box center [351, 143] width 0 height 6
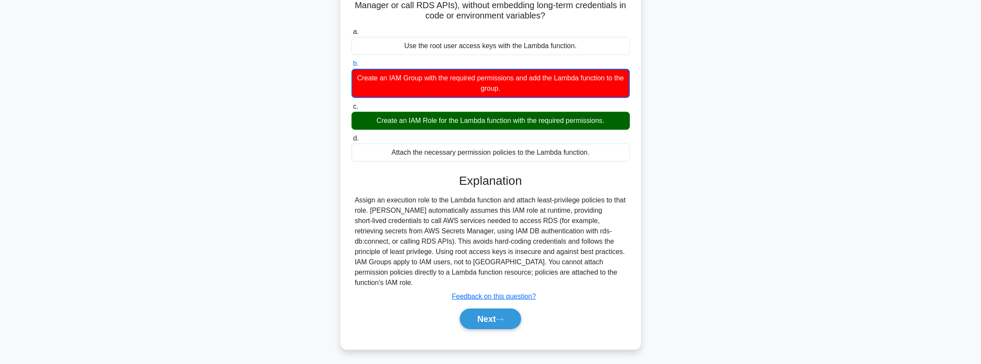
scroll to position [100, 0]
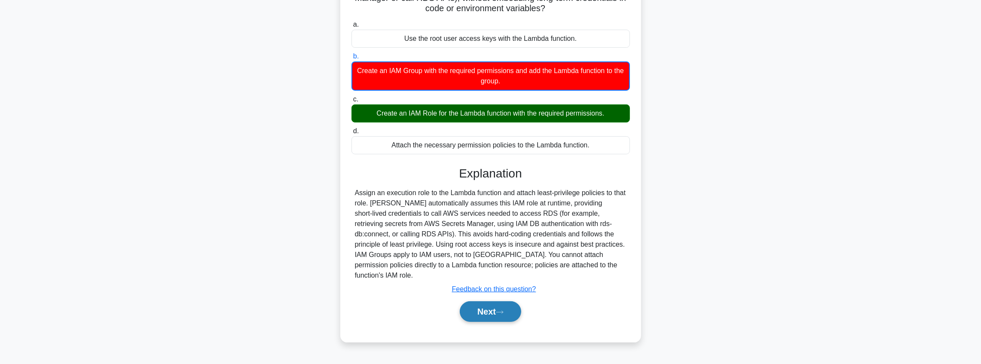
click at [496, 302] on button "Next" at bounding box center [490, 311] width 61 height 21
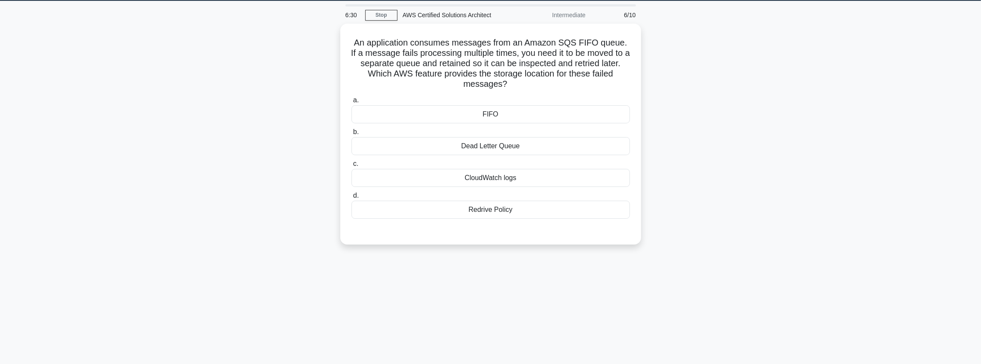
scroll to position [28, 0]
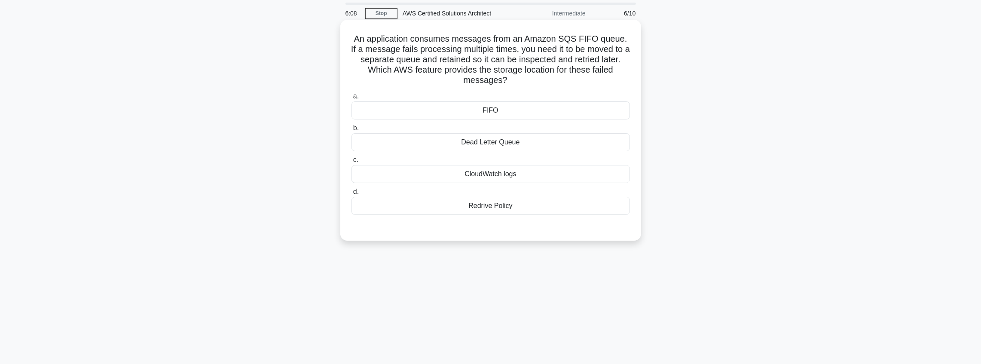
click at [525, 179] on div "CloudWatch logs" at bounding box center [490, 174] width 278 height 18
click at [351, 163] on input "c. CloudWatch logs" at bounding box center [351, 160] width 0 height 6
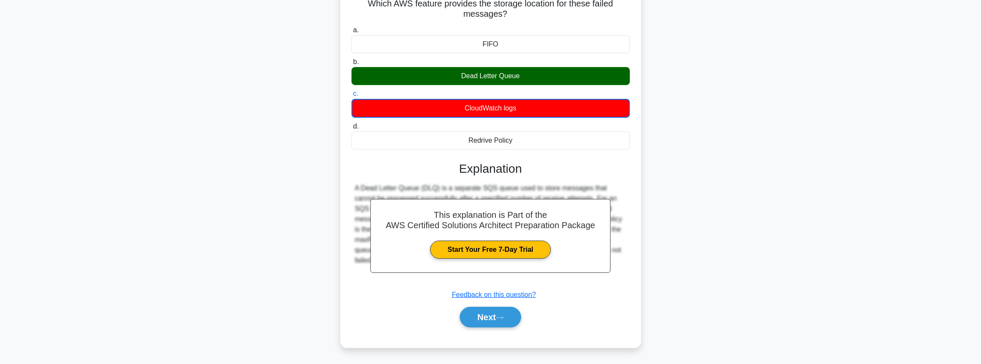
scroll to position [100, 0]
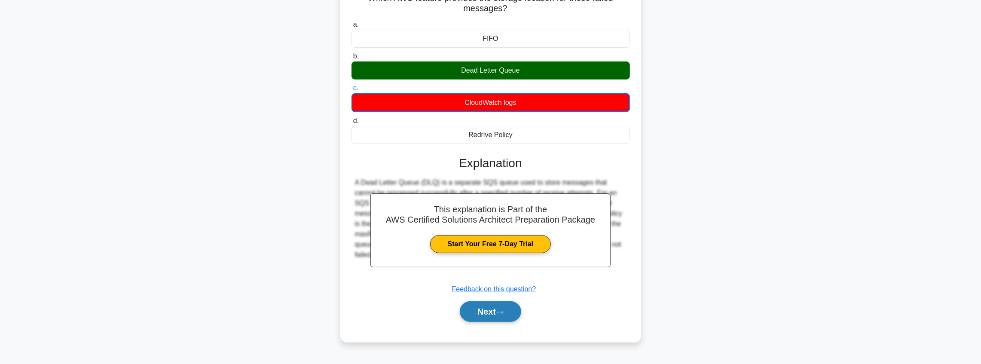
click at [501, 313] on icon at bounding box center [500, 312] width 8 height 5
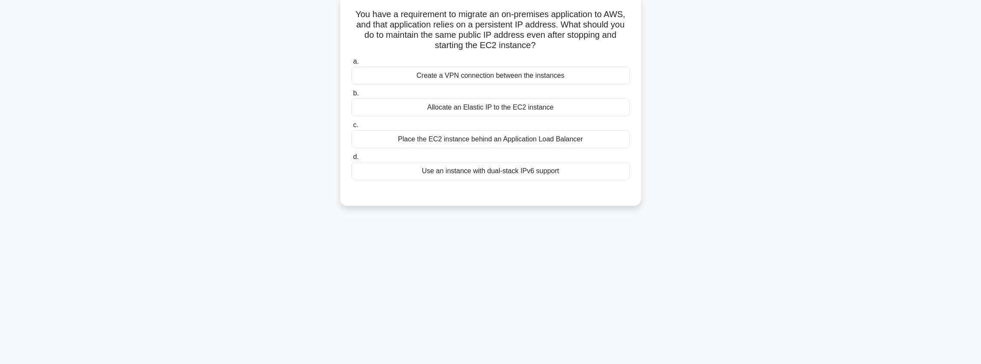
scroll to position [14, 0]
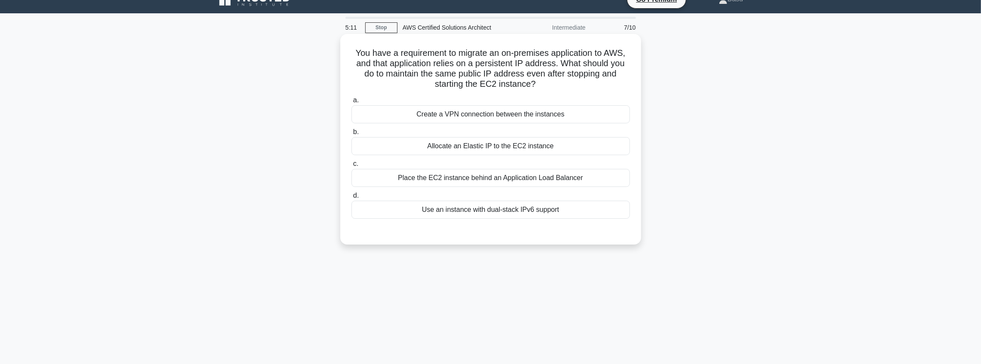
click at [574, 177] on div "Place the EC2 instance behind an Application Load Balancer" at bounding box center [490, 178] width 278 height 18
click at [351, 167] on input "c. Place the EC2 instance behind an Application Load Balancer" at bounding box center [351, 164] width 0 height 6
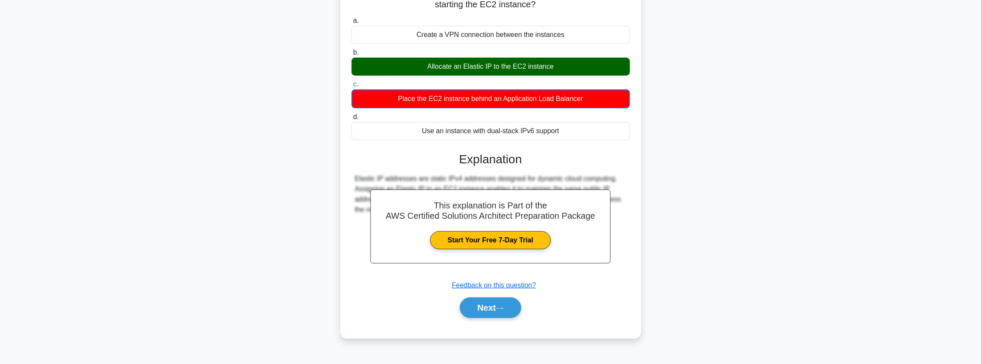
scroll to position [100, 0]
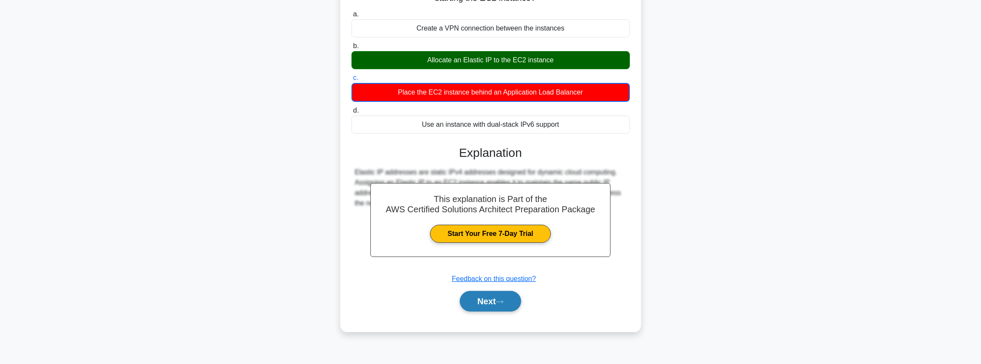
click at [489, 298] on button "Next" at bounding box center [490, 301] width 61 height 21
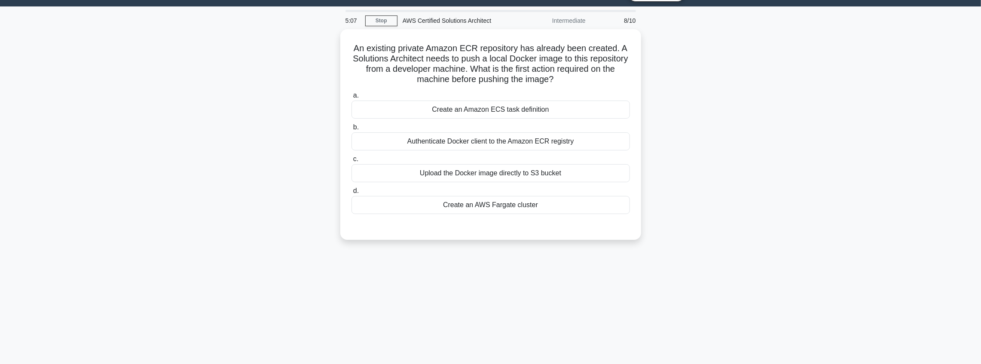
scroll to position [14, 0]
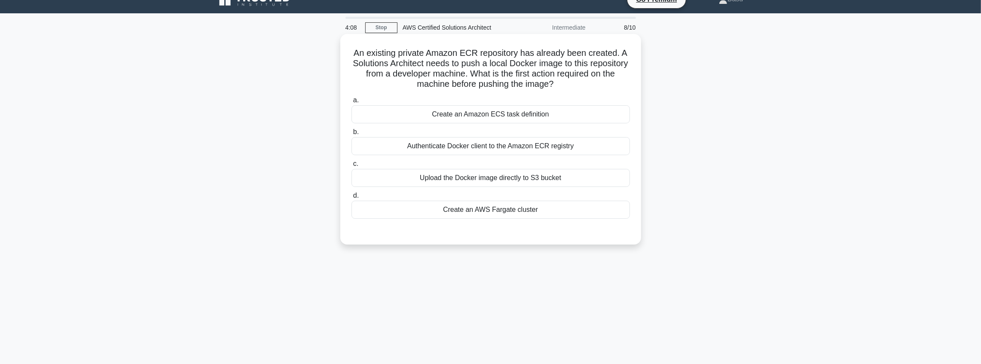
click at [548, 148] on div "Authenticate Docker client to the Amazon ECR registry" at bounding box center [490, 146] width 278 height 18
click at [351, 135] on input "b. Authenticate Docker client to the Amazon ECR registry" at bounding box center [351, 132] width 0 height 6
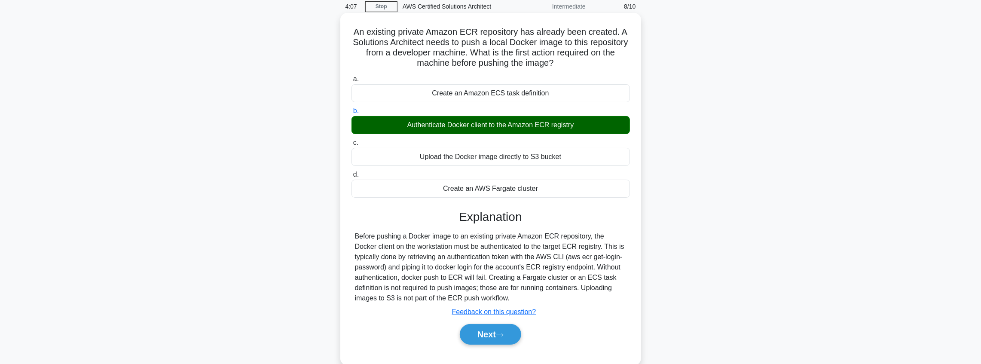
scroll to position [100, 0]
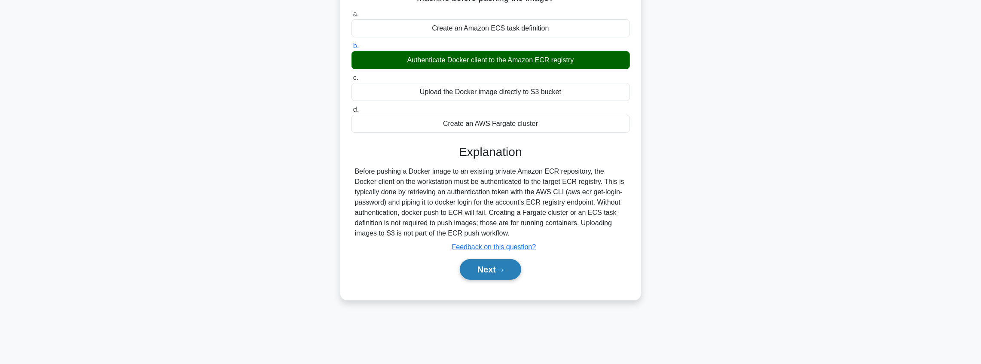
click at [488, 264] on button "Next" at bounding box center [490, 269] width 61 height 21
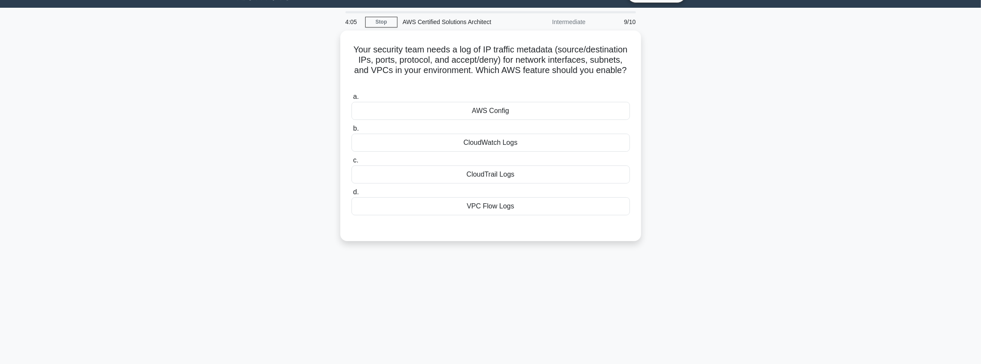
scroll to position [14, 0]
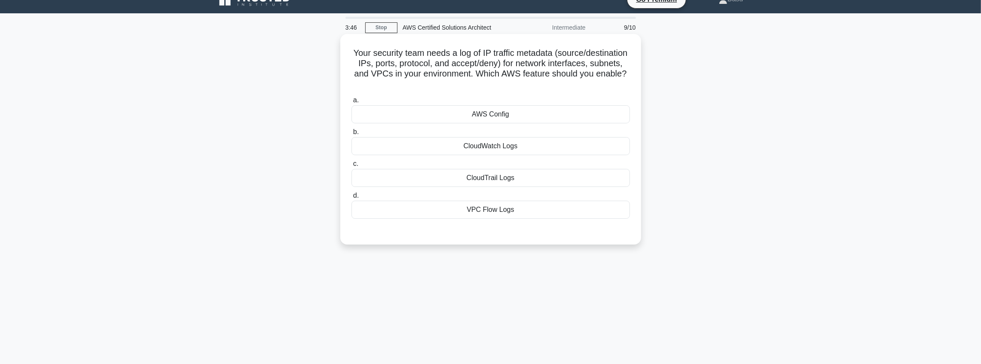
click at [507, 209] on div "VPC Flow Logs" at bounding box center [490, 210] width 278 height 18
click at [351, 198] on input "d. VPC Flow Logs" at bounding box center [351, 196] width 0 height 6
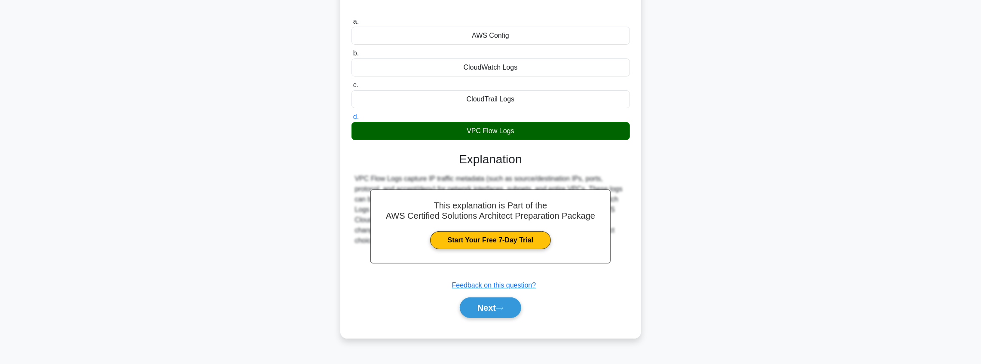
scroll to position [100, 0]
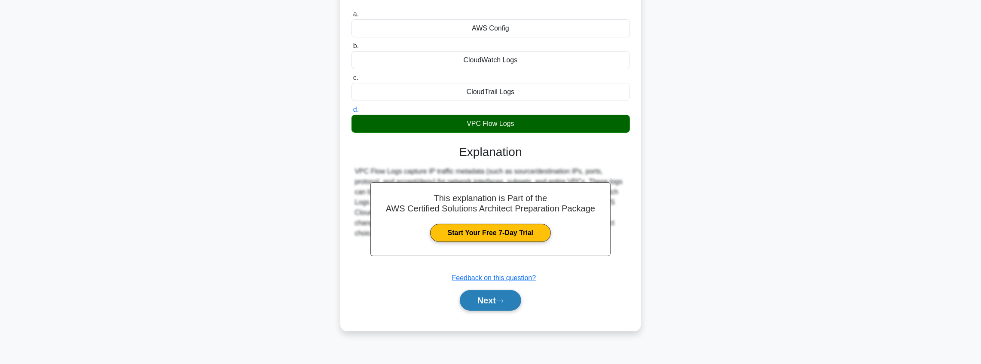
click at [508, 294] on button "Next" at bounding box center [490, 300] width 61 height 21
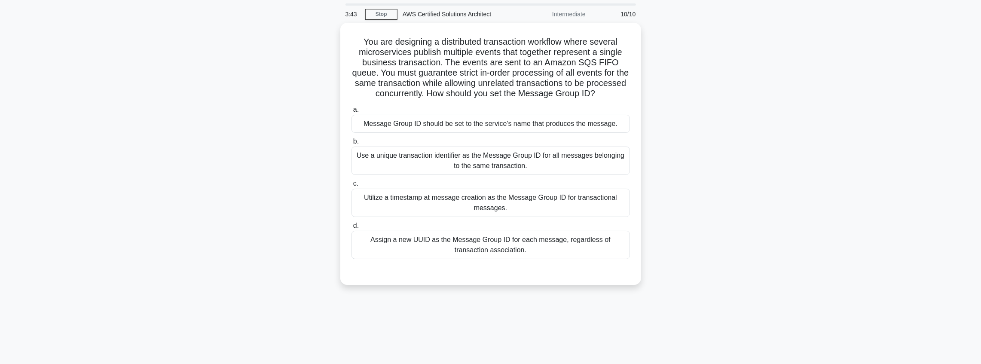
scroll to position [14, 0]
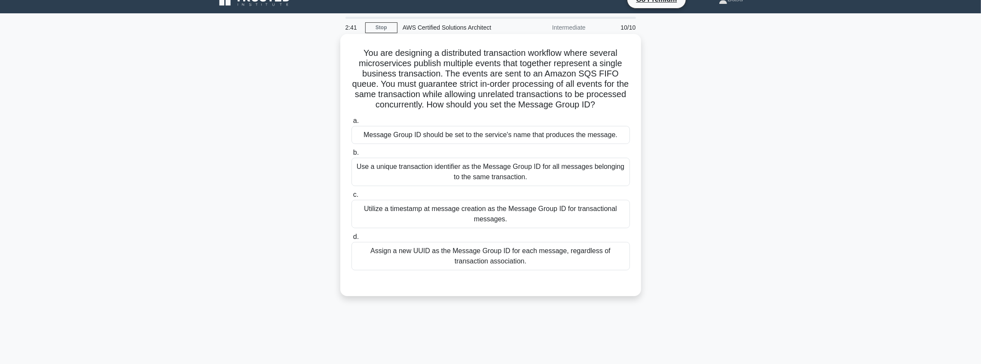
click at [548, 174] on div "Use a unique transaction identifier as the Message Group ID for all messages be…" at bounding box center [490, 172] width 278 height 28
click at [351, 156] on input "b. Use a unique transaction identifier as the Message Group ID for all messages…" at bounding box center [351, 153] width 0 height 6
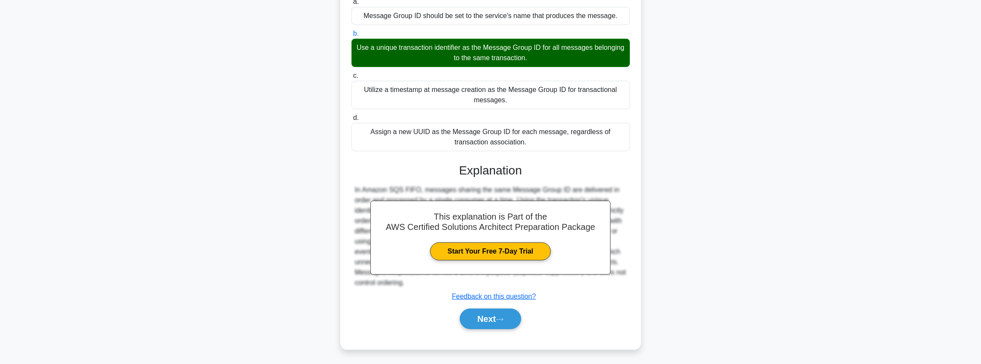
scroll to position [134, 0]
drag, startPoint x: 494, startPoint y: 317, endPoint x: 581, endPoint y: 274, distance: 97.0
click at [495, 317] on button "Next" at bounding box center [490, 318] width 61 height 21
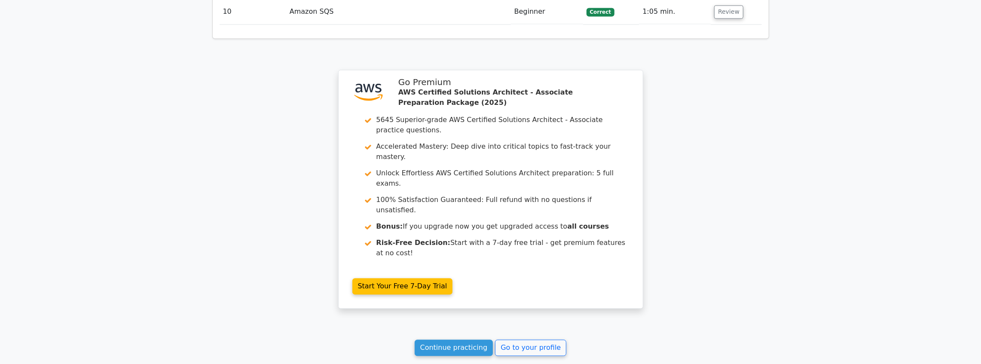
scroll to position [1475, 0]
click at [456, 339] on link "Continue practicing" at bounding box center [454, 347] width 79 height 16
